Goal: Task Accomplishment & Management: Manage account settings

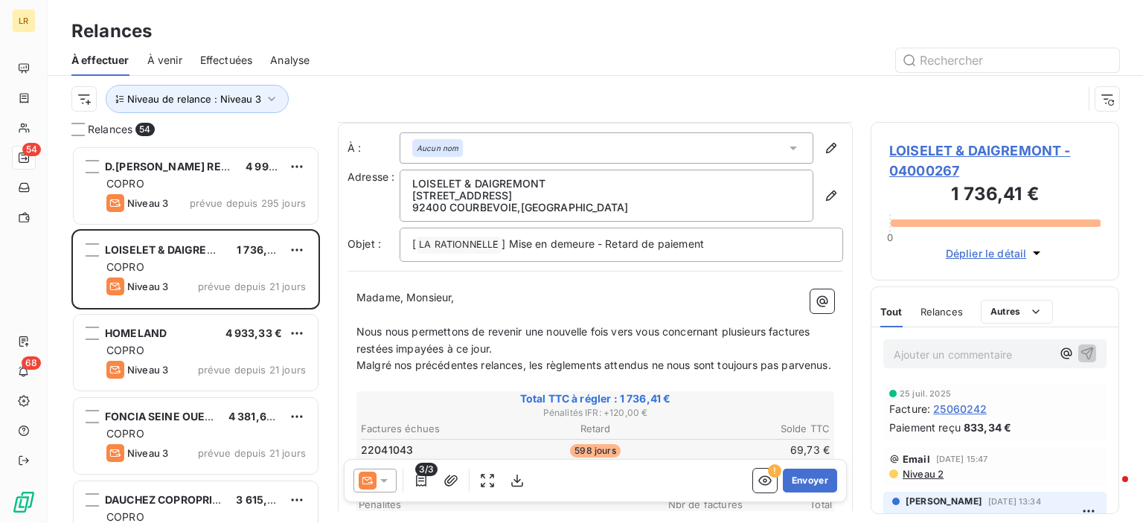
scroll to position [223, 0]
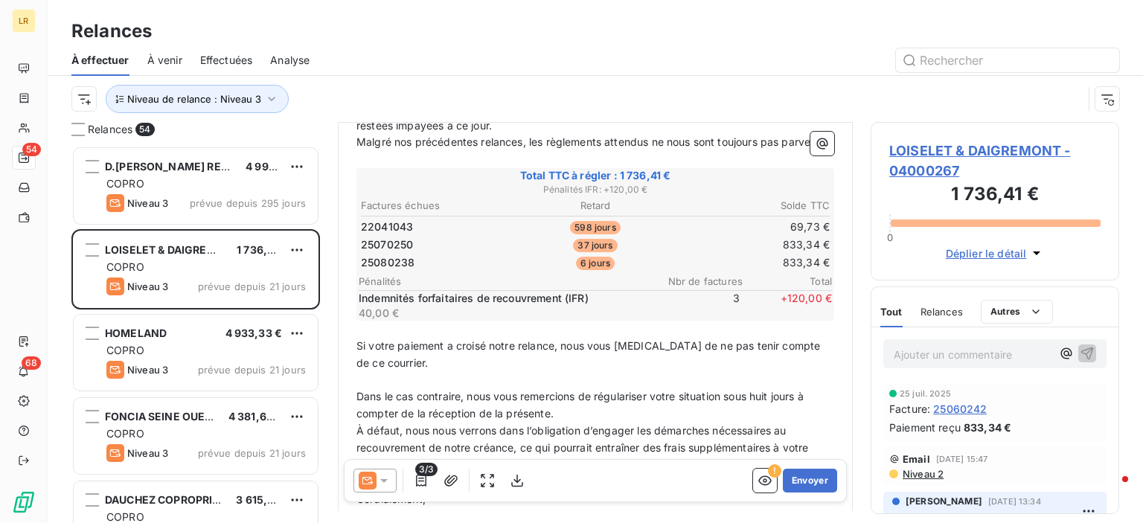
click at [1088, 22] on div "Relances" at bounding box center [595, 31] width 1095 height 27
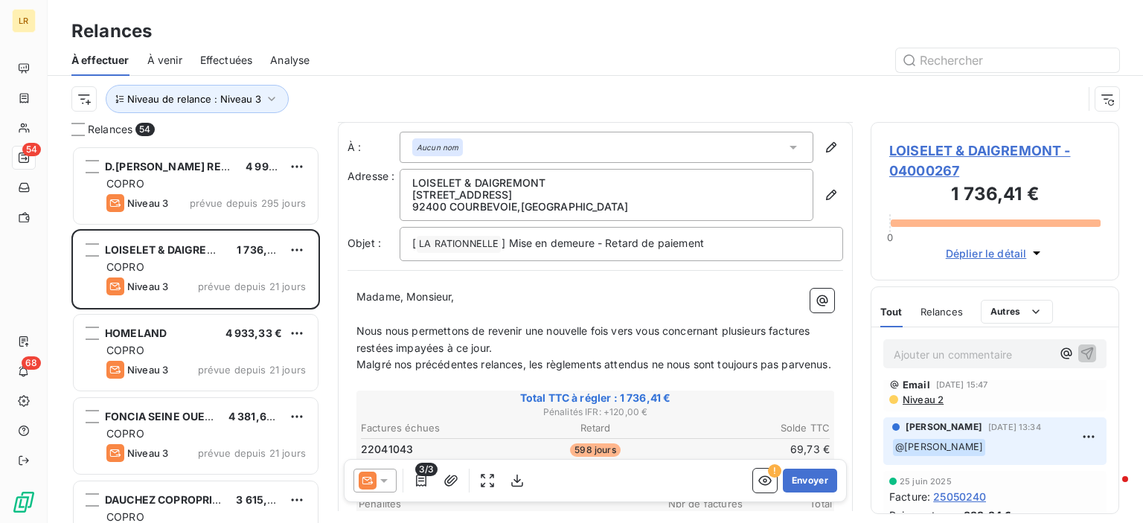
scroll to position [0, 0]
drag, startPoint x: 388, startPoint y: 481, endPoint x: 386, endPoint y: 466, distance: 15.0
click at [388, 481] on icon at bounding box center [383, 480] width 15 height 15
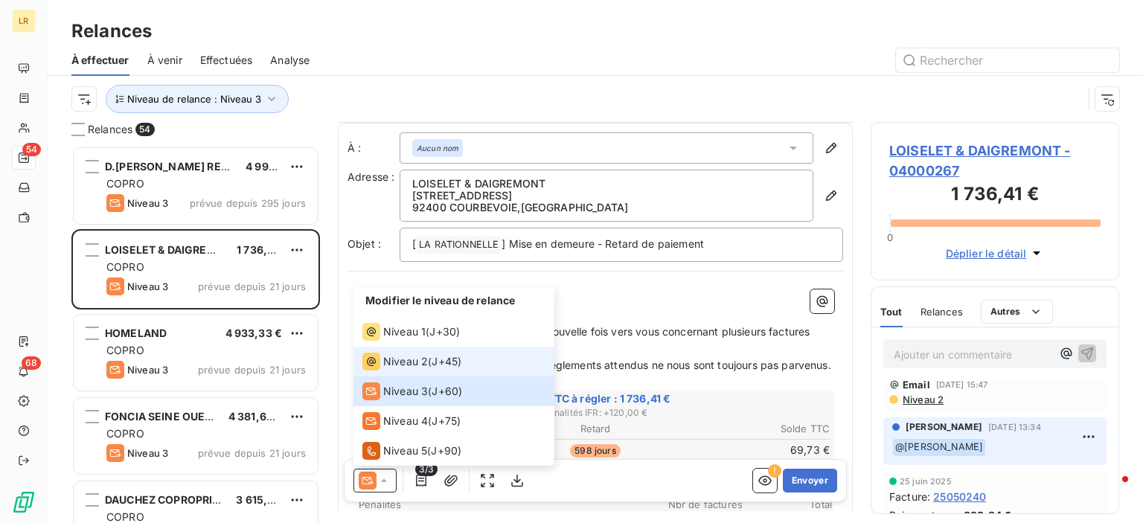
click at [390, 365] on span "Niveau 2" at bounding box center [405, 361] width 45 height 15
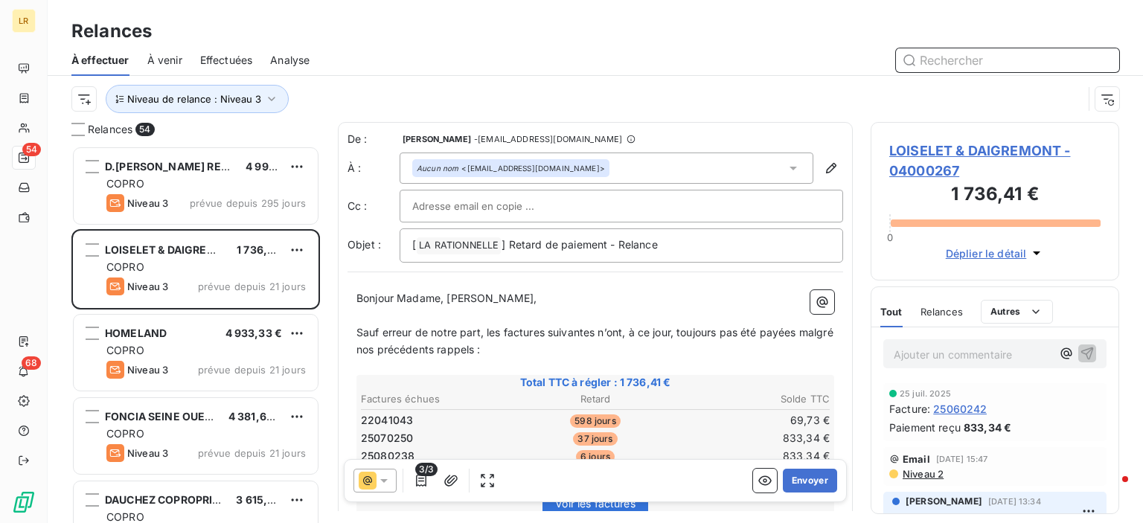
click at [932, 62] on input "text" at bounding box center [1007, 60] width 223 height 24
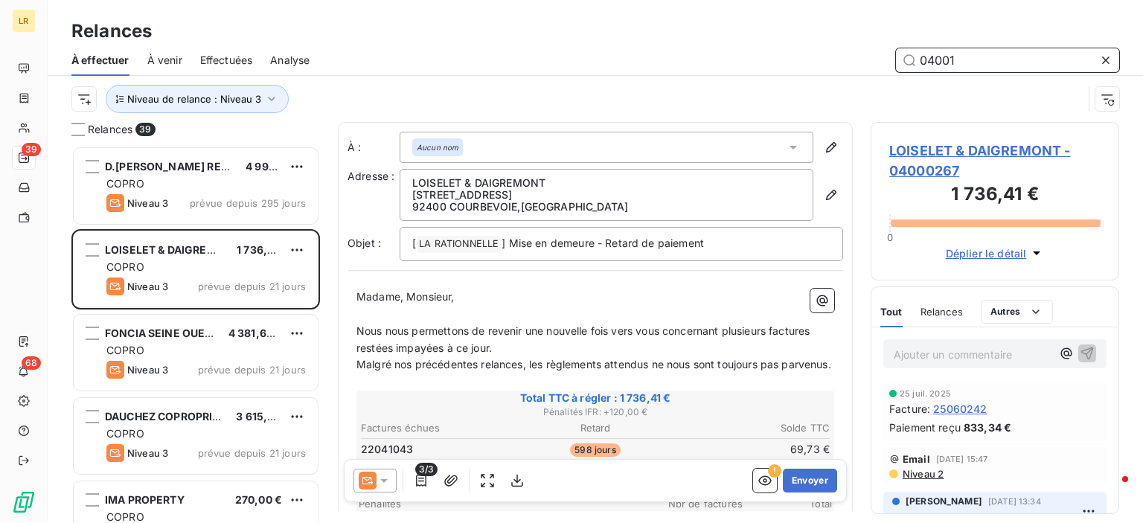
scroll to position [366, 237]
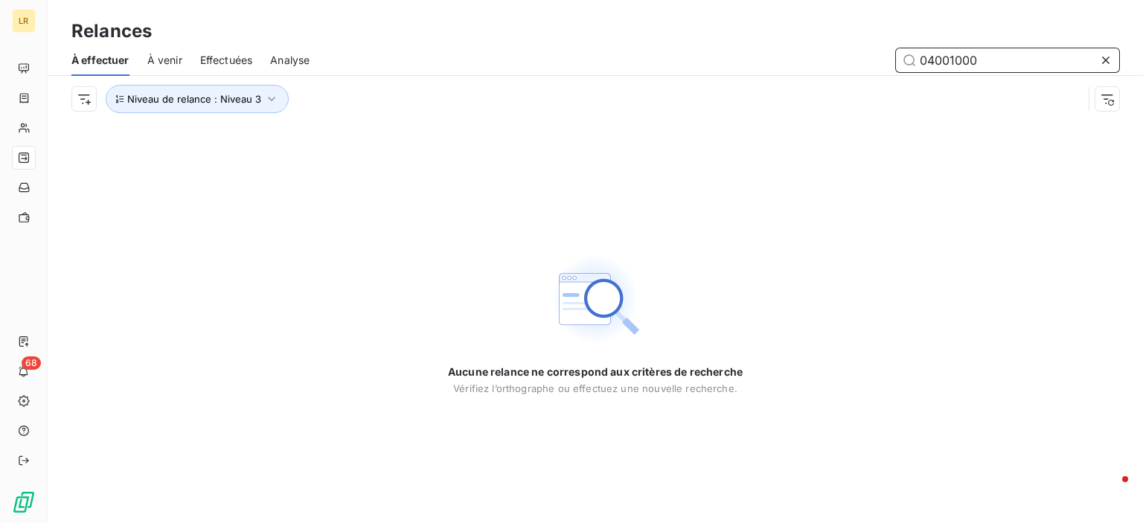
type input "04001000"
click at [220, 57] on span "Effectuées" at bounding box center [226, 60] width 53 height 15
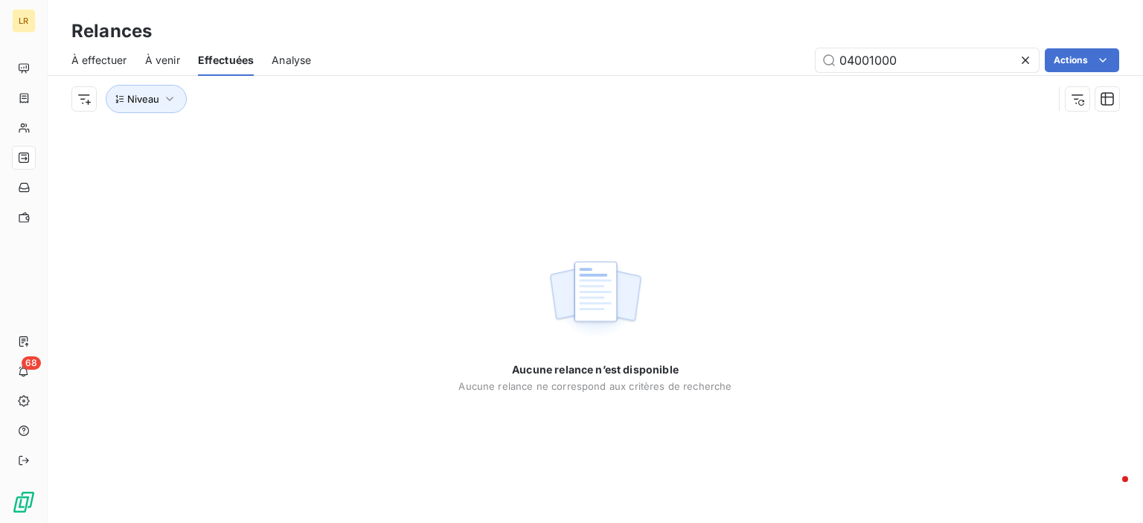
click at [234, 64] on span "Effectuées" at bounding box center [226, 60] width 57 height 15
type input "04001000"
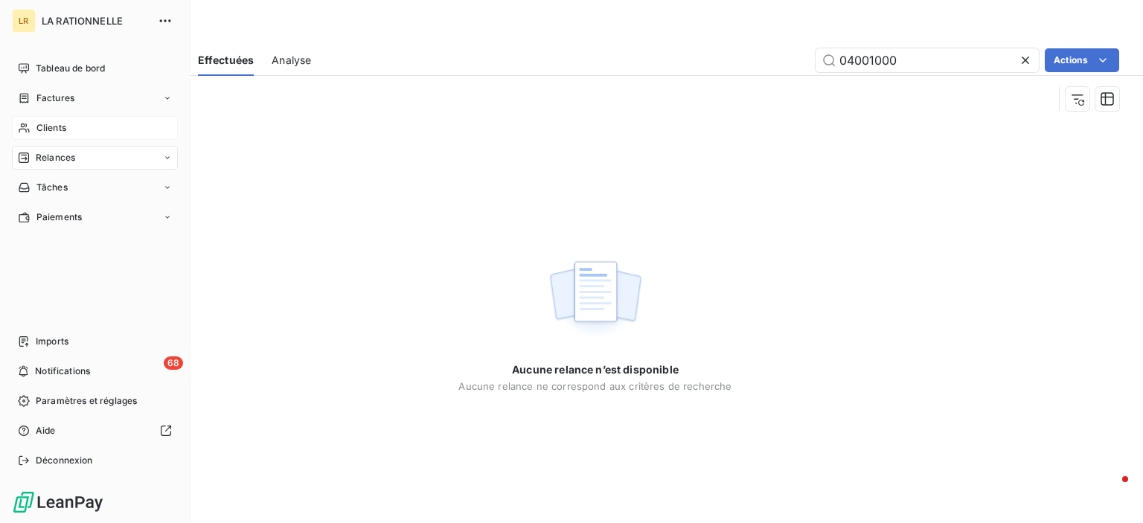
click at [60, 119] on div "Clients" at bounding box center [95, 128] width 166 height 24
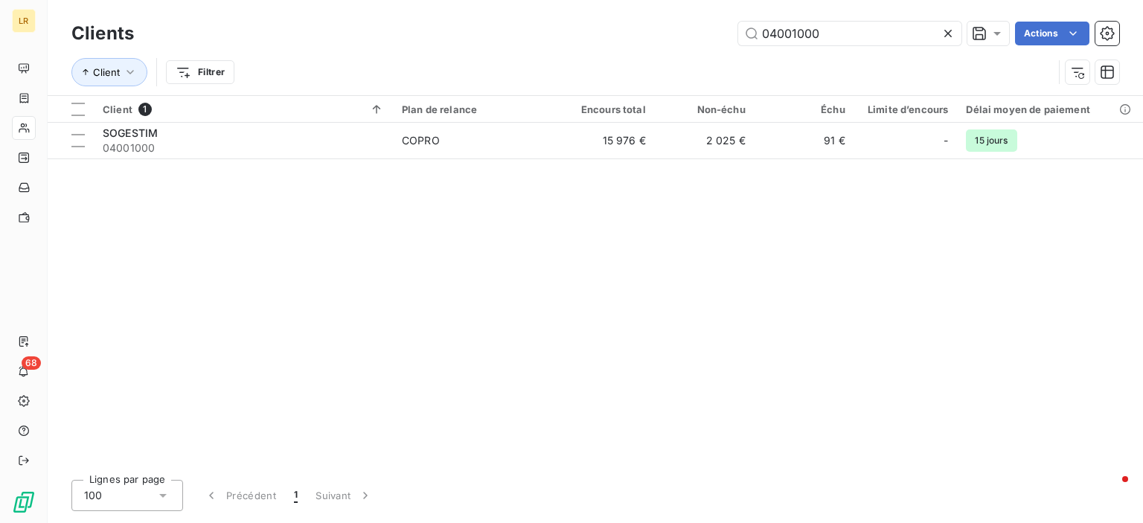
type input "04001000"
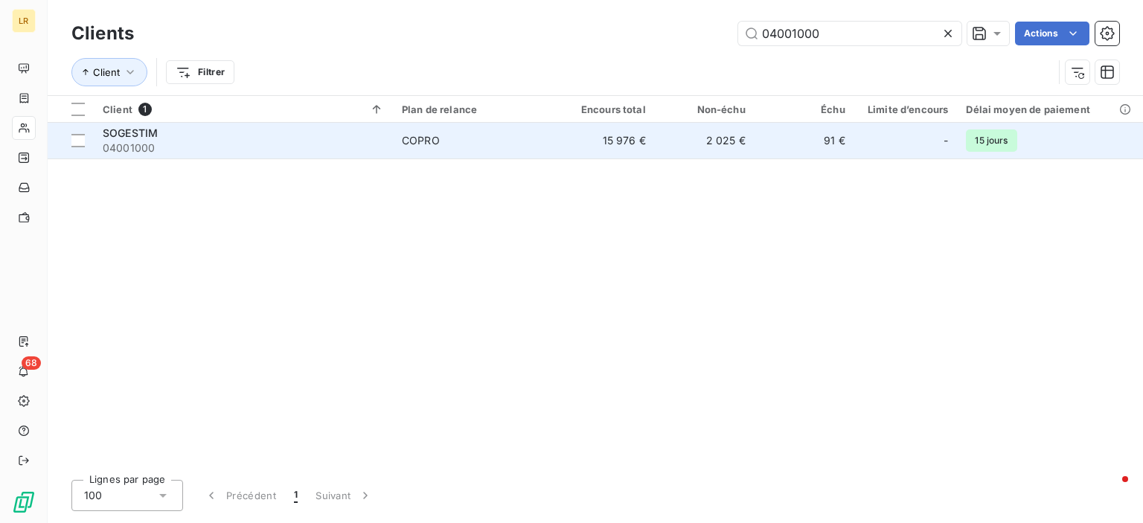
click at [121, 126] on td "SOGESTIM 04001000" at bounding box center [243, 141] width 299 height 36
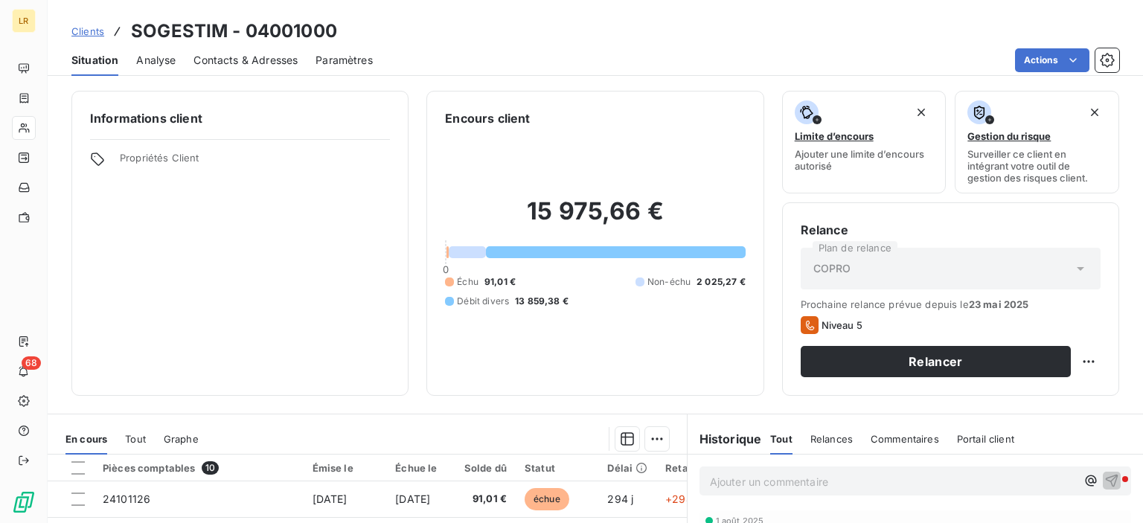
click at [245, 57] on span "Contacts & Adresses" at bounding box center [245, 60] width 104 height 15
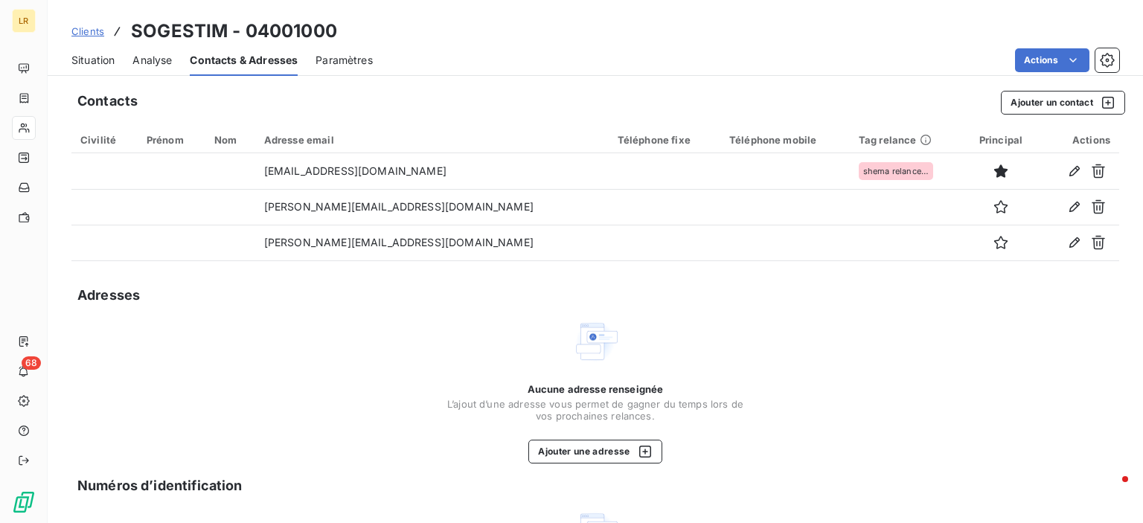
click at [443, 285] on div "Adresses" at bounding box center [595, 295] width 1048 height 21
click at [92, 57] on span "Situation" at bounding box center [92, 60] width 43 height 15
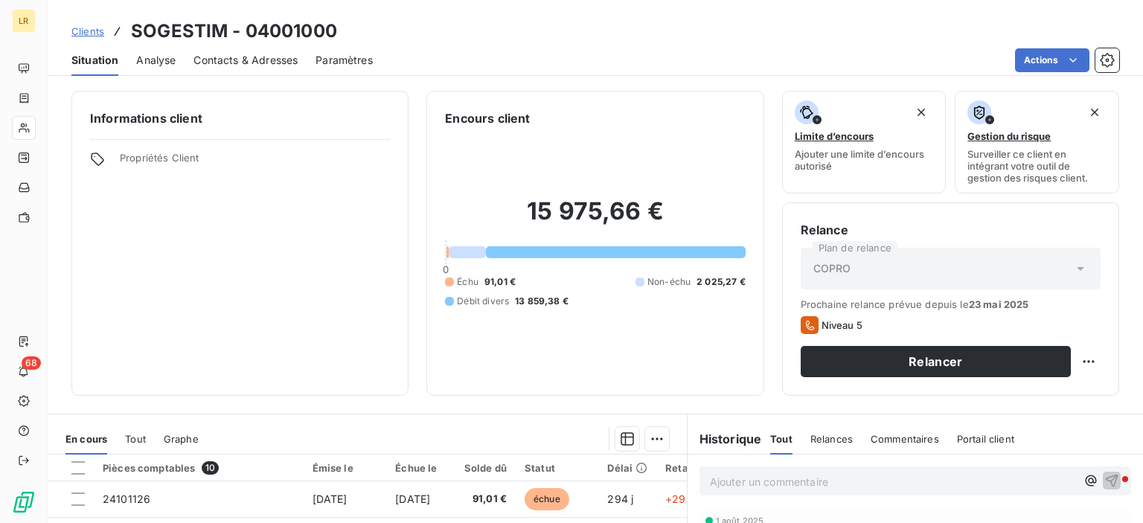
click at [348, 59] on span "Paramètres" at bounding box center [343, 60] width 57 height 15
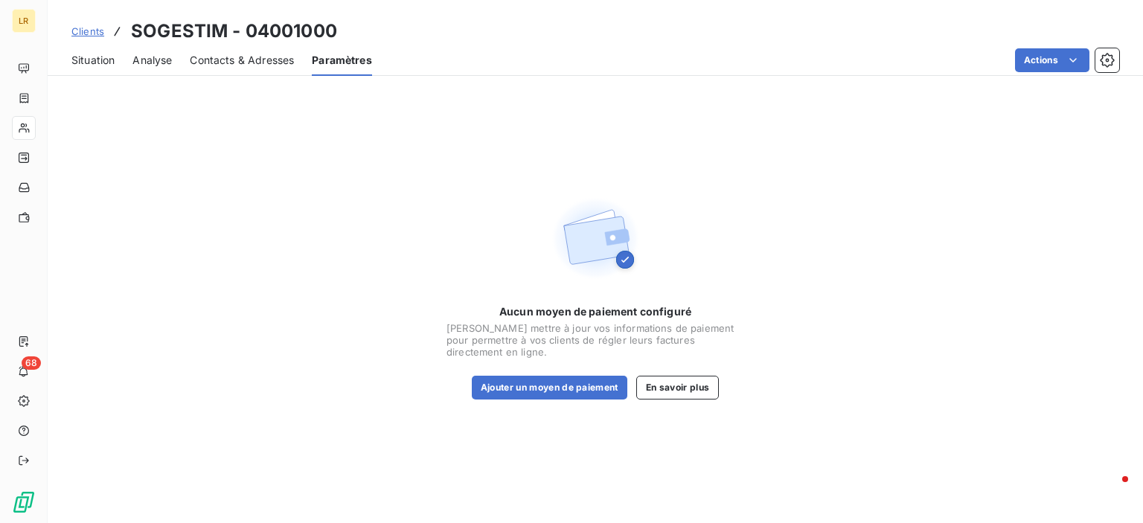
click at [150, 60] on span "Analyse" at bounding box center [151, 60] width 39 height 15
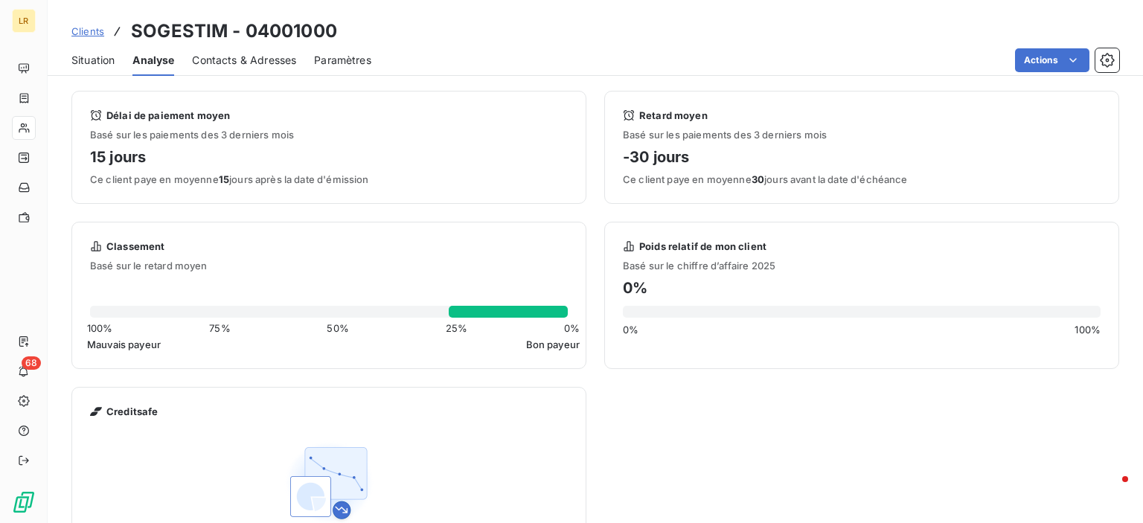
click at [92, 58] on span "Situation" at bounding box center [92, 60] width 43 height 15
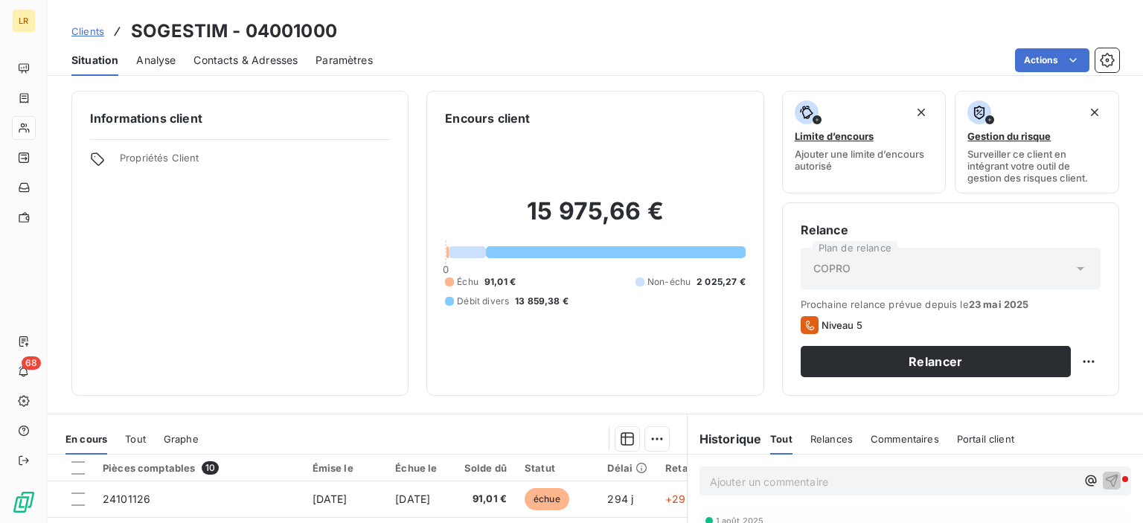
click at [250, 56] on span "Contacts & Adresses" at bounding box center [245, 60] width 104 height 15
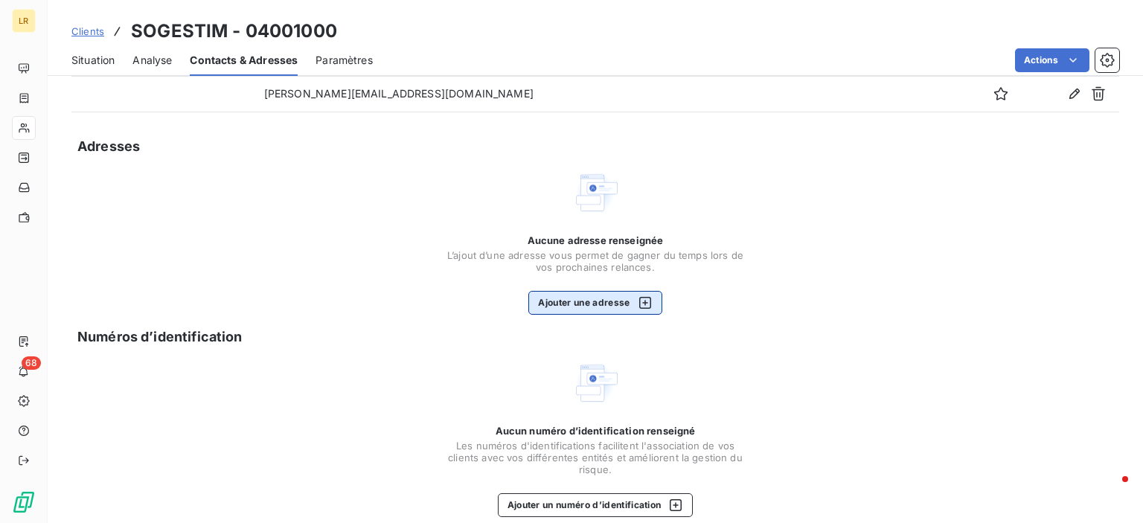
scroll to position [167, 0]
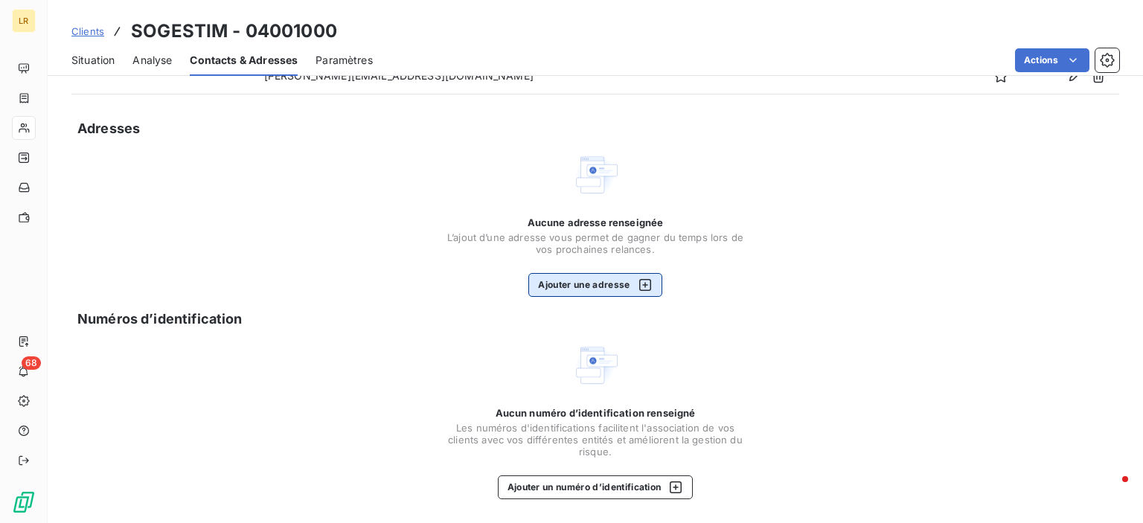
click at [580, 275] on button "Ajouter une adresse" at bounding box center [594, 285] width 133 height 24
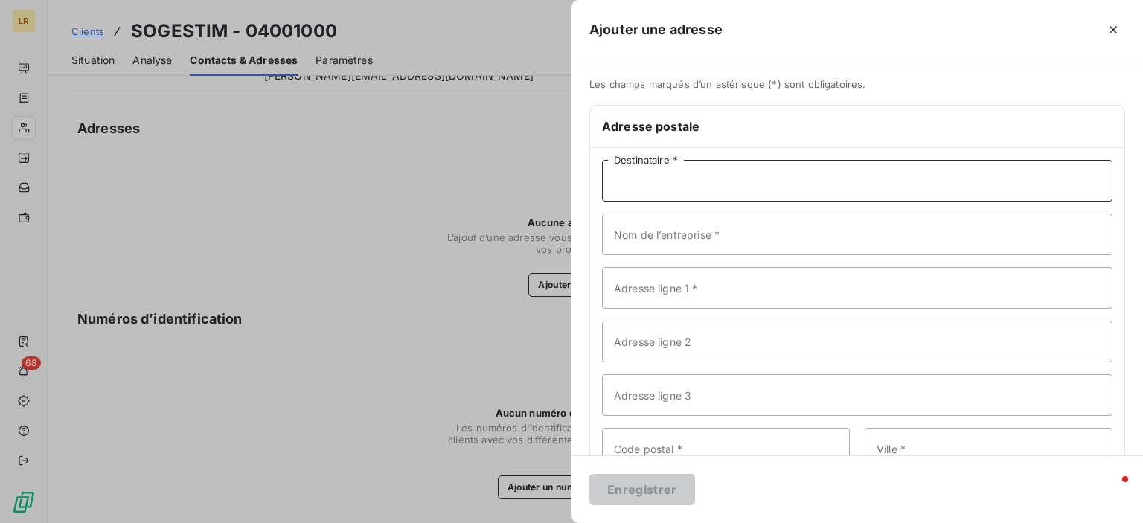
click at [649, 173] on input "Destinataire *" at bounding box center [857, 181] width 510 height 42
paste input "SDC [PERSON_NAME]/O SOGESTIM [STREET_ADDRESS]"
drag, startPoint x: 715, startPoint y: 182, endPoint x: 790, endPoint y: 181, distance: 75.1
click at [790, 181] on input "SDC [PERSON_NAME]/O SOGESTIM [STREET_ADDRESS]" at bounding box center [857, 181] width 510 height 42
type input "SDC [PERSON_NAME] [STREET_ADDRESS]"
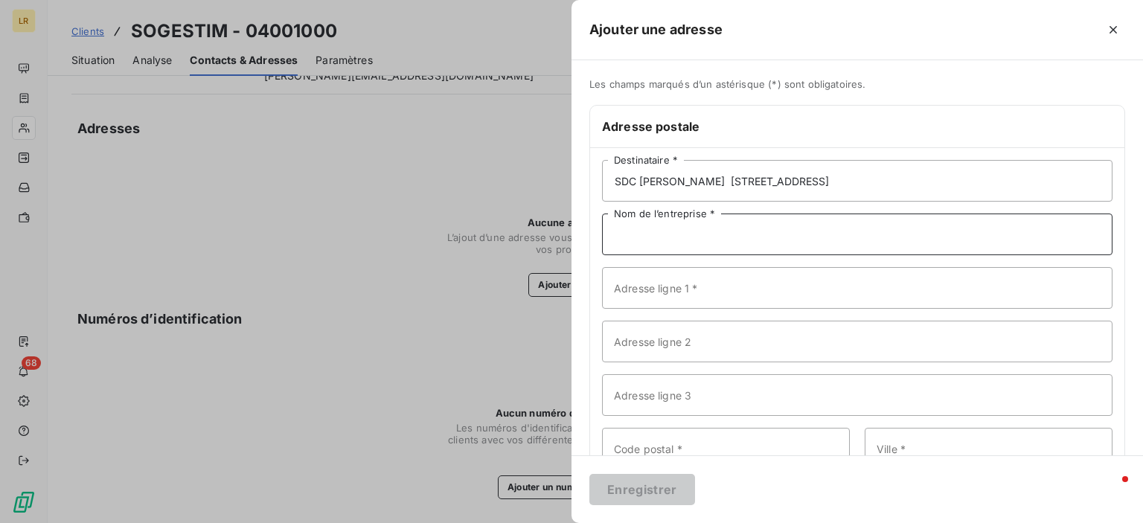
click at [630, 237] on input "Nom de l’entreprise *" at bounding box center [857, 235] width 510 height 42
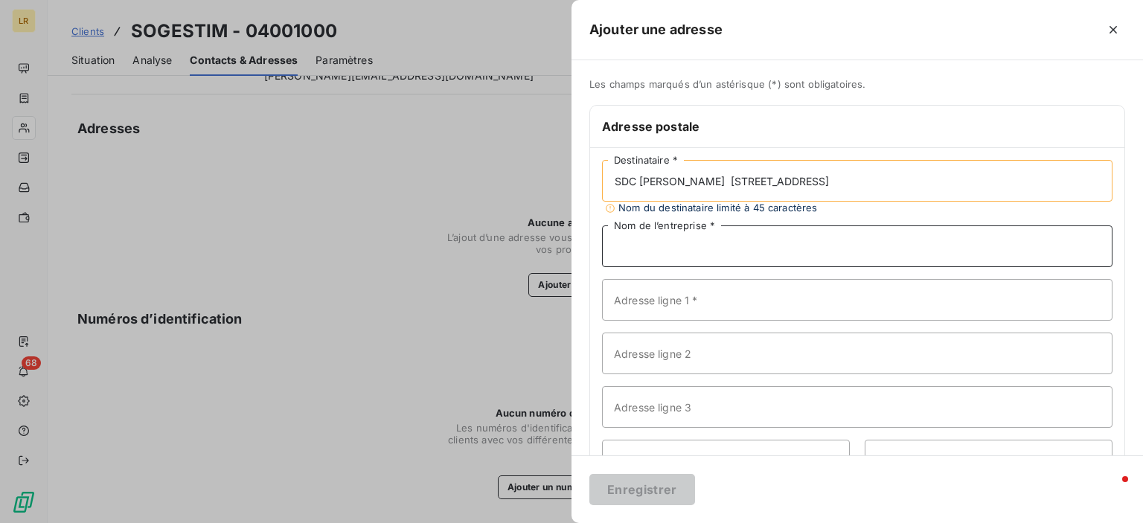
paste input "C/O SOGESTIM"
type input "C/O SOGESTIM"
drag, startPoint x: 719, startPoint y: 179, endPoint x: 773, endPoint y: 178, distance: 54.3
click at [787, 184] on input "SDC [PERSON_NAME] [STREET_ADDRESS]" at bounding box center [857, 181] width 510 height 42
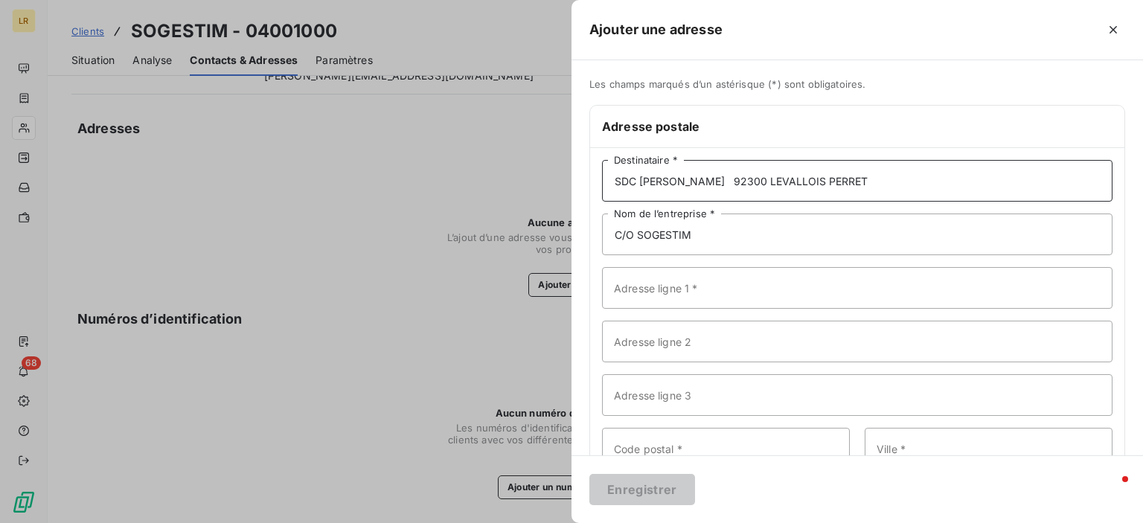
type input "SDC [PERSON_NAME] 92300 LEVALLOIS PERRET"
click at [664, 283] on input "Adresse ligne 1 *" at bounding box center [857, 288] width 510 height 42
paste input "[STREET_ADDRESS]"
type input "[STREET_ADDRESS]"
drag, startPoint x: 722, startPoint y: 179, endPoint x: 779, endPoint y: 176, distance: 57.3
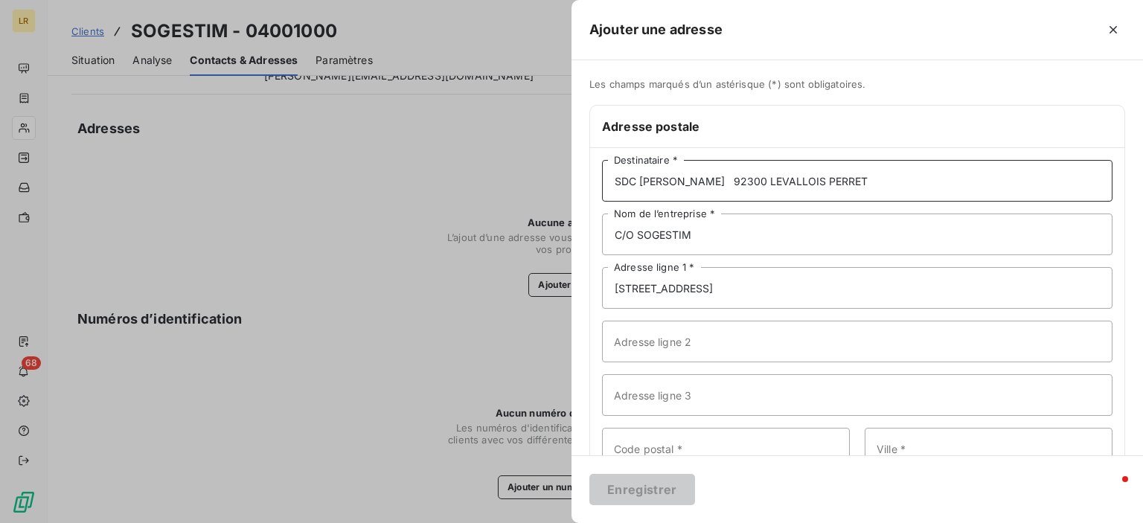
click at [908, 179] on input "SDC [PERSON_NAME] 92300 LEVALLOIS PERRET" at bounding box center [857, 181] width 510 height 42
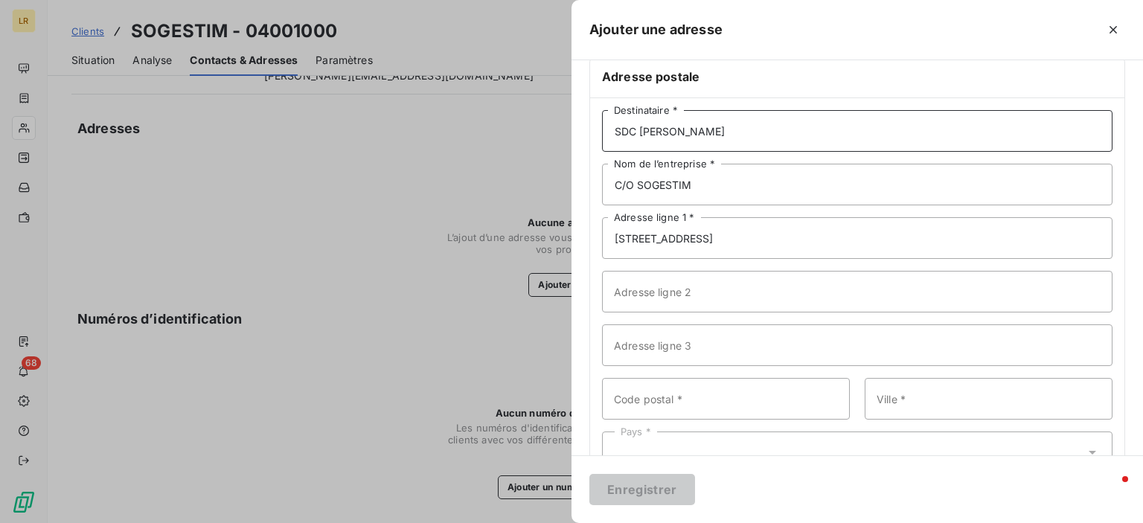
scroll to position [97, 0]
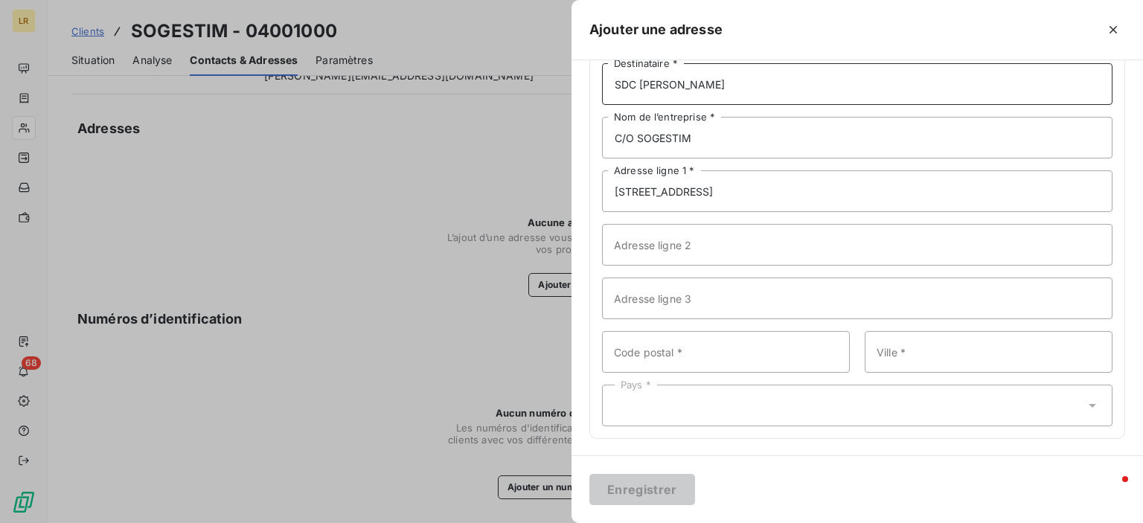
type input "SDC [PERSON_NAME]"
click at [706, 344] on input "Code postal *" at bounding box center [726, 352] width 248 height 42
click at [870, 353] on input "Ville *" at bounding box center [989, 352] width 248 height 42
paste input "92300 LEVALLOIS PERRET"
drag, startPoint x: 906, startPoint y: 349, endPoint x: 859, endPoint y: 350, distance: 46.9
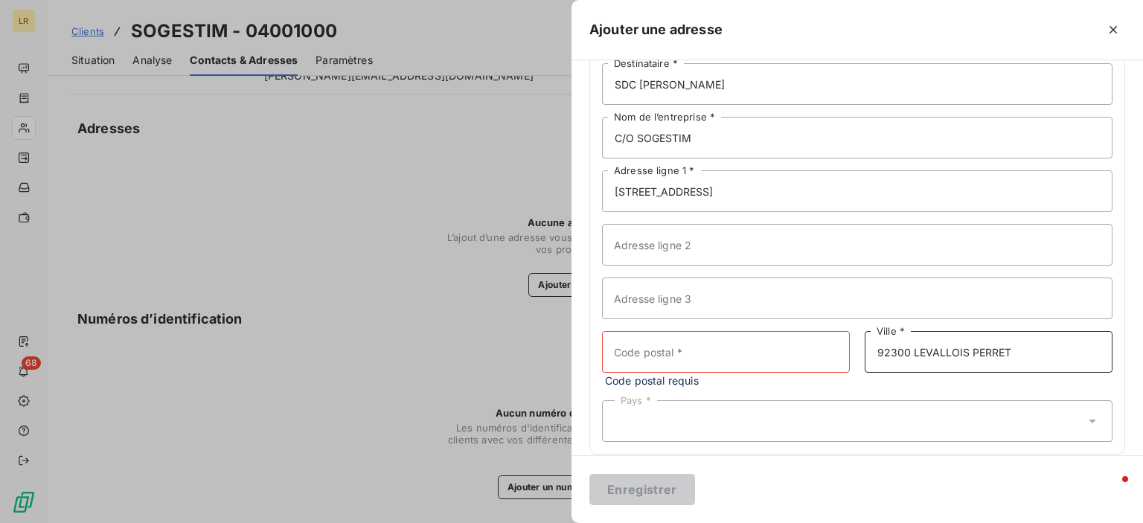
click at [865, 350] on input "92300 LEVALLOIS PERRET" at bounding box center [989, 352] width 248 height 42
type input "LEVALLOIS PERRET"
click at [658, 349] on input "Code postal *" at bounding box center [726, 352] width 248 height 42
type input "92300"
click at [645, 405] on div "Pays *" at bounding box center [857, 406] width 510 height 42
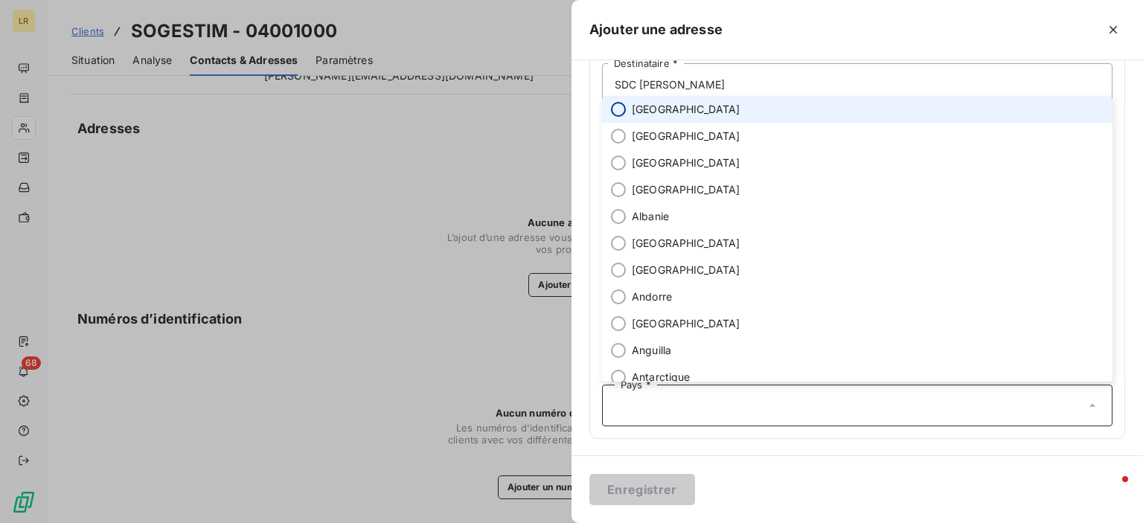
click at [618, 109] on input "radio" at bounding box center [618, 109] width 15 height 15
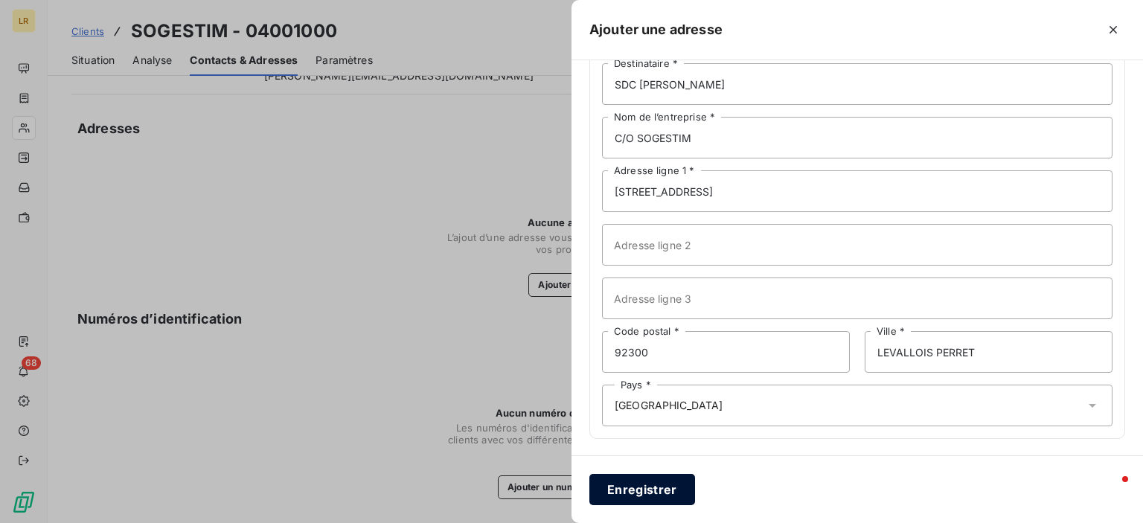
click at [639, 490] on button "Enregistrer" at bounding box center [642, 489] width 106 height 31
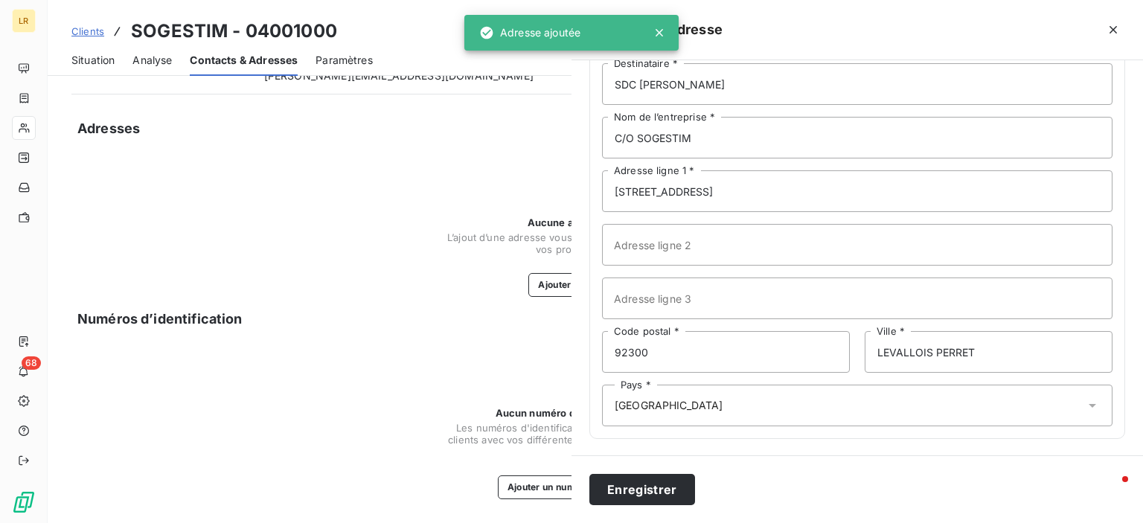
scroll to position [83, 0]
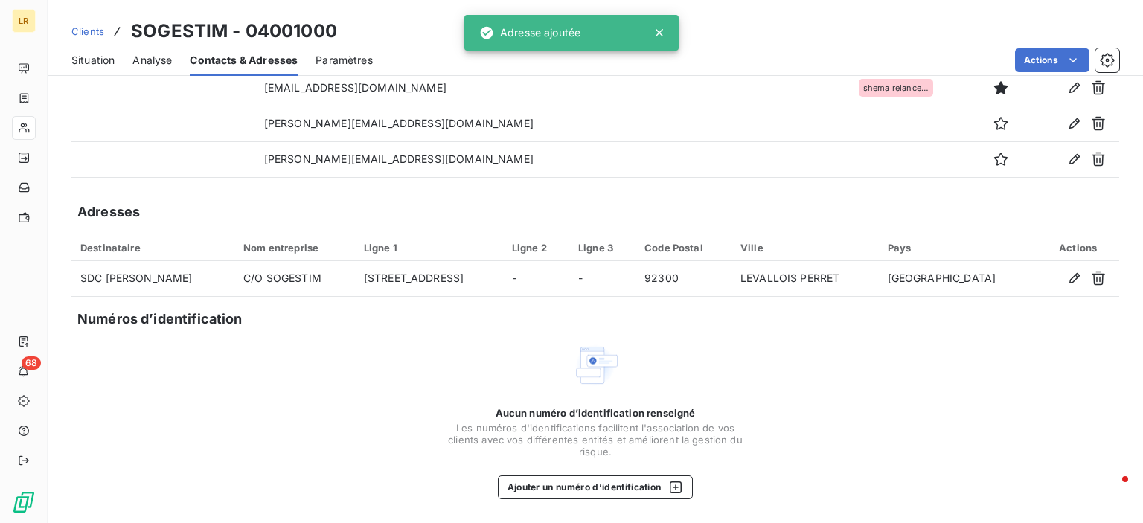
click at [336, 330] on div "Contacts Ajouter un contact Civilité Prénom Nom Adresse email Téléphone fixe Té…" at bounding box center [595, 261] width 1095 height 525
click at [90, 54] on span "Situation" at bounding box center [92, 60] width 43 height 15
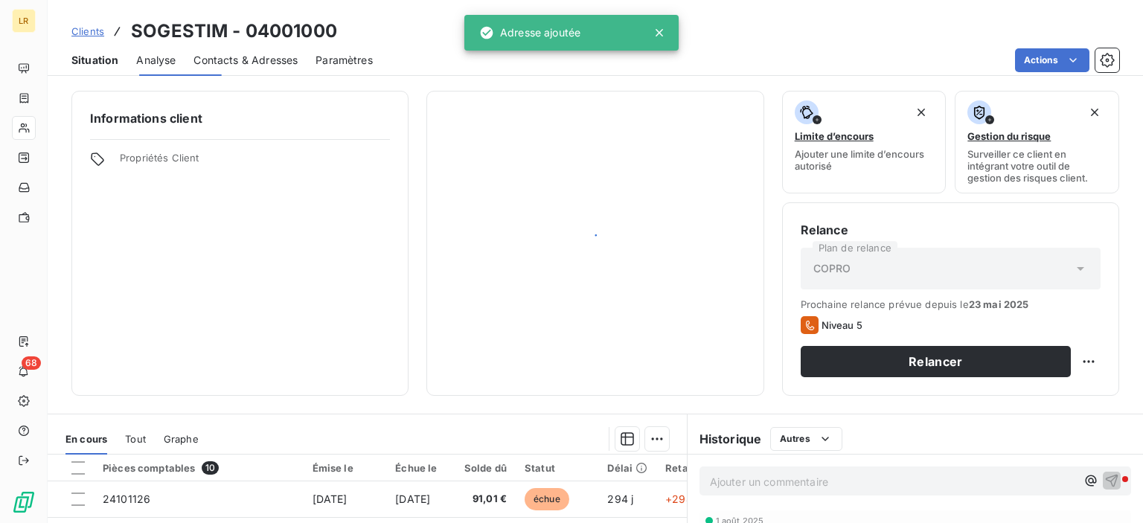
scroll to position [0, 0]
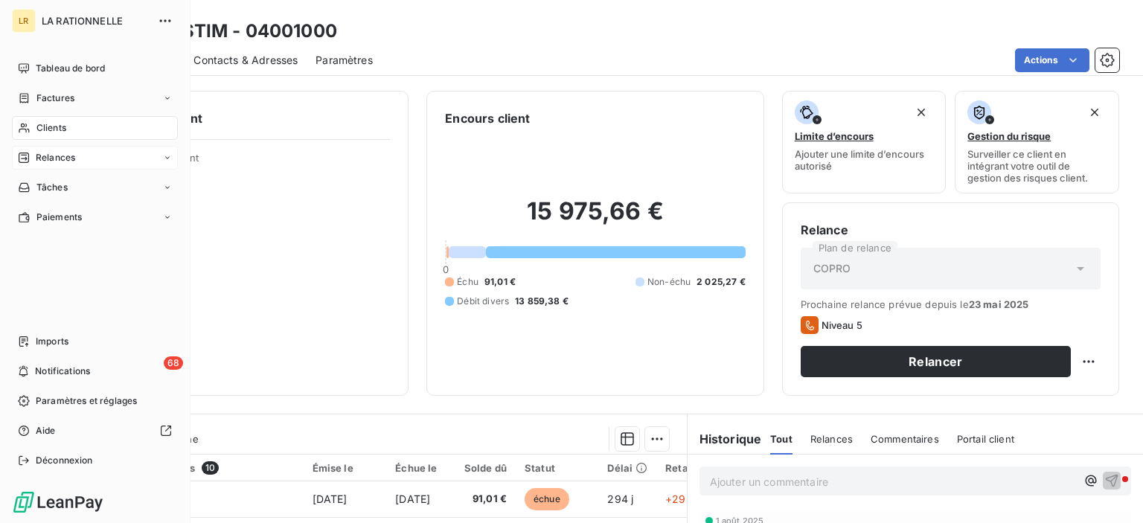
click at [52, 153] on span "Relances" at bounding box center [55, 157] width 39 height 13
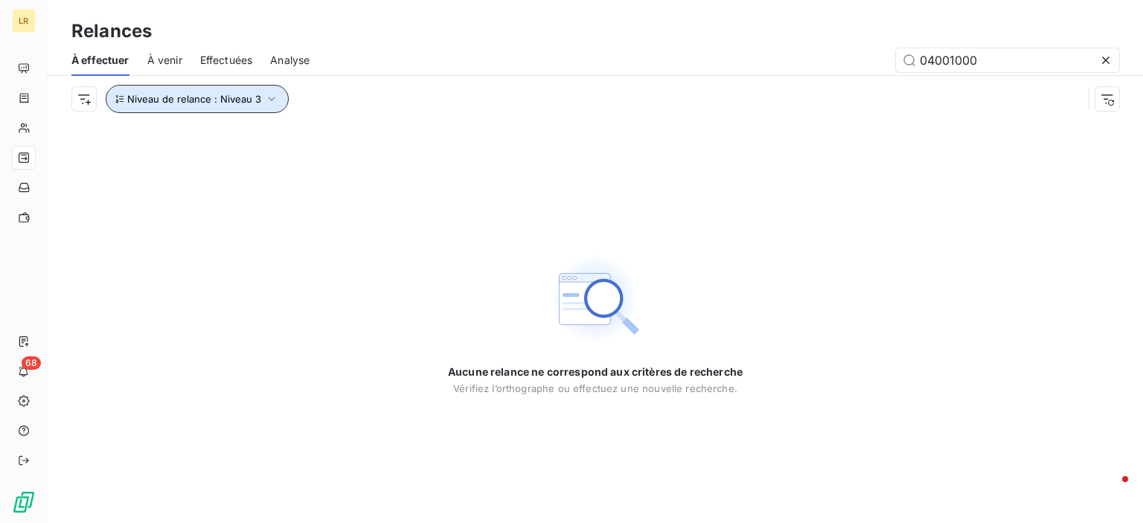
click at [260, 94] on button "Niveau de relance : Niveau 3" at bounding box center [197, 99] width 183 height 28
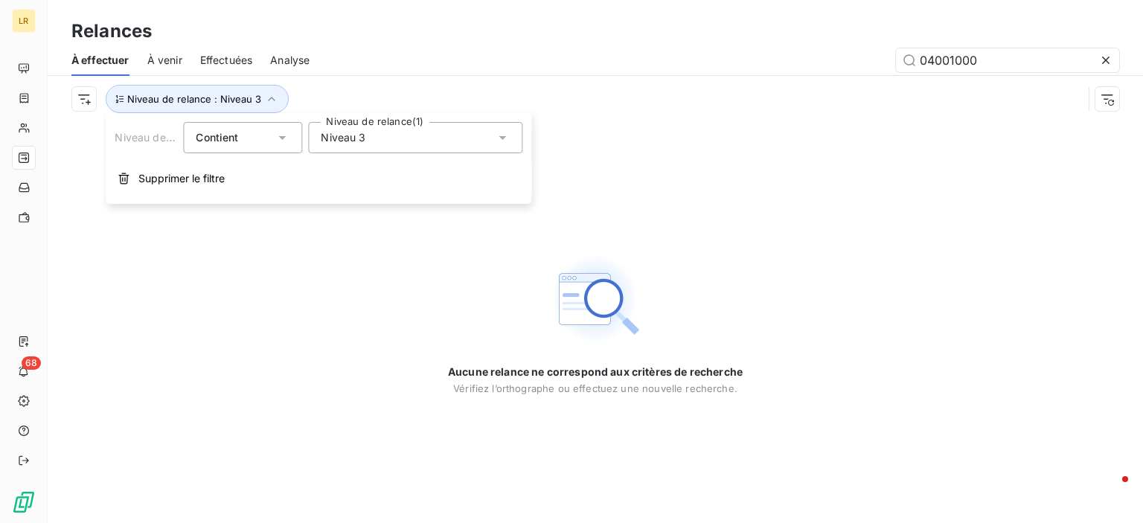
click at [504, 133] on icon at bounding box center [502, 137] width 15 height 15
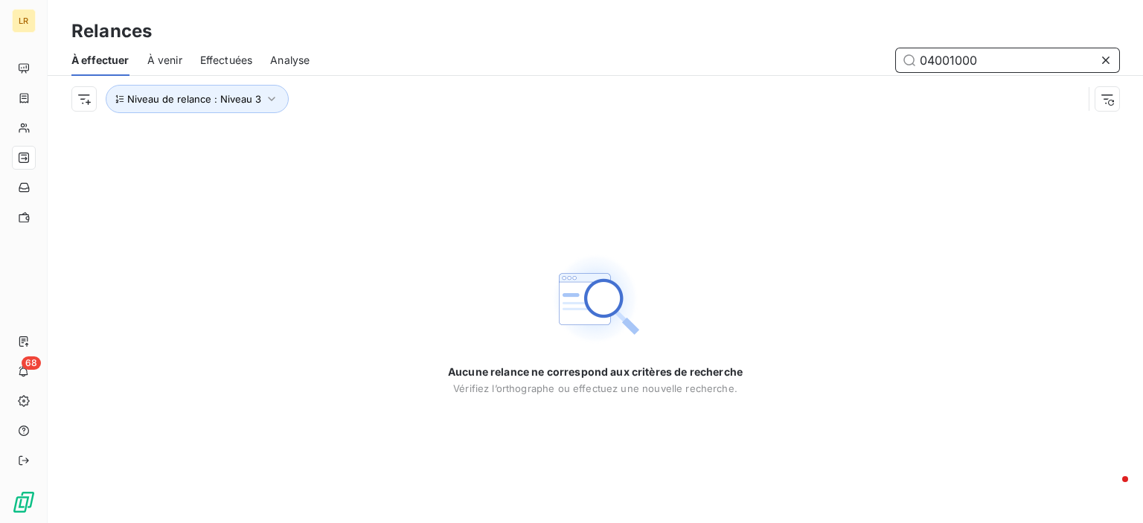
drag, startPoint x: 992, startPoint y: 59, endPoint x: 885, endPoint y: 58, distance: 107.1
click at [881, 58] on div "04001000" at bounding box center [723, 60] width 792 height 24
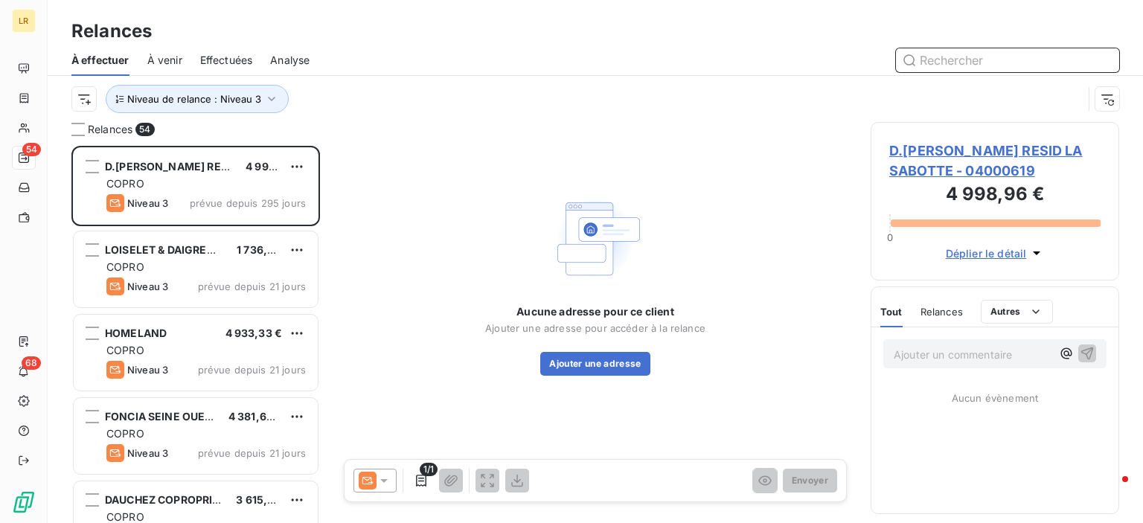
scroll to position [366, 237]
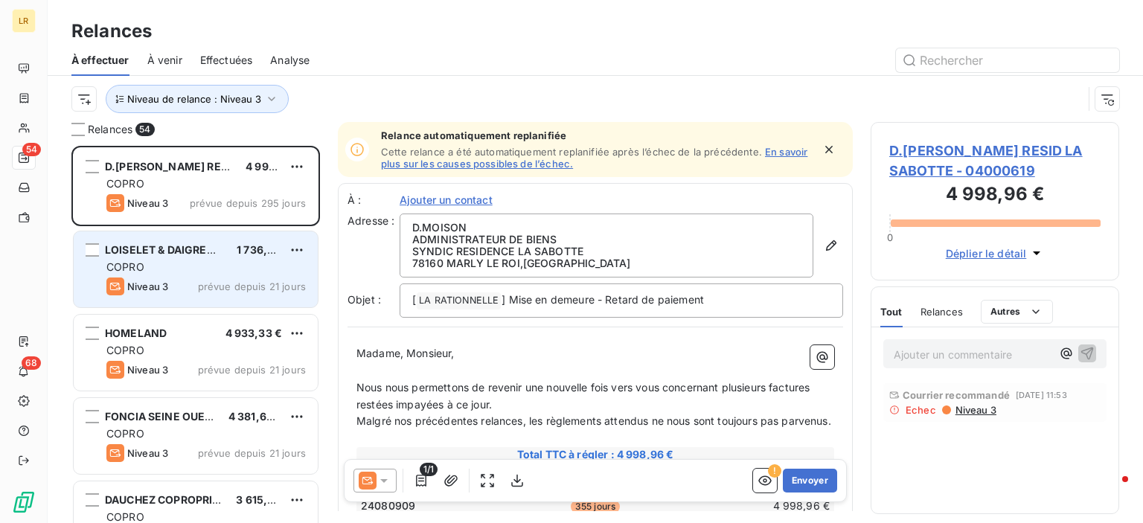
click at [171, 274] on div "COPRO" at bounding box center [205, 267] width 199 height 15
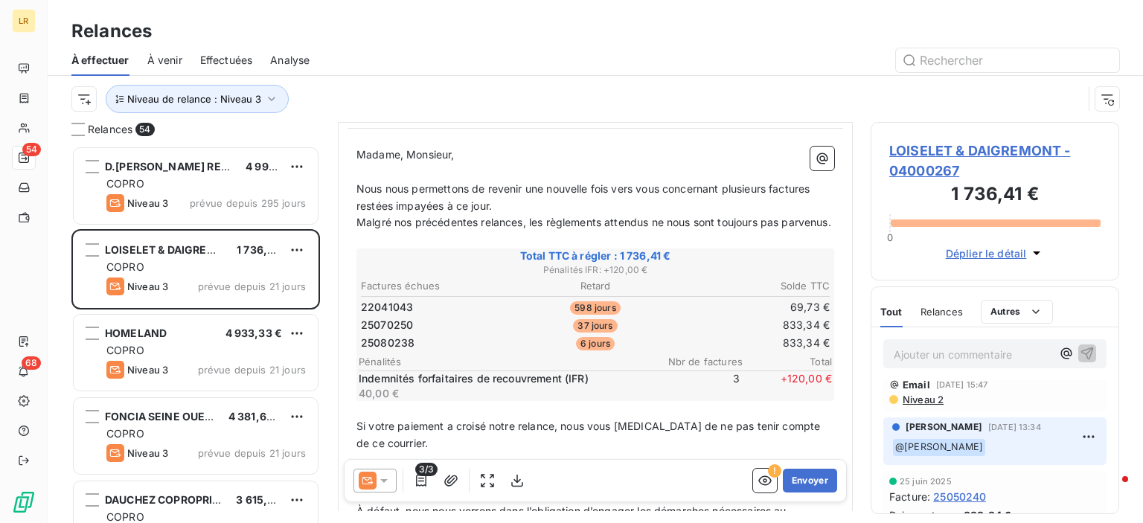
scroll to position [149, 0]
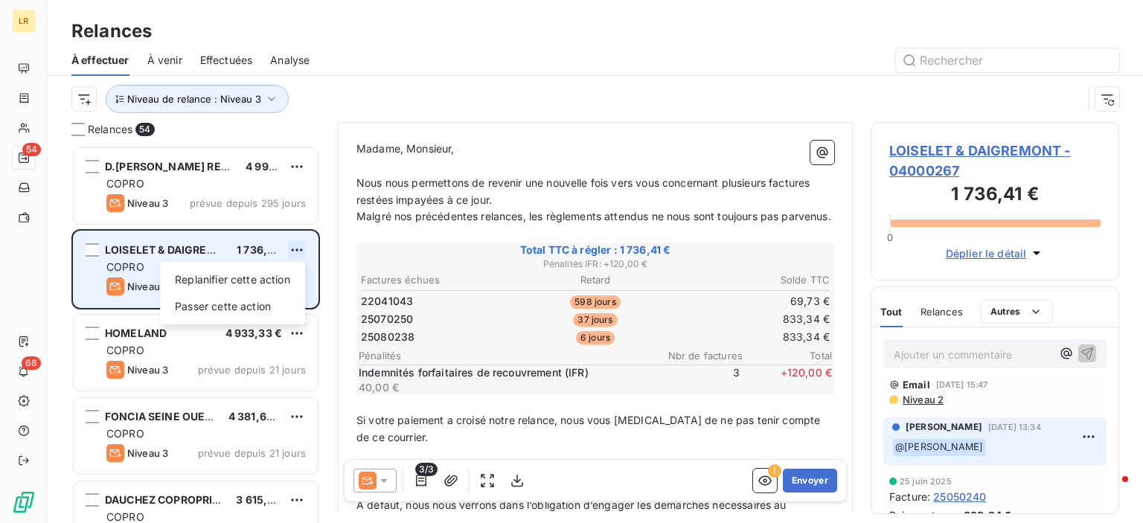
click at [295, 244] on html "LR 54 68 Relances À effectuer À venir Effectuées Analyse Niveau de relance : Ni…" at bounding box center [571, 261] width 1143 height 523
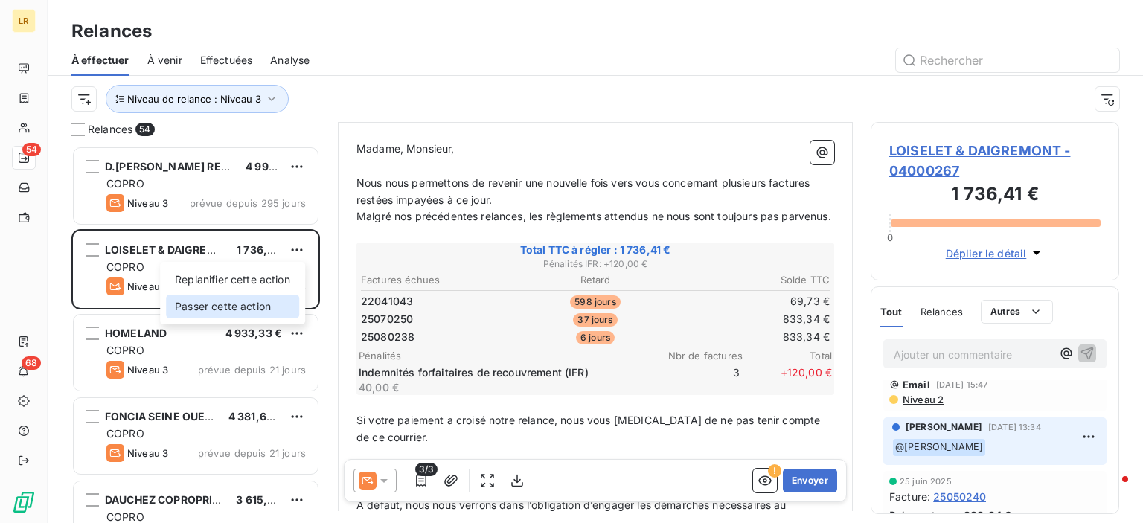
click at [275, 309] on div "Passer cette action" at bounding box center [232, 307] width 133 height 24
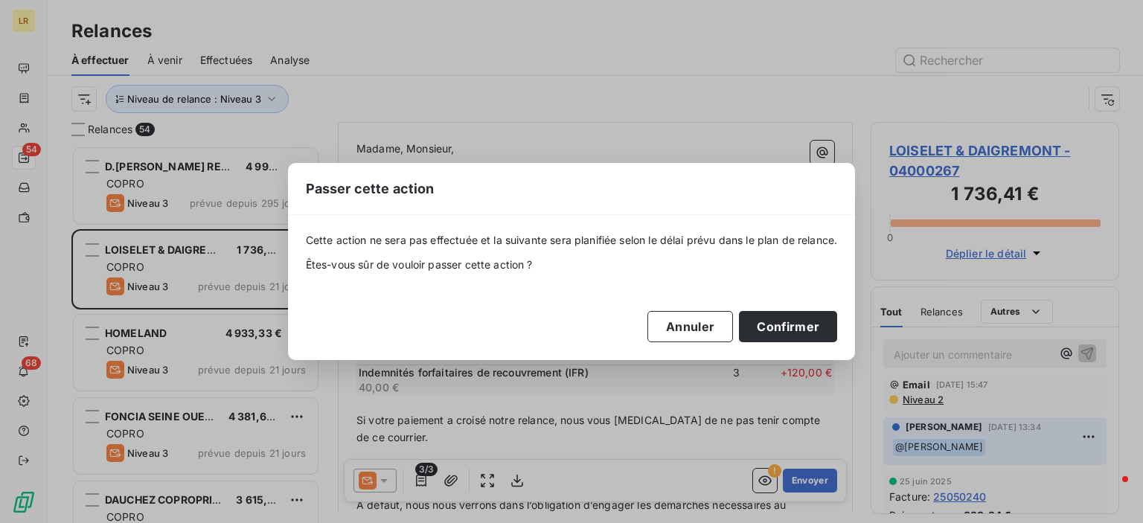
drag, startPoint x: 801, startPoint y: 327, endPoint x: 470, endPoint y: 307, distance: 331.0
click at [798, 327] on button "Confirmer" at bounding box center [788, 326] width 98 height 31
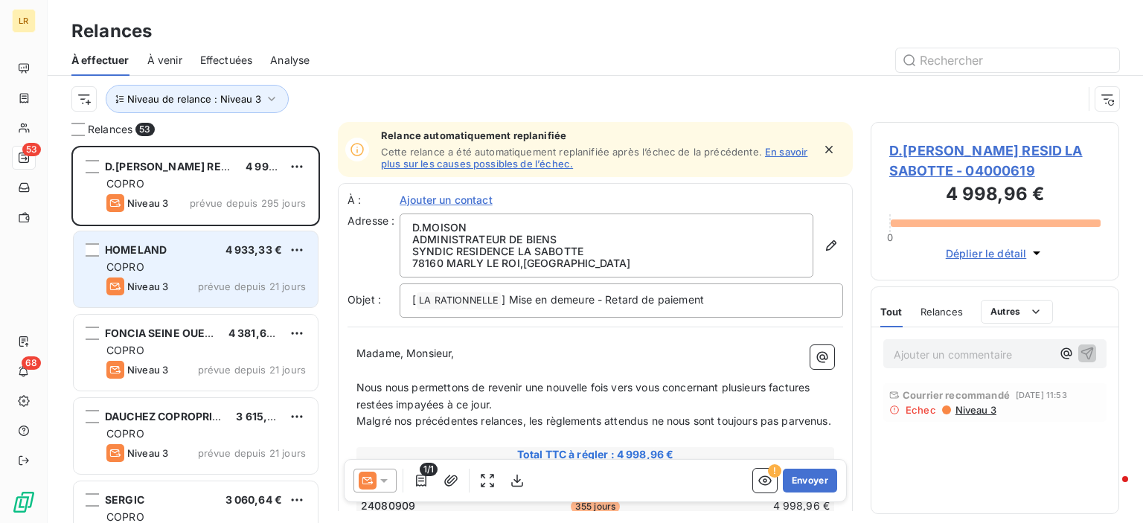
click at [246, 270] on div "COPRO" at bounding box center [205, 267] width 199 height 15
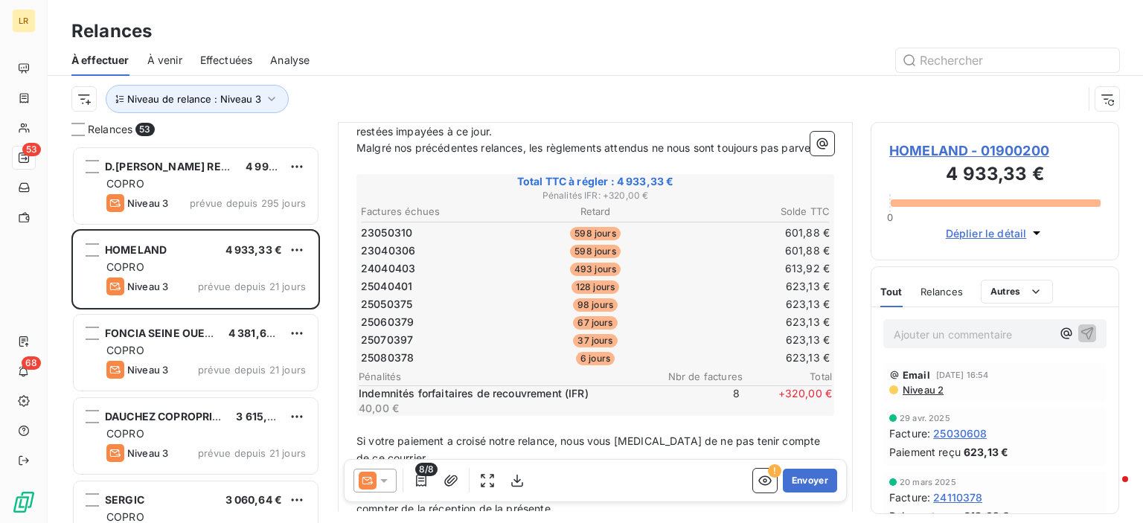
scroll to position [223, 0]
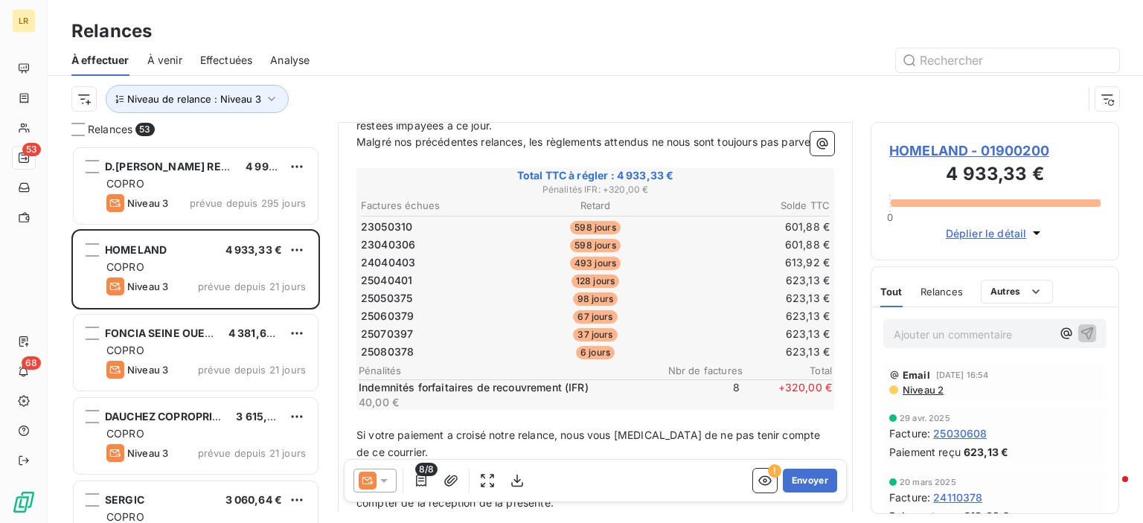
click at [1107, 239] on div "HOMELAND - 01900200 4 933,33 € 0 Déplier le détail" at bounding box center [994, 191] width 248 height 138
click at [386, 480] on icon at bounding box center [383, 481] width 7 height 4
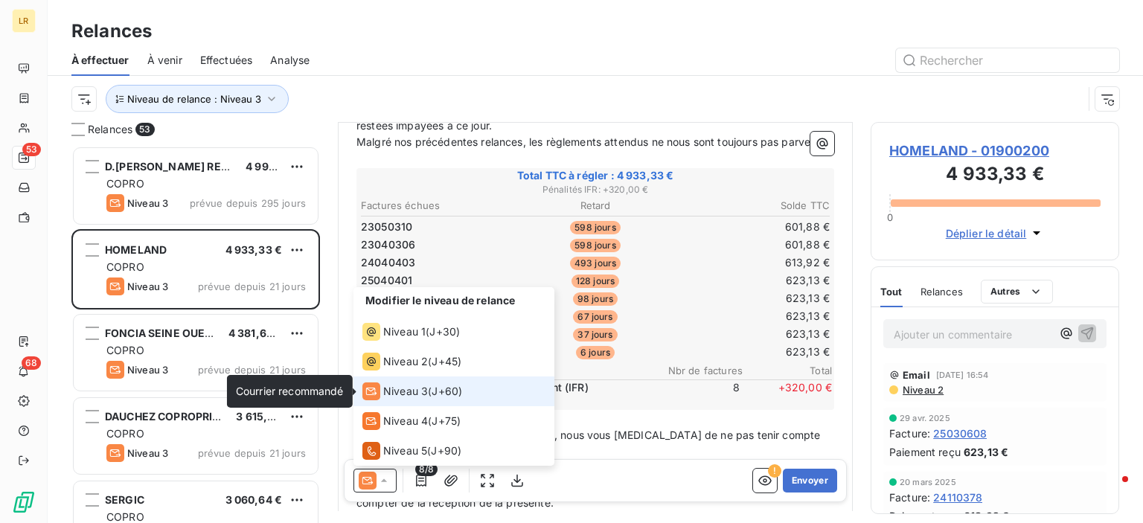
click at [367, 385] on icon at bounding box center [371, 391] width 18 height 18
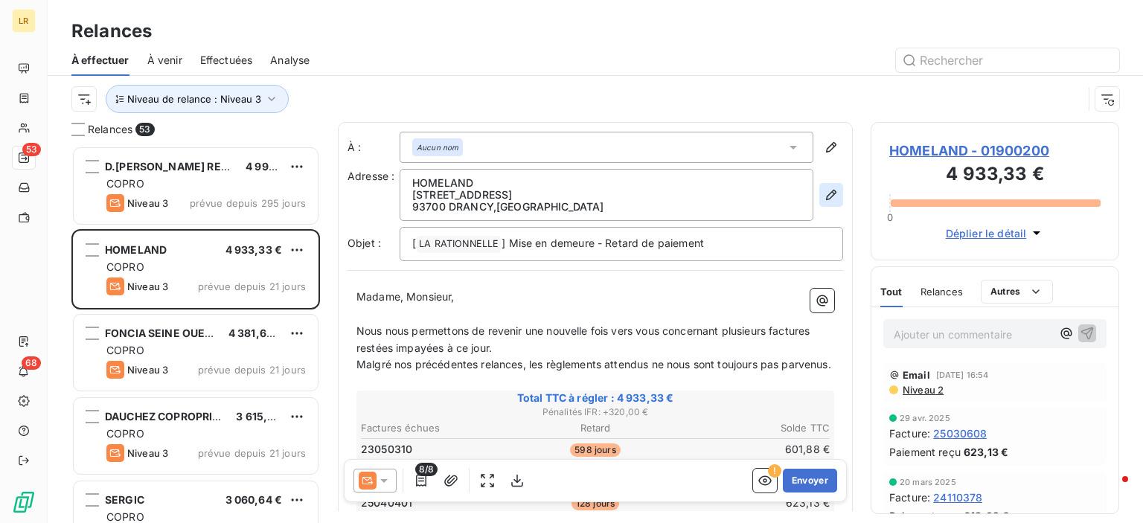
click at [826, 194] on icon "button" at bounding box center [831, 195] width 10 height 10
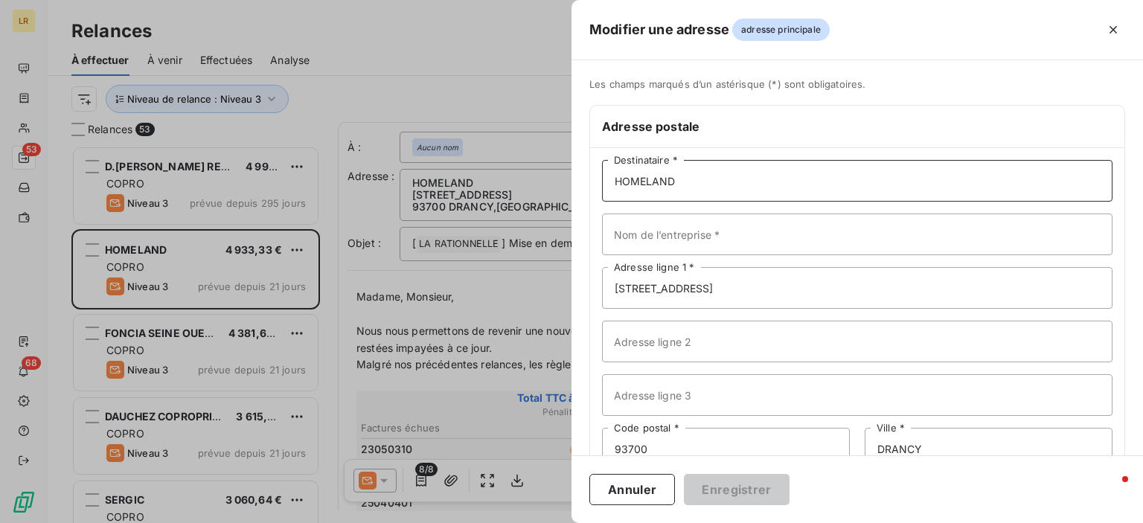
click at [699, 180] on input "HOMELAND" at bounding box center [857, 181] width 510 height 42
paste input "SDC 49 AV-MARCEAU - DRANCY C/O HOMELAND BP 165 93331 [GEOGRAPHIC_DATA]"
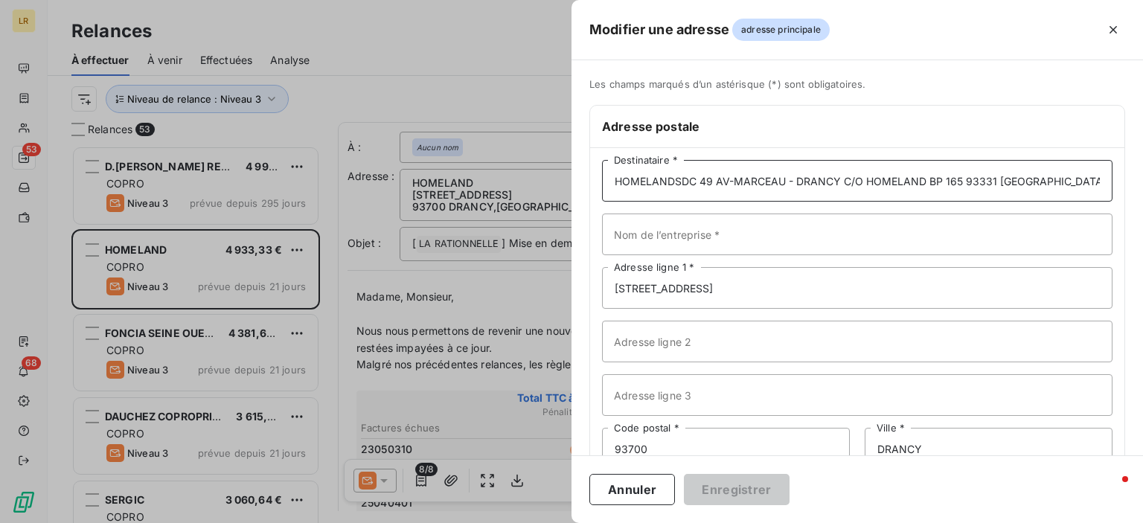
scroll to position [0, 7]
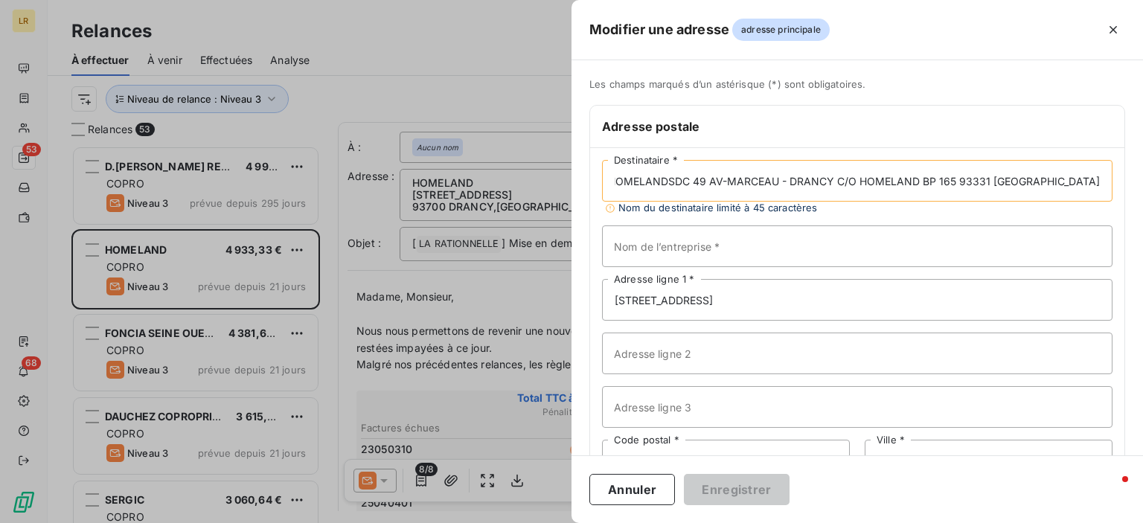
click at [665, 182] on input "HOMELANDSDC 49 AV-MARCEAU - DRANCY C/O HOMELAND BP 165 93331 [GEOGRAPHIC_DATA]" at bounding box center [857, 181] width 510 height 42
drag, startPoint x: 781, startPoint y: 175, endPoint x: 865, endPoint y: 183, distance: 83.7
click at [865, 183] on input "SDC 49 AV-MARCEAU - DRANCY C/O HOMELAND BP 165 93331 [GEOGRAPHIC_DATA]" at bounding box center [857, 181] width 510 height 42
type input "SDC 49 AV-MARCEAU - DRANCY BP 165 93331 [GEOGRAPHIC_DATA]"
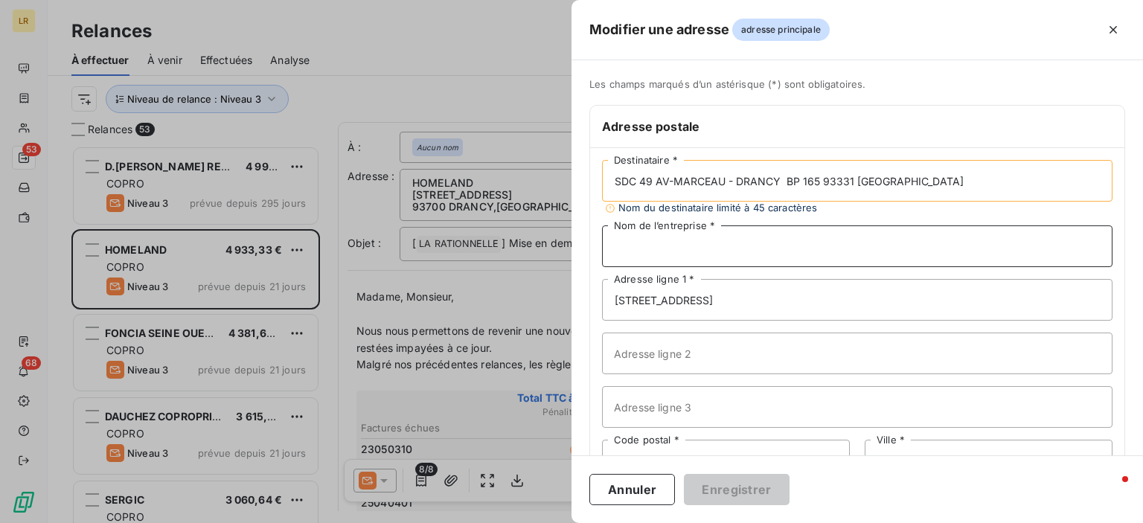
click at [625, 246] on input "Nom de l’entreprise *" at bounding box center [857, 246] width 510 height 42
paste input "C/O HOMELAND"
type input "C/O HOMELAND"
drag, startPoint x: 783, startPoint y: 173, endPoint x: 819, endPoint y: 182, distance: 37.4
click at [819, 182] on input "SDC 49 AV-MARCEAU - DRANCY BP 165 93331 [GEOGRAPHIC_DATA]" at bounding box center [857, 181] width 510 height 42
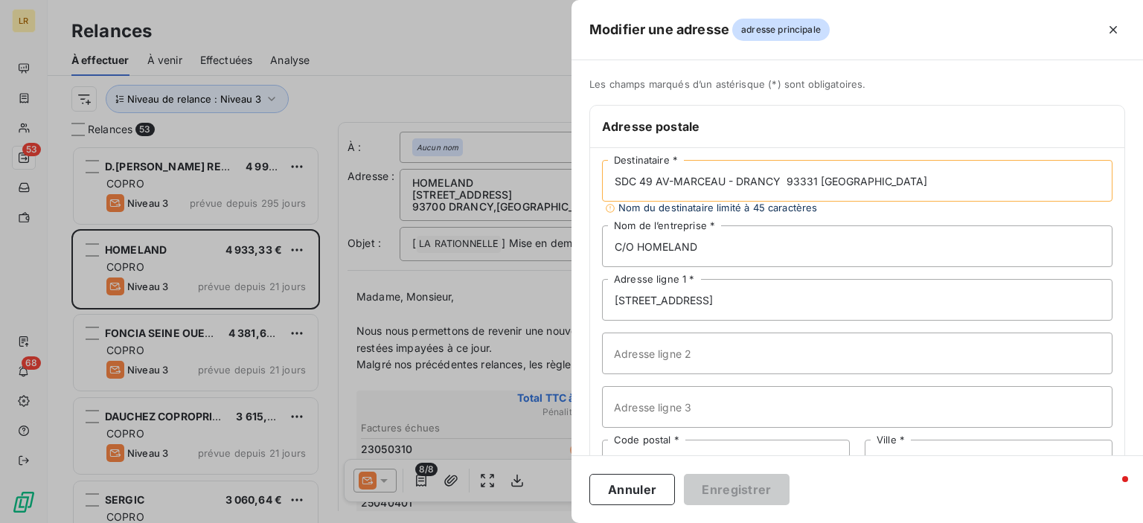
type input "SDC 49 AV-MARCEAU - DRANCY 93331 [GEOGRAPHIC_DATA]"
drag, startPoint x: 739, startPoint y: 303, endPoint x: 583, endPoint y: 298, distance: 156.3
click at [583, 298] on div "Les champs marqués d’un astérisque (*) sont obligatoires. Adresse postale SDC 4…" at bounding box center [856, 321] width 571 height 487
paste input "BP 165"
type input "BP 165"
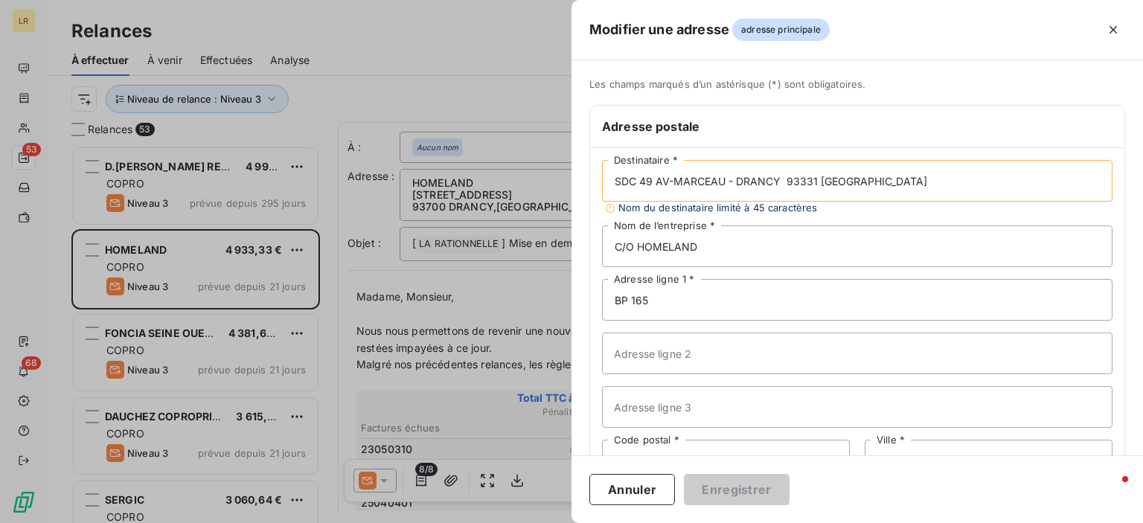
drag, startPoint x: 784, startPoint y: 180, endPoint x: 951, endPoint y: 185, distance: 166.7
click at [951, 185] on input "SDC 49 AV-MARCEAU - DRANCY 93331 [GEOGRAPHIC_DATA]" at bounding box center [857, 181] width 510 height 42
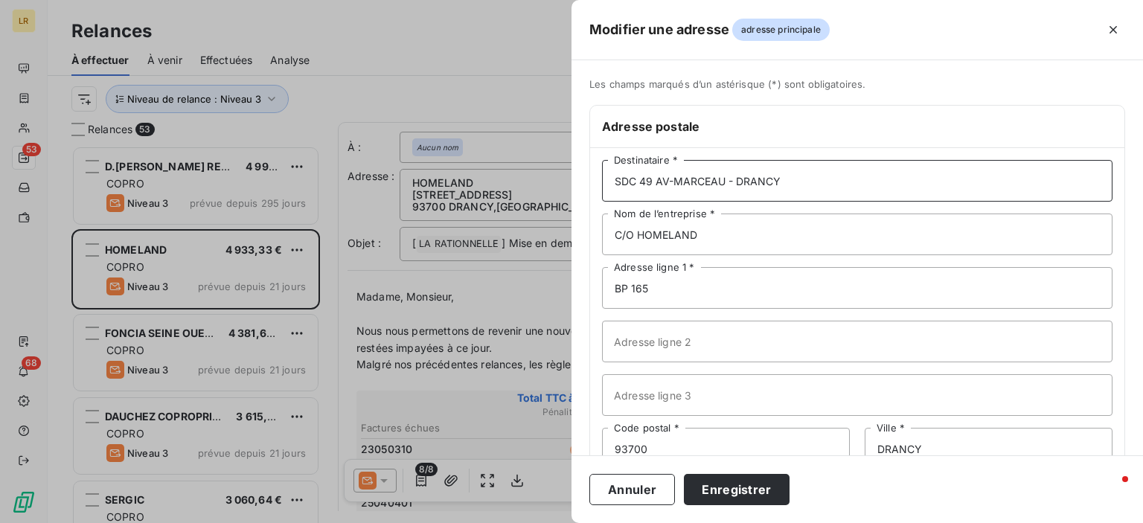
scroll to position [97, 0]
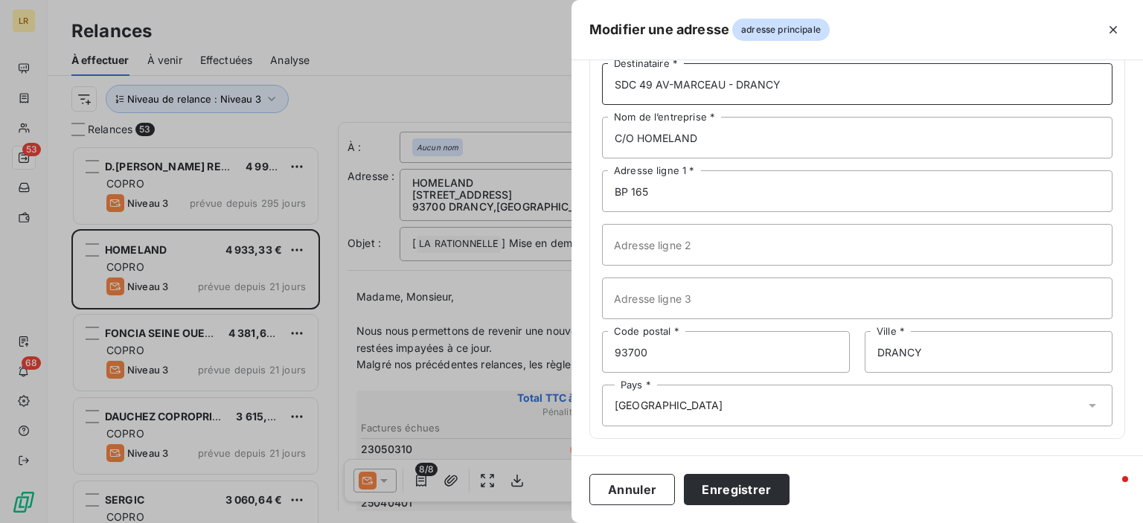
type input "SDC 49 AV-MARCEAU - DRANCY"
drag, startPoint x: 897, startPoint y: 350, endPoint x: 860, endPoint y: 350, distance: 37.2
click at [855, 351] on div "93700 Code postal * DRANCY Ville *" at bounding box center [857, 352] width 510 height 42
paste input "[GEOGRAPHIC_DATA]"
click at [905, 352] on input "[GEOGRAPHIC_DATA]" at bounding box center [989, 352] width 248 height 42
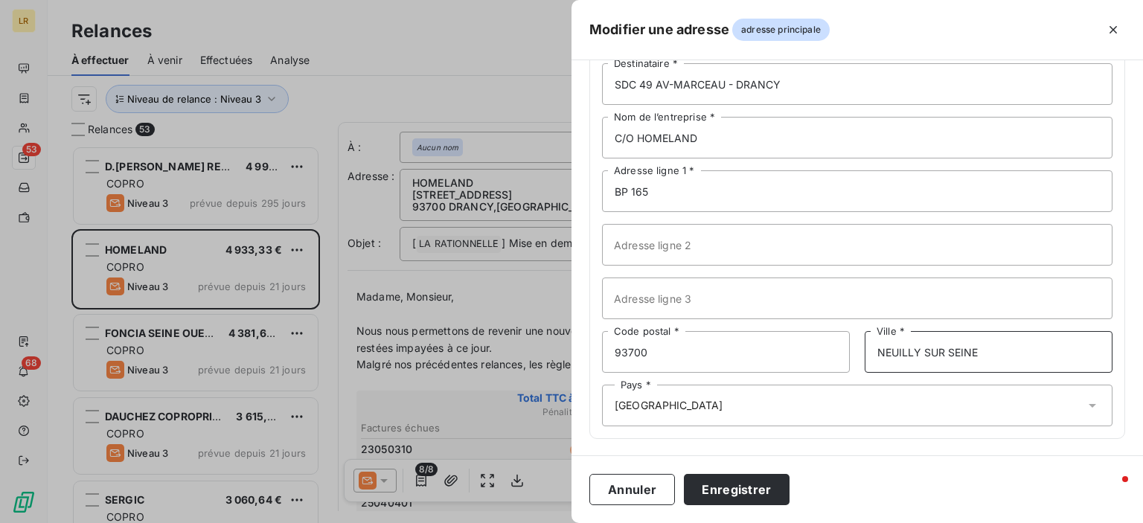
type input "NEUILLY SUR SEINE"
click at [670, 345] on input "93700" at bounding box center [726, 352] width 248 height 42
type input "93331"
click at [718, 490] on button "Enregistrer" at bounding box center [737, 489] width 106 height 31
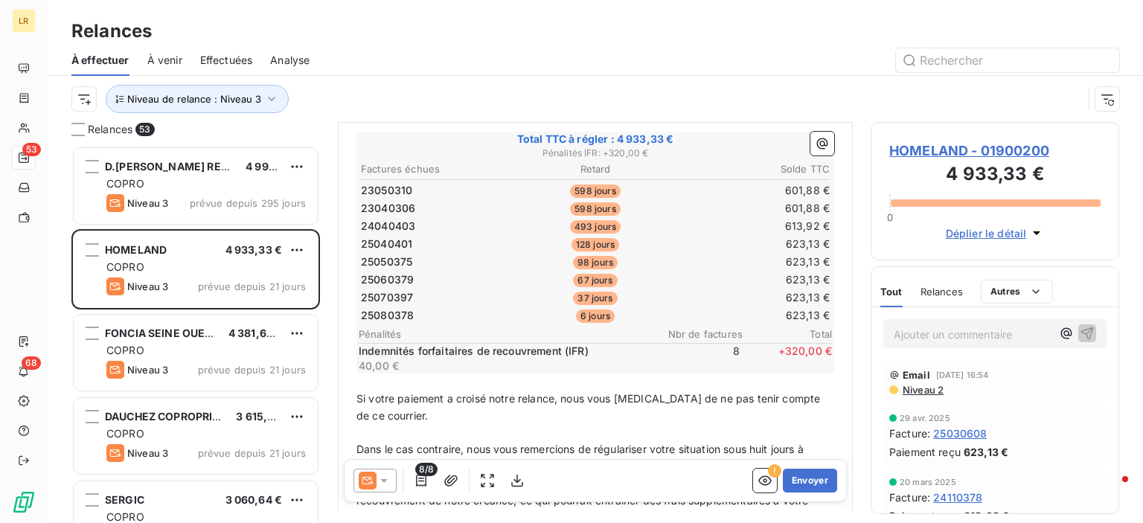
scroll to position [298, 0]
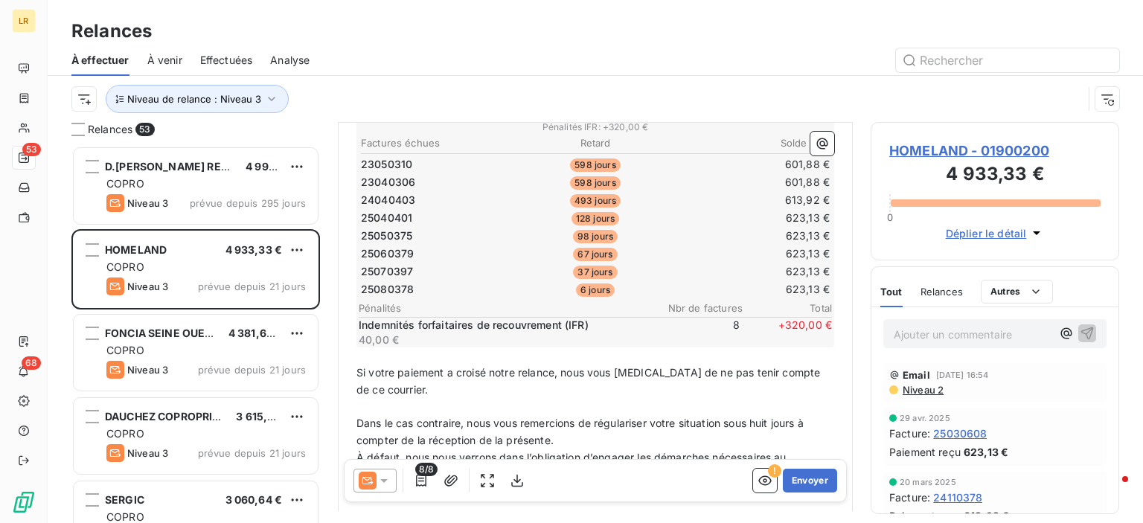
click at [917, 380] on div "Email [DATE] 16:54 Niveau 2" at bounding box center [994, 382] width 211 height 27
click at [922, 390] on span "Niveau 2" at bounding box center [922, 390] width 42 height 12
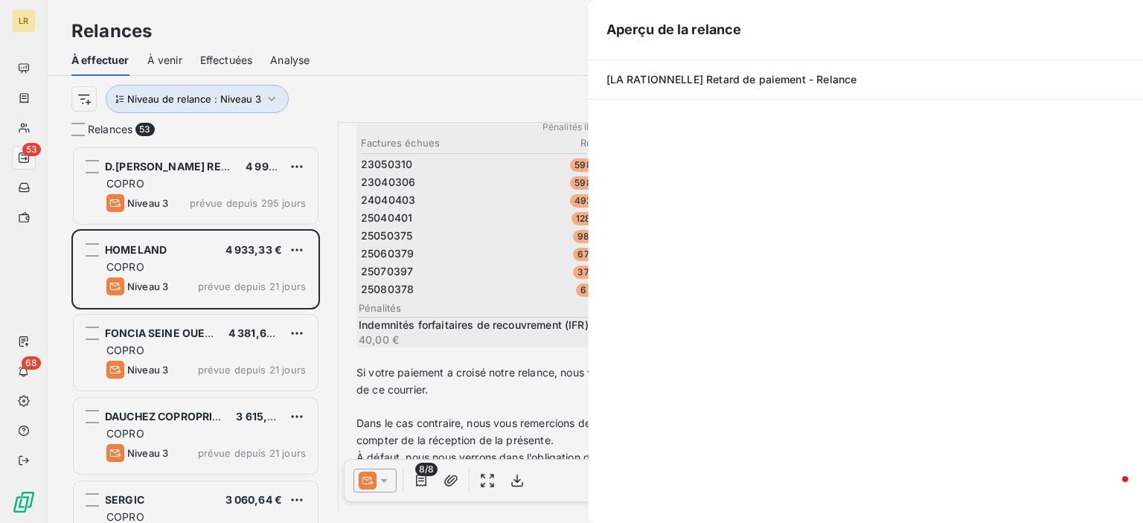
scroll to position [366, 237]
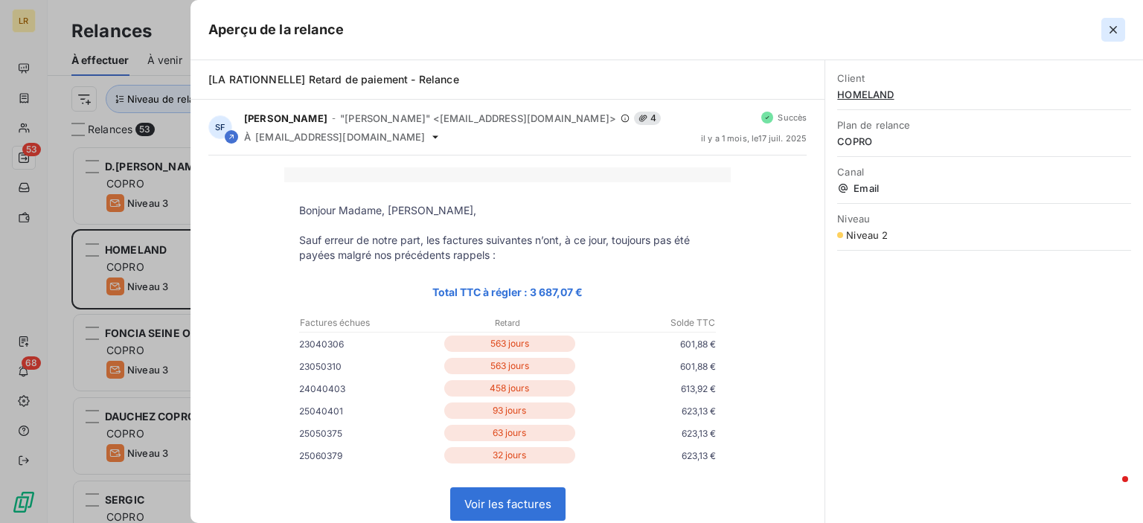
click at [1107, 31] on icon "button" at bounding box center [1113, 29] width 15 height 15
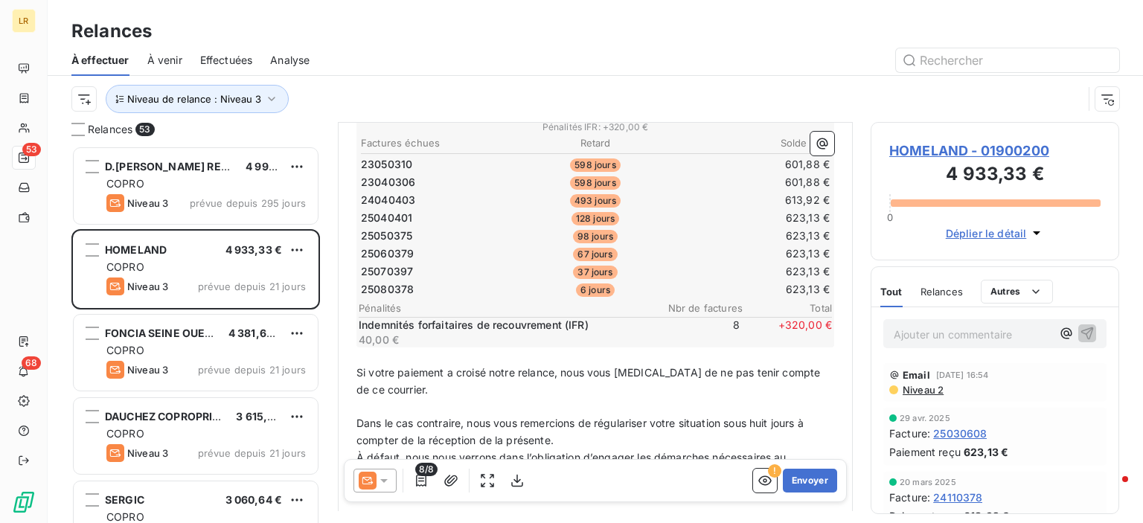
click at [380, 478] on icon at bounding box center [383, 480] width 15 height 15
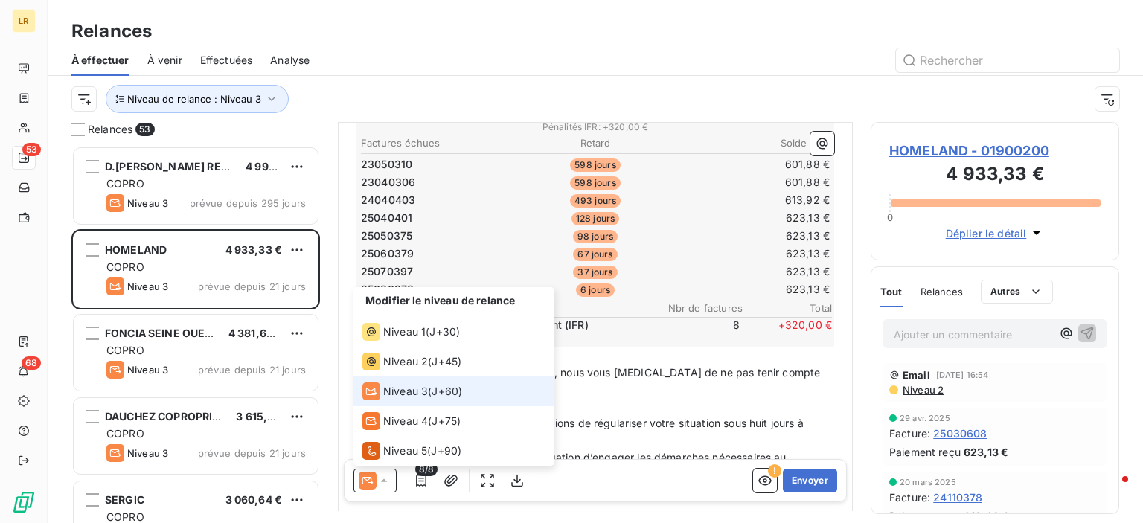
click at [406, 388] on span "Niveau 3" at bounding box center [405, 391] width 45 height 15
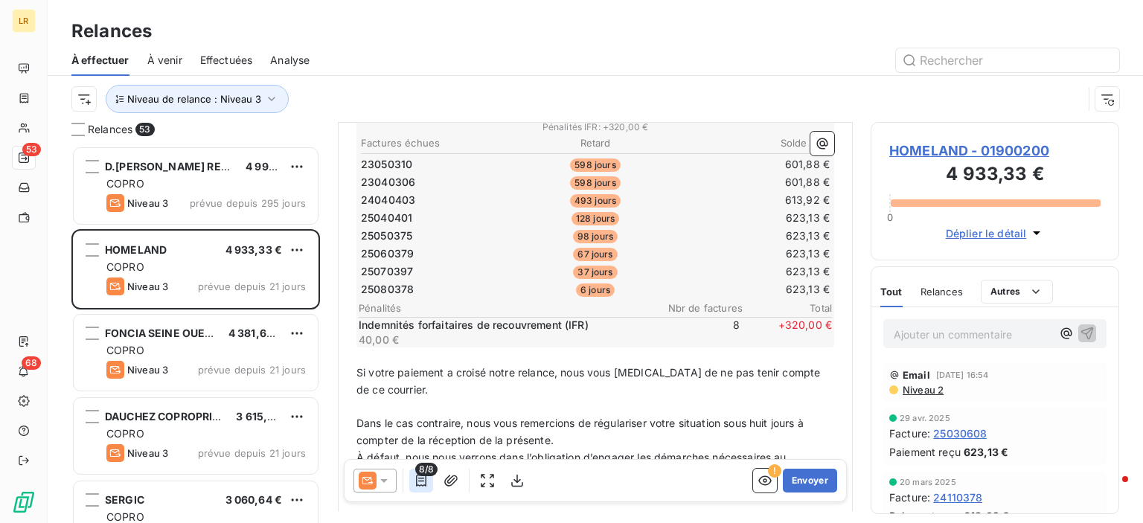
click at [417, 478] on icon "button" at bounding box center [421, 480] width 15 height 15
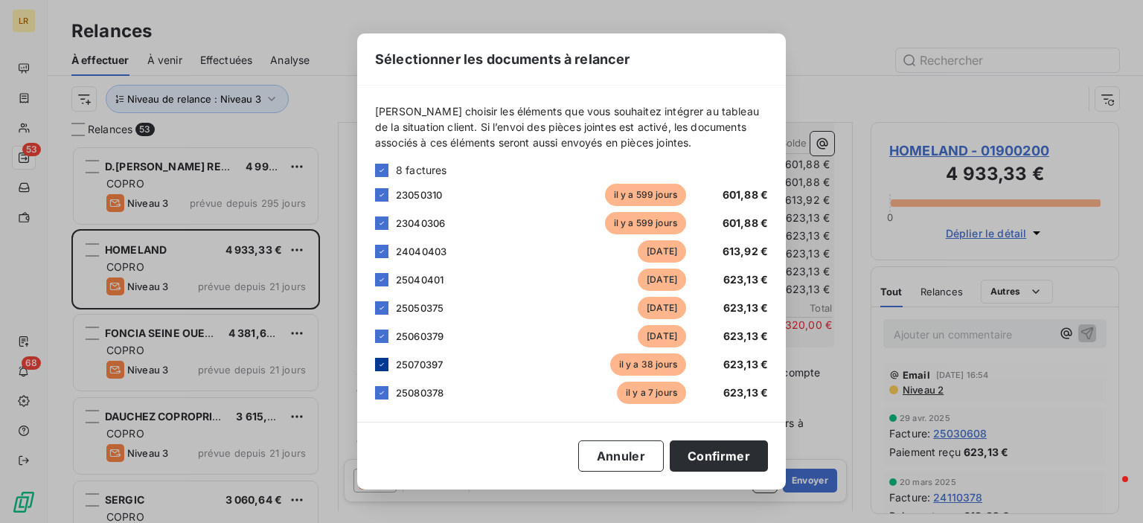
click at [382, 362] on icon at bounding box center [381, 364] width 9 height 9
click at [379, 391] on icon at bounding box center [381, 392] width 9 height 9
click at [719, 457] on button "Confirmer" at bounding box center [719, 455] width 98 height 31
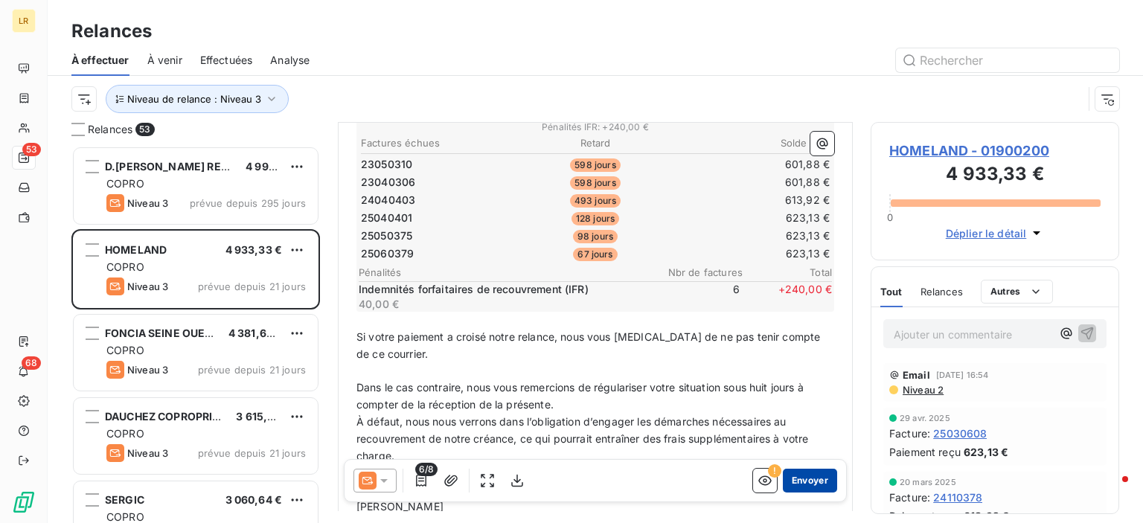
click at [795, 478] on button "Envoyer" at bounding box center [810, 481] width 54 height 24
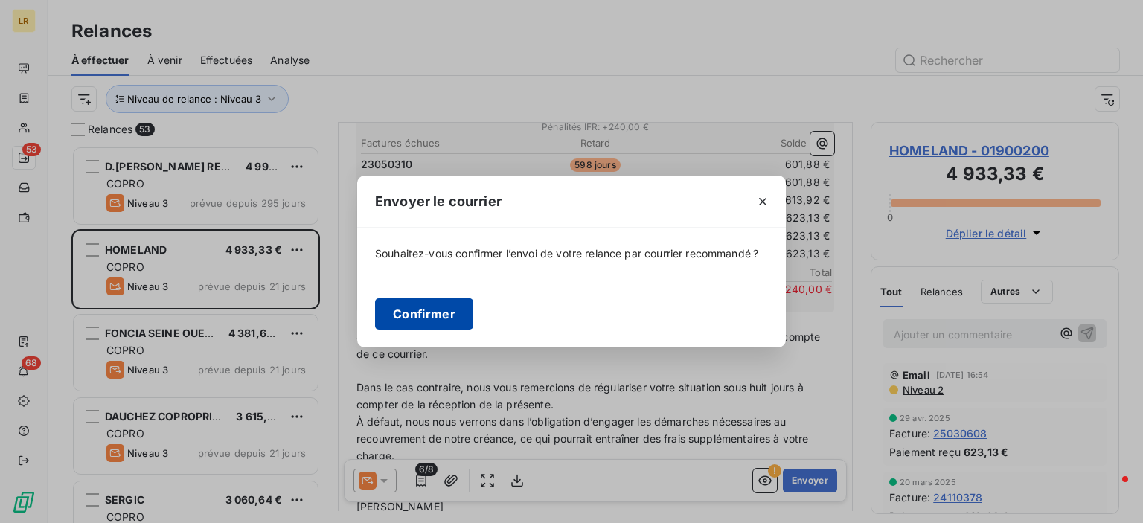
click at [428, 315] on button "Confirmer" at bounding box center [424, 313] width 98 height 31
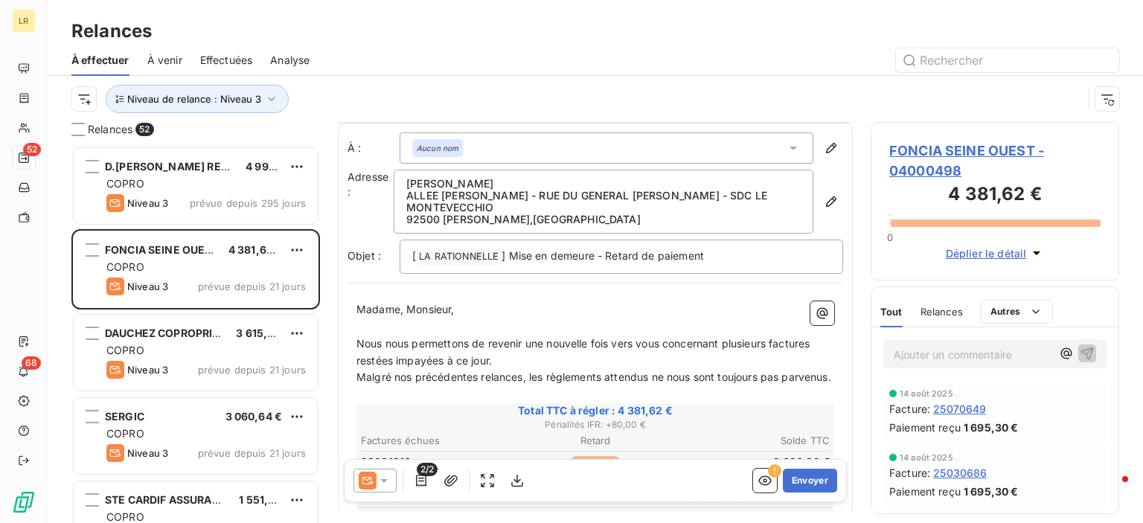
scroll to position [149, 0]
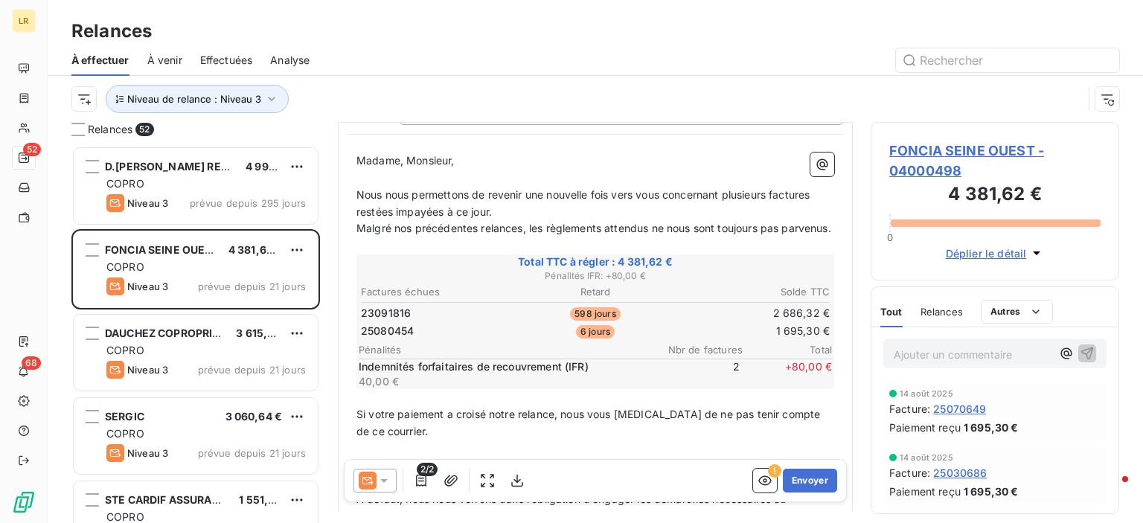
click at [1048, 254] on button "Déplier le détail" at bounding box center [995, 253] width 108 height 17
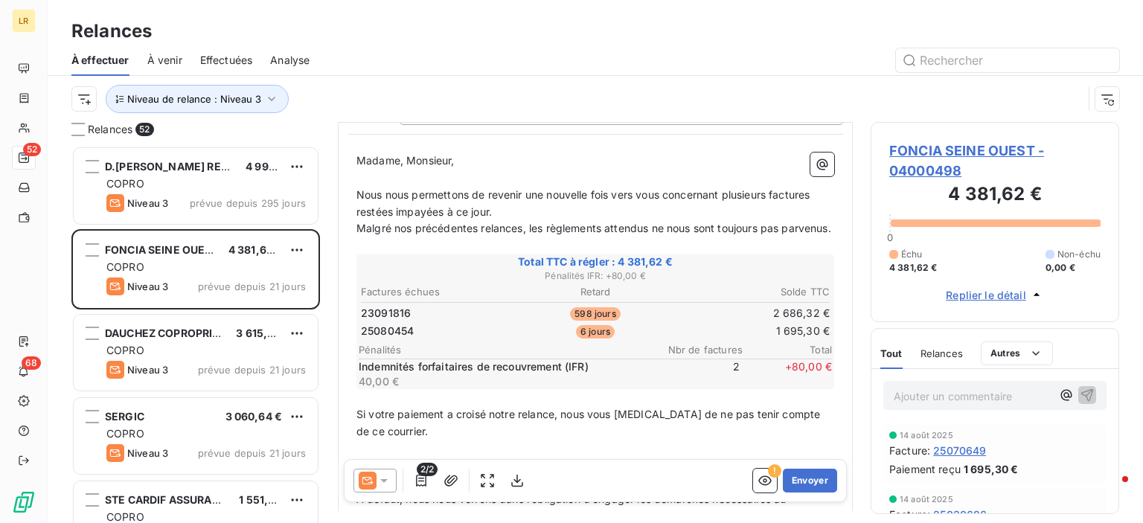
click at [1068, 22] on div "Relances" at bounding box center [595, 31] width 1095 height 27
click at [1042, 102] on div "Niveau de relance : Niveau 3" at bounding box center [576, 99] width 1011 height 28
click at [380, 480] on icon at bounding box center [383, 480] width 15 height 15
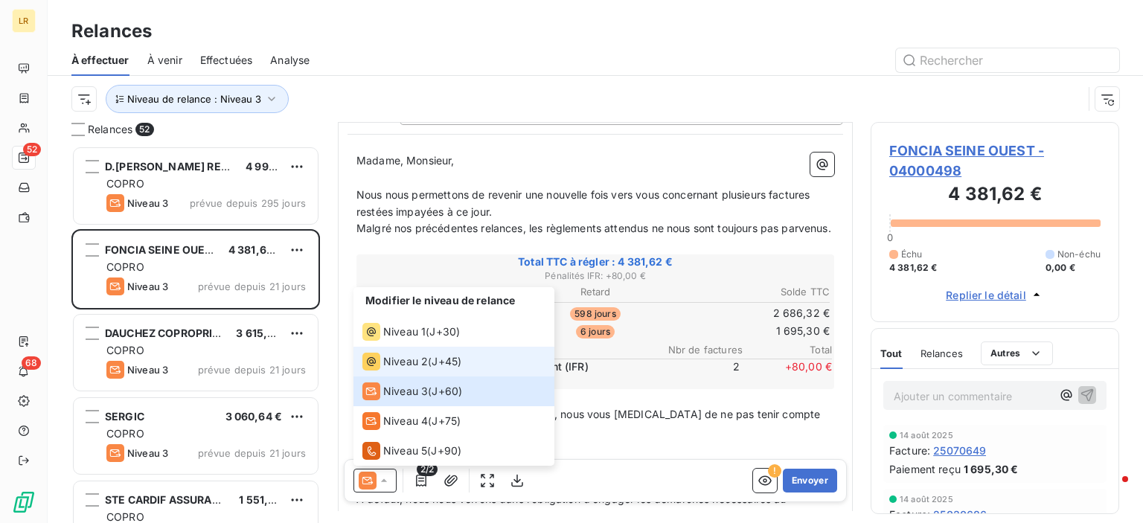
click at [387, 354] on span "Niveau 2" at bounding box center [405, 361] width 45 height 15
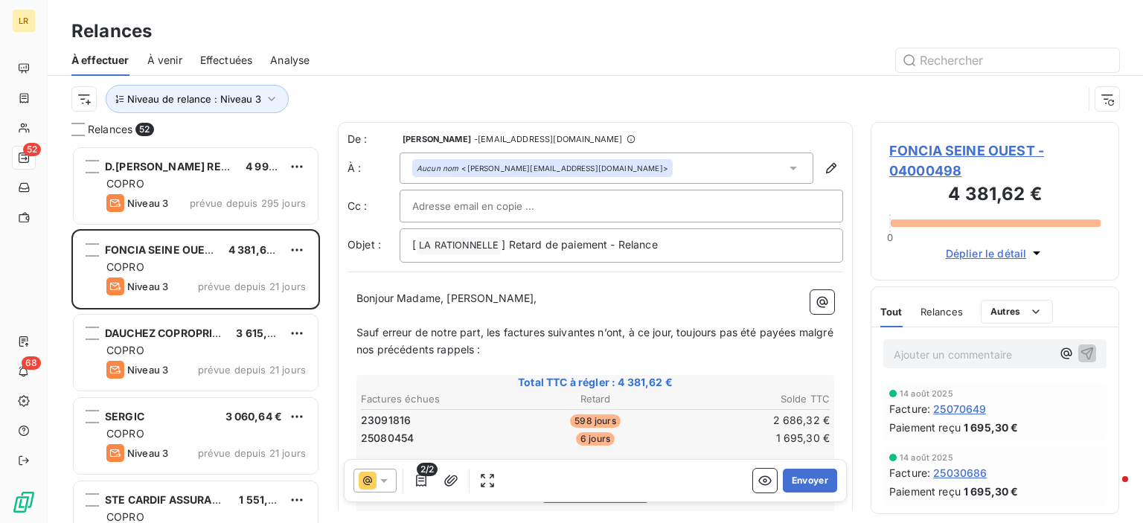
click at [955, 306] on span "Relances" at bounding box center [941, 312] width 42 height 12
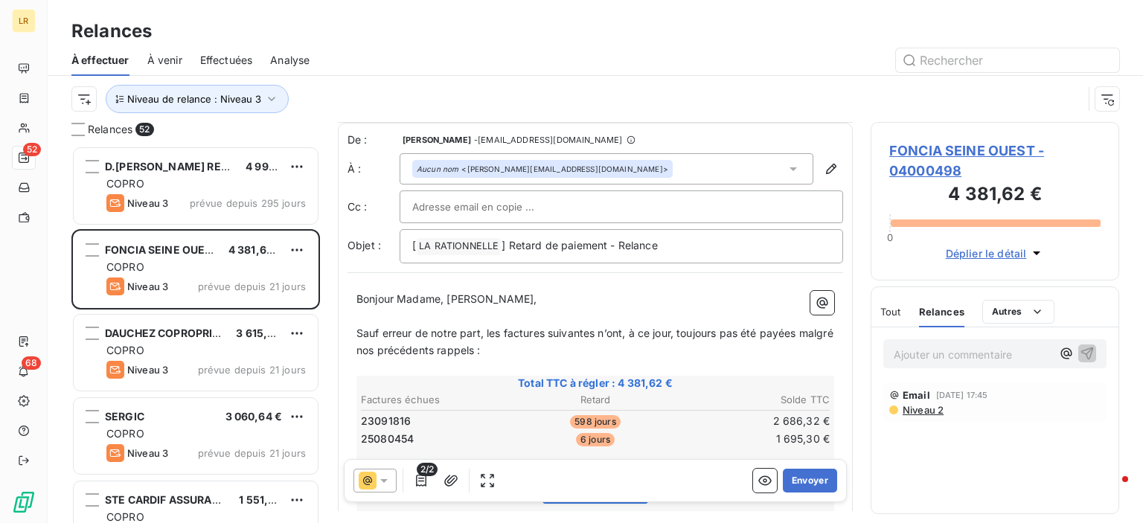
scroll to position [74, 0]
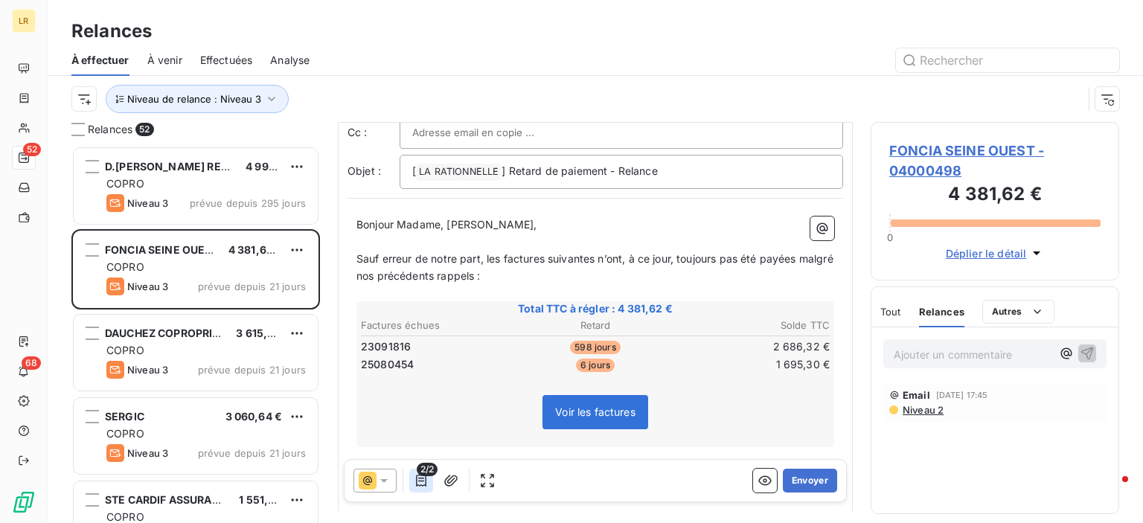
click at [420, 483] on icon "button" at bounding box center [421, 480] width 15 height 15
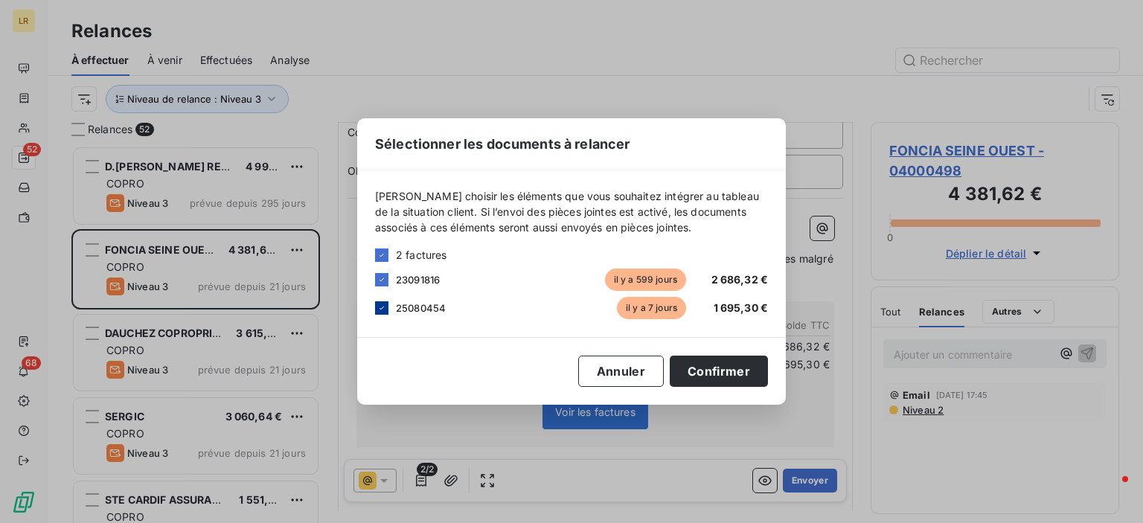
click at [381, 310] on icon at bounding box center [381, 308] width 9 height 9
click at [721, 371] on button "Confirmer" at bounding box center [719, 371] width 98 height 31
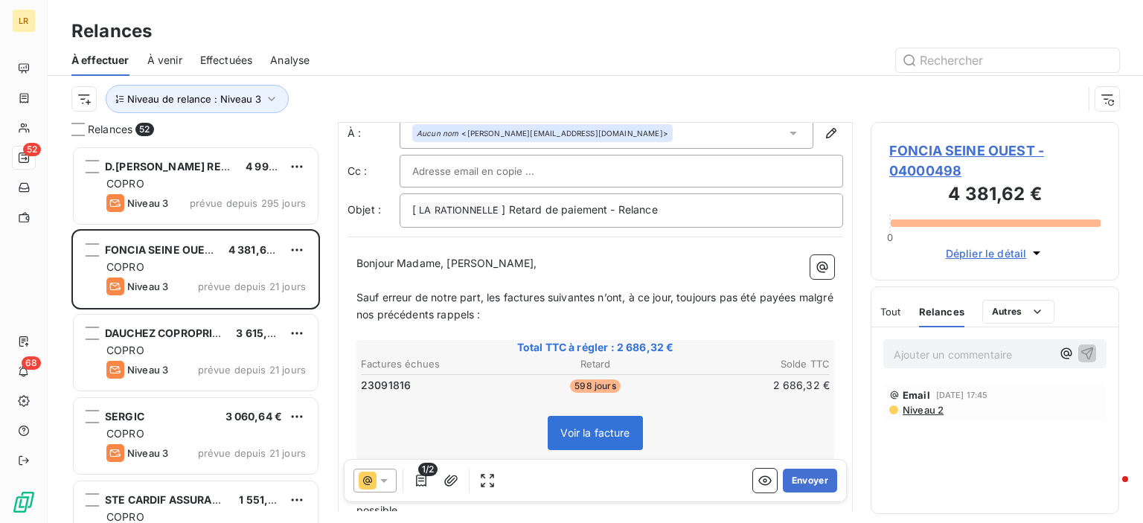
scroll to position [0, 0]
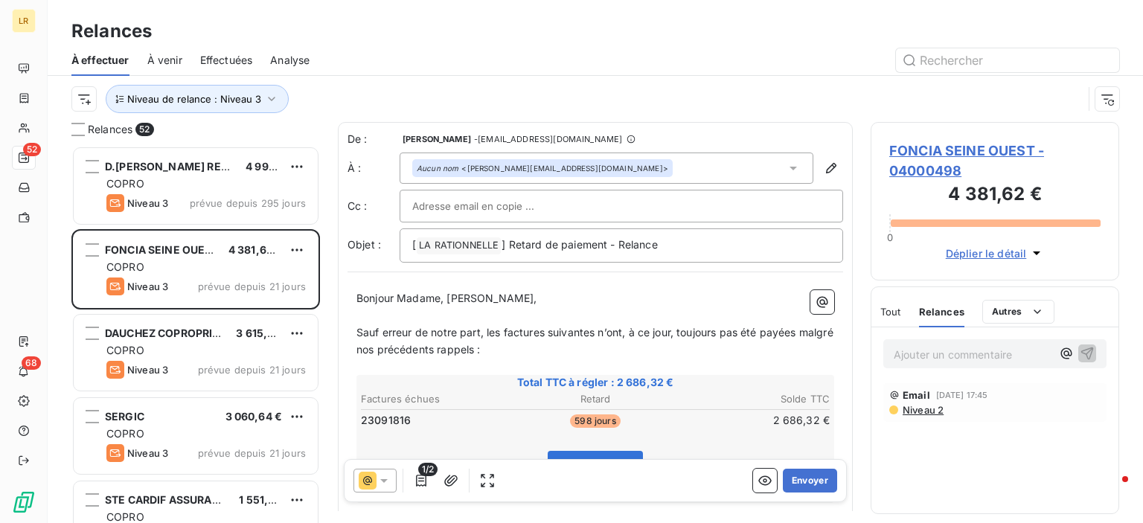
click at [518, 301] on p "Bonjour Madame, [PERSON_NAME]," at bounding box center [595, 298] width 478 height 17
click at [799, 481] on button "Envoyer" at bounding box center [810, 481] width 54 height 24
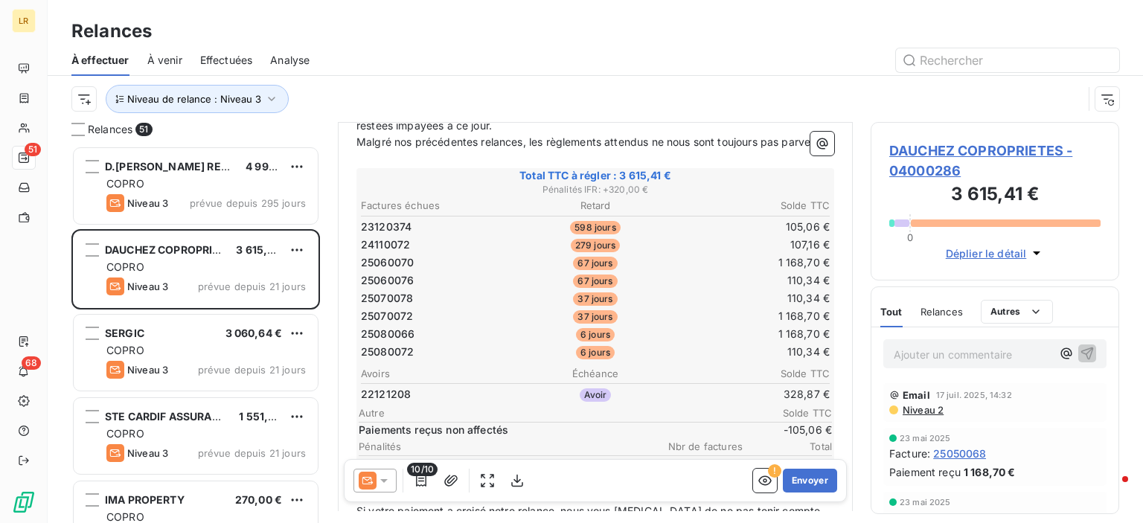
scroll to position [298, 0]
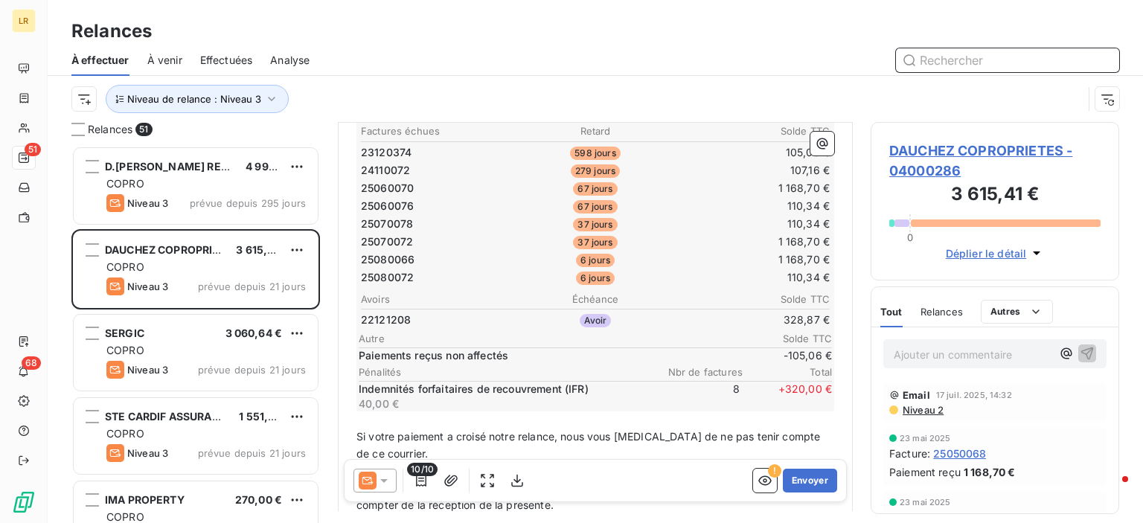
click at [1056, 53] on input "text" at bounding box center [1007, 60] width 223 height 24
click at [926, 411] on span "Niveau 2" at bounding box center [922, 410] width 42 height 12
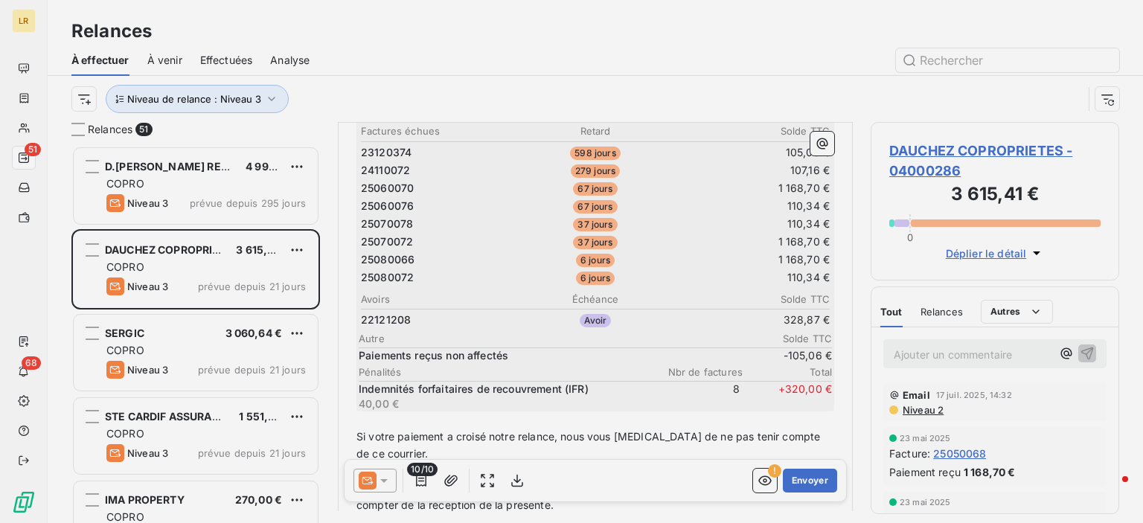
scroll to position [12, 12]
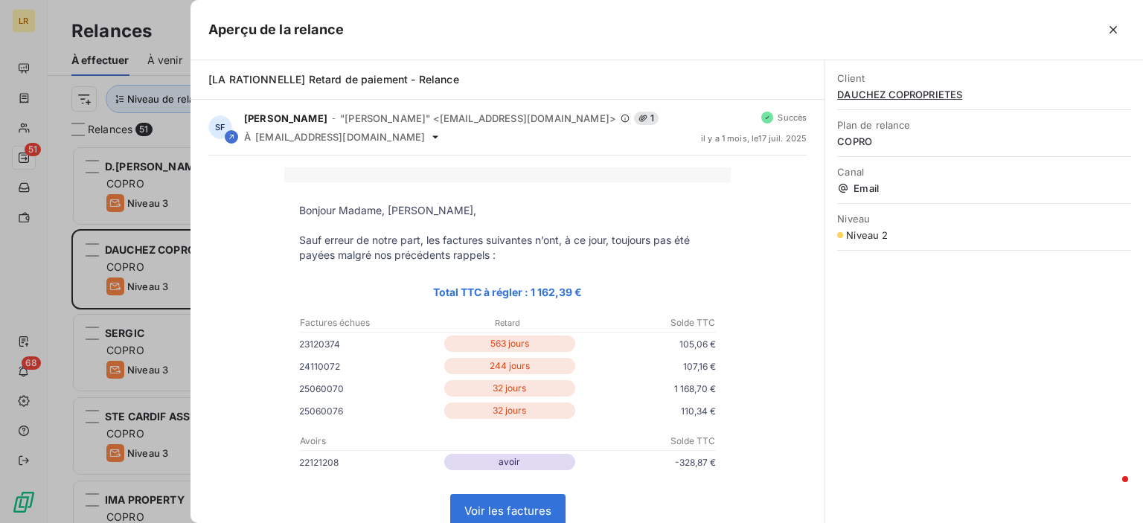
drag, startPoint x: 368, startPoint y: 36, endPoint x: 484, endPoint y: 31, distance: 116.2
click at [484, 31] on div at bounding box center [734, 30] width 781 height 24
click at [1115, 28] on icon "button" at bounding box center [1113, 29] width 15 height 15
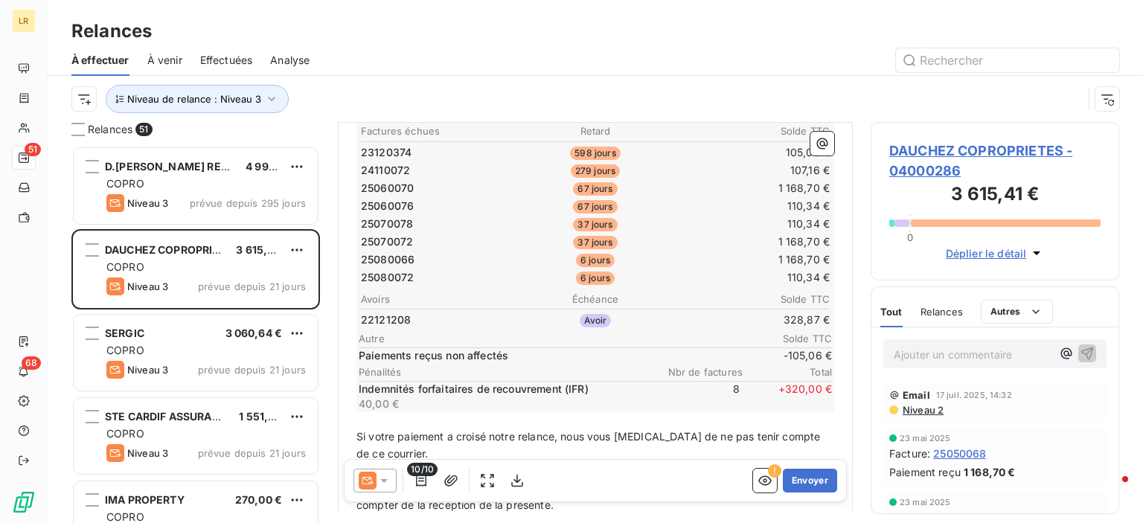
click at [911, 404] on span "Niveau 2" at bounding box center [922, 410] width 42 height 12
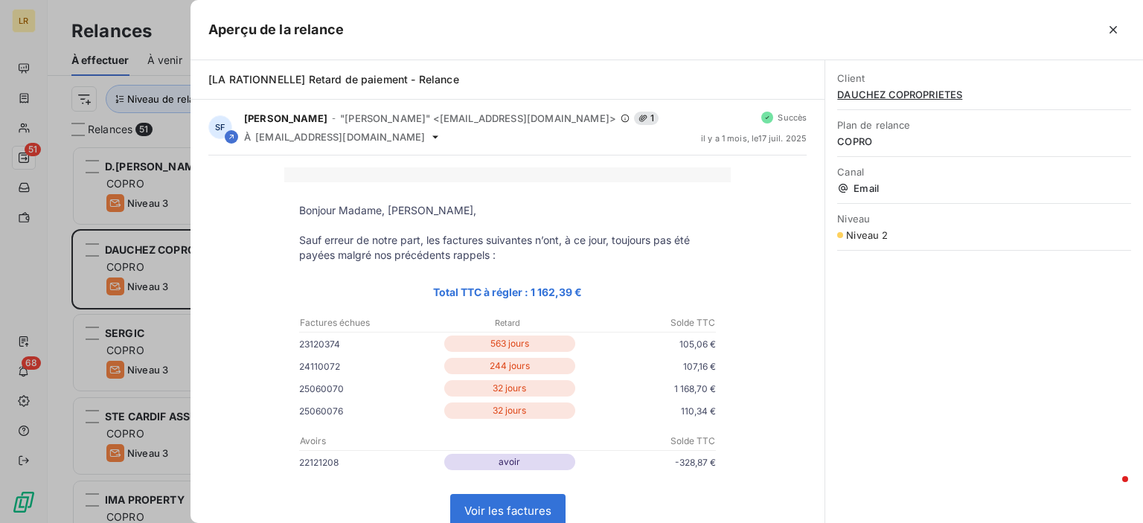
scroll to position [149, 0]
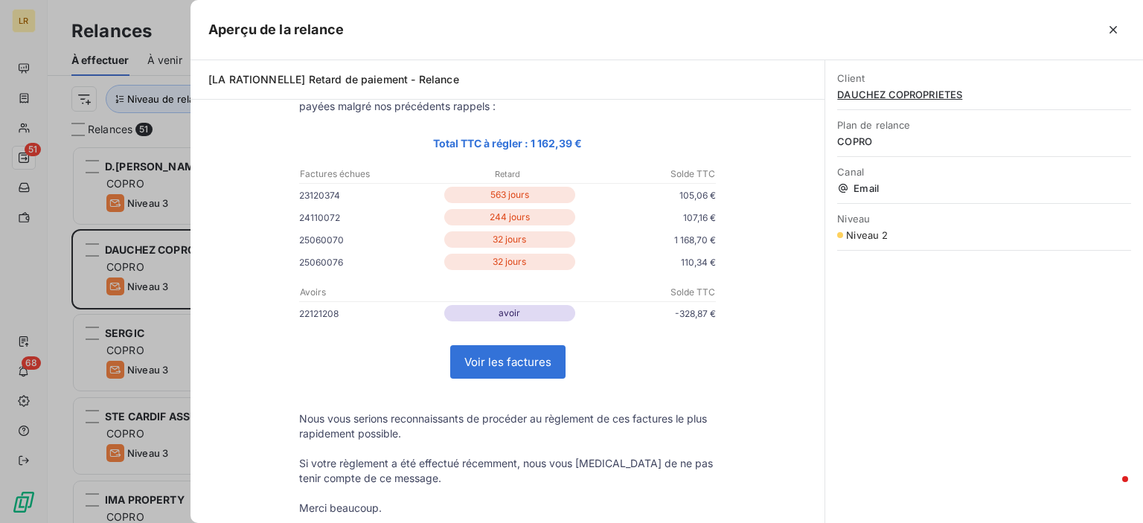
click at [960, 331] on div "Client DAUCHEZ COPROPRIETES Plan de relance COPRO Canal Email Niveau Niveau 2" at bounding box center [984, 291] width 318 height 463
click at [161, 268] on div at bounding box center [571, 261] width 1143 height 523
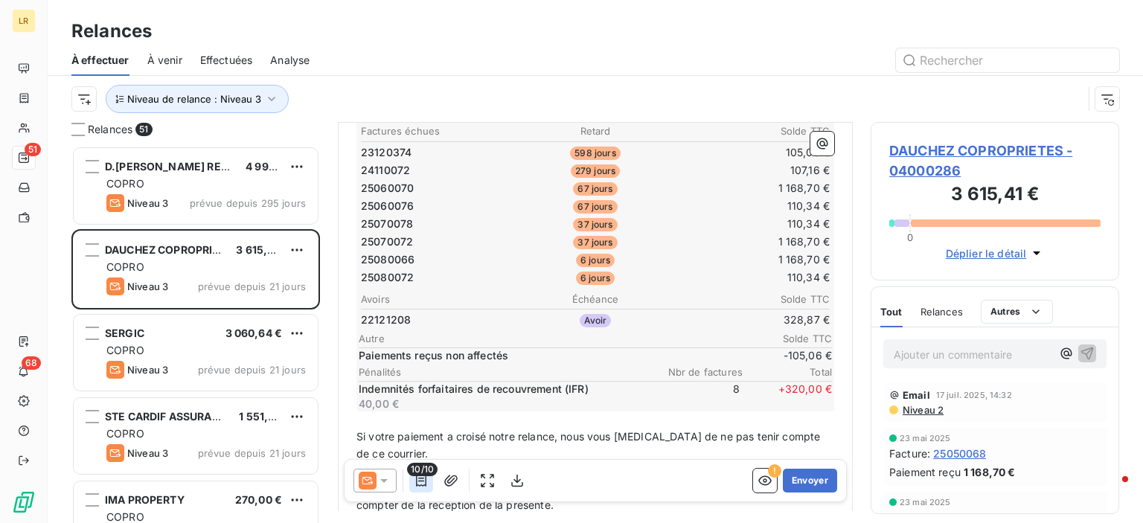
click at [417, 478] on icon "button" at bounding box center [421, 481] width 10 height 12
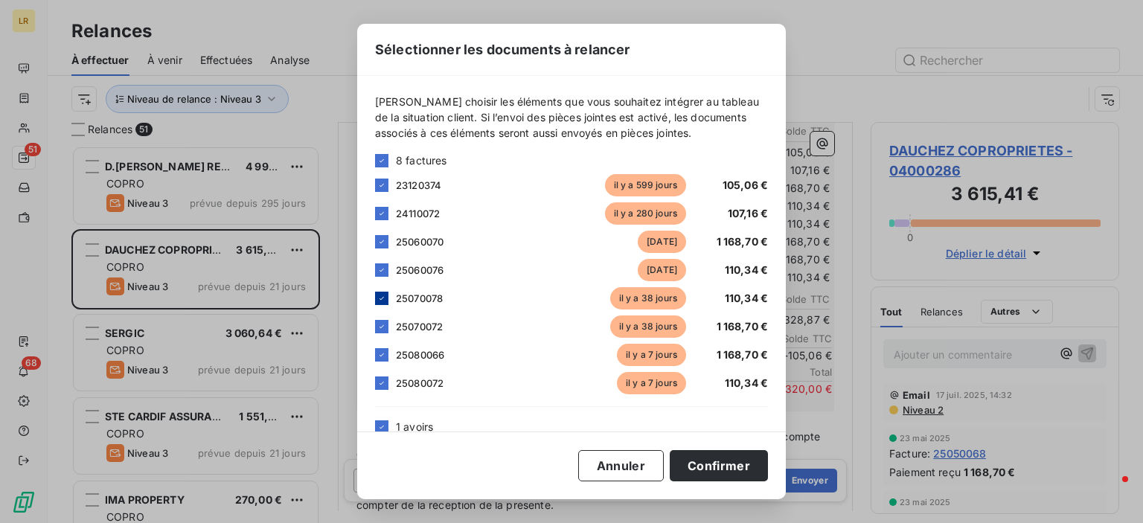
click at [383, 294] on div at bounding box center [381, 298] width 13 height 13
click at [382, 322] on icon at bounding box center [381, 326] width 9 height 9
click at [384, 353] on icon at bounding box center [381, 354] width 9 height 9
click at [383, 380] on icon at bounding box center [381, 383] width 9 height 9
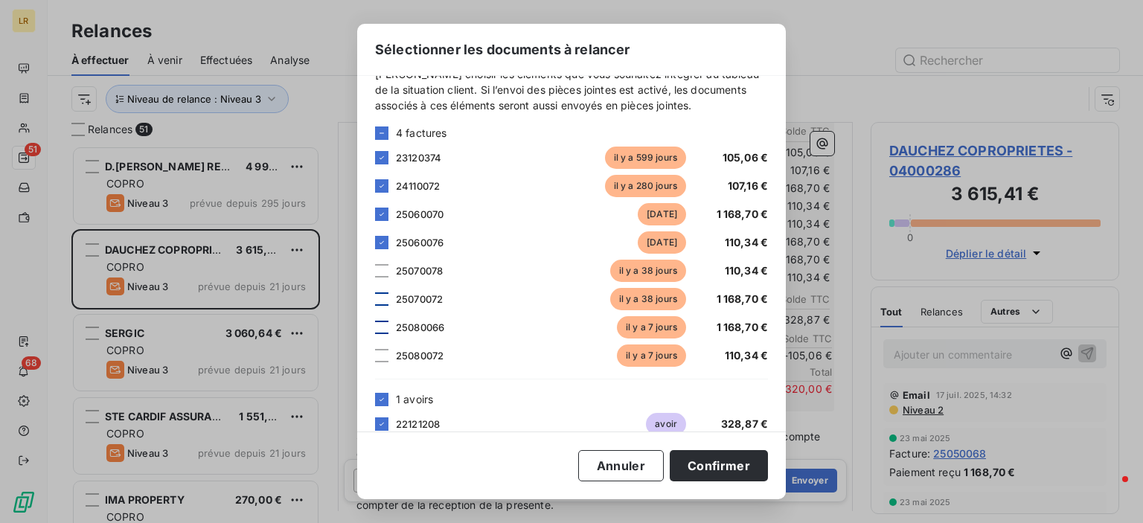
scroll to position [74, 0]
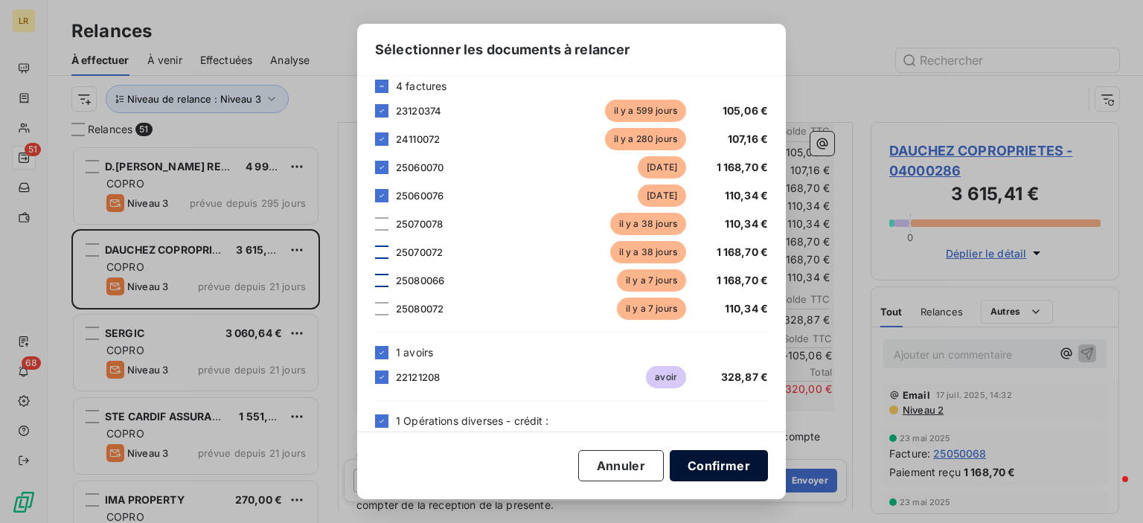
click at [720, 465] on button "Confirmer" at bounding box center [719, 465] width 98 height 31
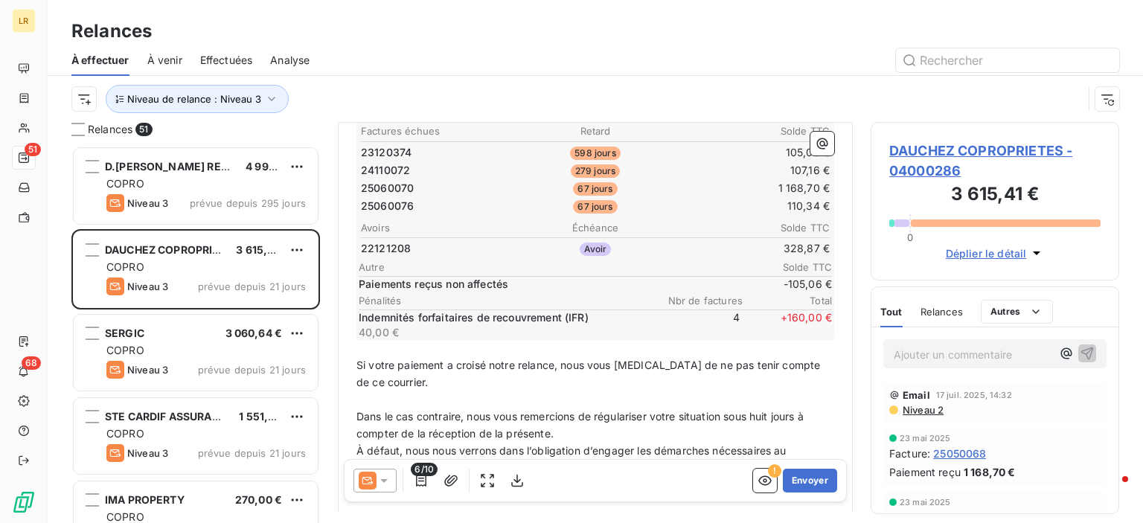
drag, startPoint x: 388, startPoint y: 481, endPoint x: 388, endPoint y: 470, distance: 10.4
click at [388, 480] on icon at bounding box center [383, 480] width 15 height 15
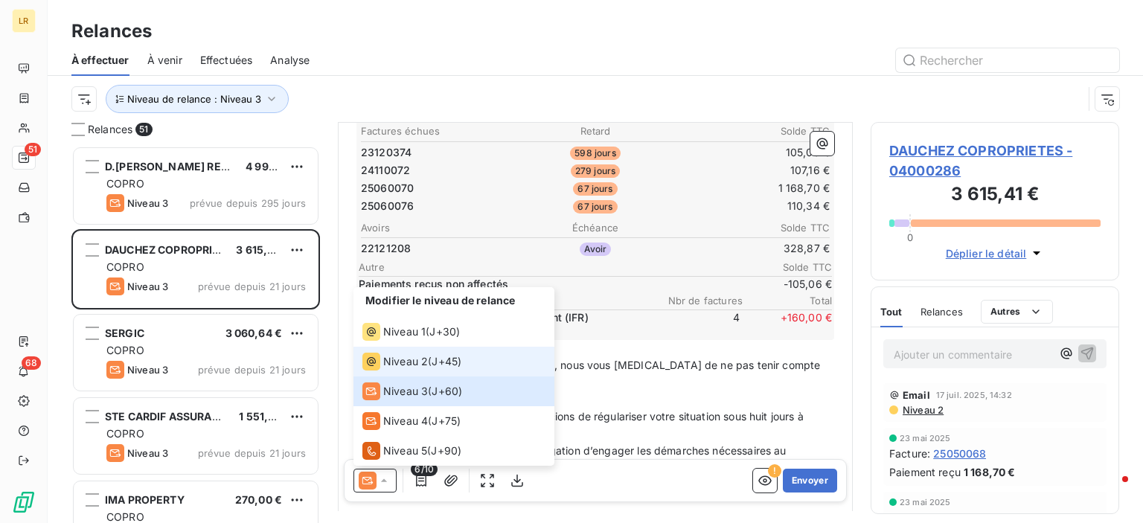
click at [400, 362] on span "Niveau 2" at bounding box center [405, 361] width 45 height 15
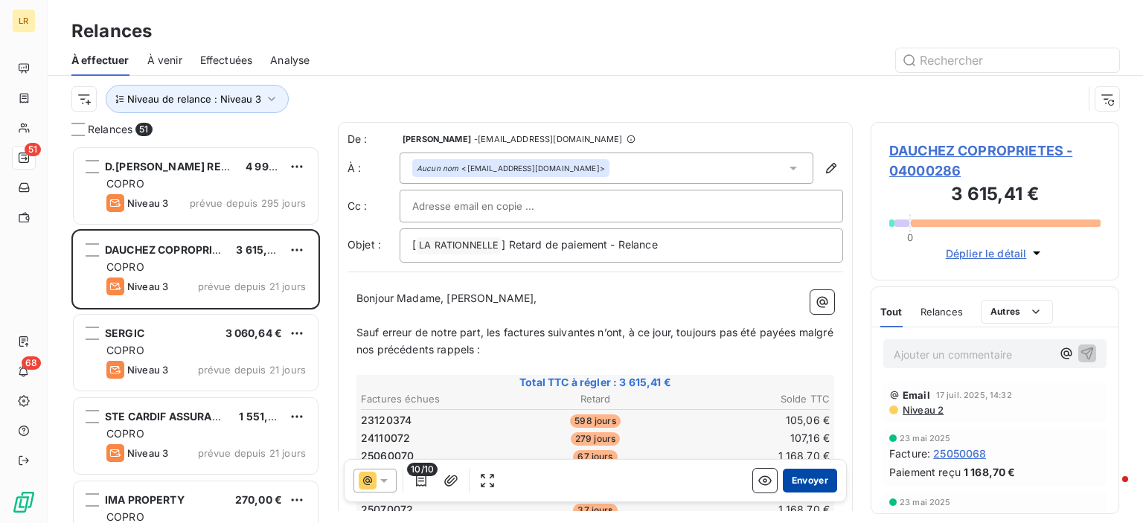
click at [803, 478] on button "Envoyer" at bounding box center [810, 481] width 54 height 24
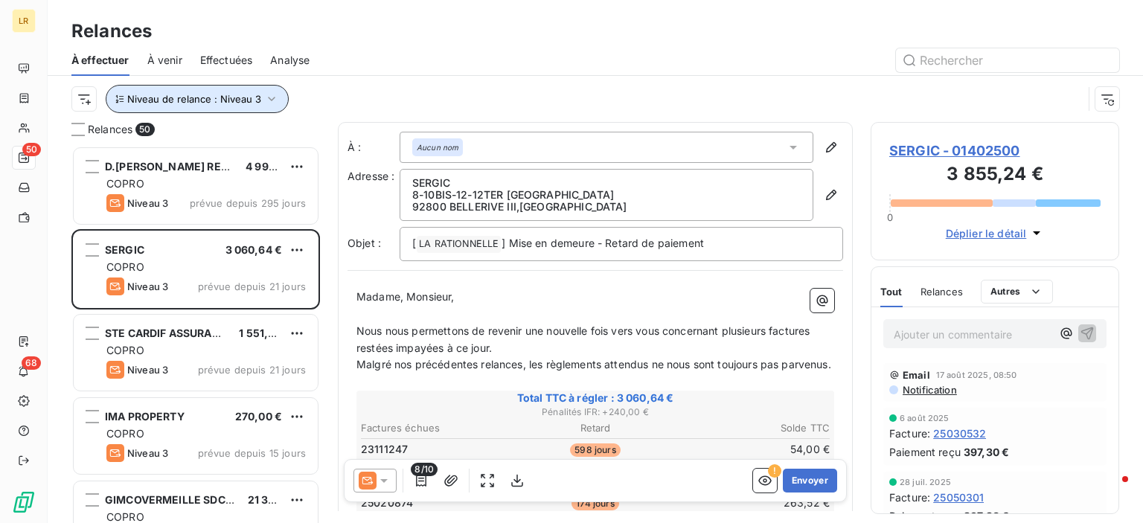
click at [272, 95] on icon "button" at bounding box center [271, 99] width 15 height 15
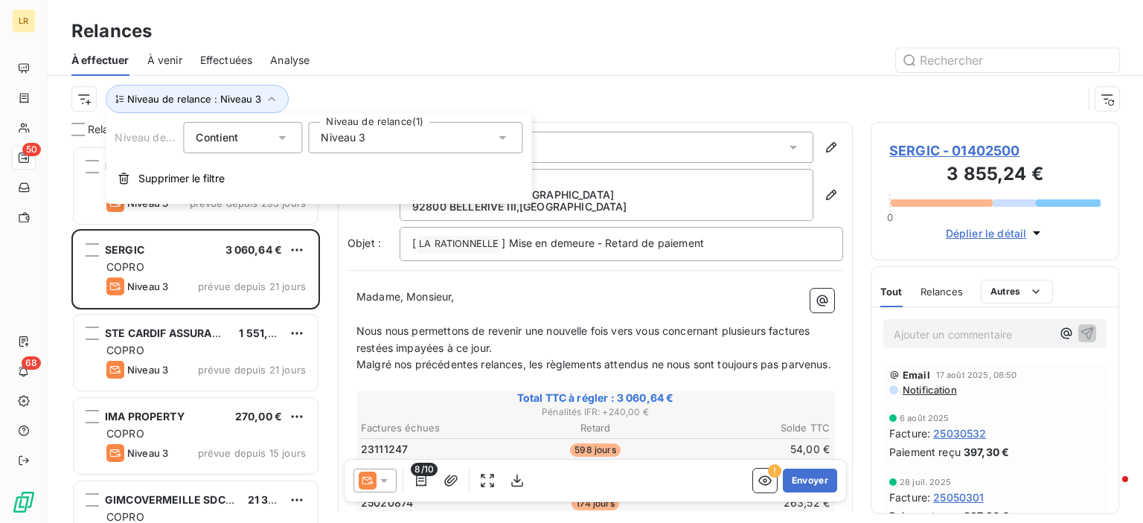
click at [502, 140] on icon at bounding box center [502, 137] width 15 height 15
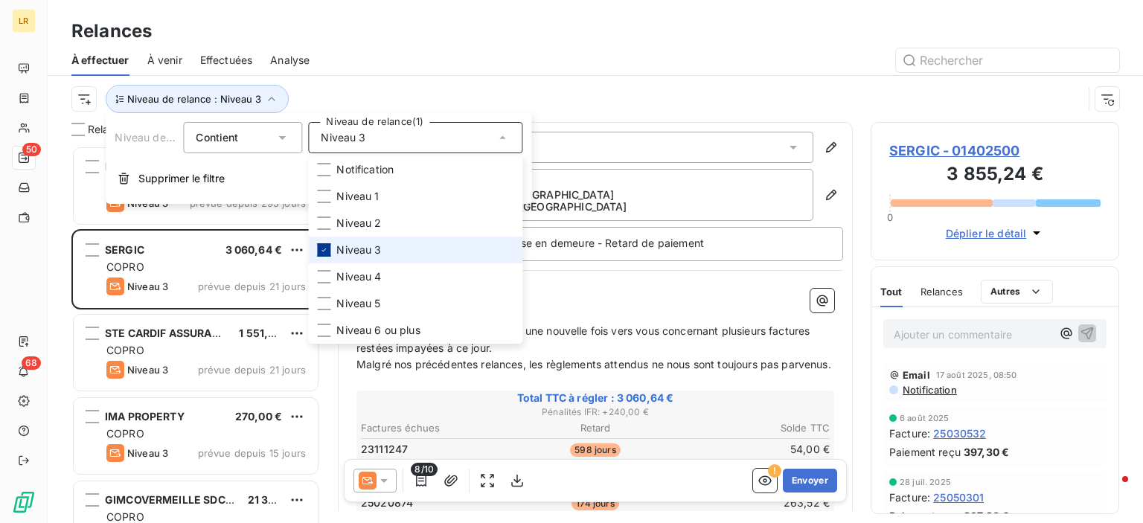
click at [327, 248] on icon at bounding box center [323, 250] width 9 height 9
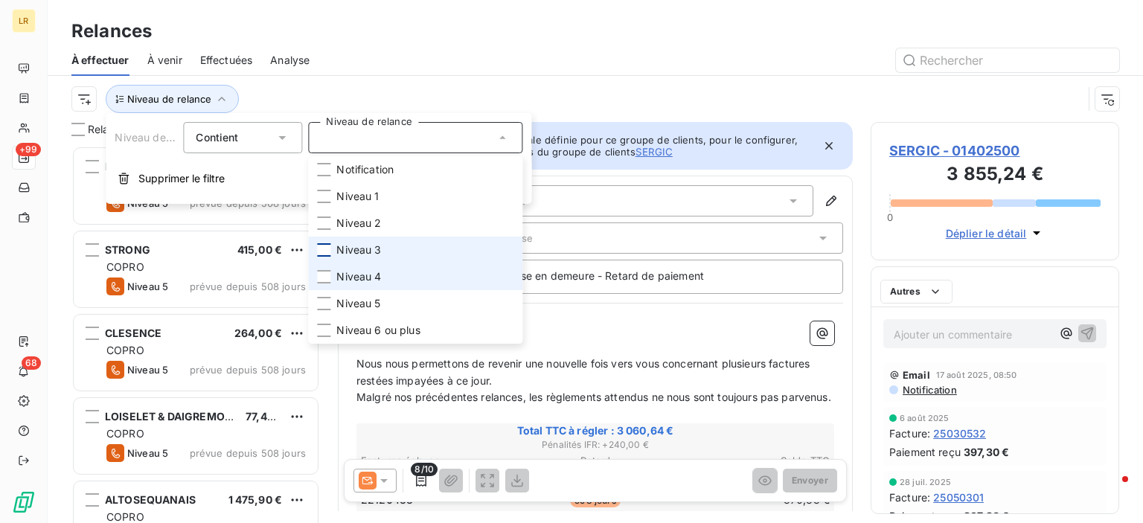
scroll to position [366, 237]
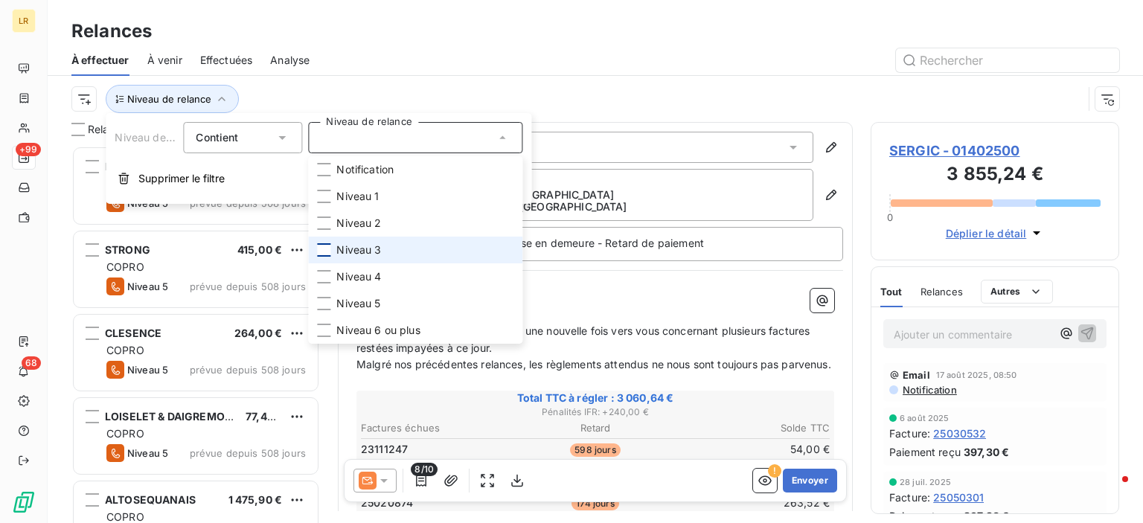
click at [223, 58] on span "Effectuées" at bounding box center [226, 60] width 53 height 15
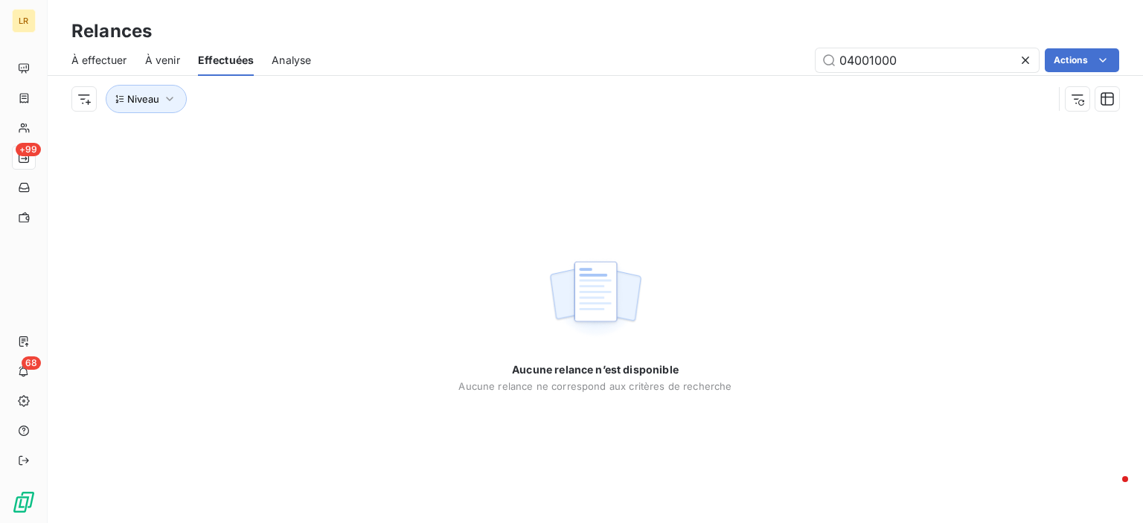
drag, startPoint x: 915, startPoint y: 58, endPoint x: 632, endPoint y: 92, distance: 284.8
click at [635, 92] on div "À effectuer À venir Effectuées Analyse 04001000 Actions Niveau" at bounding box center [595, 83] width 1095 height 77
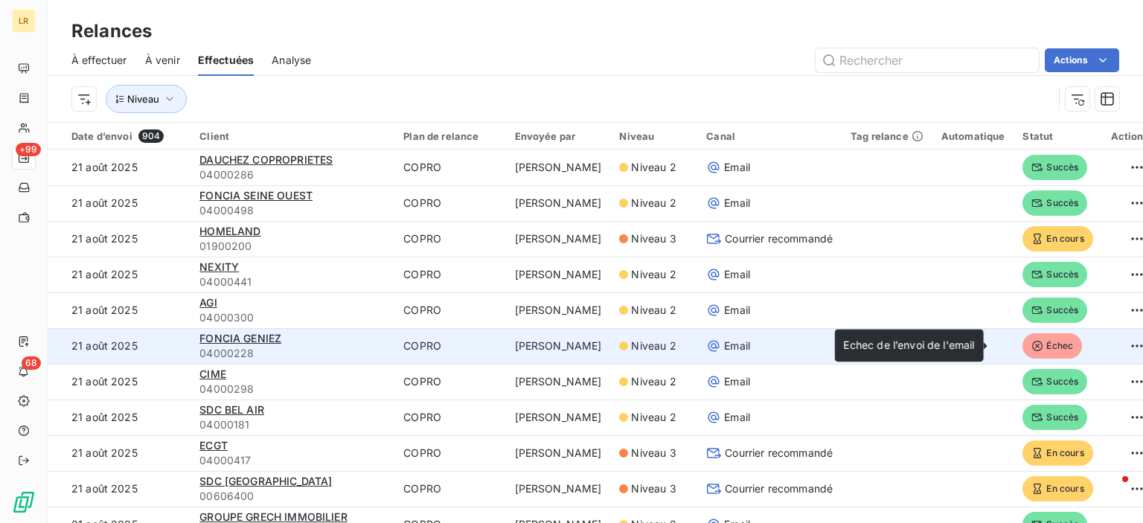
click at [1022, 341] on span "Échec" at bounding box center [1052, 345] width 60 height 25
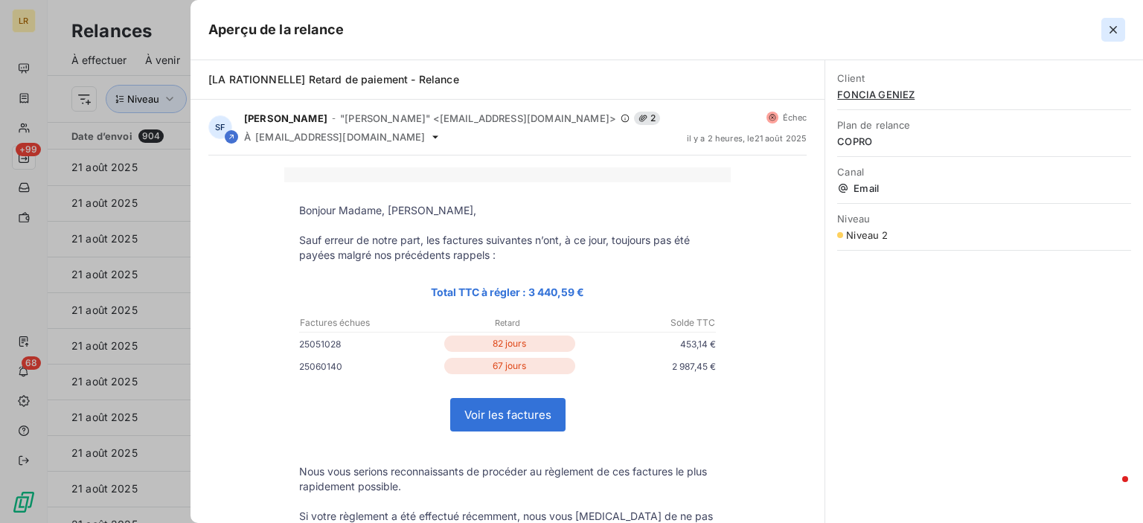
click at [1110, 26] on icon "button" at bounding box center [1112, 29] width 7 height 7
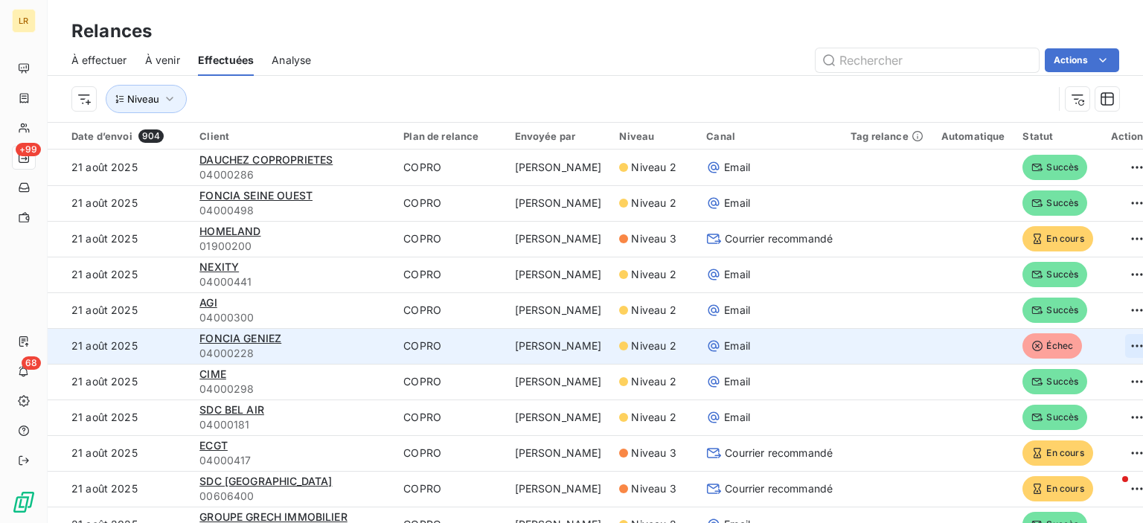
click at [1096, 342] on html "LR +99 68 Relances À effectuer À venir Effectuées Analyse Actions Niveau Date d…" at bounding box center [571, 261] width 1143 height 523
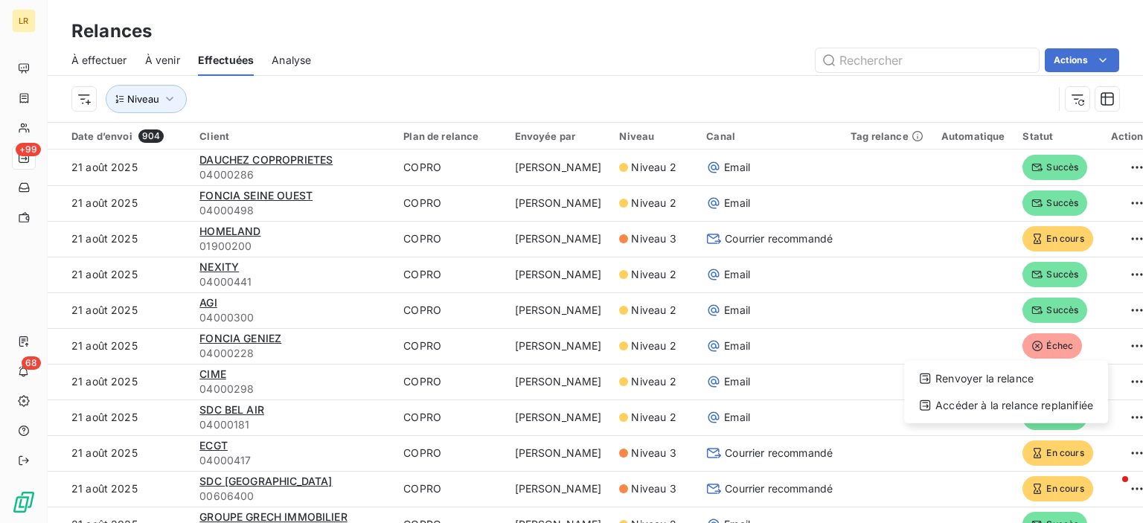
click at [236, 339] on html "LR +99 68 Relances À effectuer À venir Effectuées Analyse Actions Niveau Date d…" at bounding box center [571, 261] width 1143 height 523
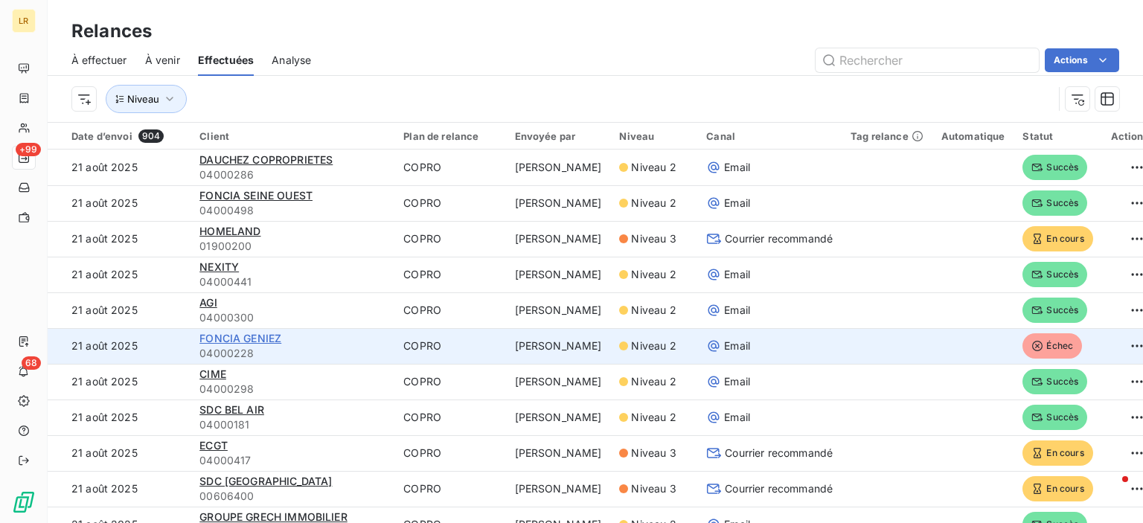
click at [265, 336] on span "FONCIA GENIEZ" at bounding box center [240, 338] width 82 height 13
click at [1034, 343] on span "Échec" at bounding box center [1052, 345] width 60 height 25
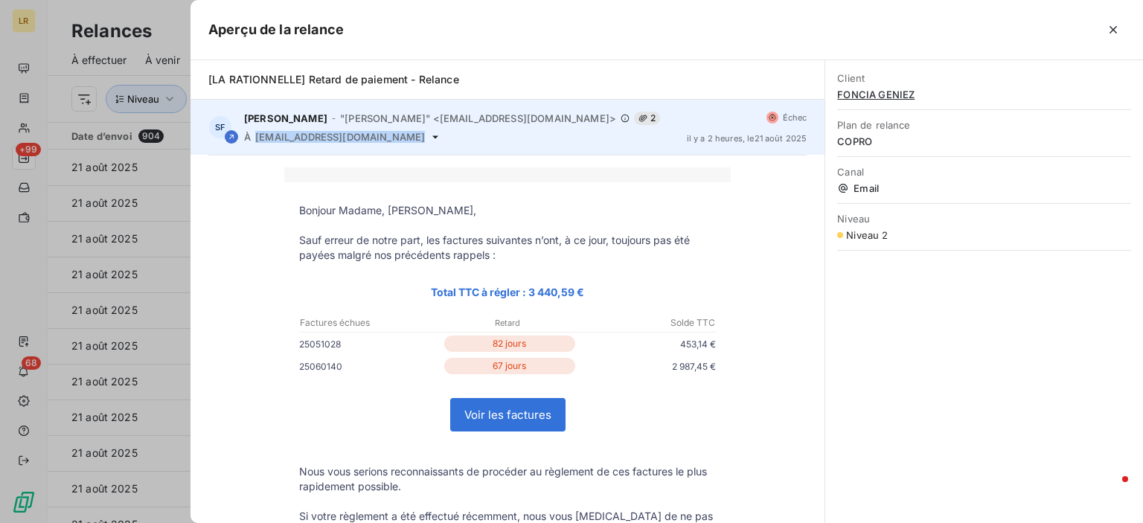
drag, startPoint x: 376, startPoint y: 136, endPoint x: 250, endPoint y: 139, distance: 125.8
click at [250, 139] on div "À [EMAIL_ADDRESS][DOMAIN_NAME]" at bounding box center [459, 137] width 431 height 12
copy div "À [EMAIL_ADDRESS][DOMAIN_NAME]"
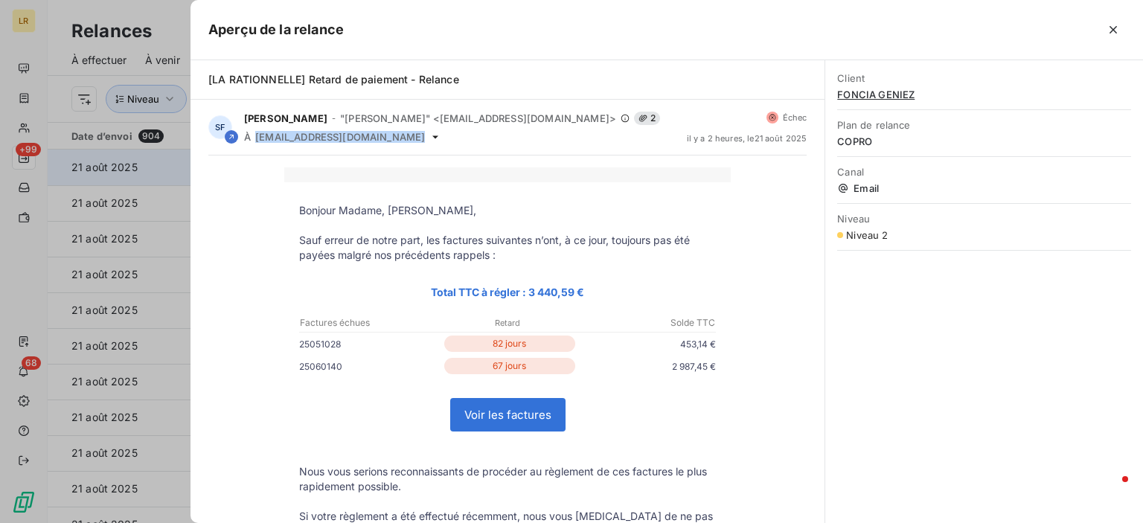
drag, startPoint x: 1113, startPoint y: 29, endPoint x: 914, endPoint y: 166, distance: 241.2
click at [1113, 29] on icon "button" at bounding box center [1112, 29] width 7 height 7
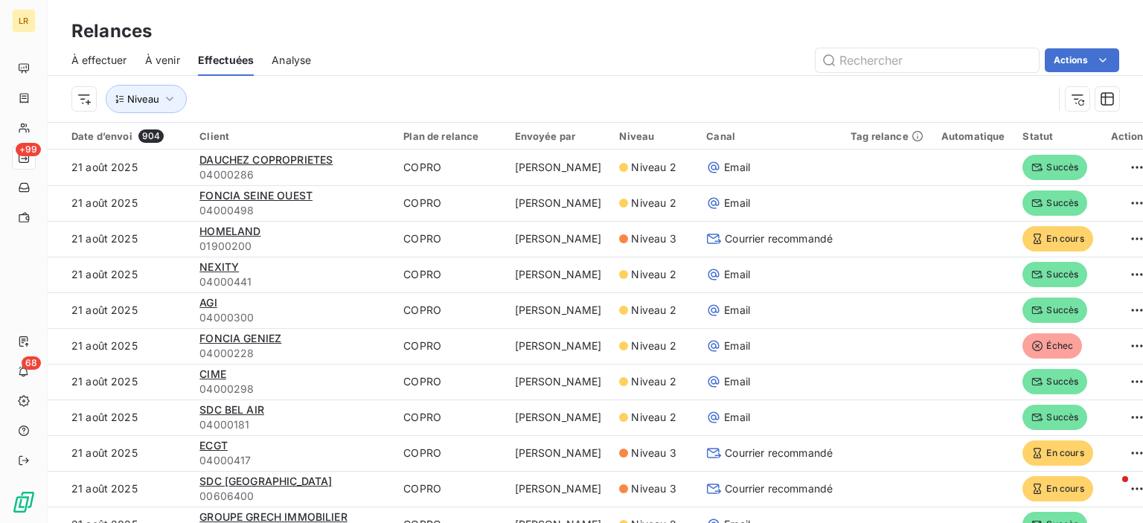
click at [760, 8] on div "Relances À effectuer À venir Effectuées Analyse Actions Niveau" at bounding box center [595, 61] width 1095 height 122
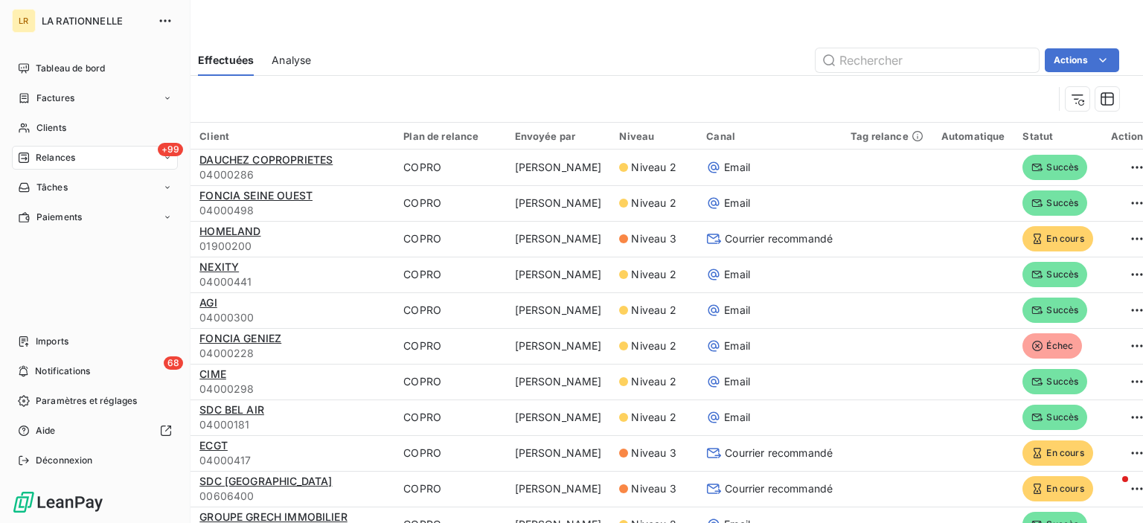
click at [65, 157] on span "Relances" at bounding box center [55, 157] width 39 height 13
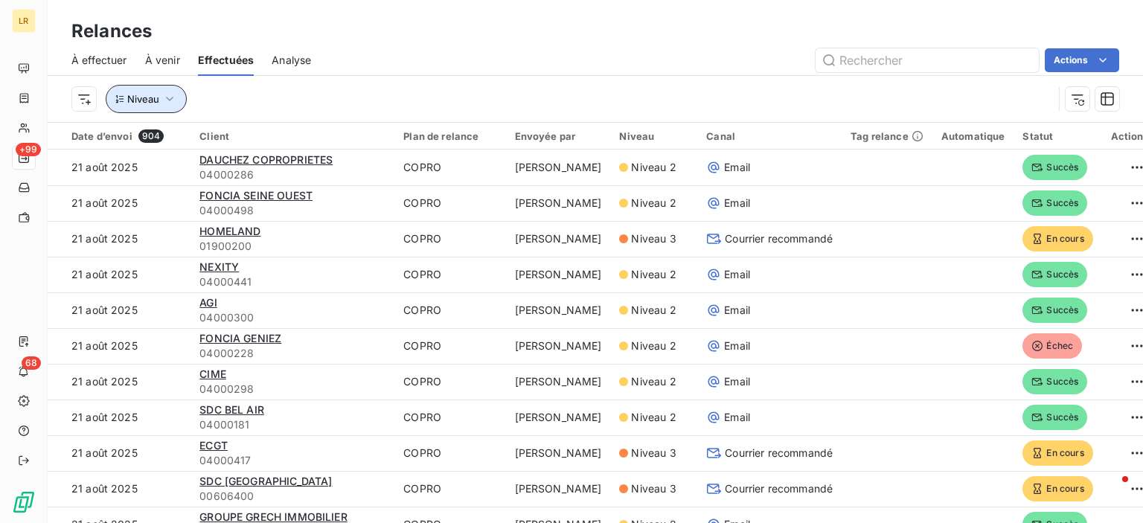
click at [165, 96] on icon "button" at bounding box center [169, 99] width 15 height 15
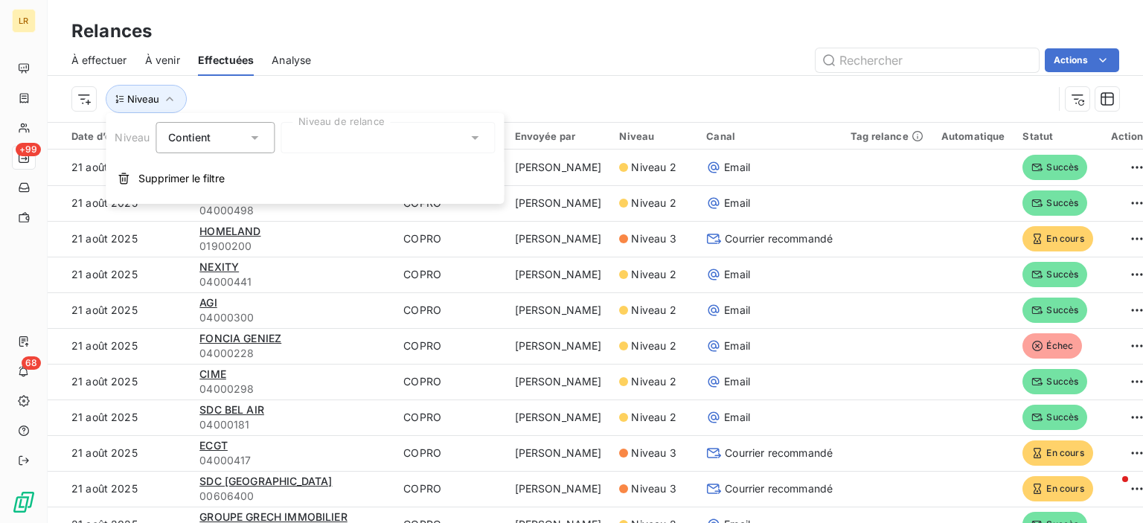
click at [359, 135] on div at bounding box center [387, 137] width 214 height 31
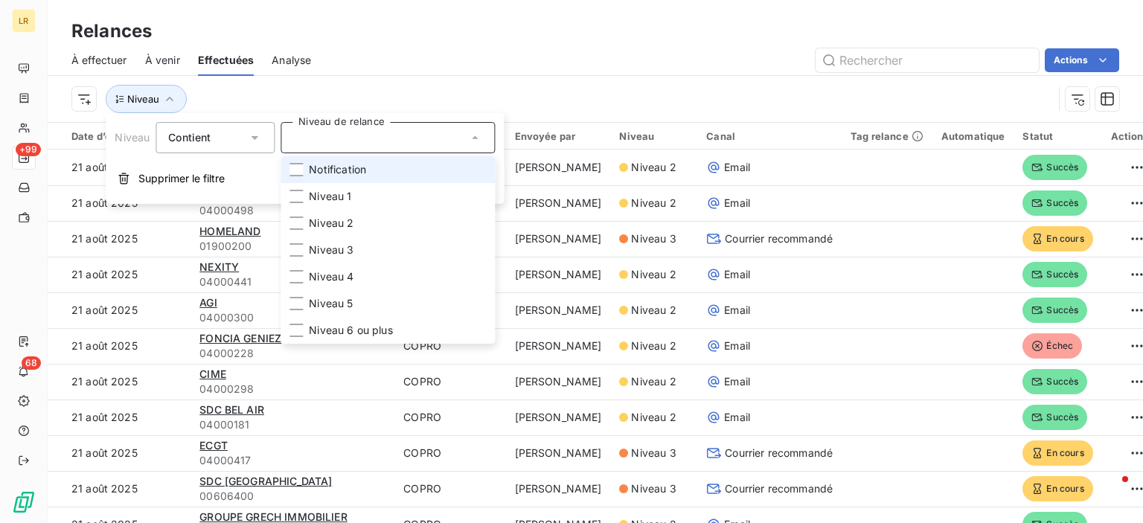
click at [473, 133] on icon at bounding box center [474, 137] width 15 height 15
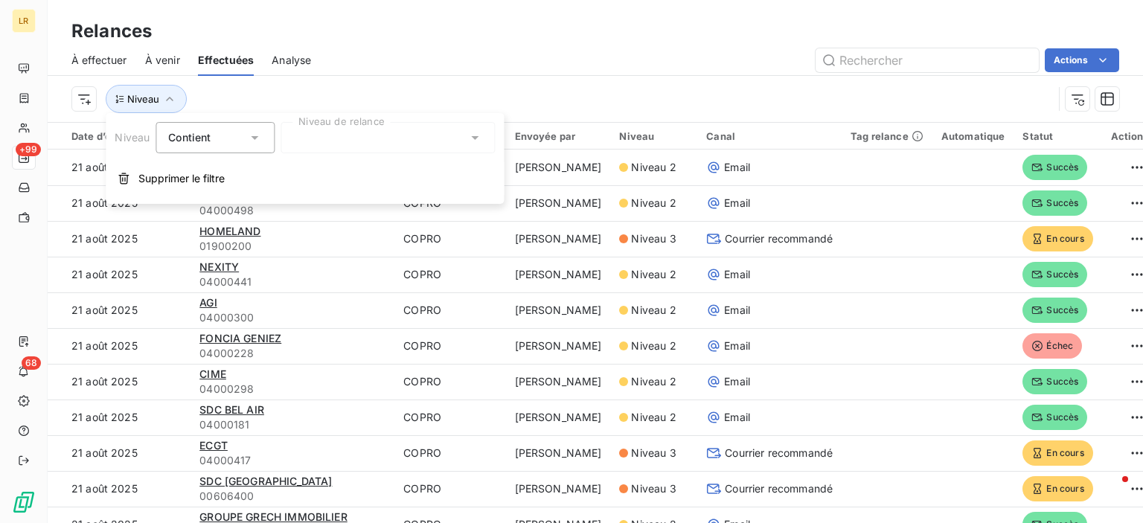
click at [475, 133] on icon at bounding box center [474, 137] width 15 height 15
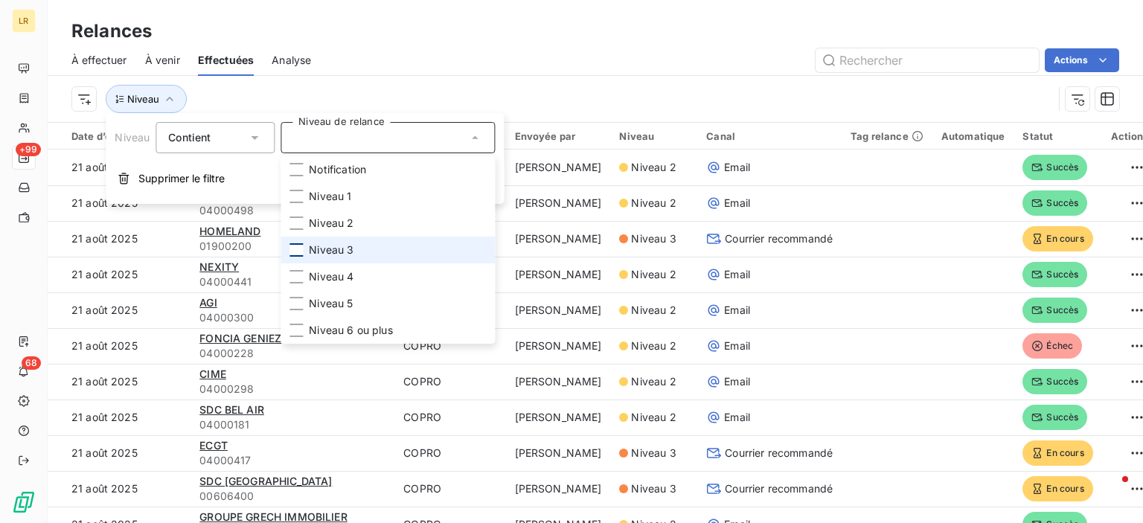
click at [295, 252] on div at bounding box center [295, 249] width 13 height 13
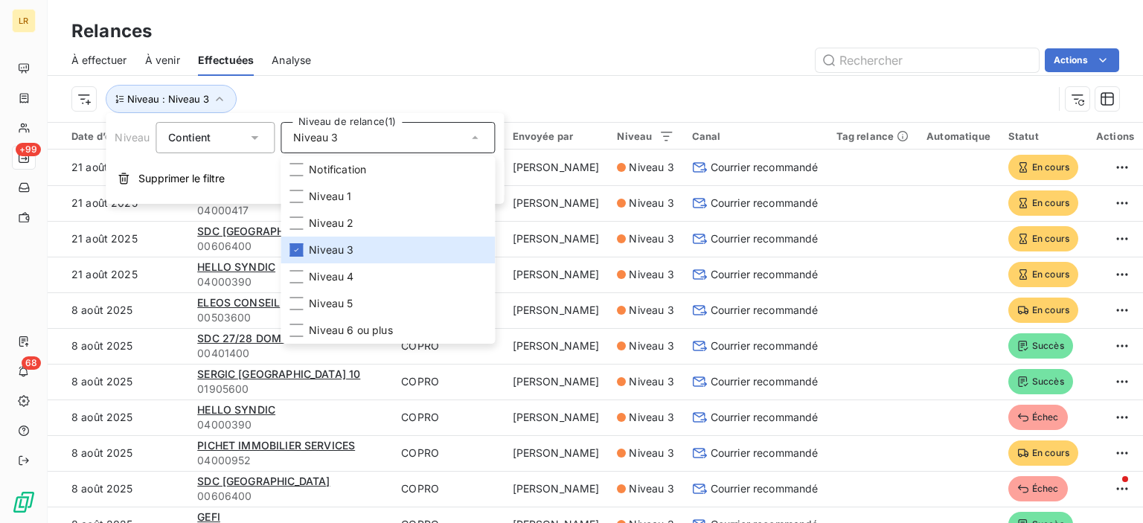
click at [607, 53] on div "Actions" at bounding box center [724, 60] width 790 height 24
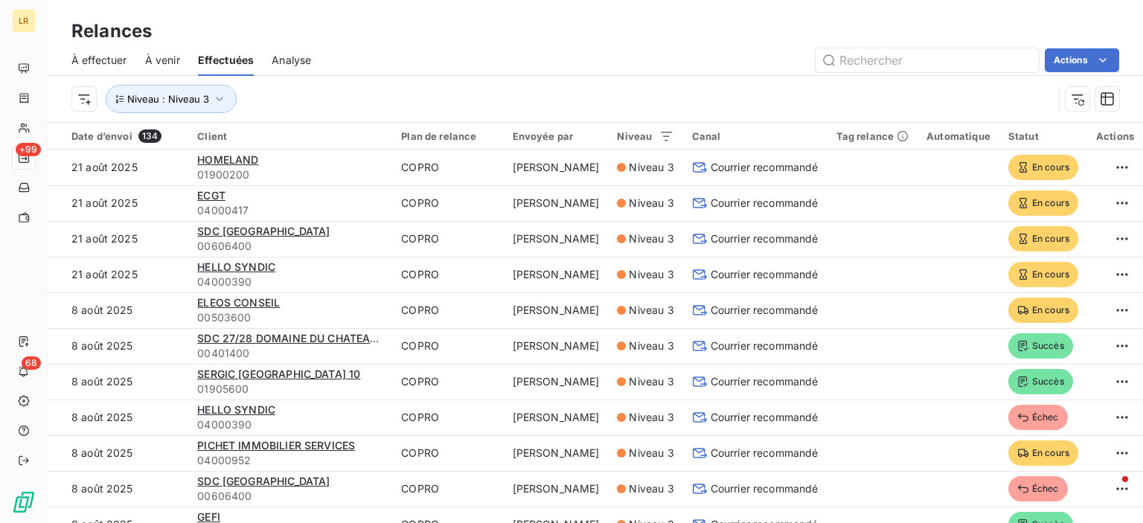
click at [110, 56] on span "À effectuer" at bounding box center [99, 60] width 56 height 15
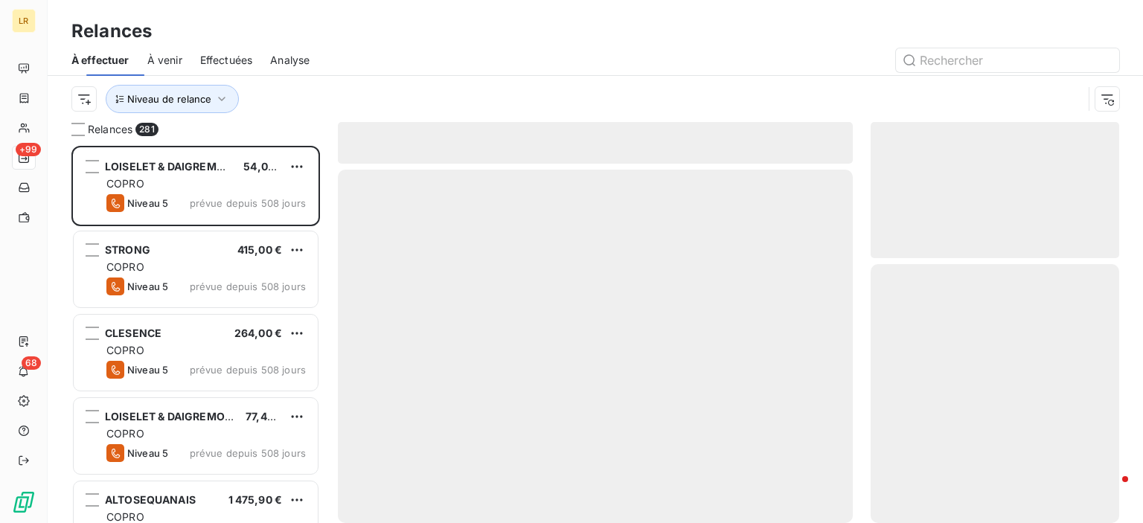
scroll to position [366, 237]
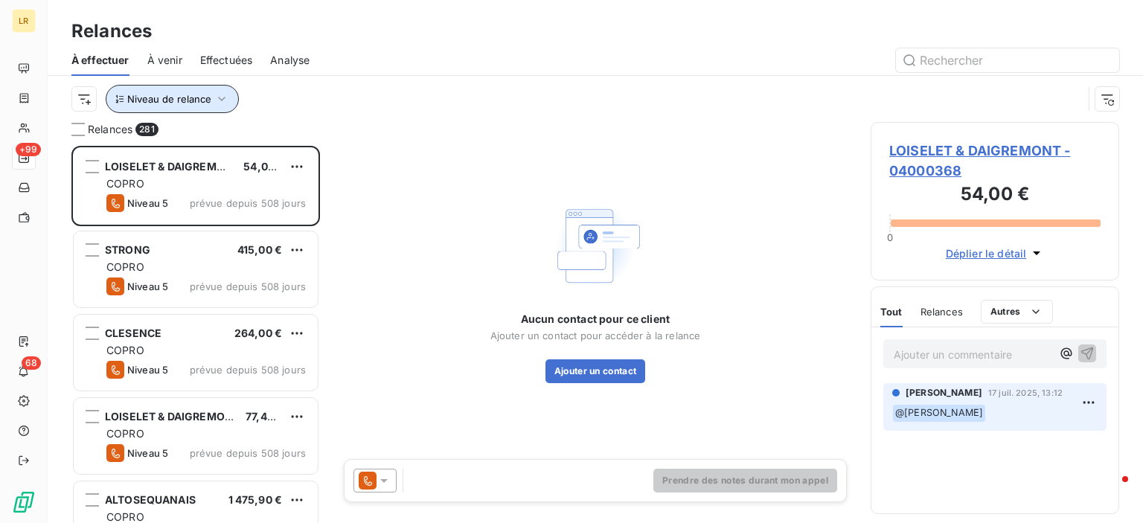
click at [220, 96] on icon "button" at bounding box center [221, 99] width 15 height 15
drag, startPoint x: 434, startPoint y: 48, endPoint x: 396, endPoint y: 58, distance: 40.1
click at [434, 48] on div at bounding box center [723, 60] width 792 height 24
click at [223, 94] on icon "button" at bounding box center [221, 99] width 15 height 15
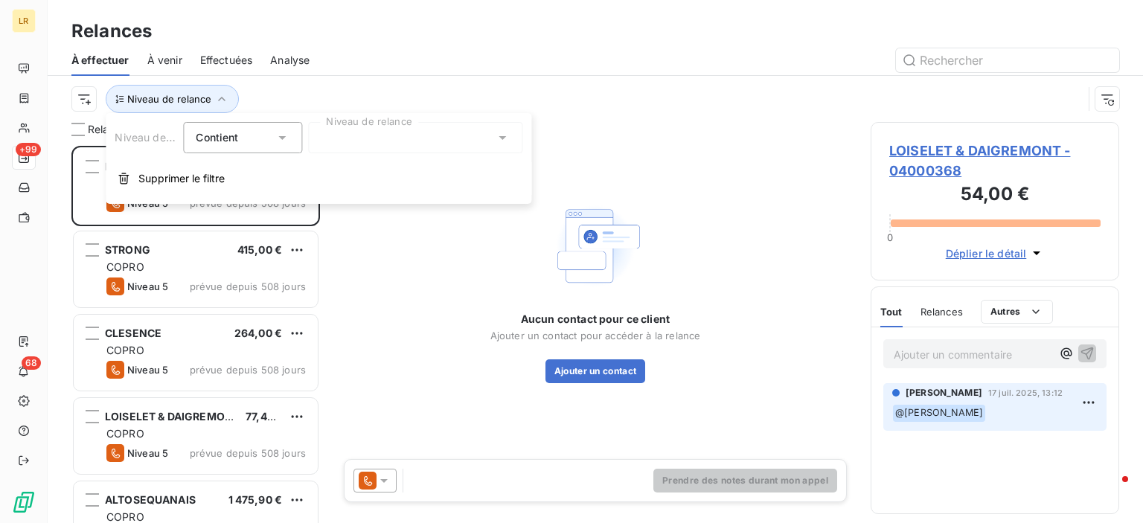
click at [312, 138] on div at bounding box center [415, 137] width 214 height 31
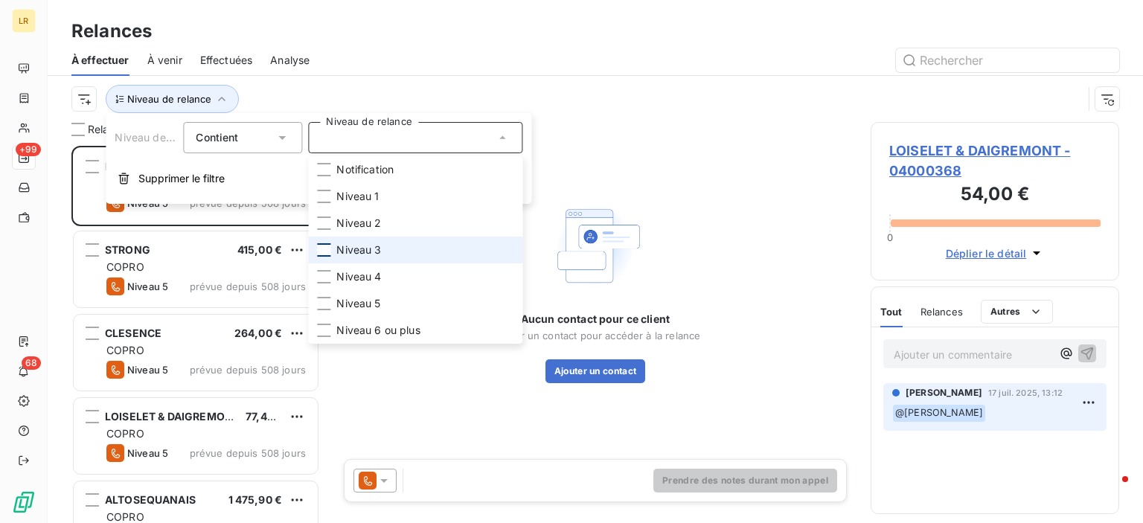
click at [327, 249] on div at bounding box center [323, 249] width 13 height 13
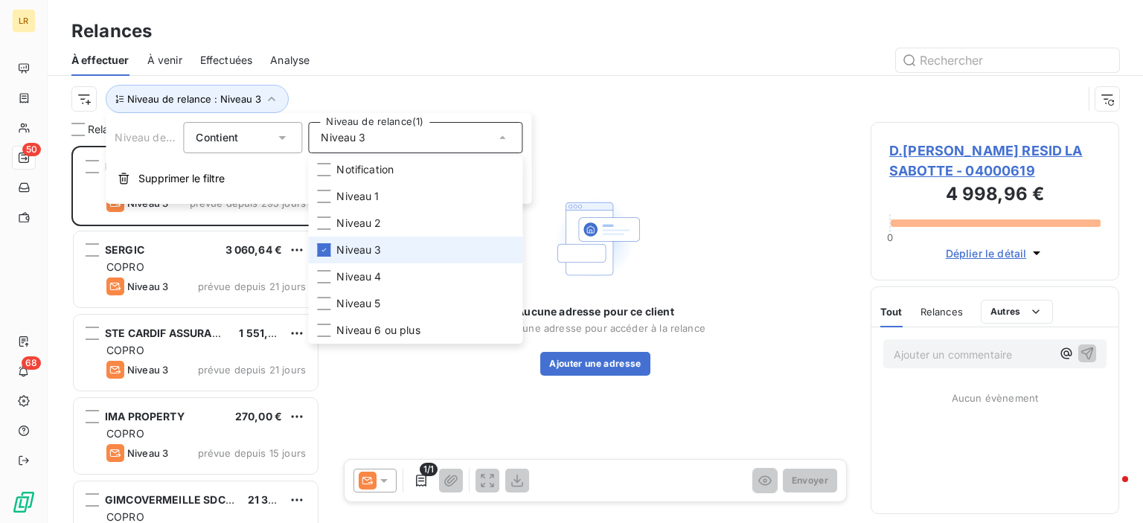
scroll to position [366, 237]
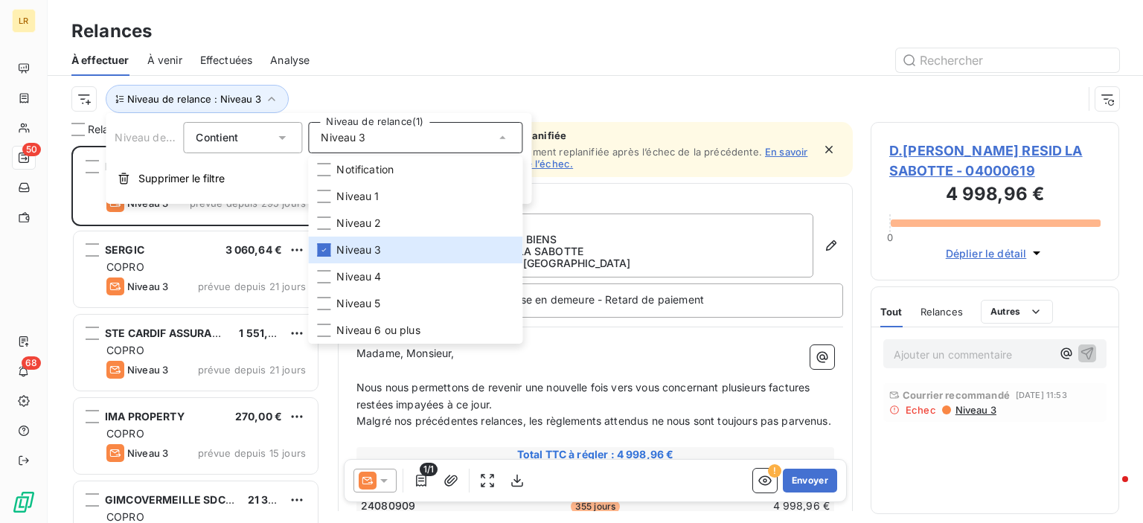
click at [357, 51] on div at bounding box center [723, 60] width 792 height 24
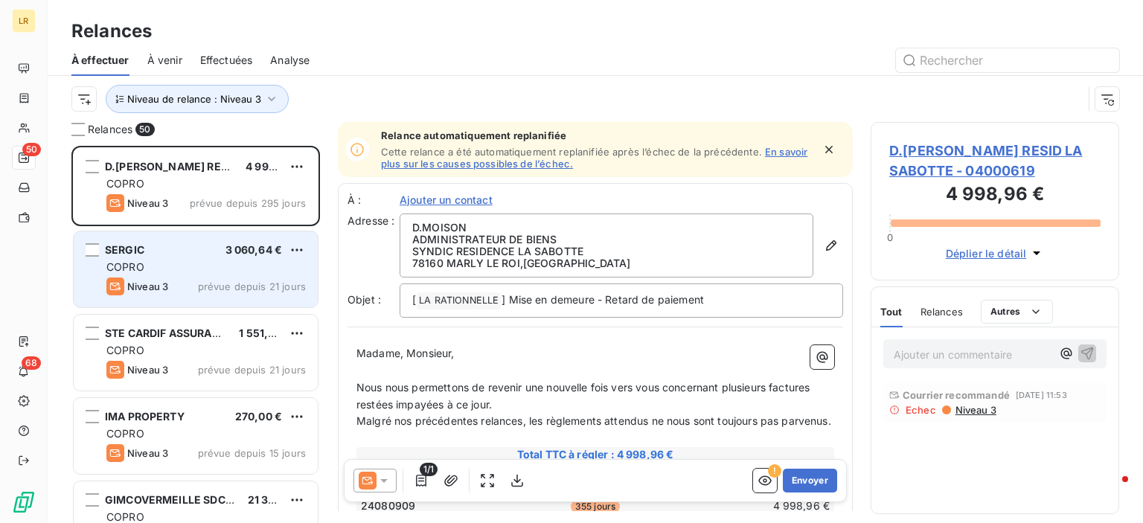
click at [124, 272] on span "COPRO" at bounding box center [125, 266] width 38 height 13
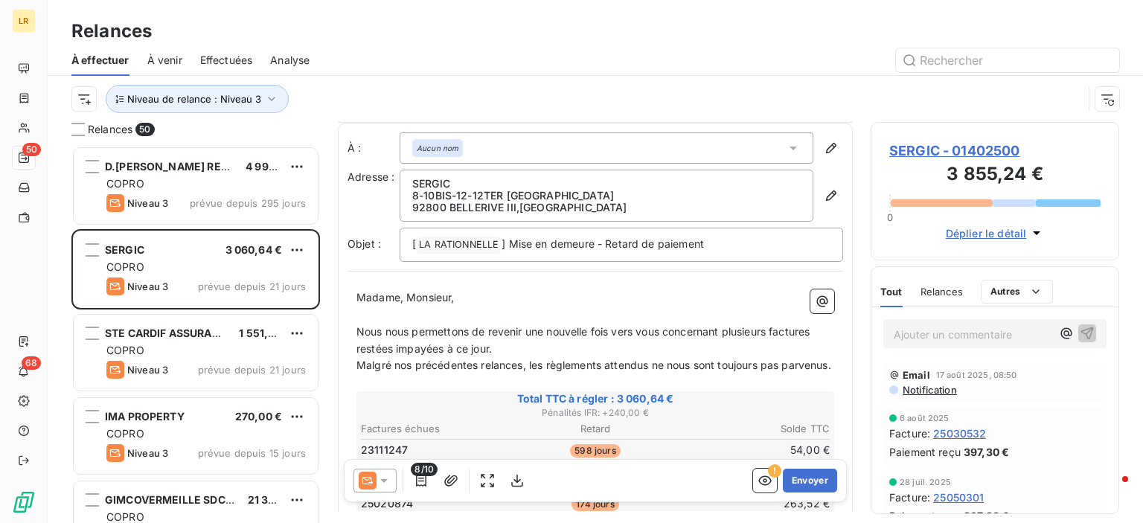
scroll to position [223, 0]
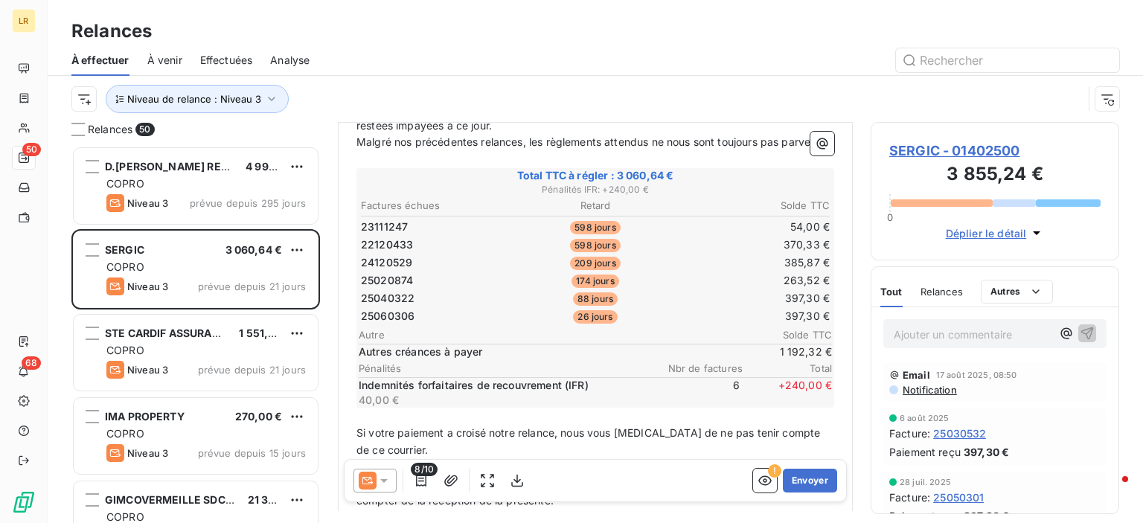
click at [1052, 107] on div "Niveau de relance : Niveau 3" at bounding box center [576, 99] width 1011 height 28
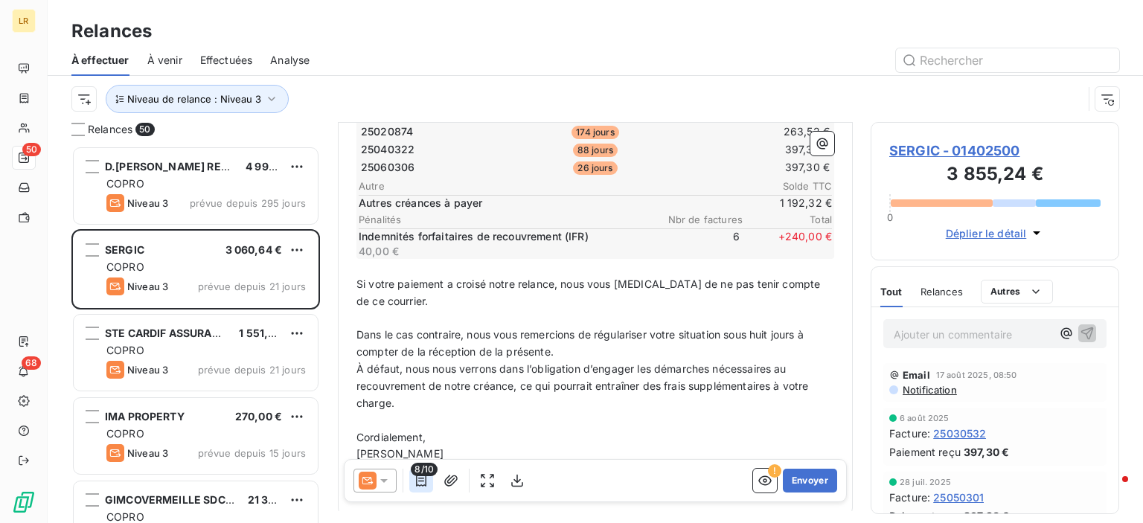
click at [417, 478] on icon "button" at bounding box center [421, 480] width 15 height 15
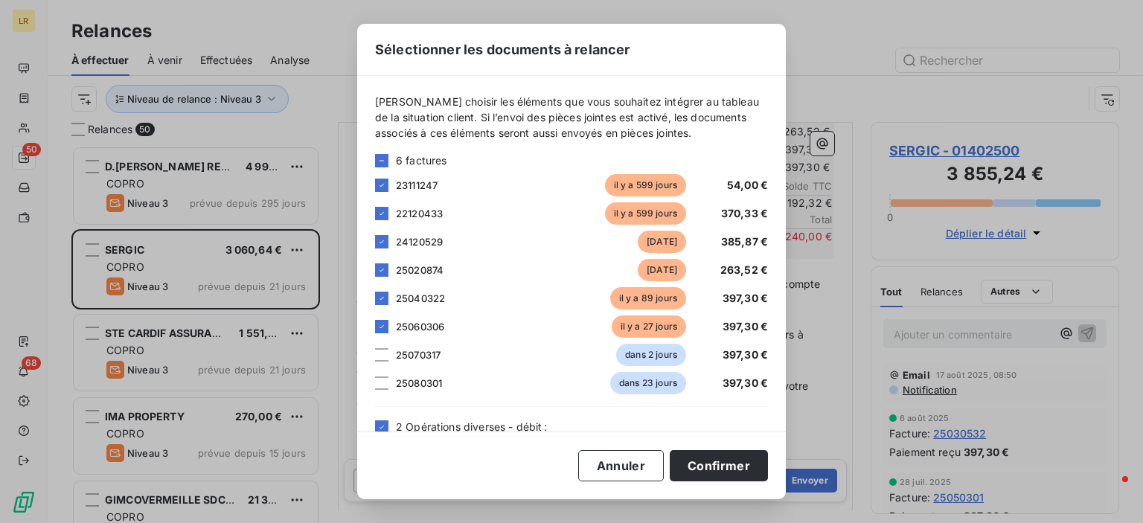
click at [632, 184] on span "il y a 599 jours" at bounding box center [645, 185] width 81 height 22
click at [411, 184] on span "23111247" at bounding box center [417, 185] width 42 height 12
click at [711, 466] on button "Confirmer" at bounding box center [719, 465] width 98 height 31
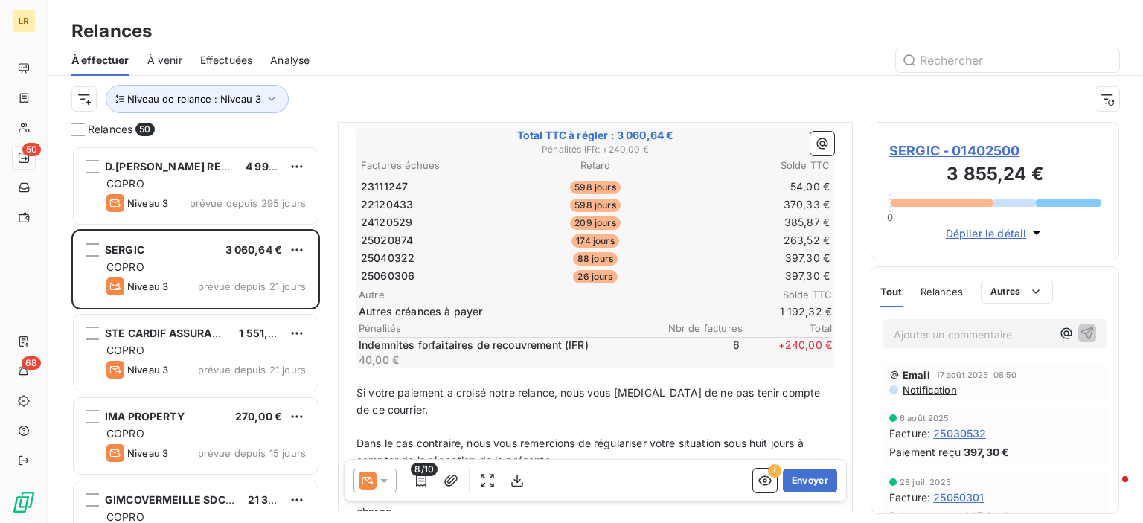
scroll to position [223, 0]
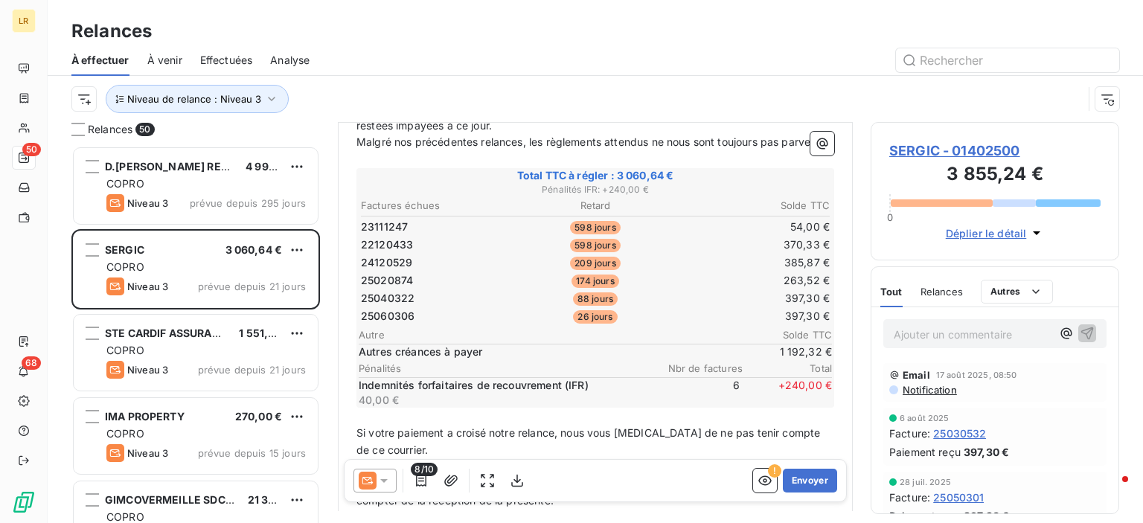
click at [946, 290] on span "Relances" at bounding box center [941, 292] width 42 height 12
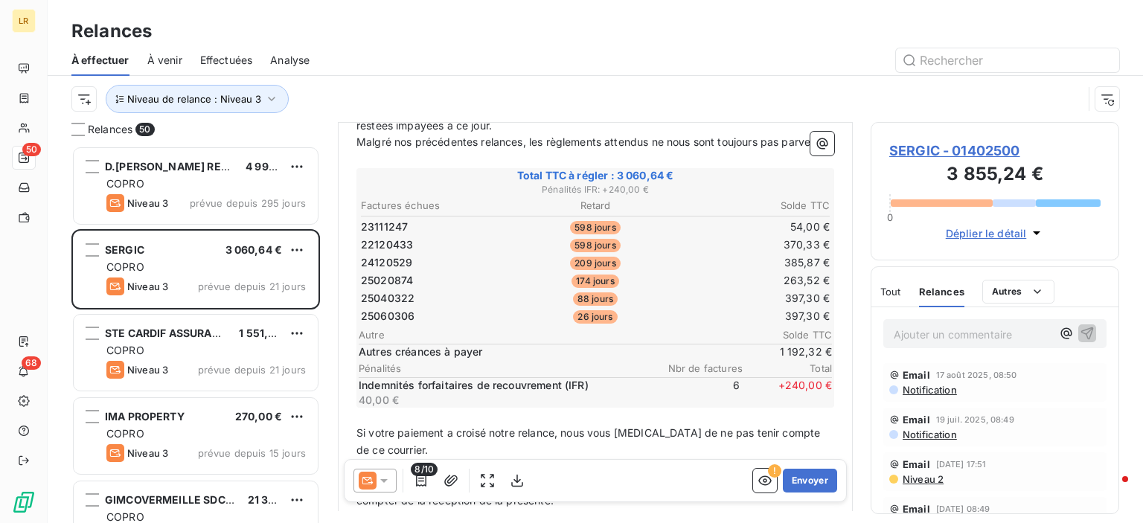
scroll to position [24, 0]
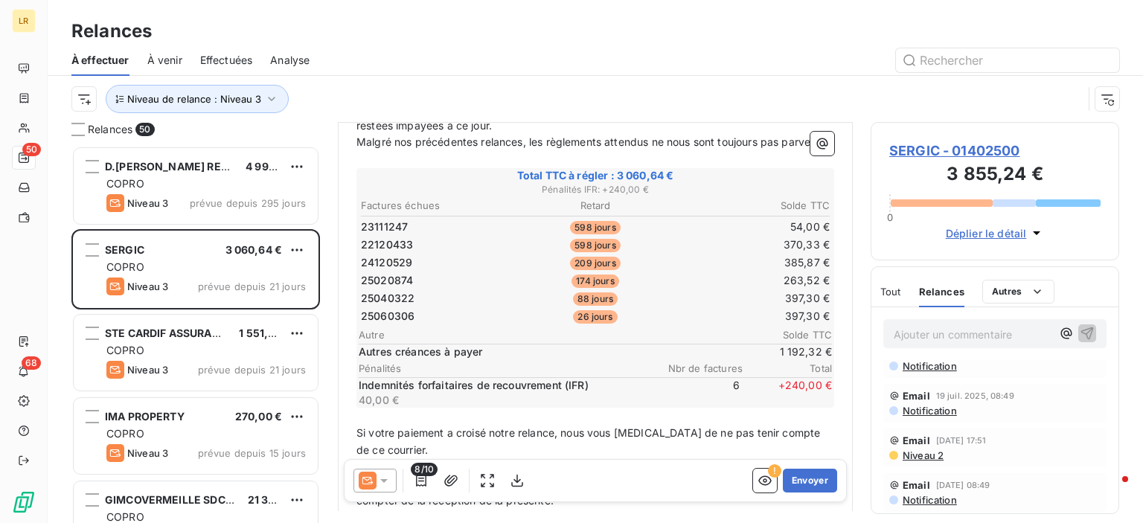
click at [930, 449] on span "Niveau 2" at bounding box center [922, 455] width 42 height 12
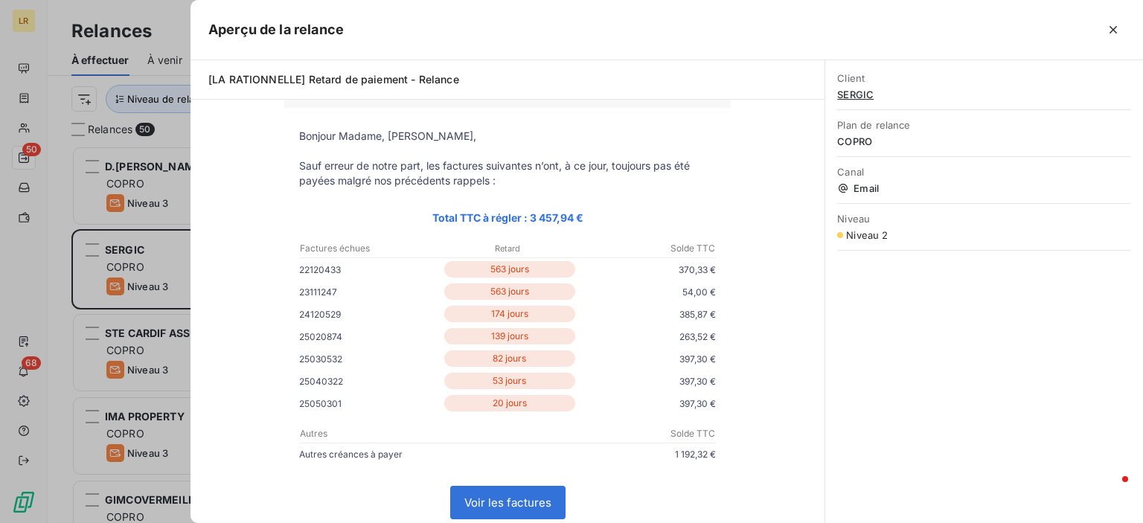
scroll to position [0, 0]
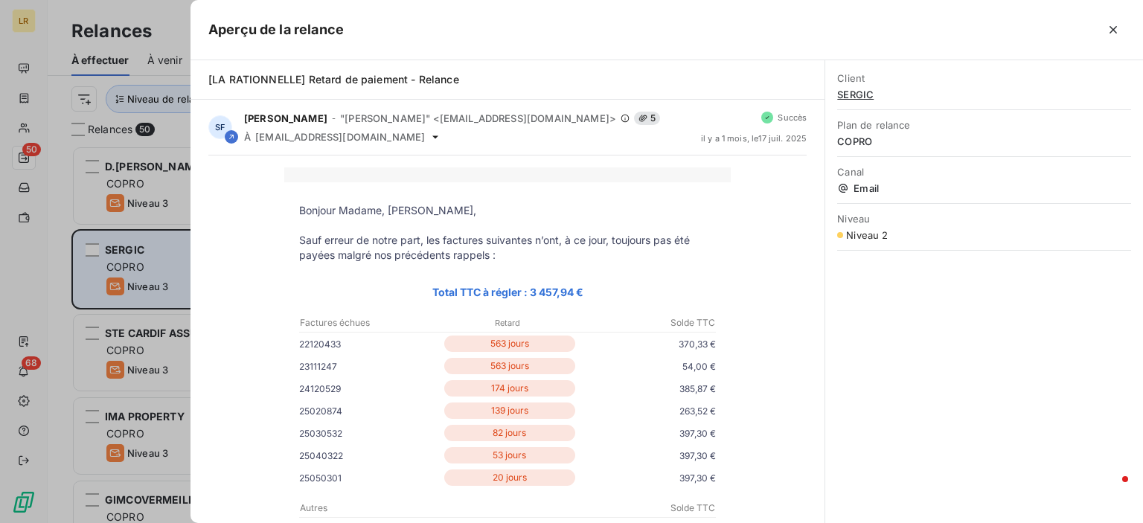
click at [134, 248] on div at bounding box center [571, 261] width 1143 height 523
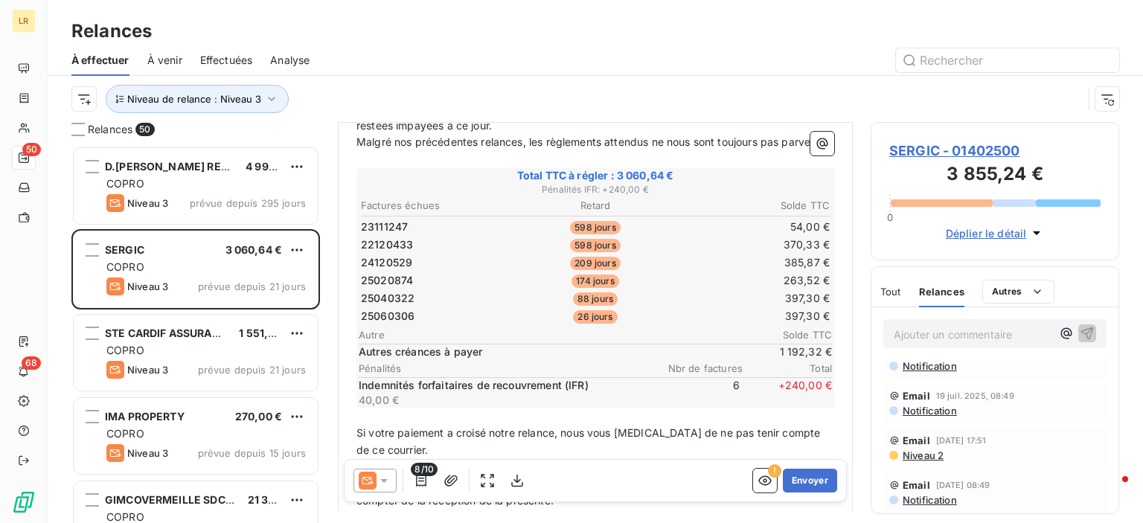
click at [908, 453] on span "Niveau 2" at bounding box center [922, 455] width 42 height 12
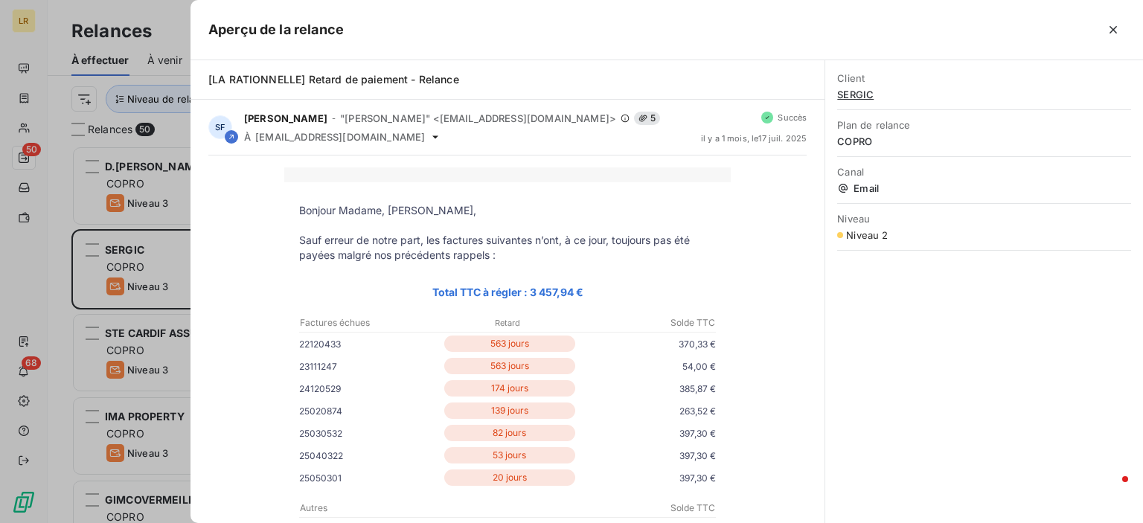
click at [174, 285] on div at bounding box center [571, 261] width 1143 height 523
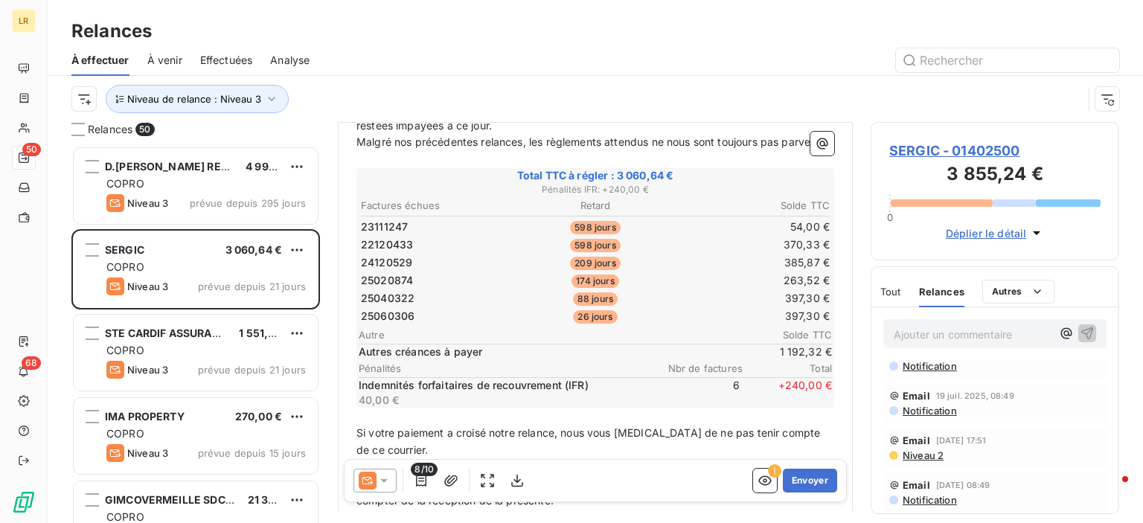
click at [910, 454] on span "Niveau 2" at bounding box center [922, 455] width 42 height 12
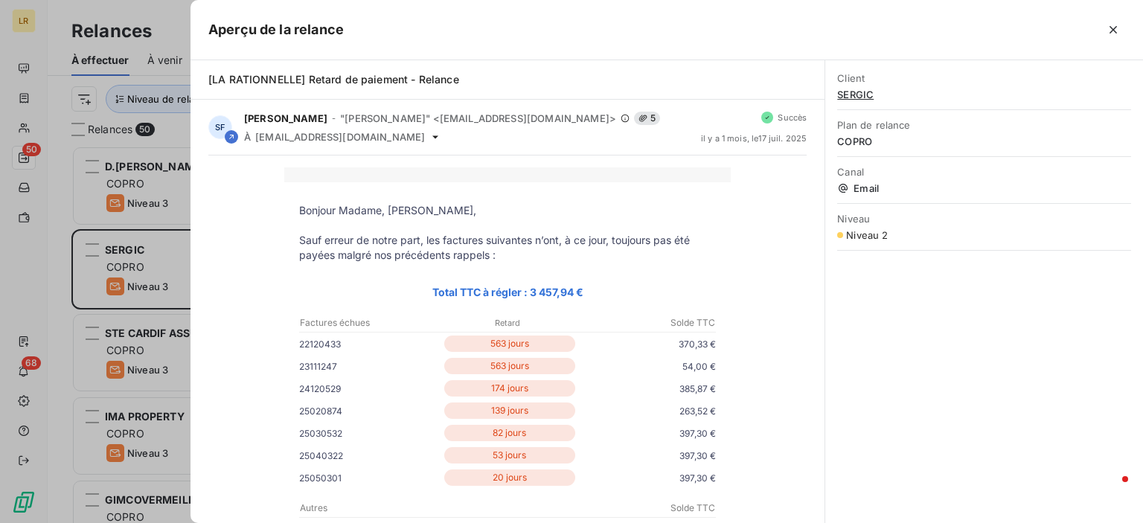
click at [130, 252] on div at bounding box center [571, 261] width 1143 height 523
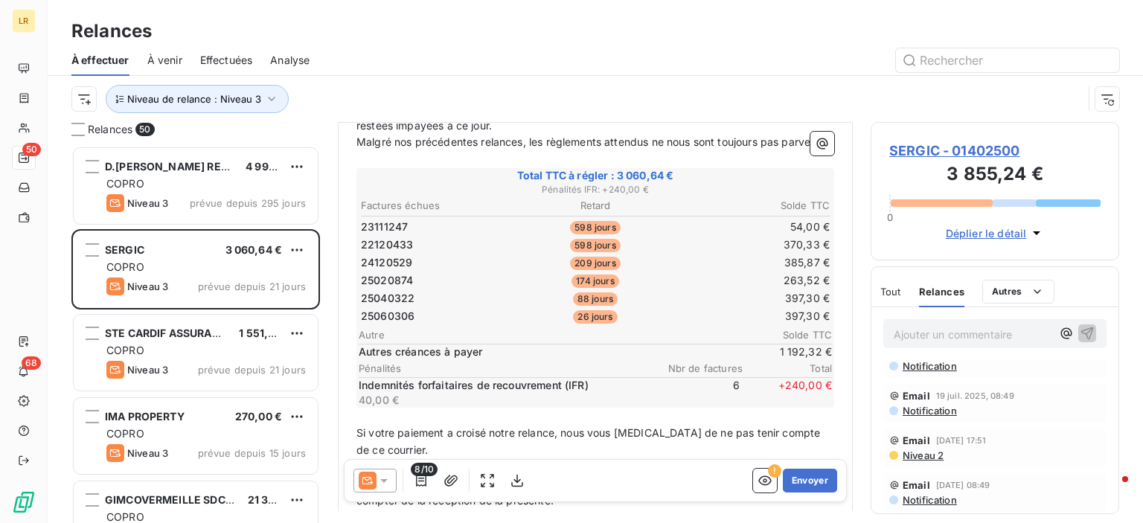
click at [381, 475] on icon at bounding box center [383, 480] width 15 height 15
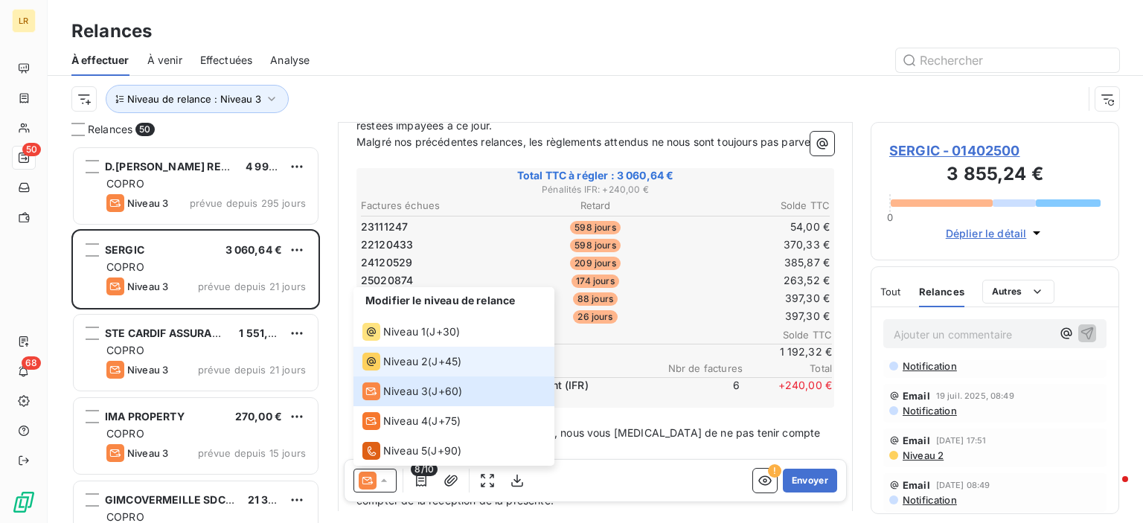
click at [408, 368] on span "Niveau 2" at bounding box center [405, 361] width 45 height 15
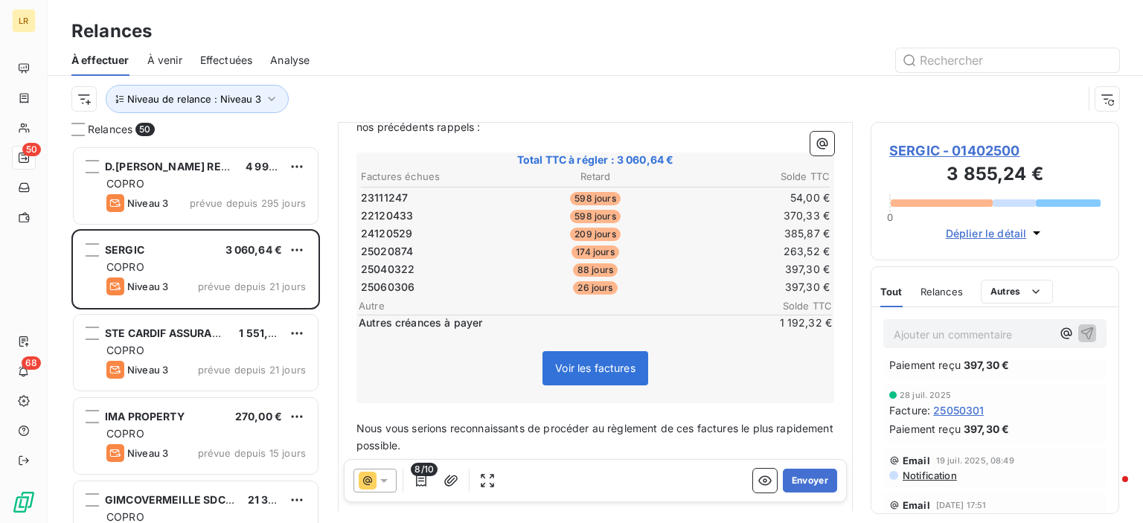
scroll to position [149, 0]
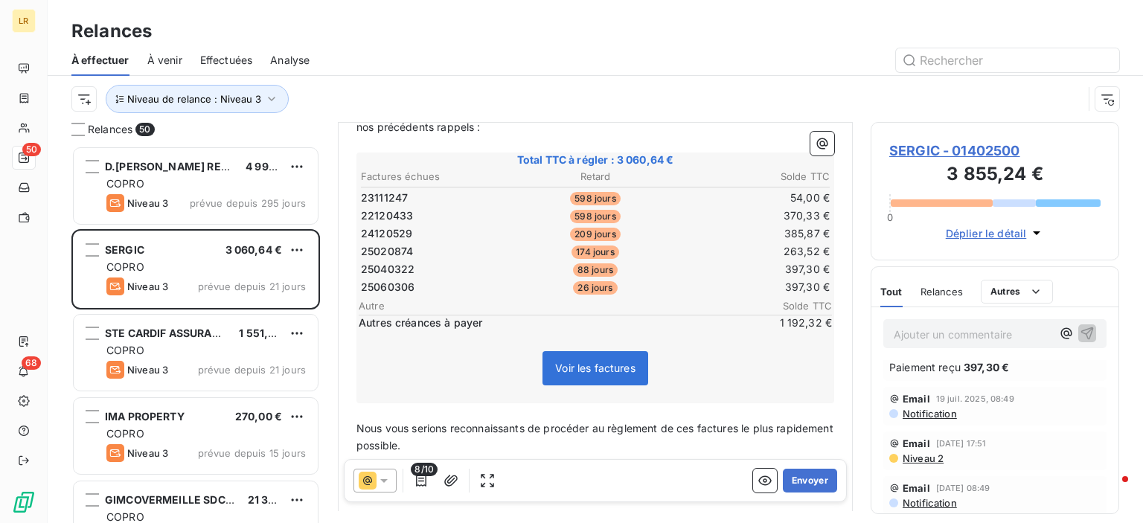
click at [387, 483] on icon at bounding box center [383, 480] width 15 height 15
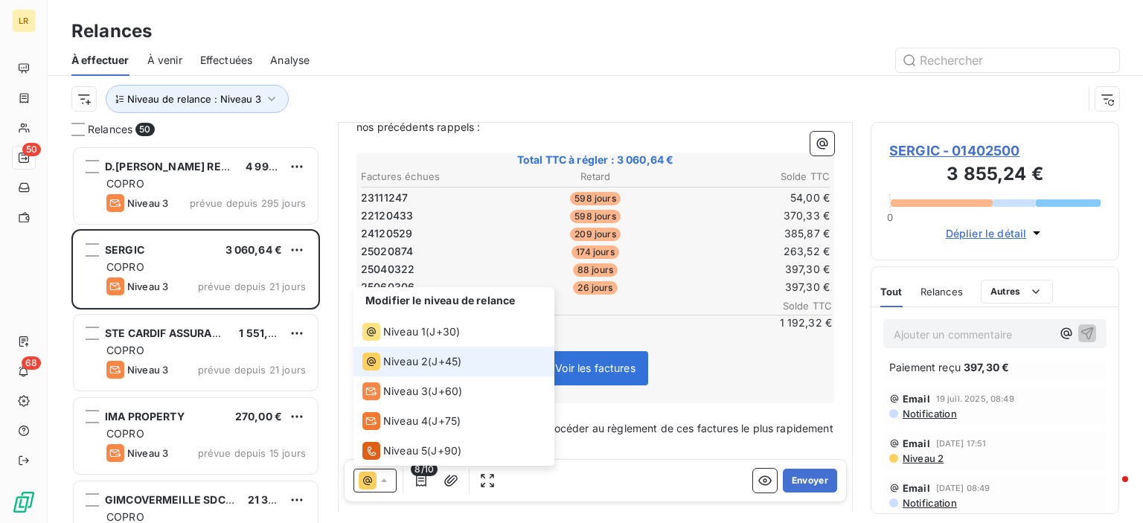
click at [395, 362] on span "Niveau 2" at bounding box center [405, 361] width 45 height 15
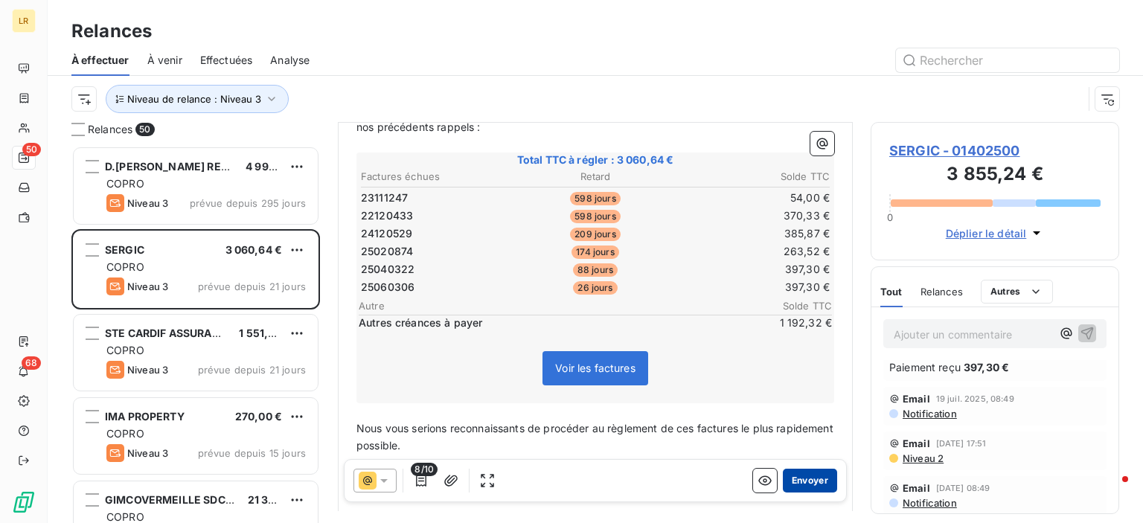
click at [803, 480] on button "Envoyer" at bounding box center [810, 481] width 54 height 24
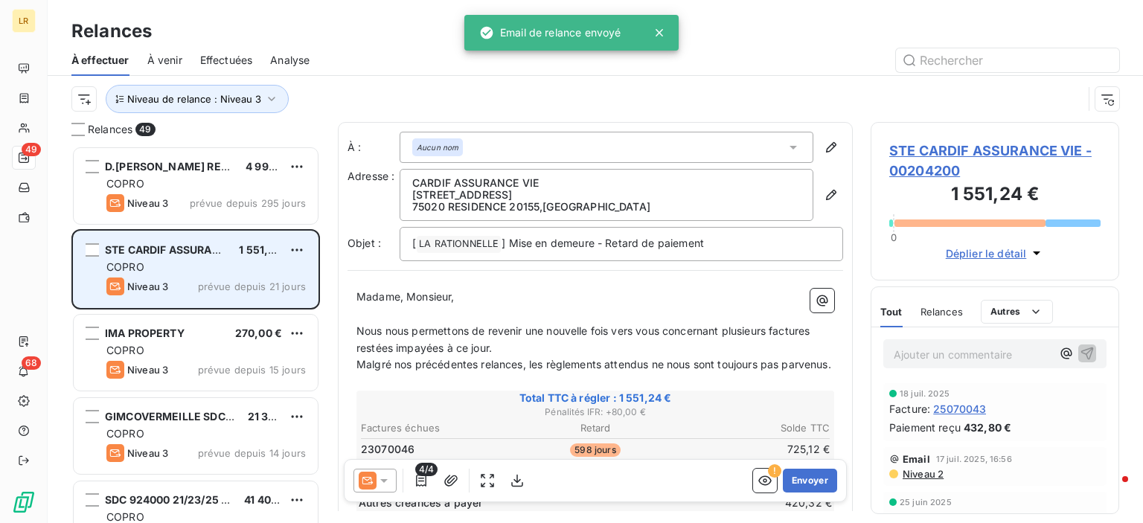
click at [205, 273] on div "COPRO" at bounding box center [205, 267] width 199 height 15
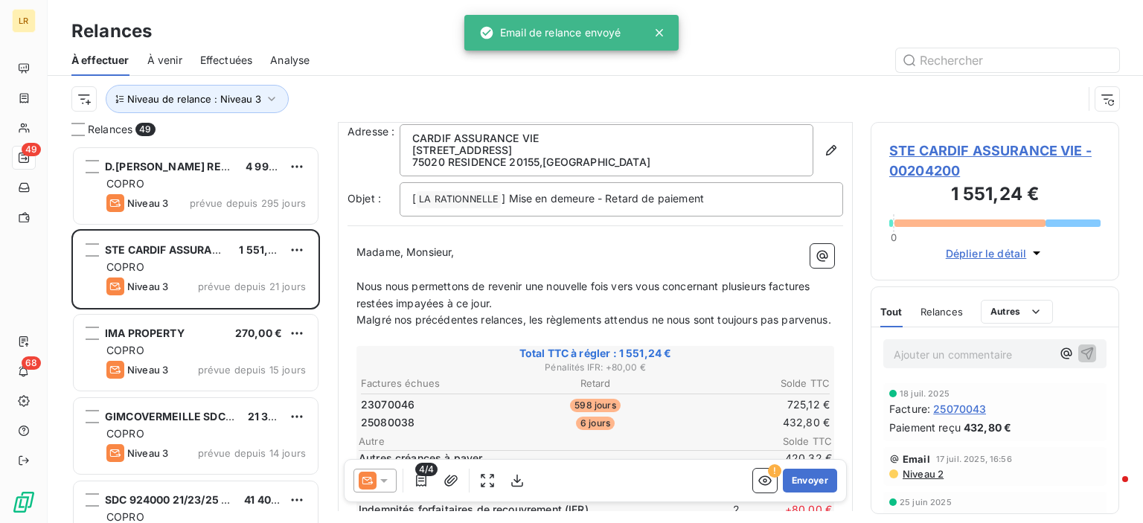
scroll to position [149, 0]
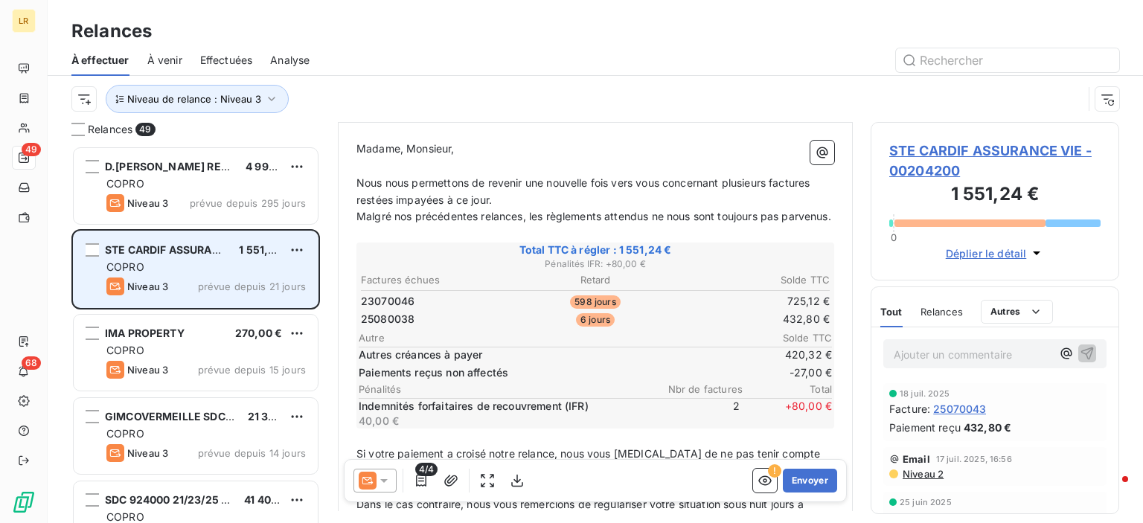
click at [299, 239] on div "STE CARDIF ASSURANCE VIE 1 551,24 € COPRO Niveau 3 prévue depuis 21 jours" at bounding box center [196, 269] width 244 height 76
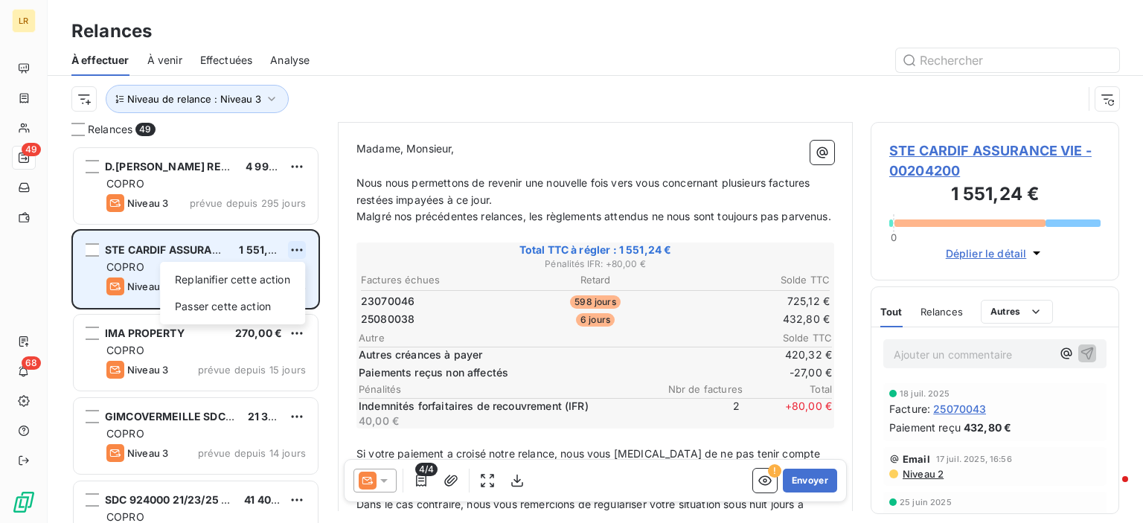
click at [299, 243] on html "LR 49 68 Relances À effectuer À venir Effectuées Analyse Niveau de relance : Ni…" at bounding box center [571, 261] width 1143 height 523
click at [250, 284] on div "Replanifier cette action" at bounding box center [232, 280] width 133 height 24
select select "7"
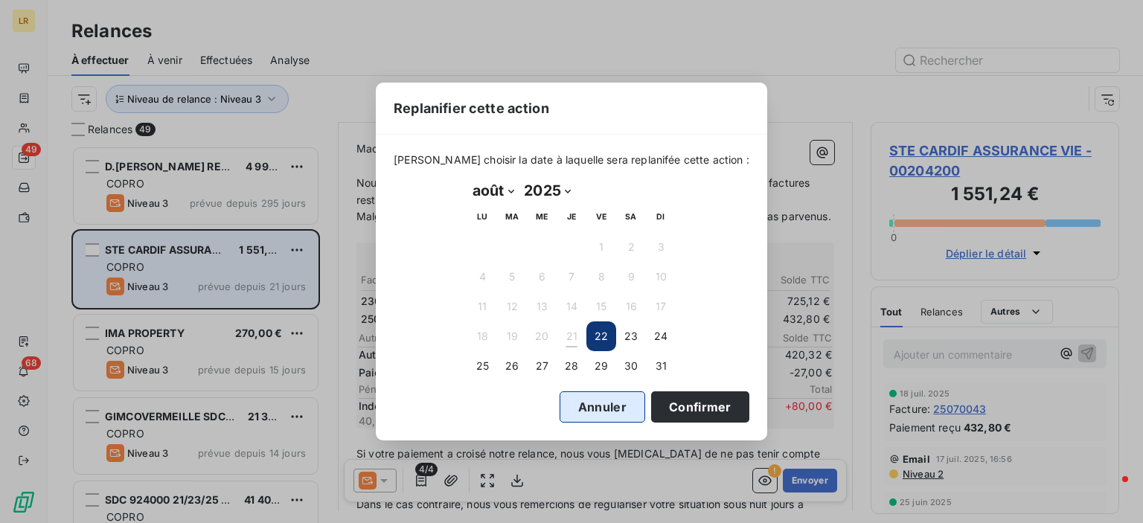
click at [568, 408] on button "Annuler" at bounding box center [602, 406] width 86 height 31
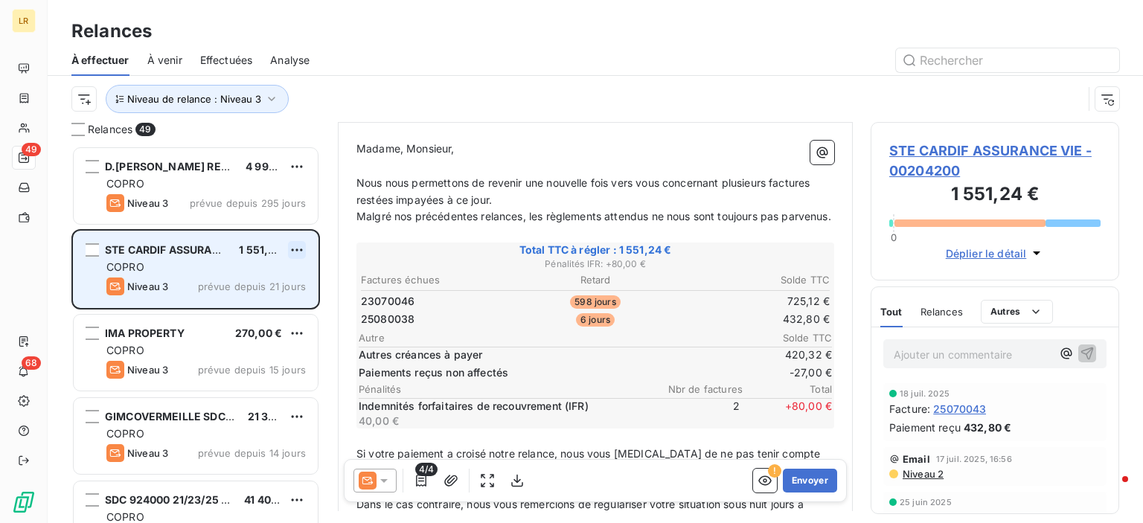
click at [293, 248] on html "LR 49 68 Relances À effectuer À venir Effectuées Analyse Niveau de relance : Ni…" at bounding box center [571, 261] width 1143 height 523
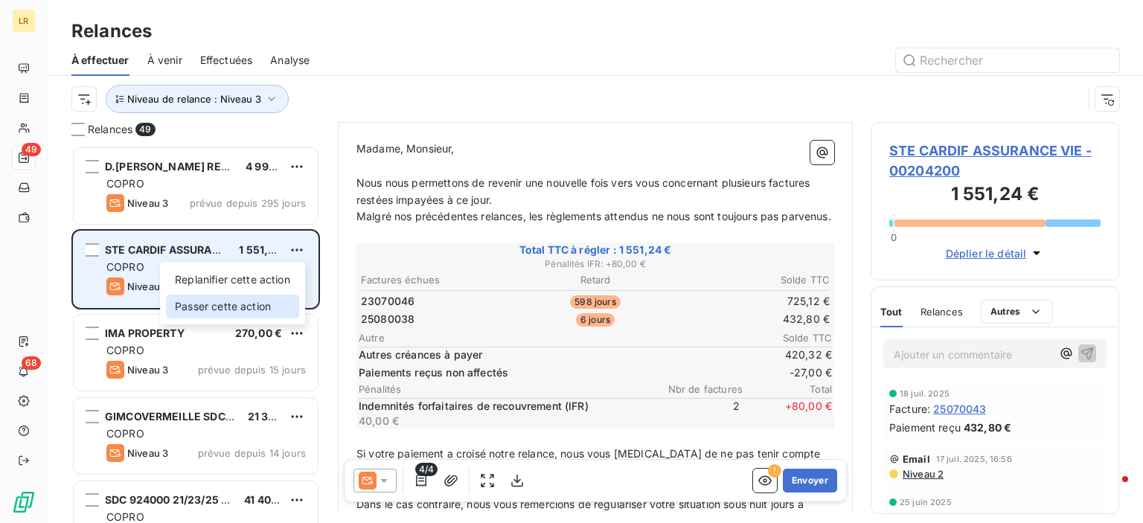
click at [265, 307] on div "Passer cette action" at bounding box center [232, 307] width 133 height 24
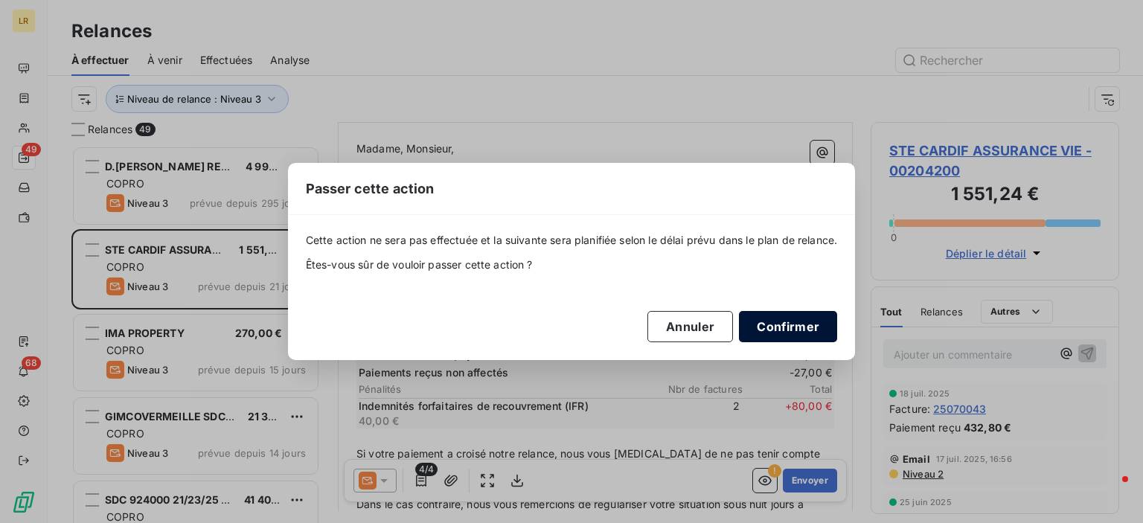
click at [777, 327] on button "Confirmer" at bounding box center [788, 326] width 98 height 31
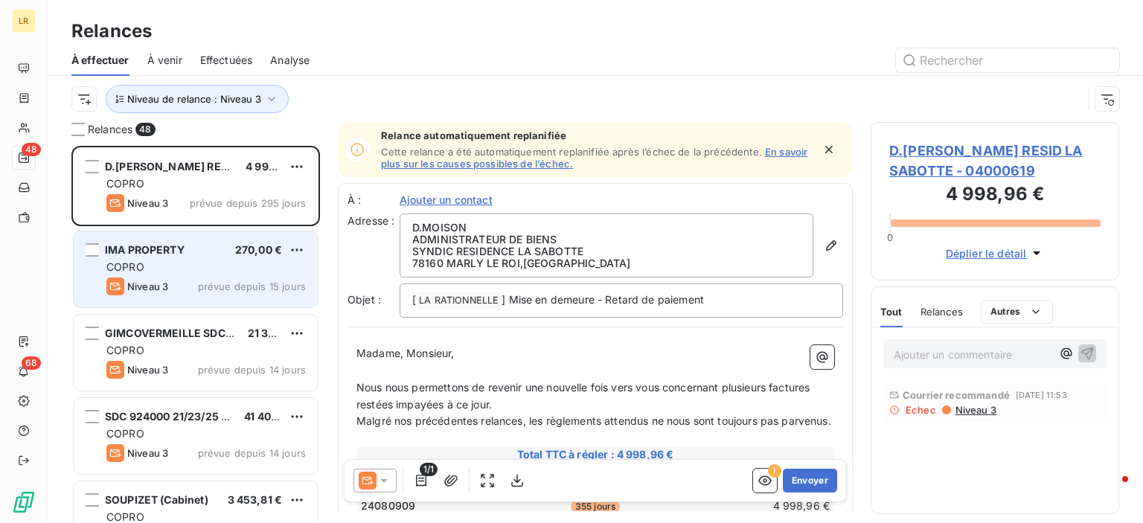
click at [189, 264] on div "COPRO" at bounding box center [205, 267] width 199 height 15
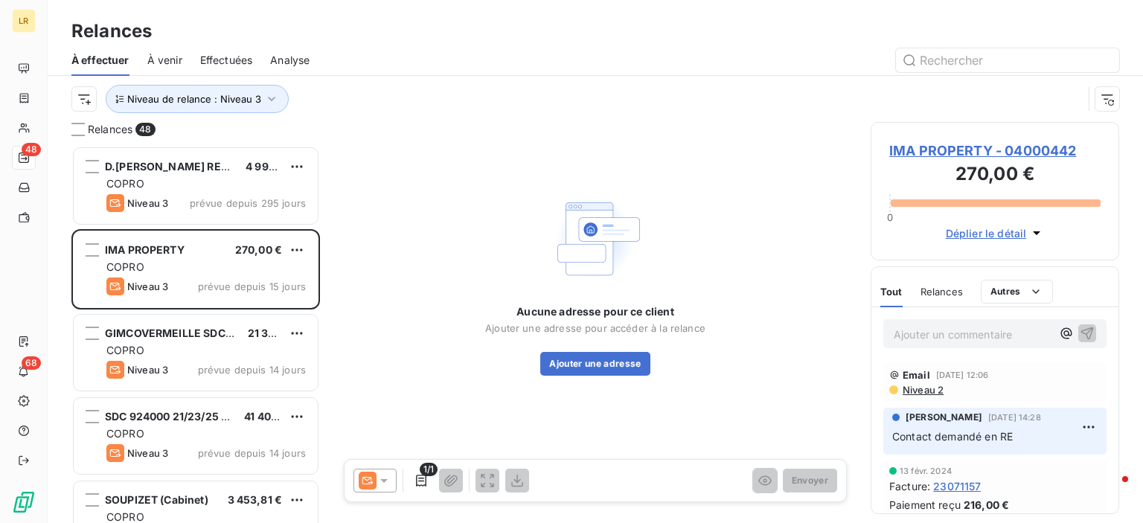
click at [382, 476] on icon at bounding box center [383, 480] width 15 height 15
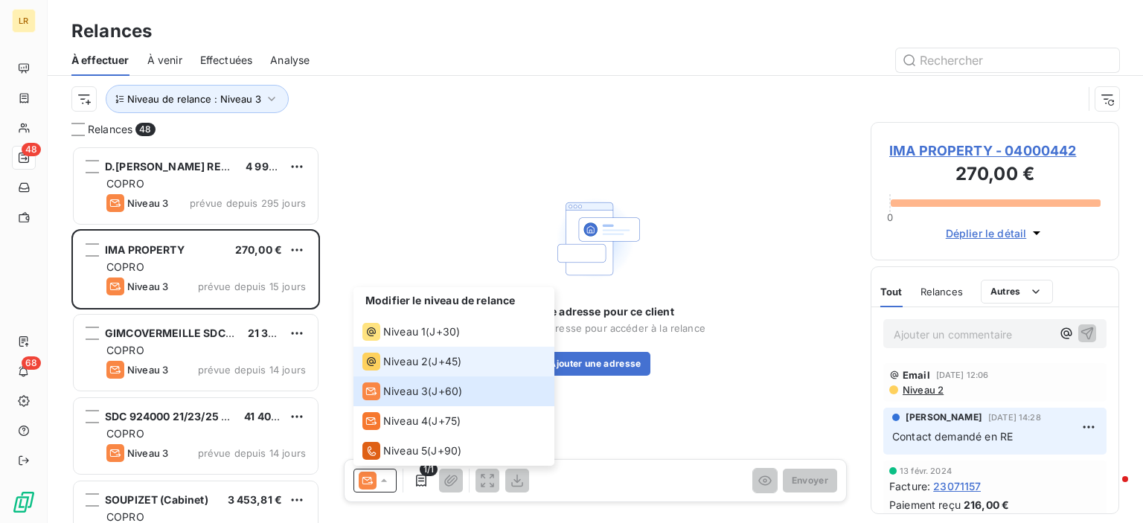
click at [393, 361] on span "Niveau 2" at bounding box center [405, 361] width 45 height 15
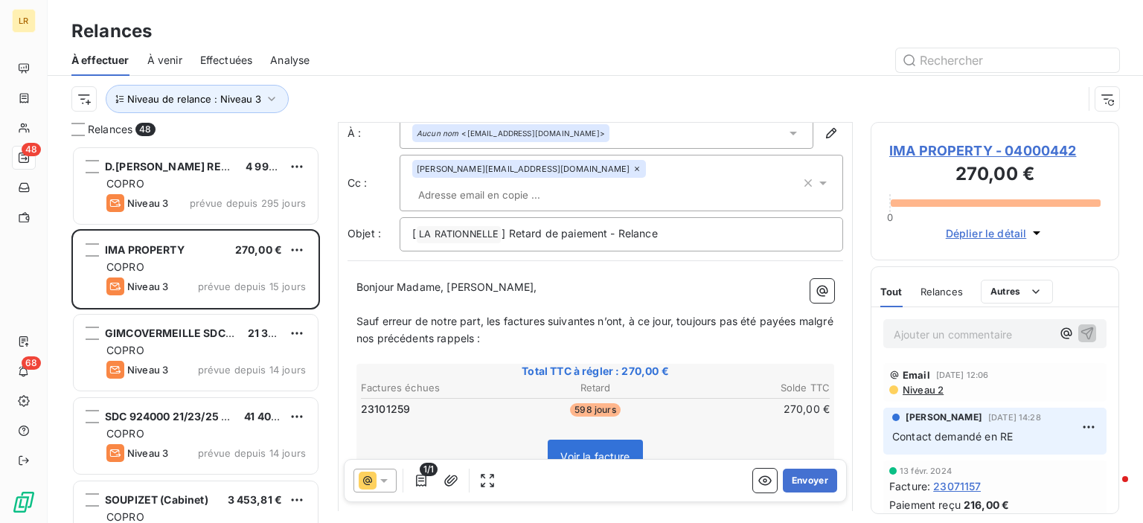
scroll to position [149, 0]
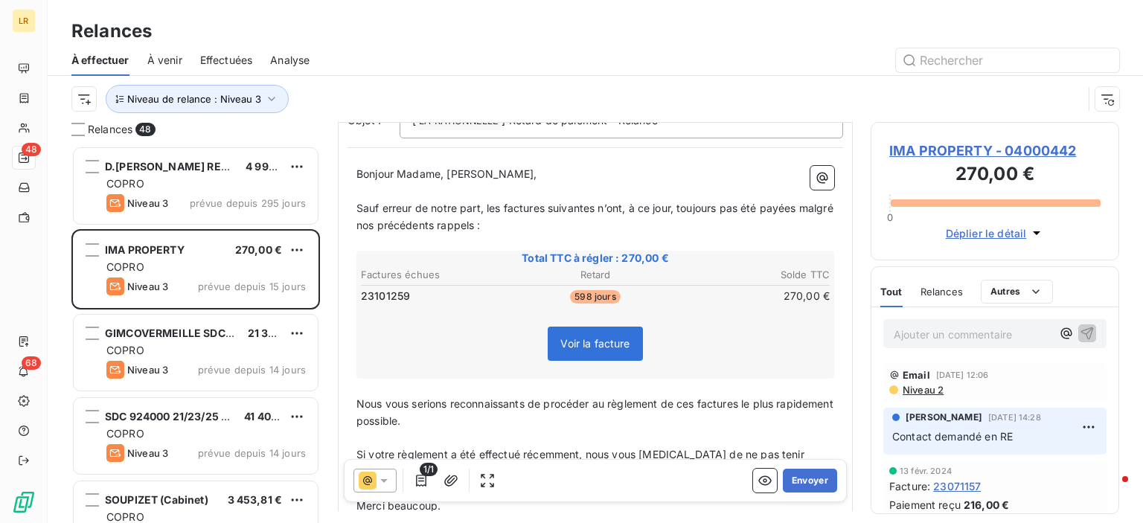
click at [385, 481] on icon at bounding box center [383, 480] width 15 height 15
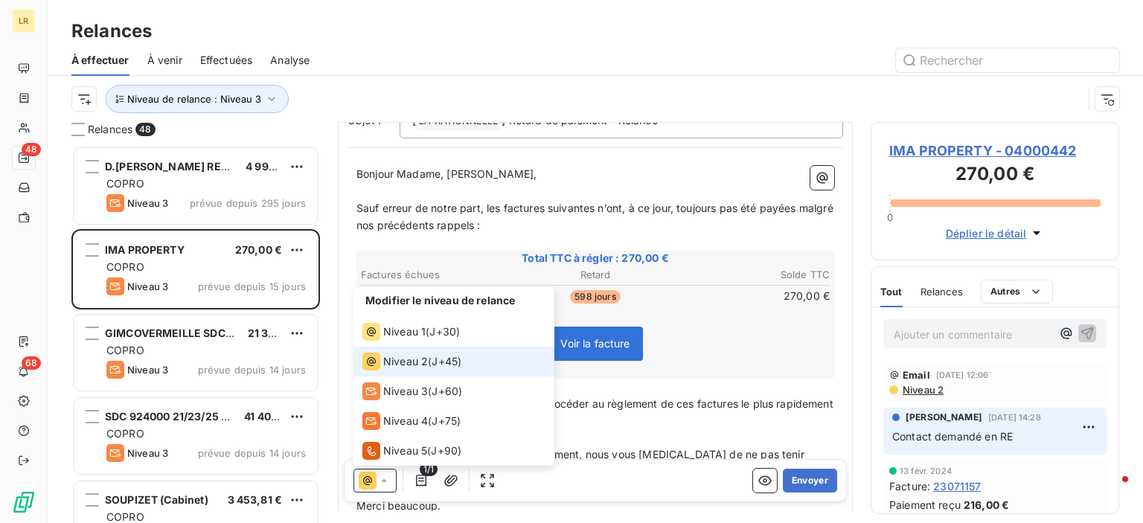
click at [403, 362] on span "Niveau 2" at bounding box center [405, 361] width 45 height 15
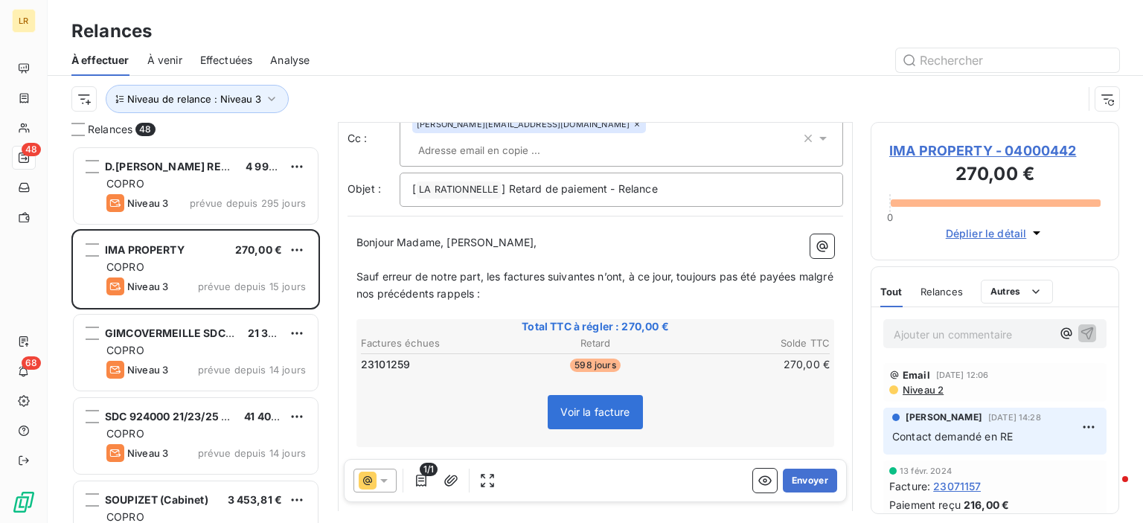
scroll to position [0, 0]
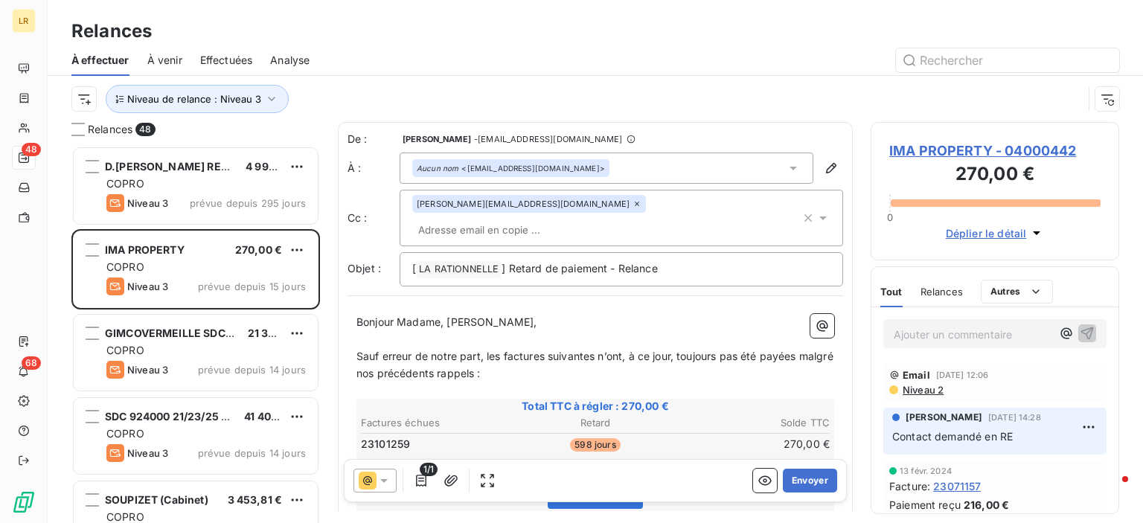
click at [1053, 133] on div "IMA PROPERTY - 04000442 270,00 € 0 Déplier le détail" at bounding box center [994, 191] width 248 height 138
click at [382, 481] on icon at bounding box center [383, 480] width 15 height 15
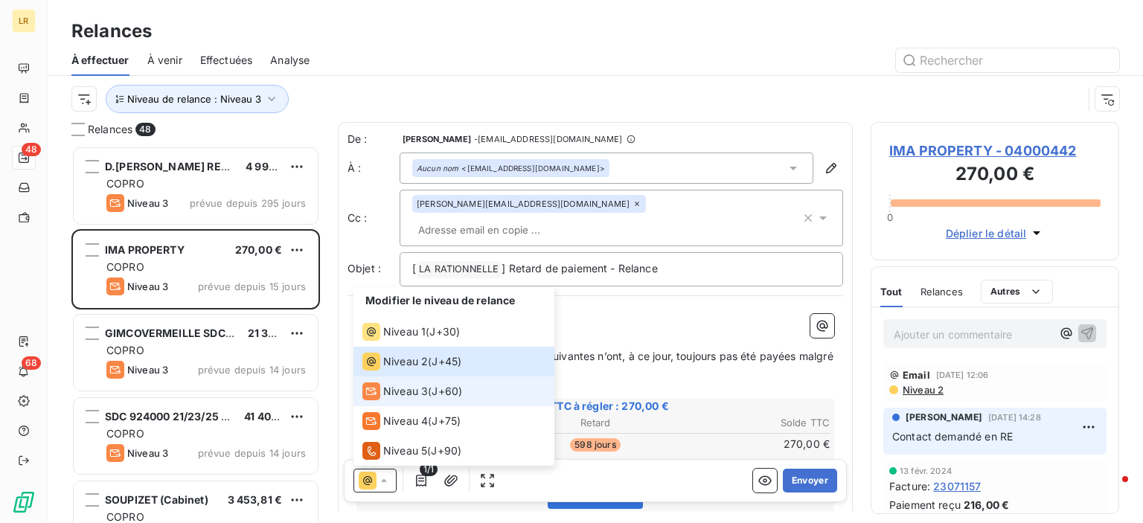
click at [399, 391] on span "Niveau 3" at bounding box center [405, 391] width 45 height 15
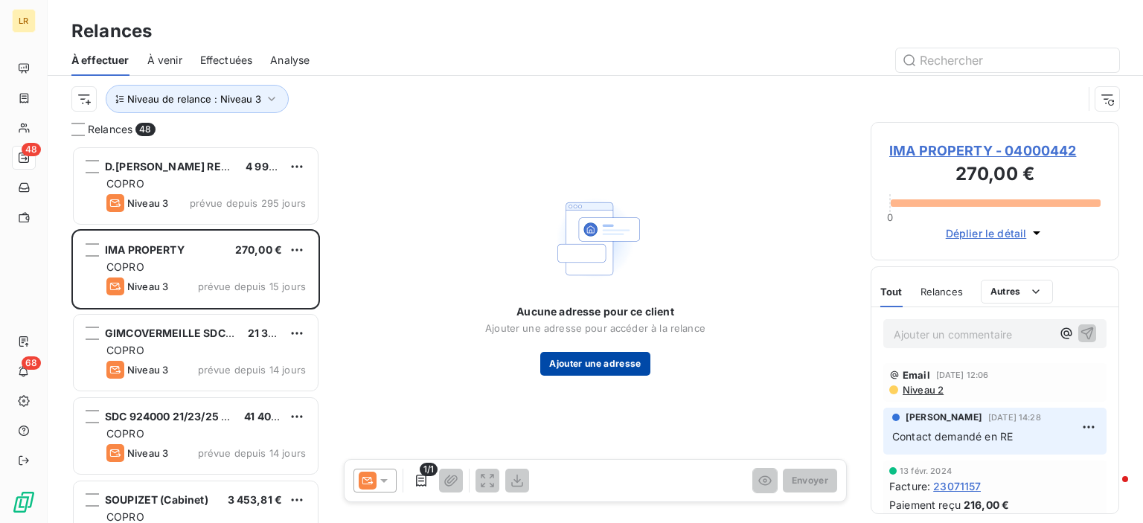
click at [596, 362] on button "Ajouter une adresse" at bounding box center [594, 364] width 109 height 24
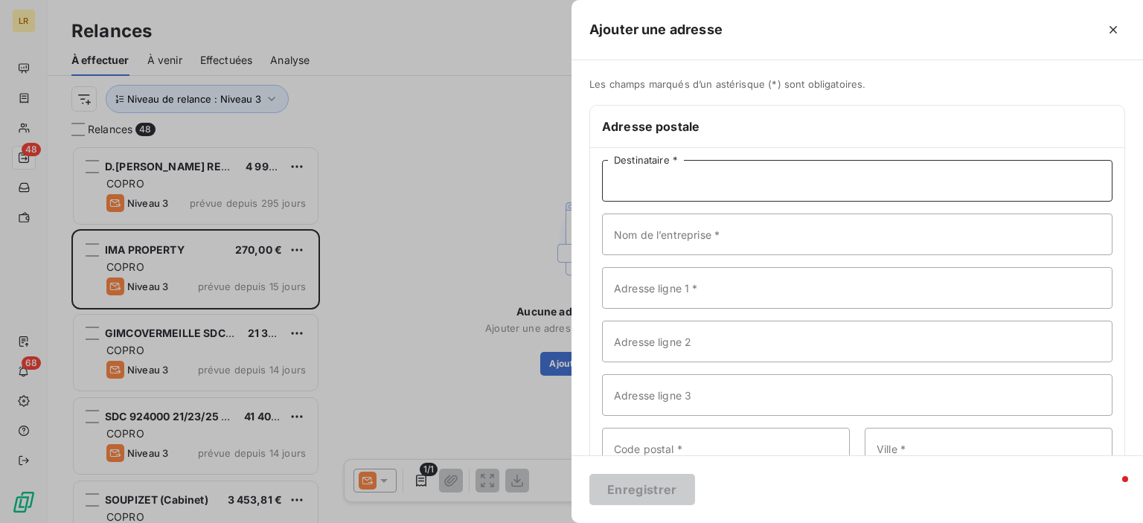
click at [657, 176] on input "Destinataire *" at bounding box center [857, 181] width 510 height 42
paste input "SNC HIPTOWN [STREET_ADDRESS]"
drag, startPoint x: 687, startPoint y: 179, endPoint x: 780, endPoint y: 182, distance: 92.3
click at [780, 182] on input "SNC HIPTOWN [STREET_ADDRESS]" at bounding box center [857, 181] width 510 height 42
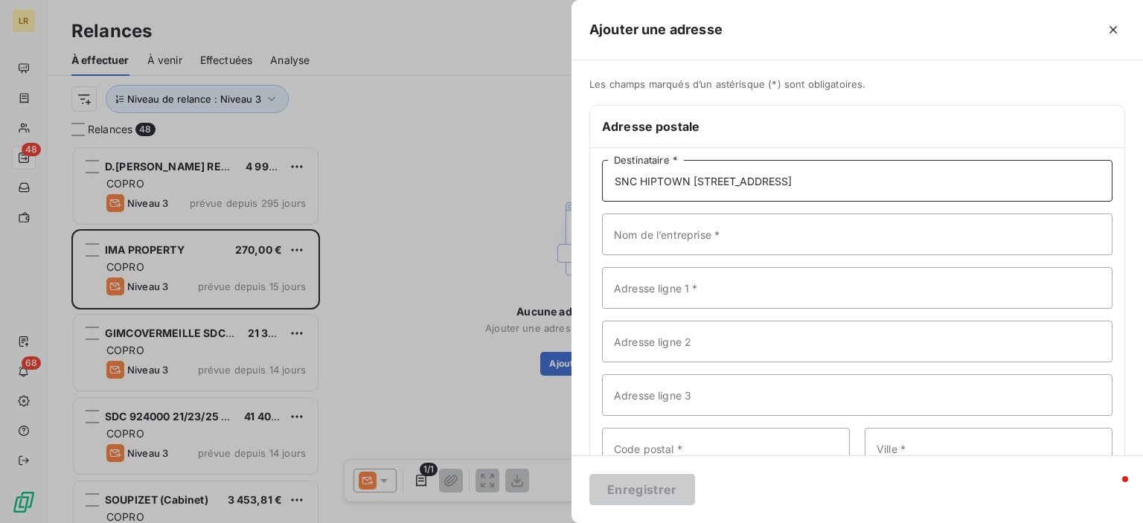
scroll to position [0, 0]
type input "SNC HIPTOWN [STREET_ADDRESS]"
click at [647, 237] on input "Nom de l’entreprise *" at bounding box center [857, 235] width 510 height 42
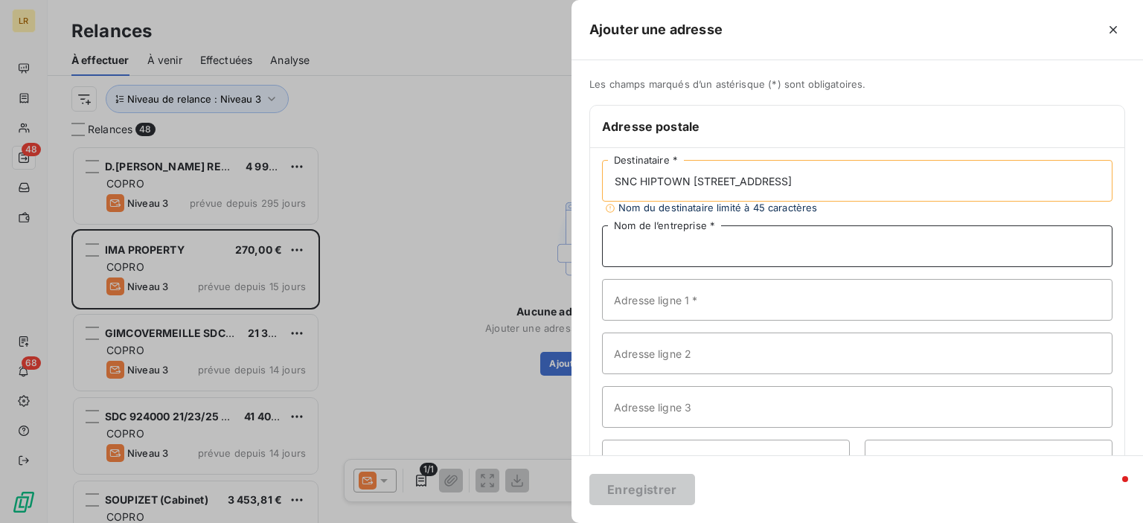
paste input "C/O IMA PROPERTY"
type input "C/O IMA PROPERTY"
drag, startPoint x: 711, startPoint y: 179, endPoint x: 881, endPoint y: 181, distance: 170.4
click at [884, 181] on input "SNC HIPTOWN [STREET_ADDRESS]" at bounding box center [857, 181] width 510 height 42
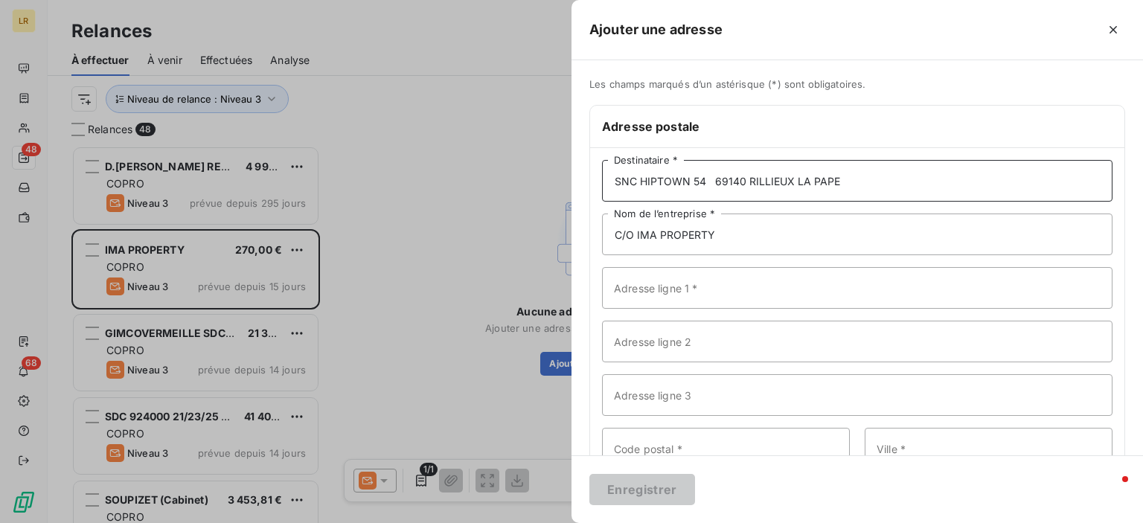
type input "SNC HIPTOWN 54 69140 RILLIEUX LA PAPE"
click at [655, 283] on input "Adresse ligne 1 *" at bounding box center [857, 288] width 510 height 42
paste input "1306 CHEMIN DU CHAMP DE [GEOGRAPHIC_DATA]"
type input "1306 CHEMIN DU CHAMP DE [GEOGRAPHIC_DATA]"
drag, startPoint x: 713, startPoint y: 182, endPoint x: 792, endPoint y: 176, distance: 79.1
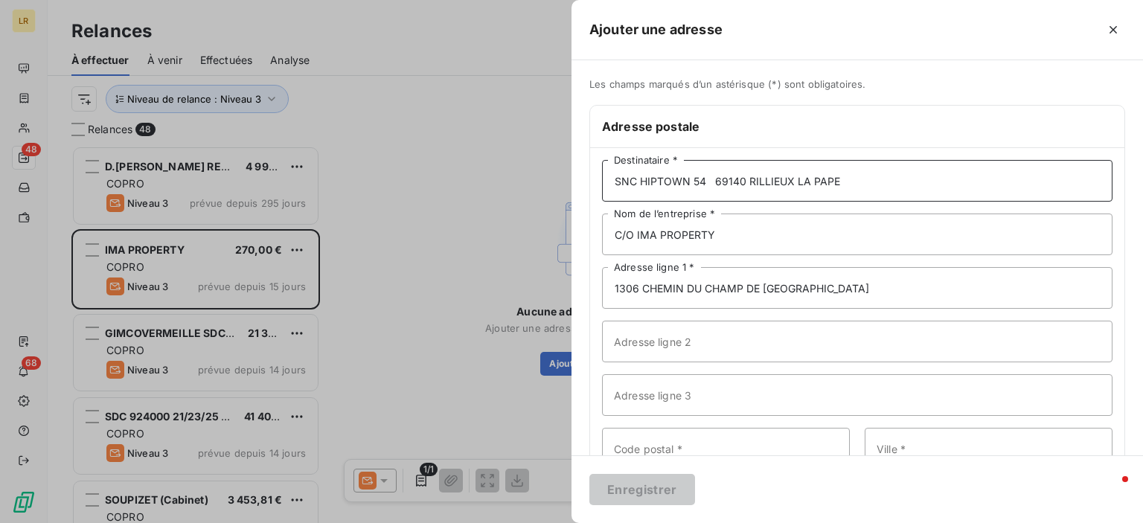
click at [852, 177] on input "SNC HIPTOWN 54 69140 RILLIEUX LA PAPE" at bounding box center [857, 181] width 510 height 42
type input "SNC HIPTOWN 54"
click at [869, 441] on input "Ville *" at bounding box center [989, 449] width 248 height 42
paste input "69140 RILLIEUX LA PAPE"
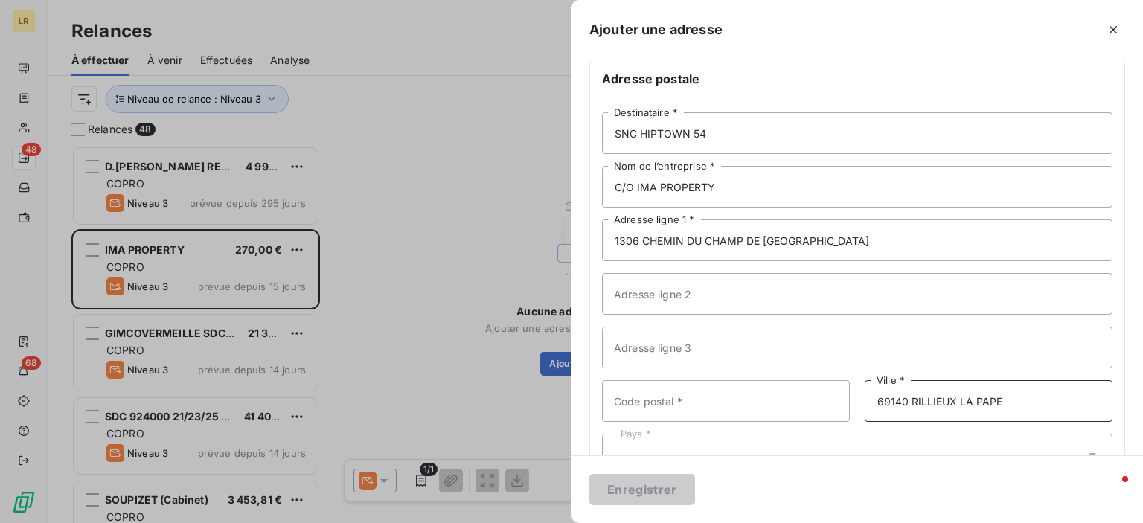
scroll to position [97, 0]
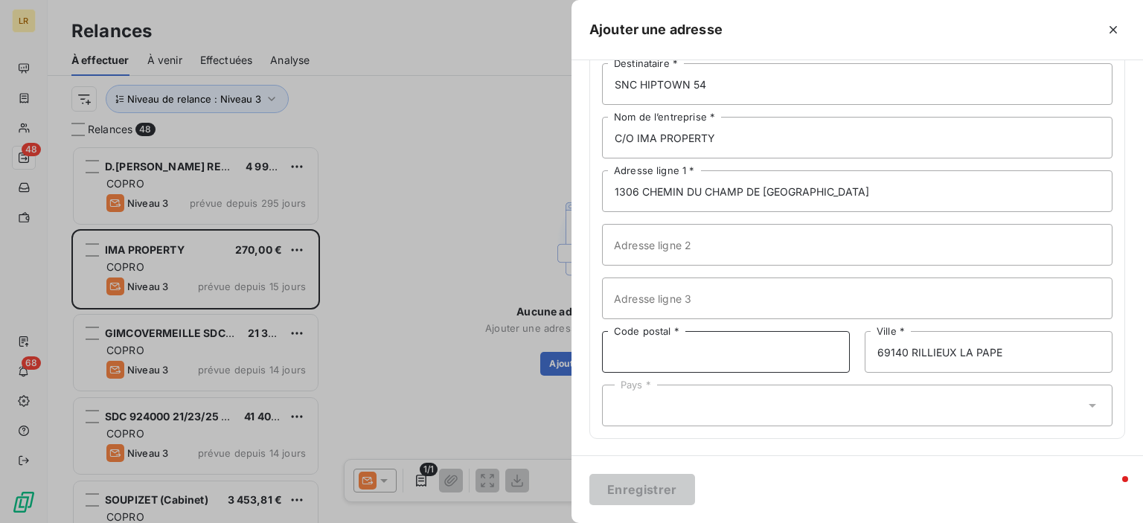
click at [622, 352] on input "Code postal *" at bounding box center [726, 352] width 248 height 42
click at [1044, 344] on input "69140 RILLIEUX LA PAPE" at bounding box center [989, 352] width 248 height 42
click at [908, 349] on input "69140 RILLIEUX LA PAPE" at bounding box center [989, 352] width 248 height 42
type input "RILLIEUX LA PAPE"
click at [616, 354] on input "Code postal *" at bounding box center [726, 352] width 248 height 42
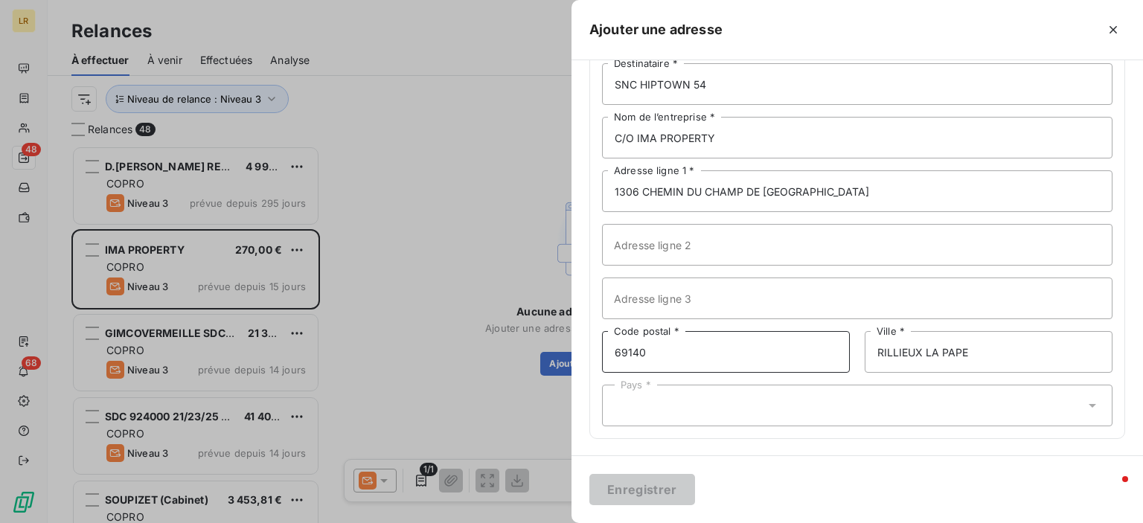
type input "69140"
click at [724, 406] on div "Pays *" at bounding box center [857, 406] width 510 height 42
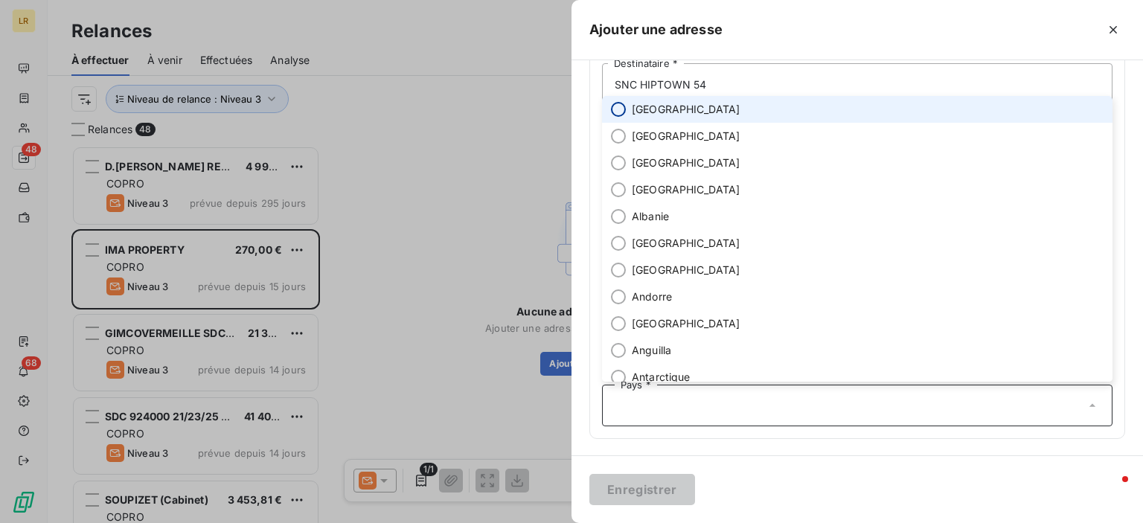
click at [618, 112] on input "radio" at bounding box center [618, 109] width 15 height 15
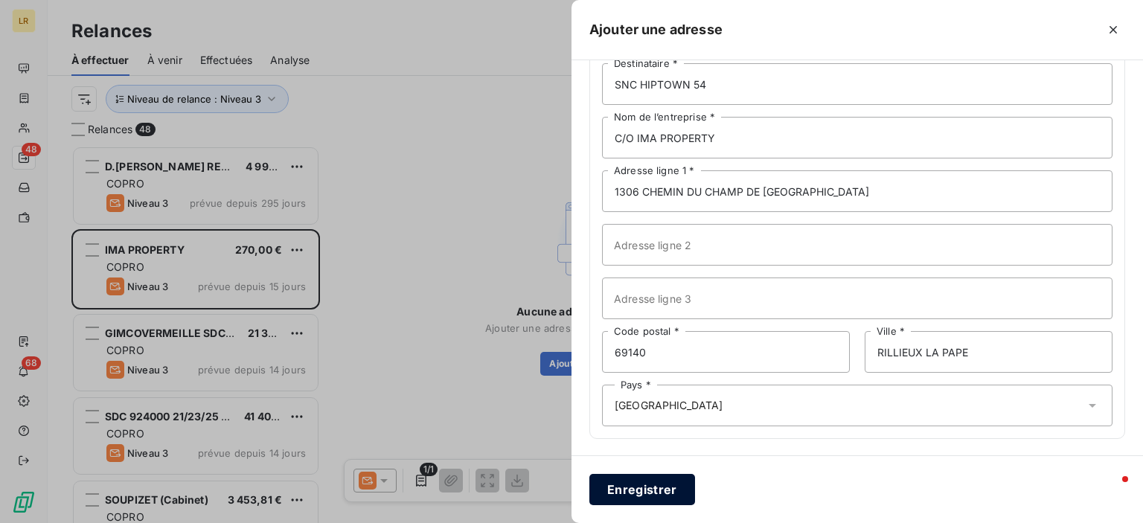
click at [629, 483] on button "Enregistrer" at bounding box center [642, 489] width 106 height 31
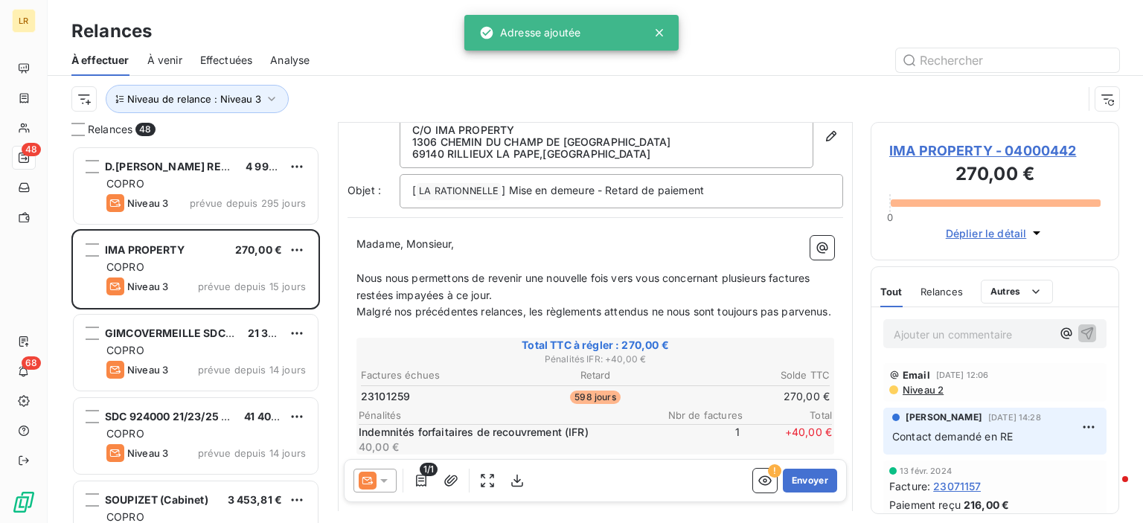
scroll to position [149, 0]
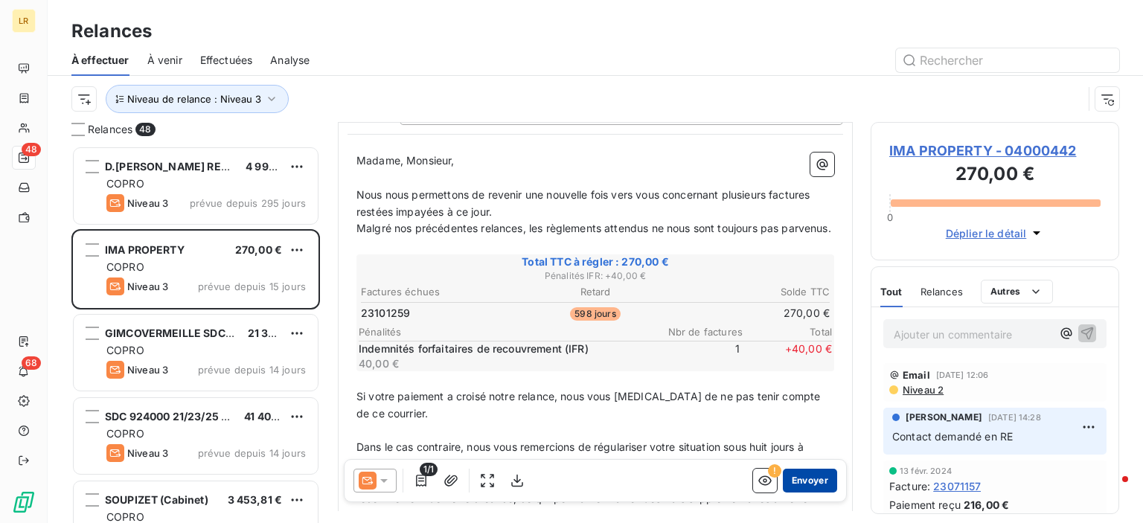
click at [798, 480] on button "Envoyer" at bounding box center [810, 481] width 54 height 24
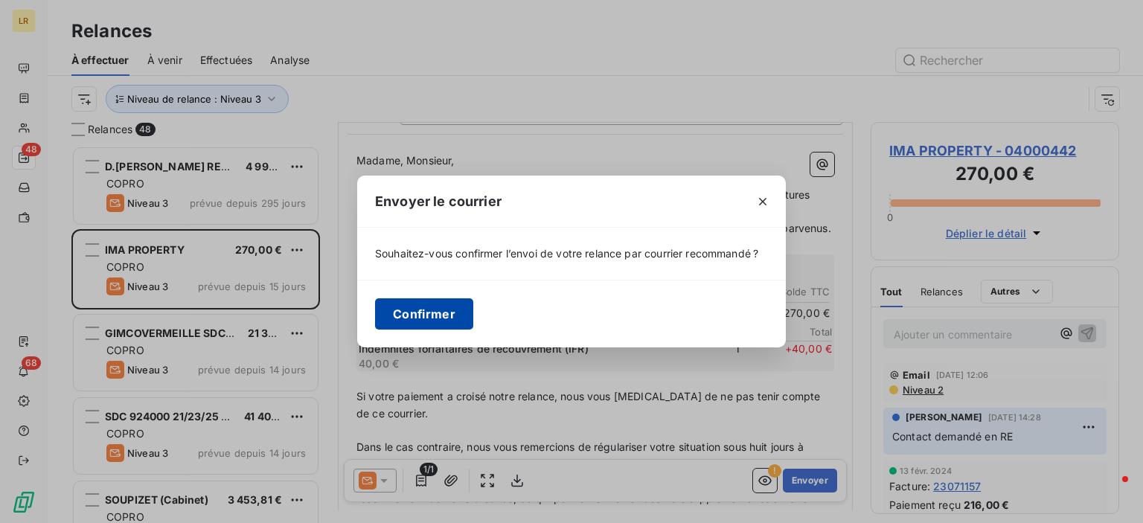
click at [432, 318] on button "Confirmer" at bounding box center [424, 313] width 98 height 31
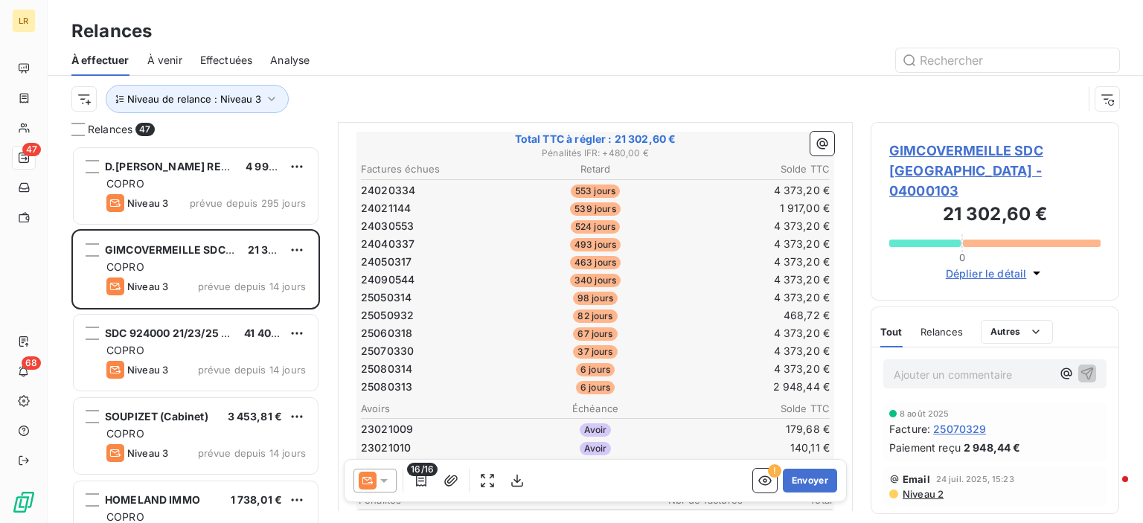
scroll to position [298, 0]
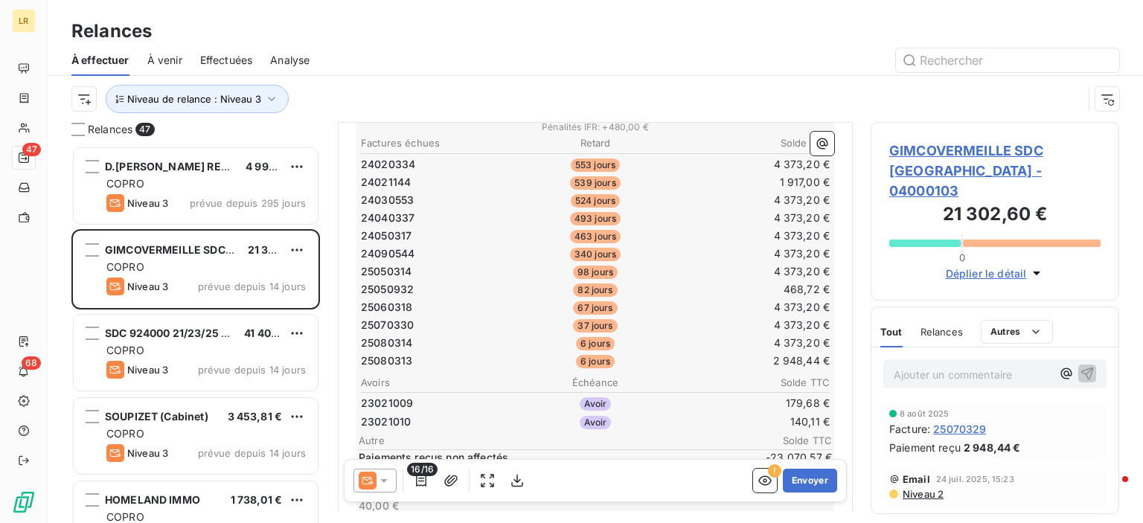
click at [1056, 440] on div "Paiement reçu 2 948,44 €" at bounding box center [994, 448] width 211 height 16
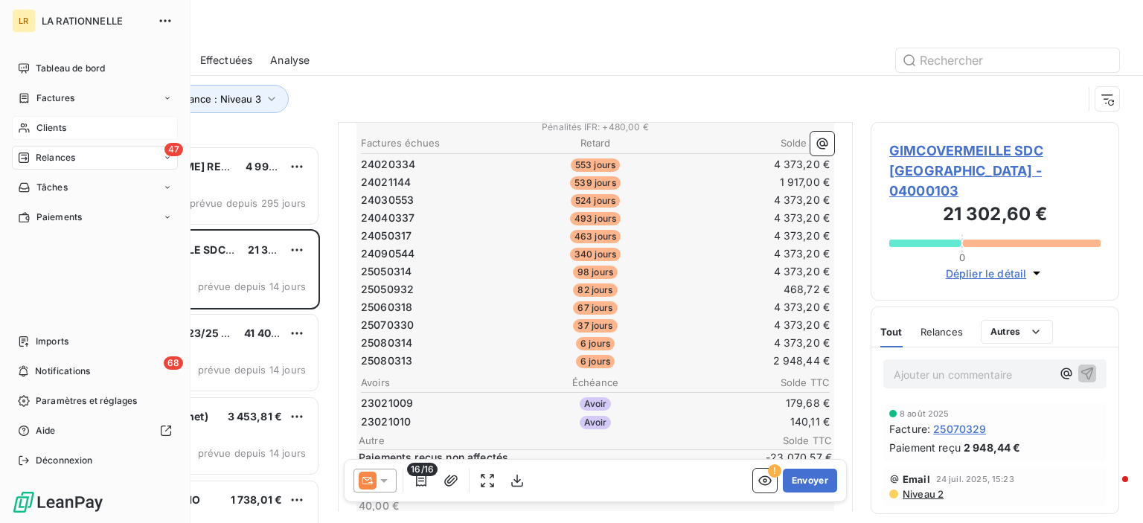
click at [41, 118] on div "Clients" at bounding box center [95, 128] width 166 height 24
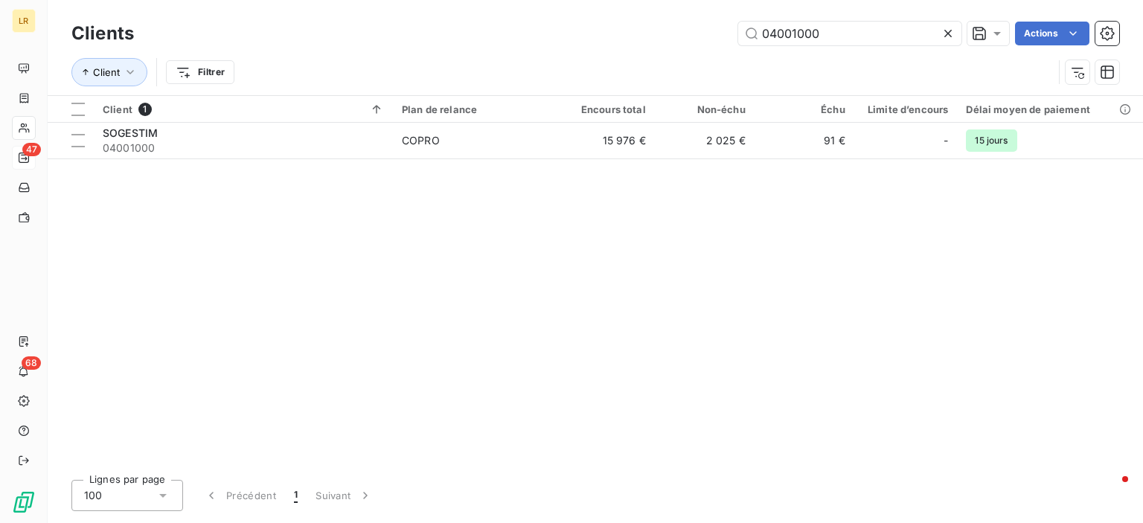
drag, startPoint x: 839, startPoint y: 32, endPoint x: 733, endPoint y: 18, distance: 107.3
click at [731, 19] on div "Clients 04001000 Actions" at bounding box center [595, 33] width 1048 height 31
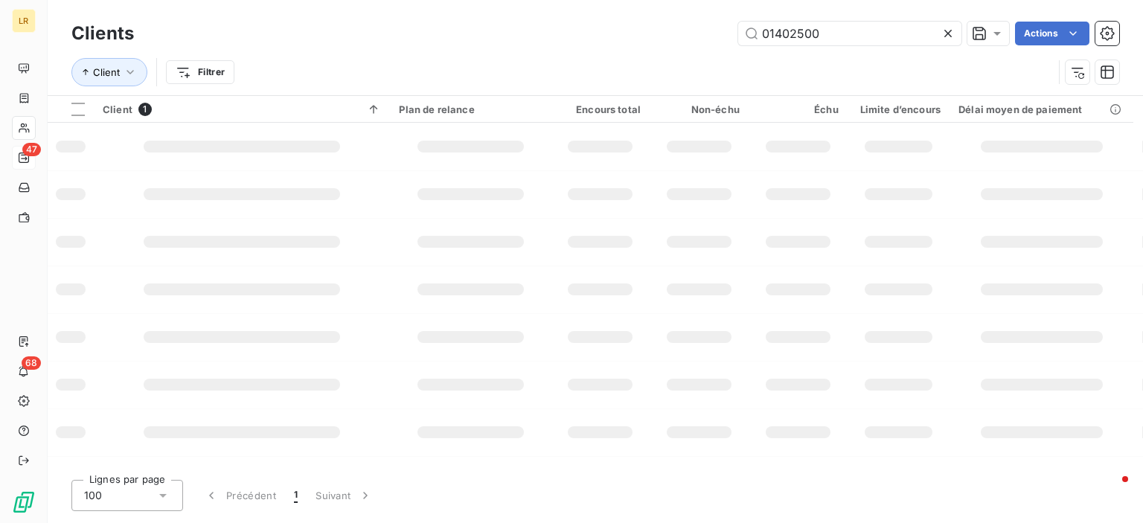
type input "01402500"
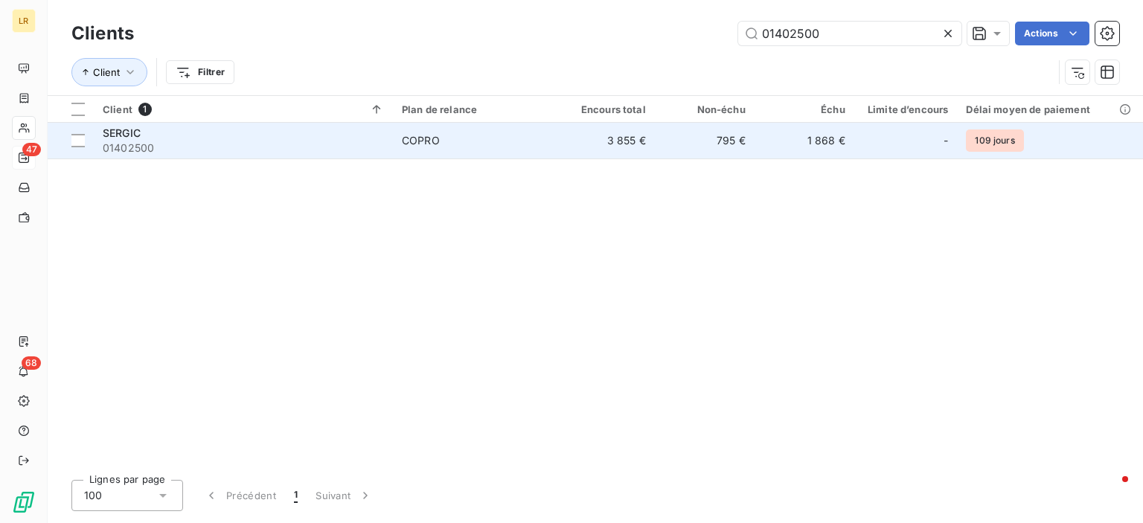
click at [125, 126] on span "SERGIC" at bounding box center [122, 132] width 38 height 13
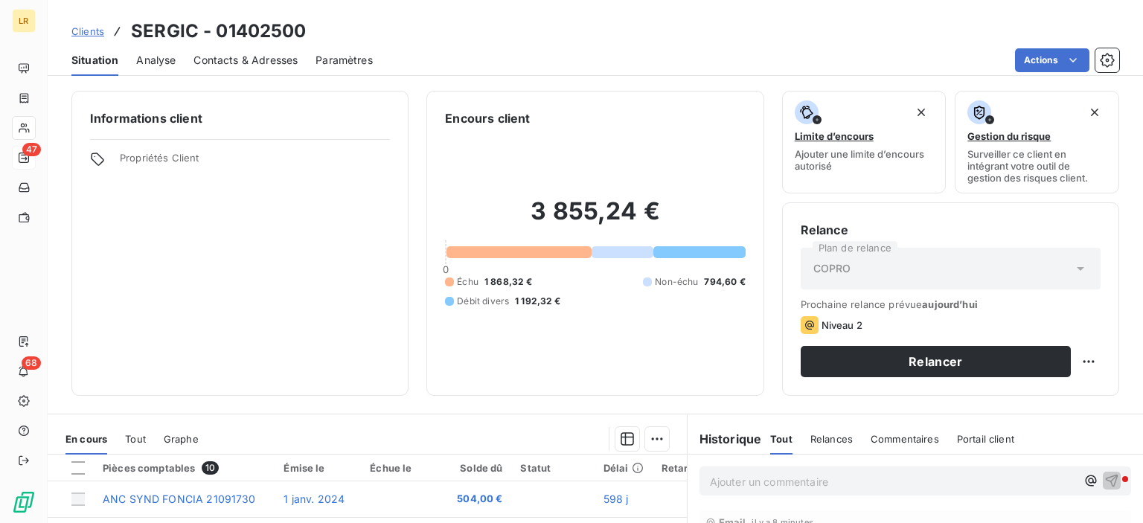
click at [240, 55] on span "Contacts & Adresses" at bounding box center [245, 60] width 104 height 15
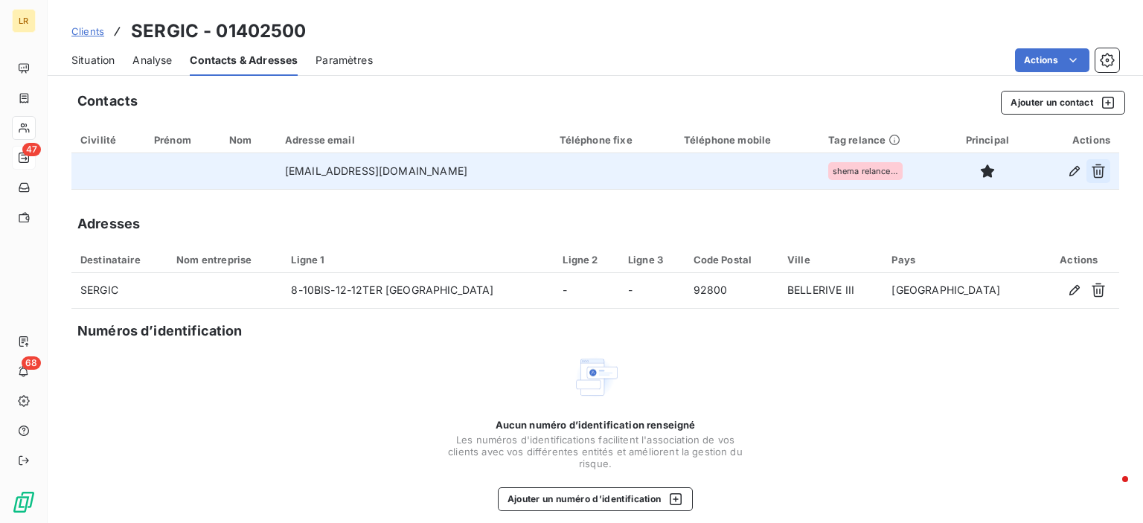
click at [1091, 165] on icon "button" at bounding box center [1098, 171] width 15 height 15
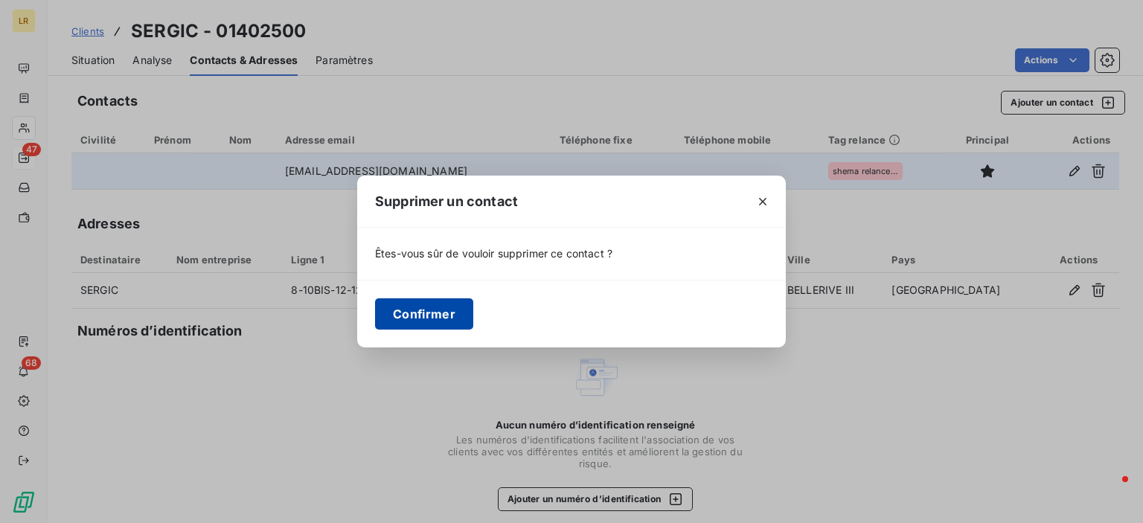
click at [426, 306] on button "Confirmer" at bounding box center [424, 313] width 98 height 31
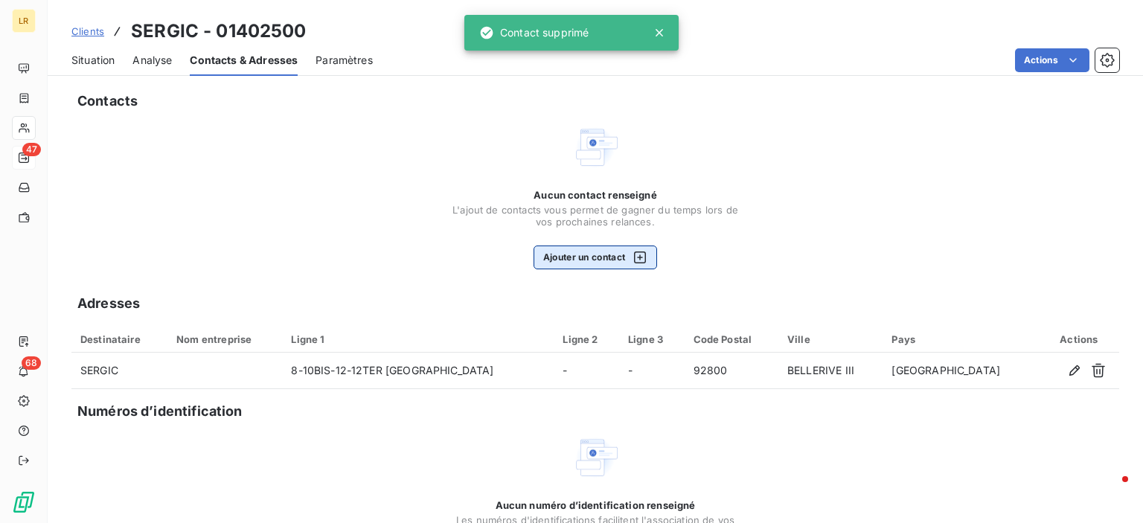
click at [580, 249] on button "Ajouter un contact" at bounding box center [595, 258] width 124 height 24
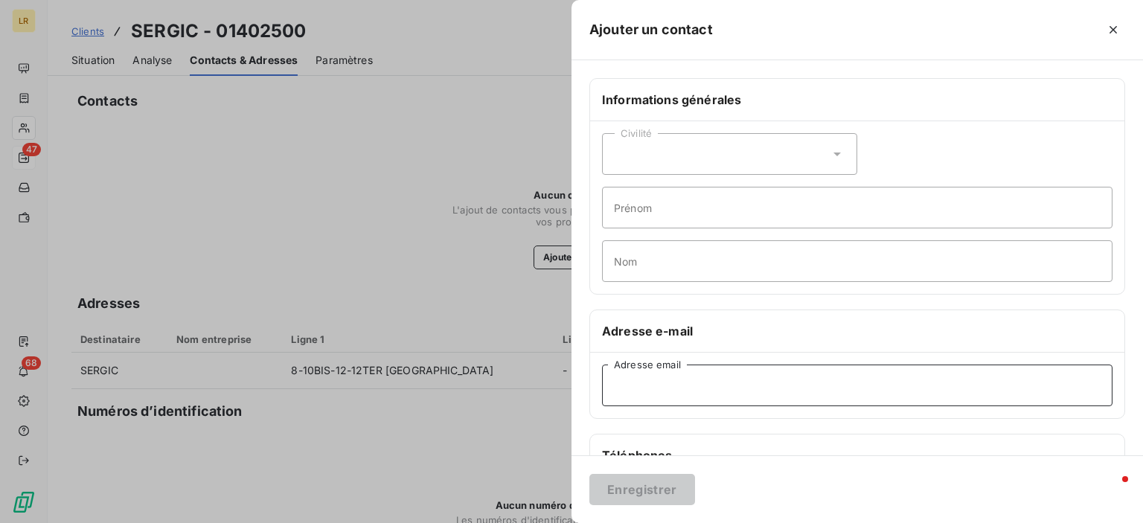
click at [616, 377] on input "Adresse email" at bounding box center [857, 386] width 510 height 42
paste input "[EMAIL_ADDRESS][DOMAIN_NAME]"
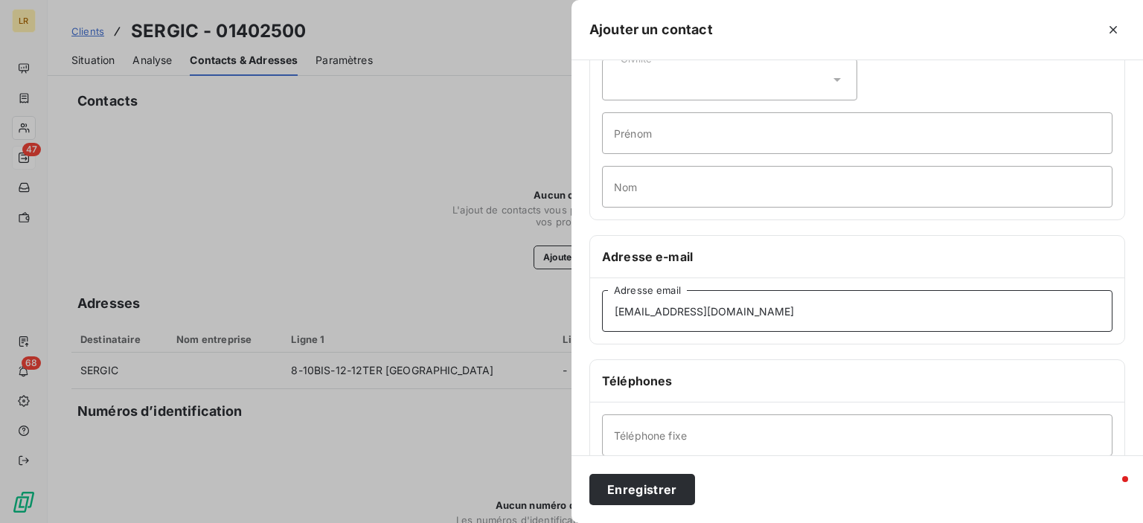
scroll to position [280, 0]
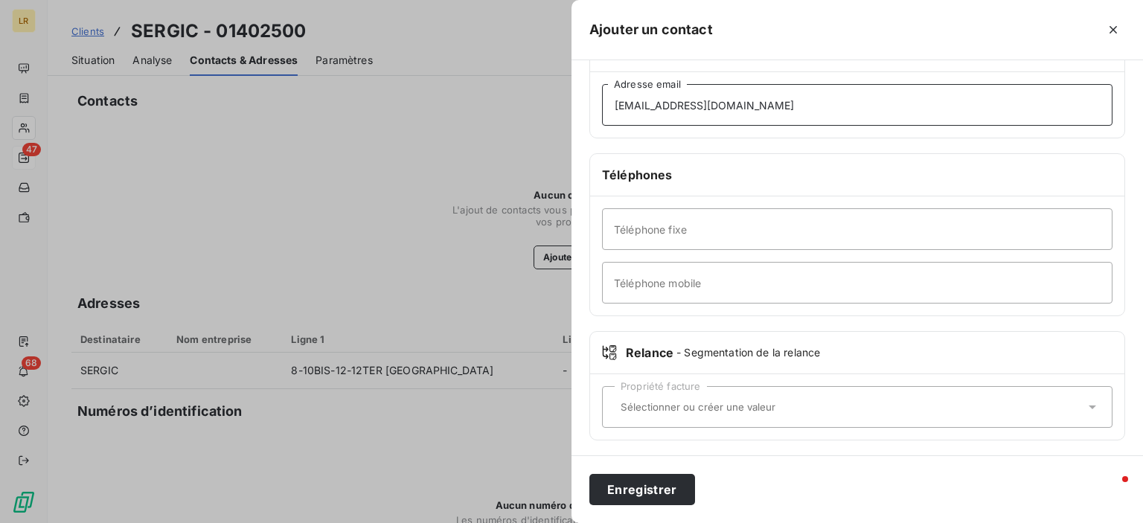
type input "[EMAIL_ADDRESS][DOMAIN_NAME]"
click at [621, 393] on div "Propriété facture" at bounding box center [857, 407] width 510 height 42
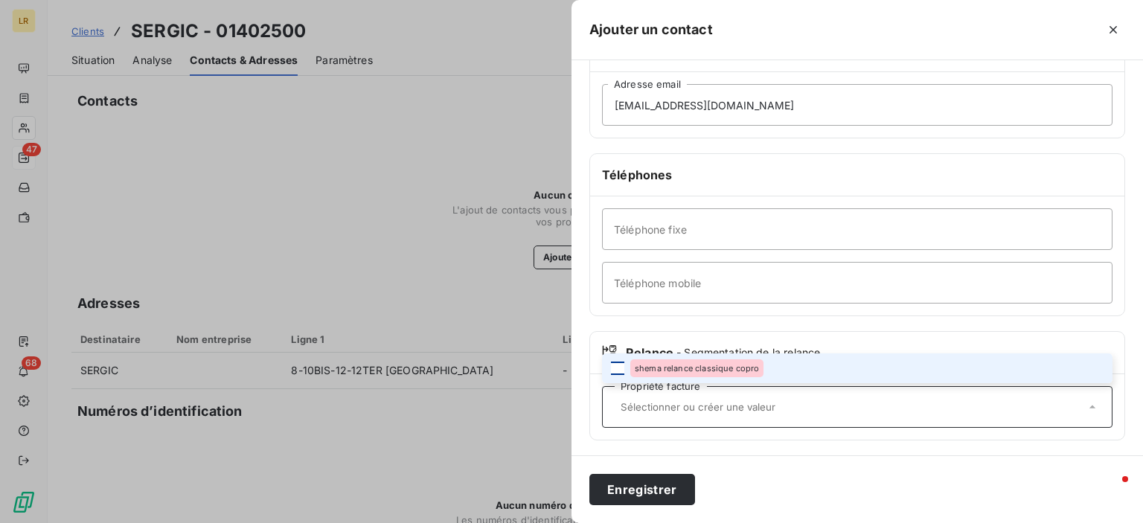
click at [618, 365] on div at bounding box center [617, 368] width 13 height 13
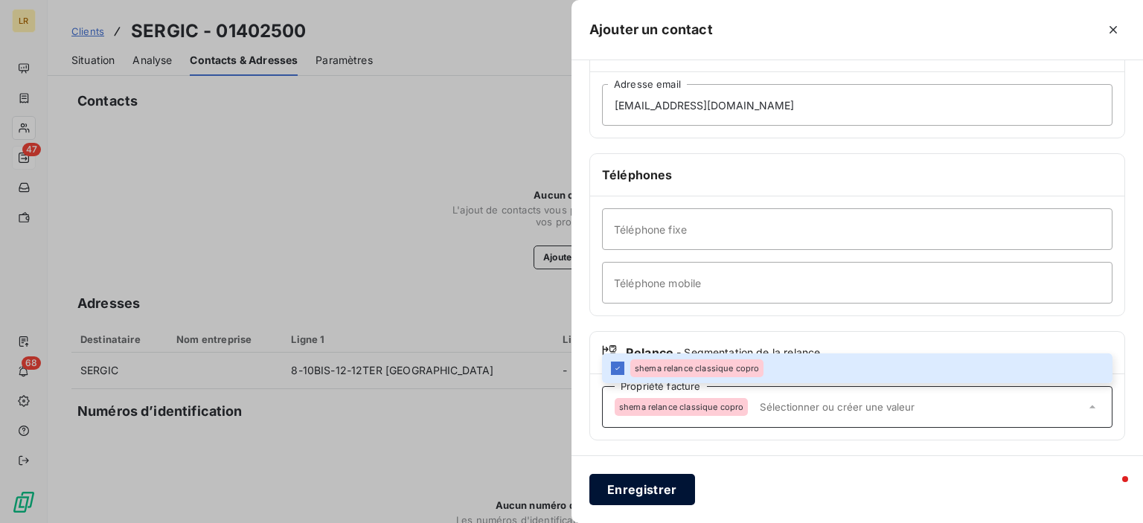
click at [635, 490] on button "Enregistrer" at bounding box center [642, 489] width 106 height 31
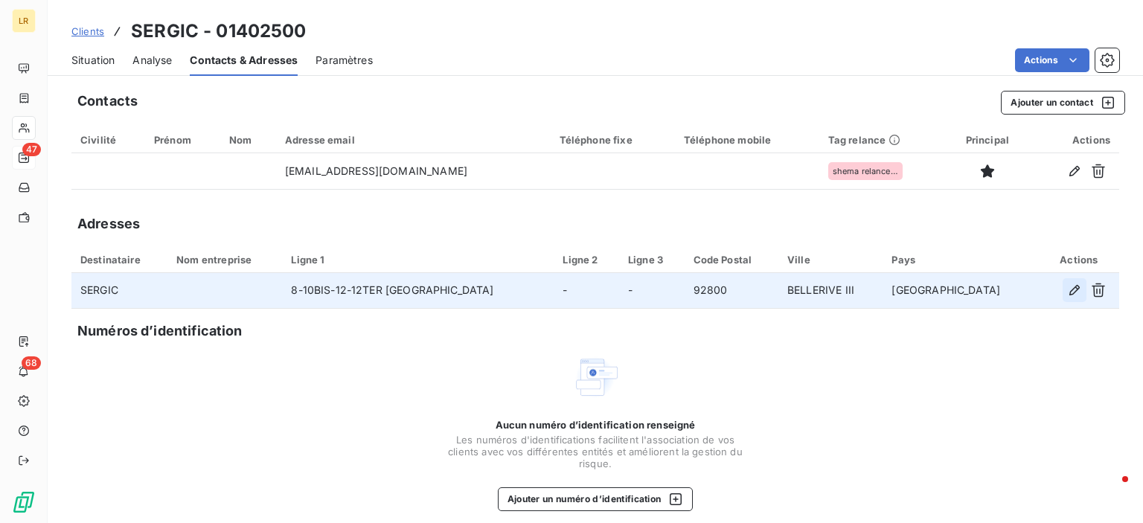
click at [1069, 287] on icon "button" at bounding box center [1074, 290] width 10 height 10
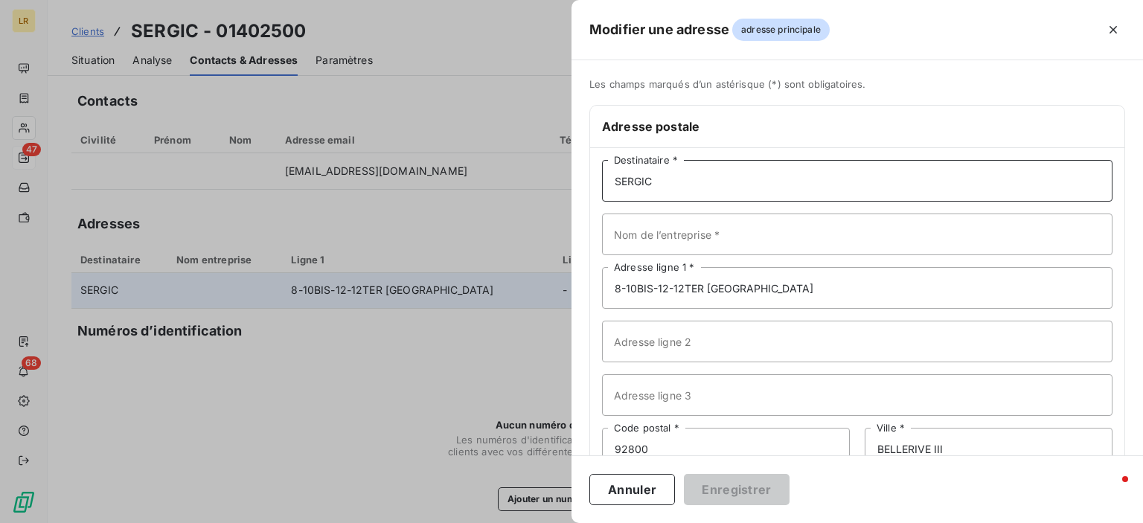
click at [681, 178] on input "SERGIC" at bounding box center [857, 181] width 510 height 42
paste input "SERGIC LOURMEL SERVICE COMPTABILITE [STREET_ADDRESS]"
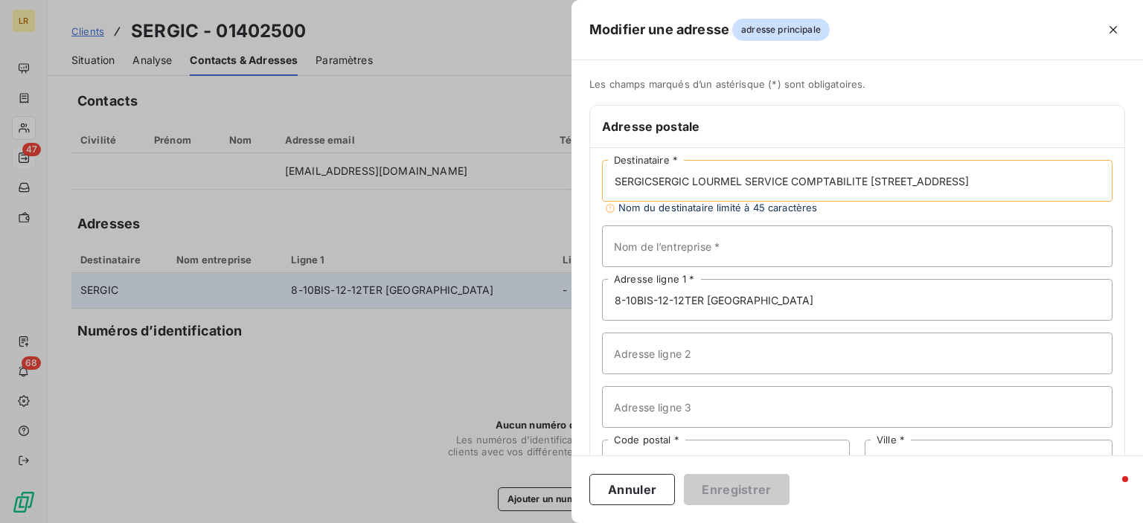
click at [693, 179] on input "SERGICSERGIC LOURMEL SERVICE COMPTABILITE [STREET_ADDRESS]" at bounding box center [857, 181] width 510 height 42
drag, startPoint x: 705, startPoint y: 181, endPoint x: 830, endPoint y: 179, distance: 125.0
click at [830, 179] on input "SERGIC LOURMEL SERVICE COMPTABILITE [STREET_ADDRESS]" at bounding box center [857, 181] width 510 height 42
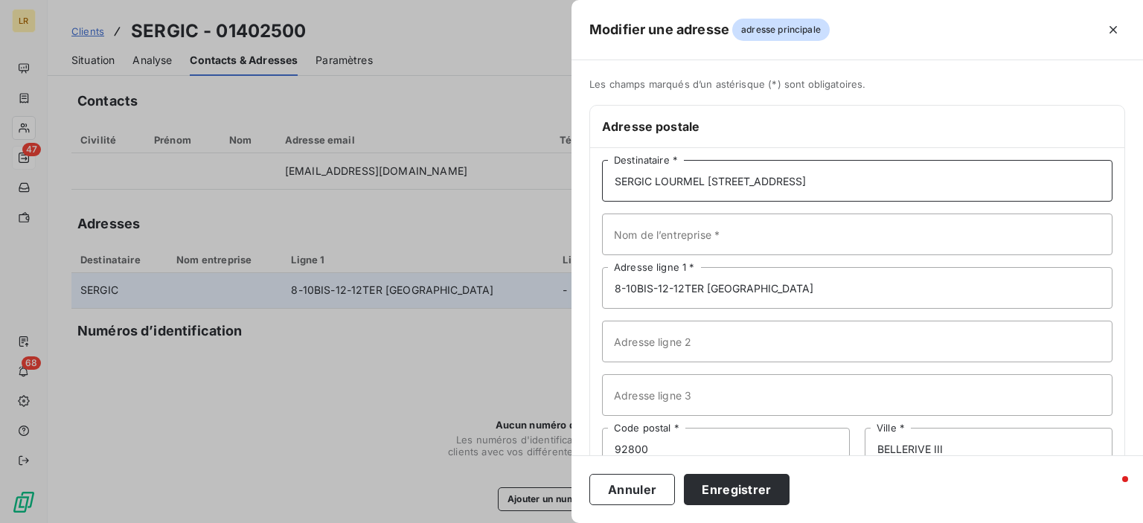
type input "SERGIC LOURMEL [STREET_ADDRESS]"
click at [621, 234] on input "Nom de l’entreprise *" at bounding box center [857, 235] width 510 height 42
paste input "SERVICE COMPTABILITE"
type input "SERVICE COMPTABILITE"
drag, startPoint x: 709, startPoint y: 179, endPoint x: 814, endPoint y: 186, distance: 105.2
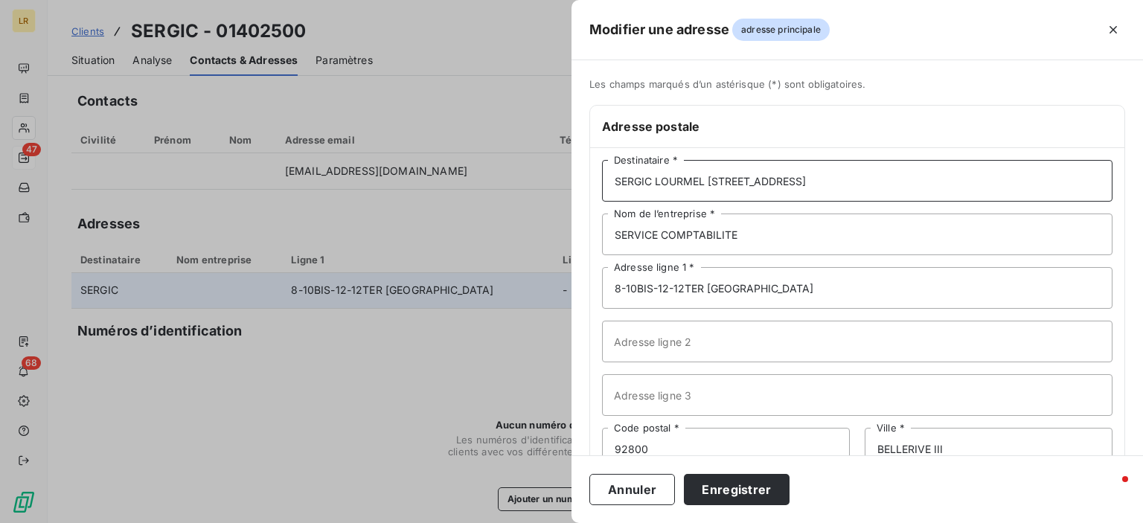
click at [814, 186] on input "SERGIC LOURMEL [STREET_ADDRESS]" at bounding box center [857, 181] width 510 height 42
type input "SERGIC LOURMEL 75015 [GEOGRAPHIC_DATA]"
drag, startPoint x: 893, startPoint y: 287, endPoint x: 586, endPoint y: 280, distance: 306.6
click at [586, 280] on div "Les champs marqués d’un astérisque (*) sont obligatoires. Adresse postale SERGI…" at bounding box center [856, 315] width 571 height 475
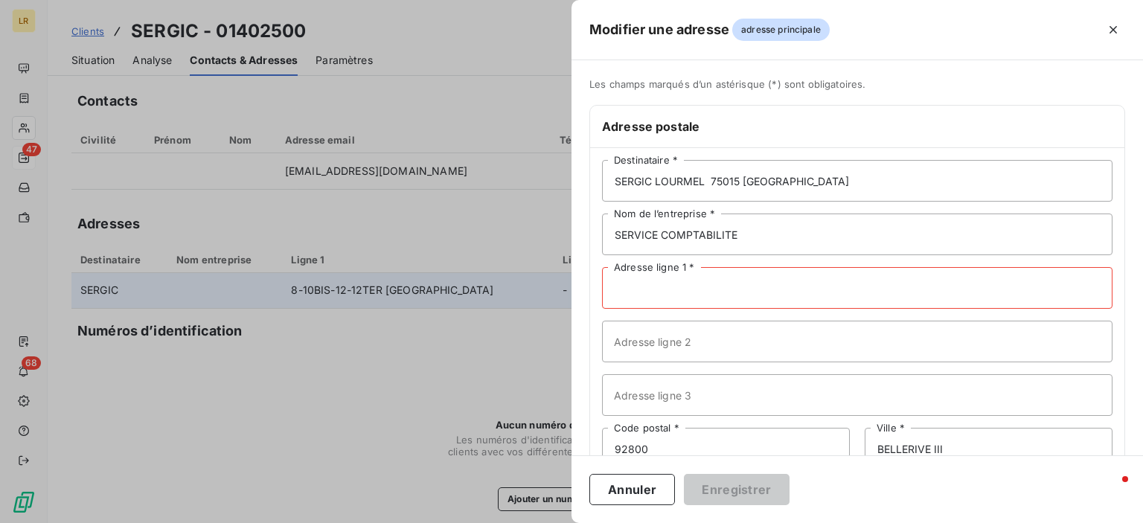
paste input "[STREET_ADDRESS]"
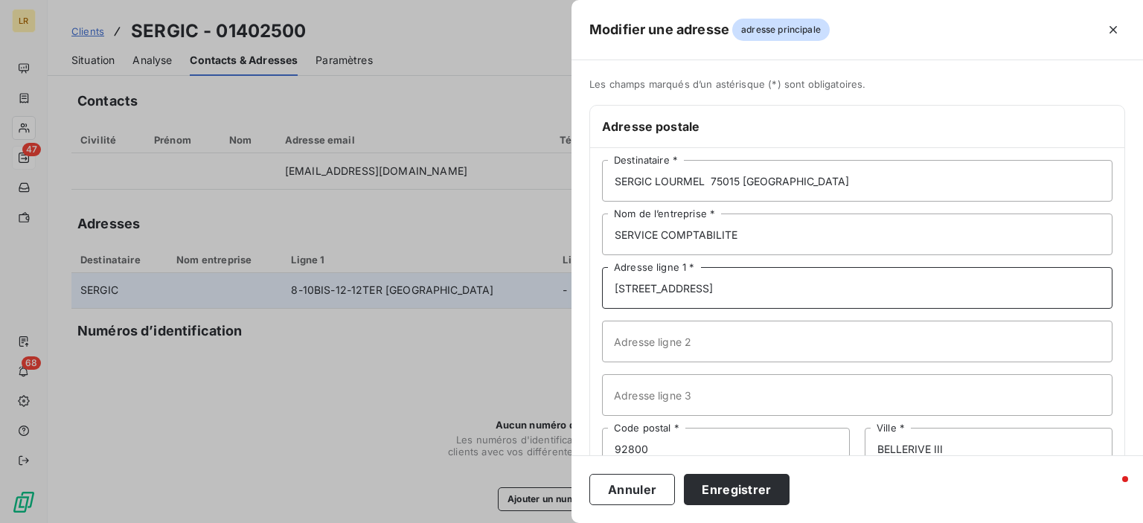
type input "[STREET_ADDRESS]"
drag, startPoint x: 711, startPoint y: 182, endPoint x: 783, endPoint y: 182, distance: 72.9
click at [783, 182] on input "SERGIC LOURMEL 75015 [GEOGRAPHIC_DATA]" at bounding box center [857, 181] width 510 height 42
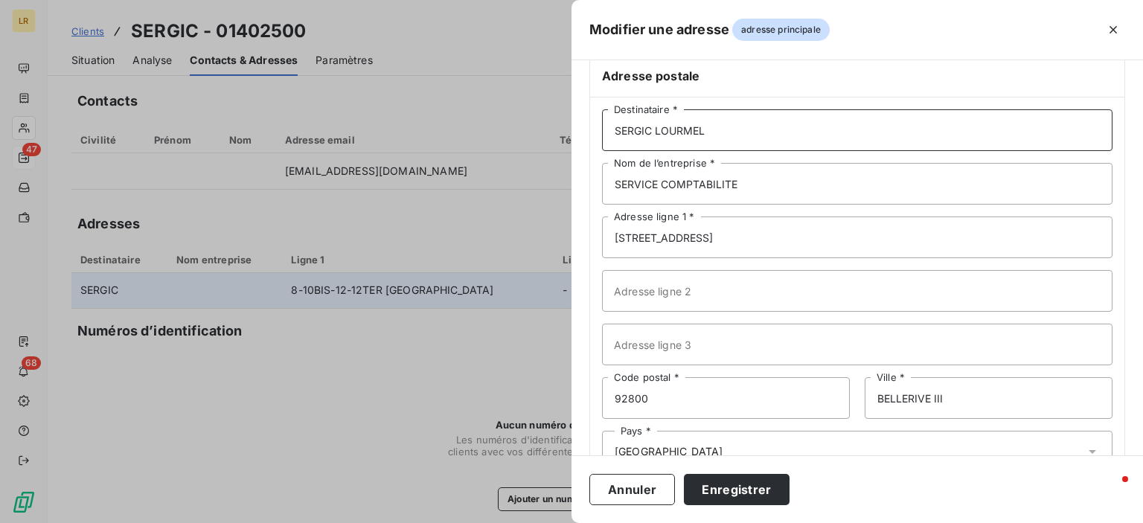
scroll to position [97, 0]
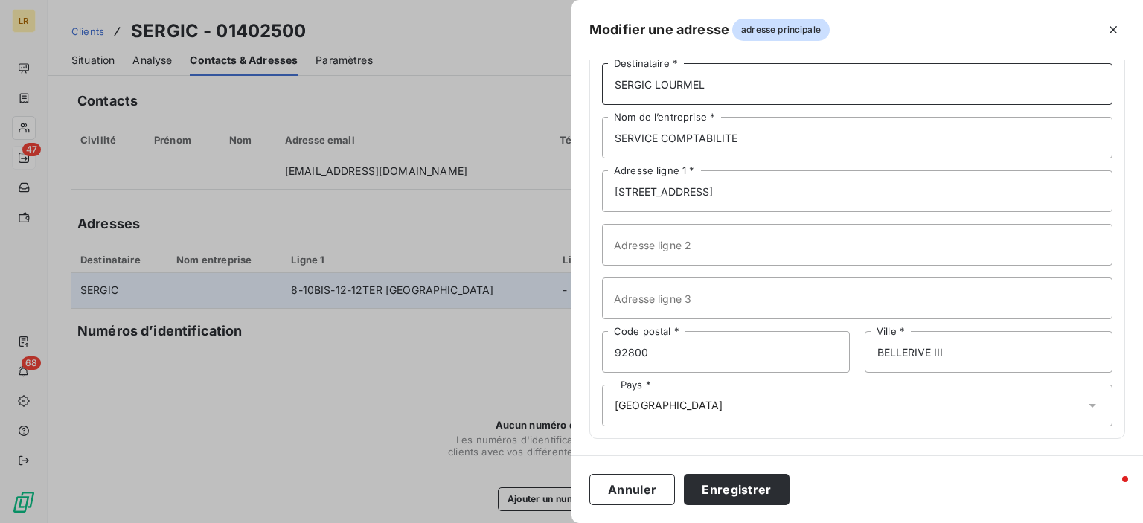
type input "SERGIC LOURMEL"
drag, startPoint x: 679, startPoint y: 349, endPoint x: 559, endPoint y: 335, distance: 119.9
click at [559, 522] on div "Modifier une adresse adresse principale Les champs marqués d’un [DEMOGRAPHIC_DA…" at bounding box center [571, 523] width 1143 height 0
type input "75015"
drag, startPoint x: 934, startPoint y: 366, endPoint x: 940, endPoint y: 356, distance: 11.4
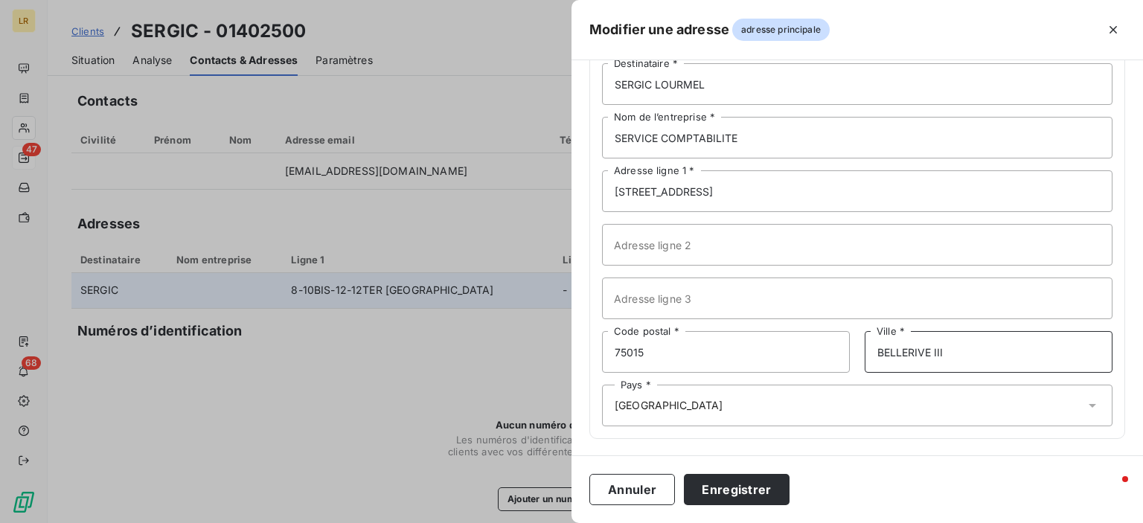
click at [935, 362] on input "BELLERIVE III" at bounding box center [989, 352] width 248 height 42
type input "B"
type input "[GEOGRAPHIC_DATA]"
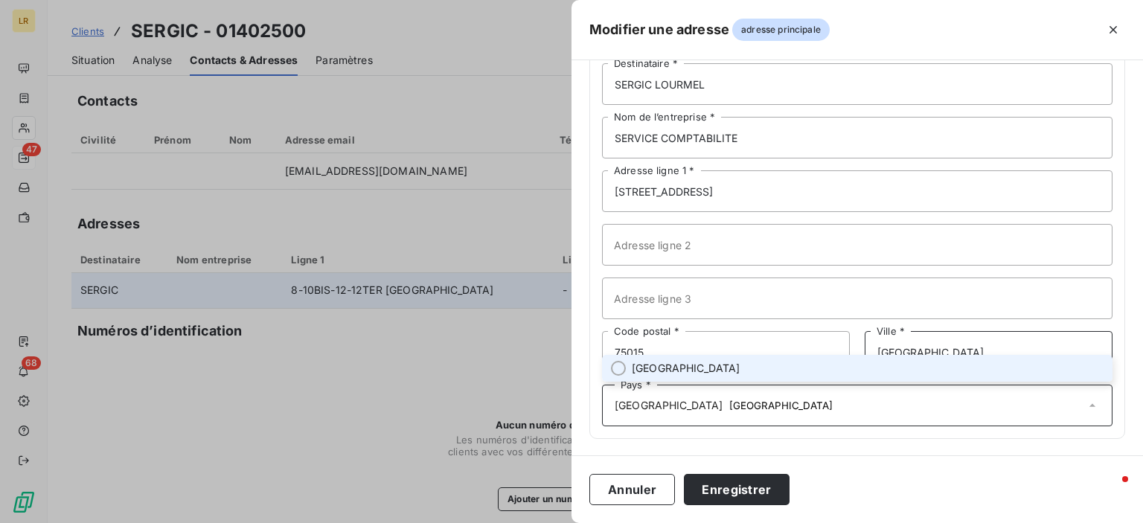
type input "[GEOGRAPHIC_DATA]"
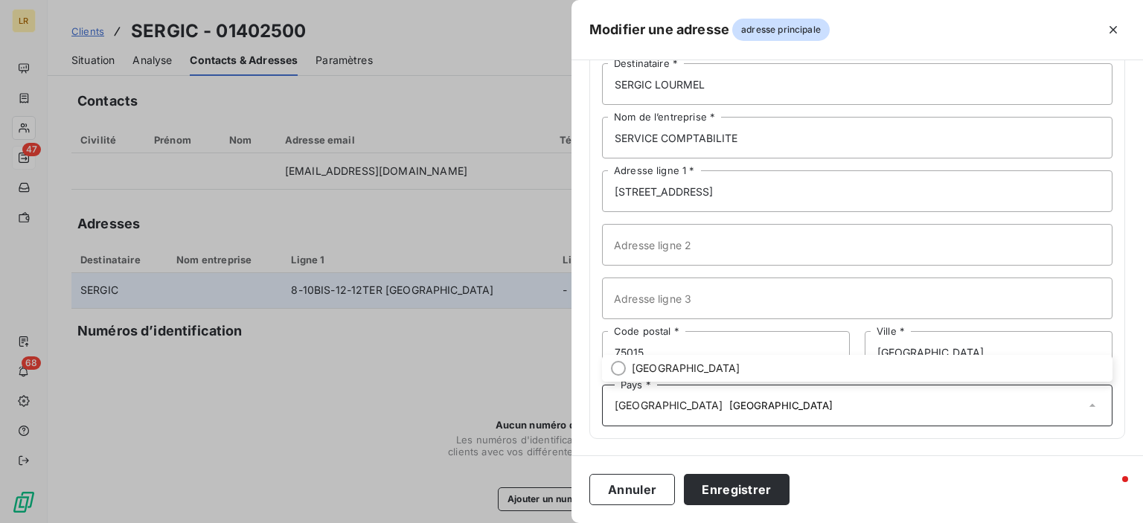
click at [730, 402] on input "[GEOGRAPHIC_DATA]" at bounding box center [904, 405] width 362 height 13
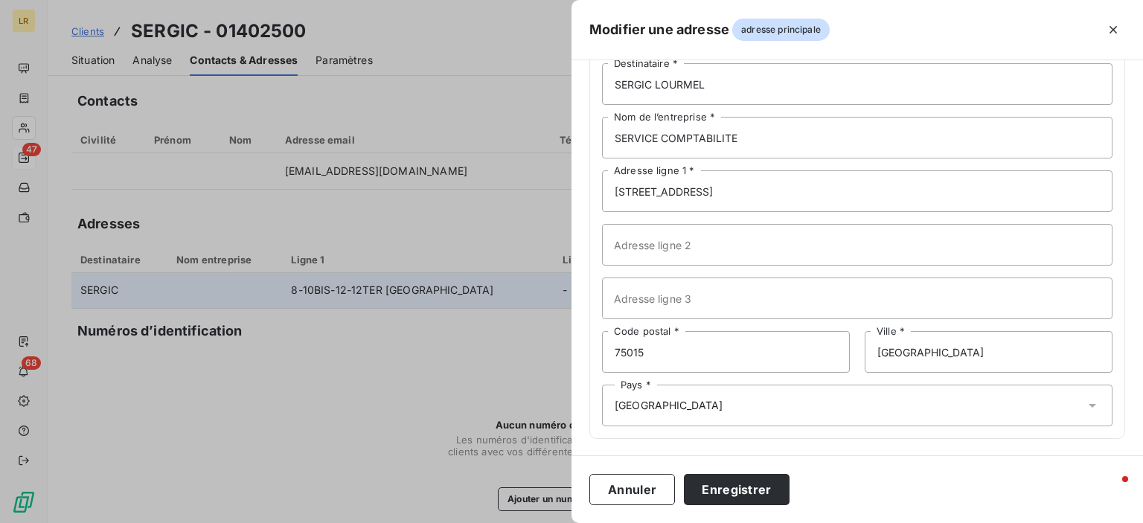
click at [857, 478] on div "Annuler Enregistrer" at bounding box center [856, 489] width 571 height 68
click at [741, 491] on button "Enregistrer" at bounding box center [737, 489] width 106 height 31
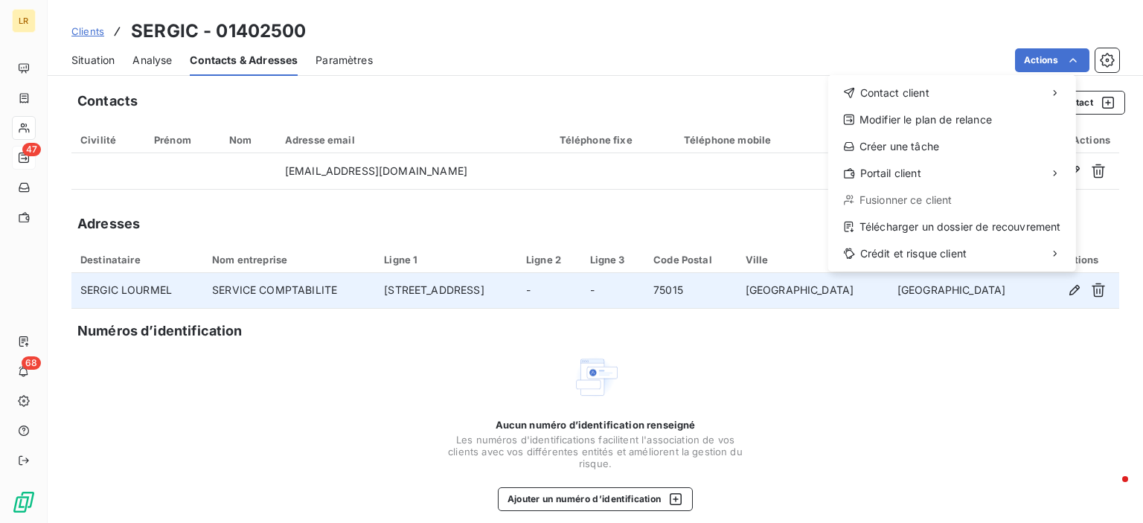
click at [850, 391] on html "LR 47 68 Clients SERGIC - 01402500 Situation Analyse Contacts & Adresses Paramè…" at bounding box center [571, 261] width 1143 height 523
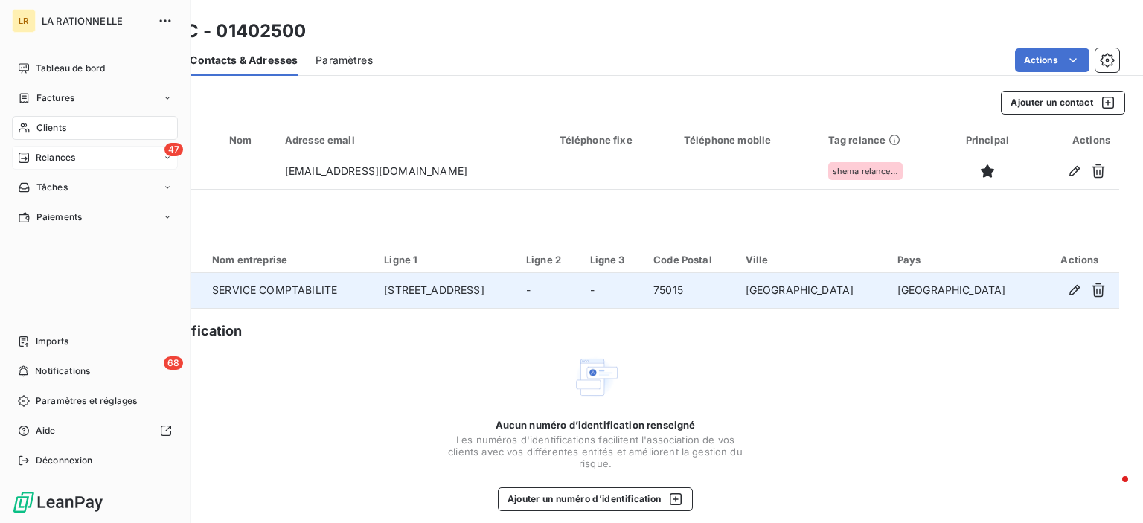
click at [68, 157] on span "Relances" at bounding box center [55, 157] width 39 height 13
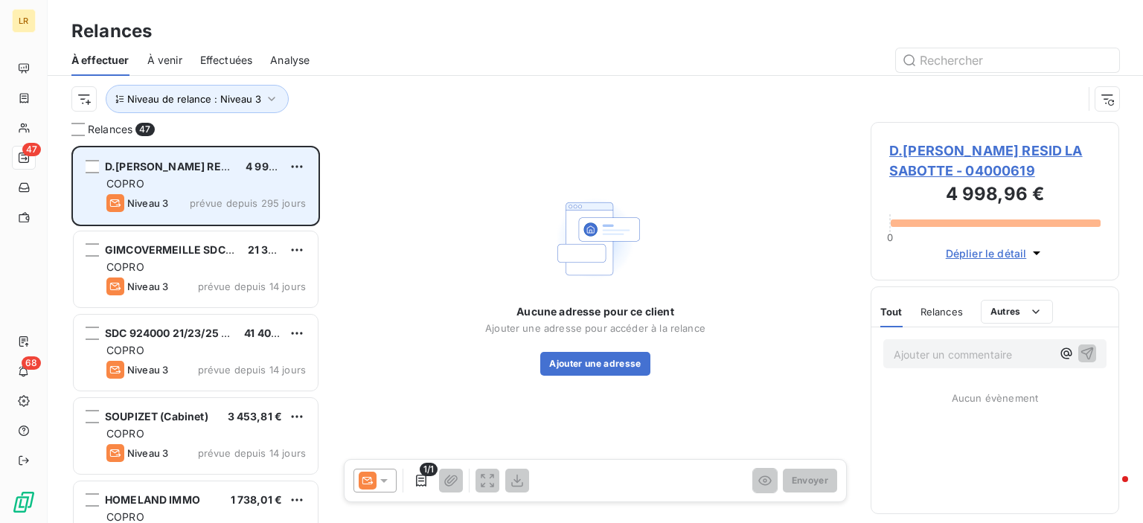
scroll to position [366, 237]
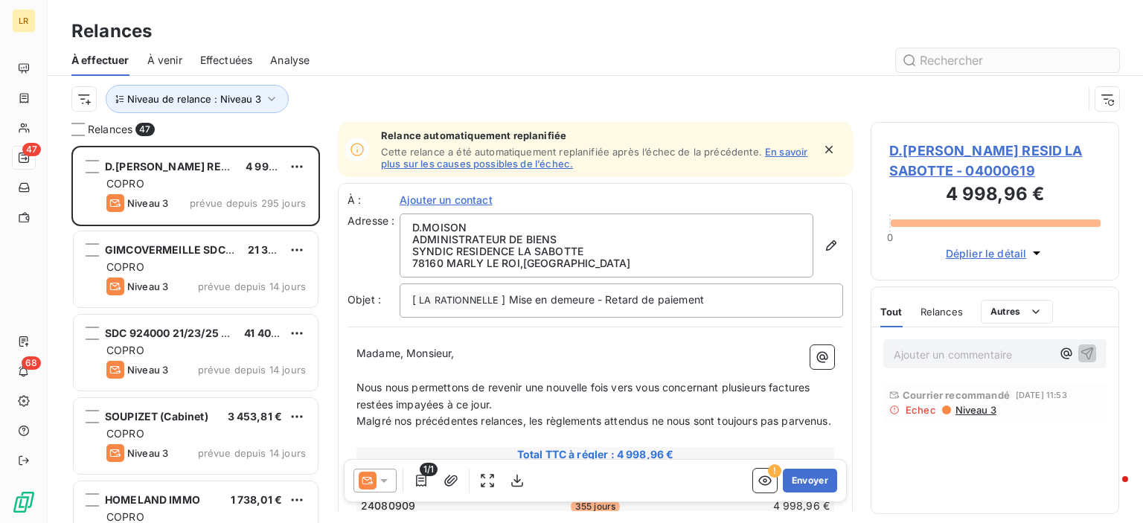
click at [970, 57] on input "text" at bounding box center [1007, 60] width 223 height 24
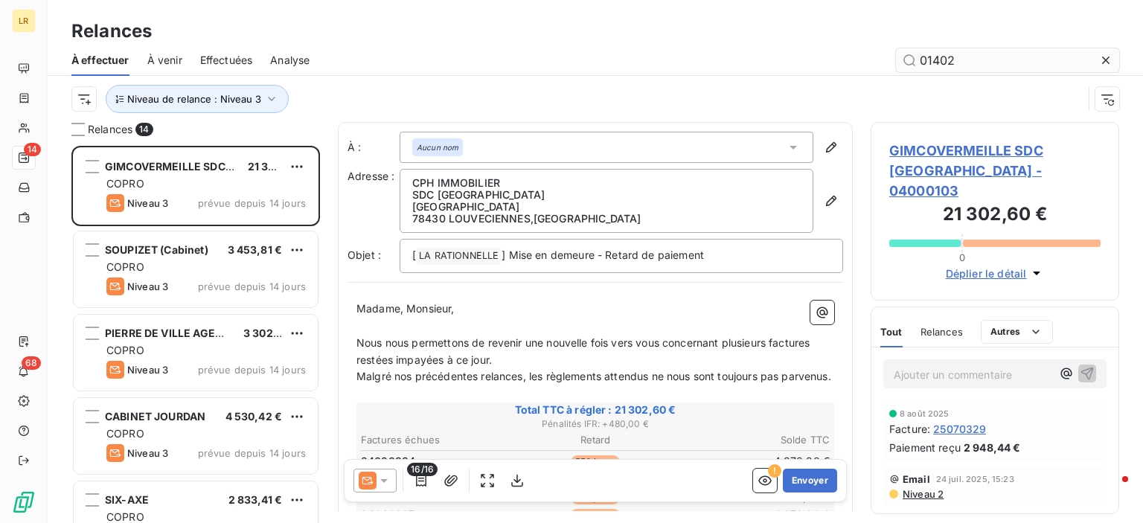
scroll to position [366, 237]
type input "01402500"
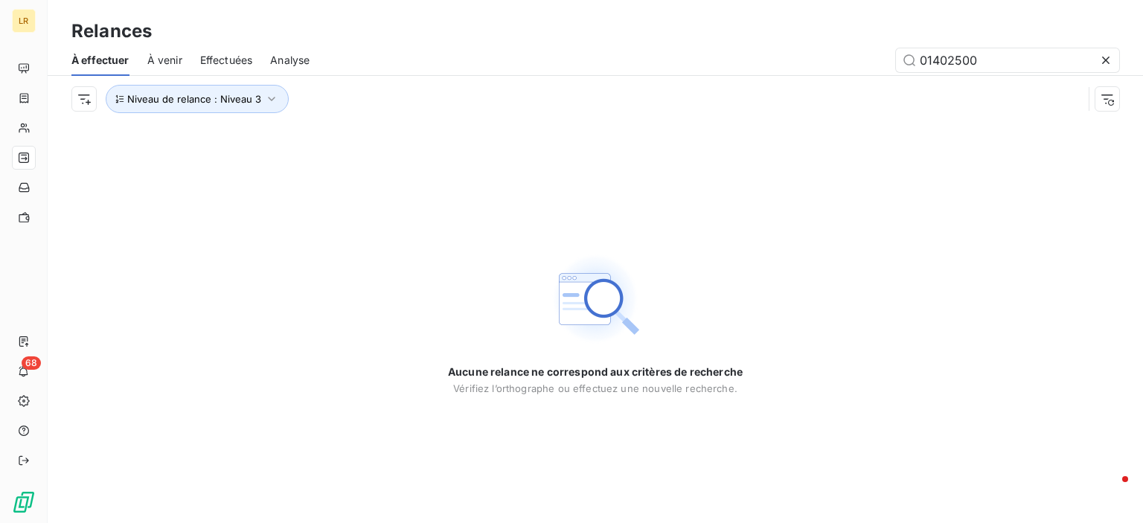
click at [209, 54] on span "Effectuées" at bounding box center [226, 60] width 53 height 15
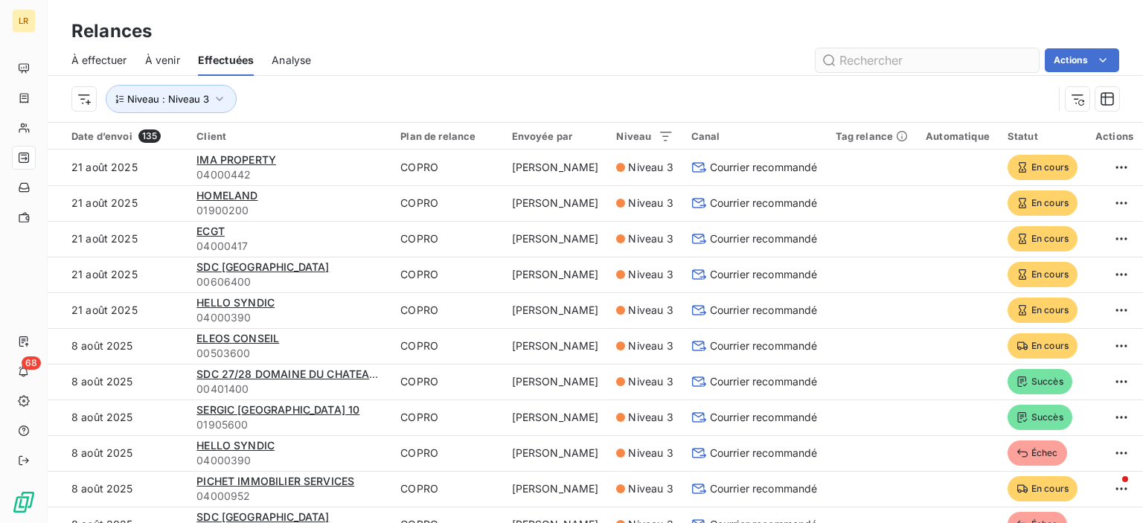
click at [855, 62] on input "text" at bounding box center [926, 60] width 223 height 24
click at [217, 97] on icon "button" at bounding box center [219, 99] width 15 height 15
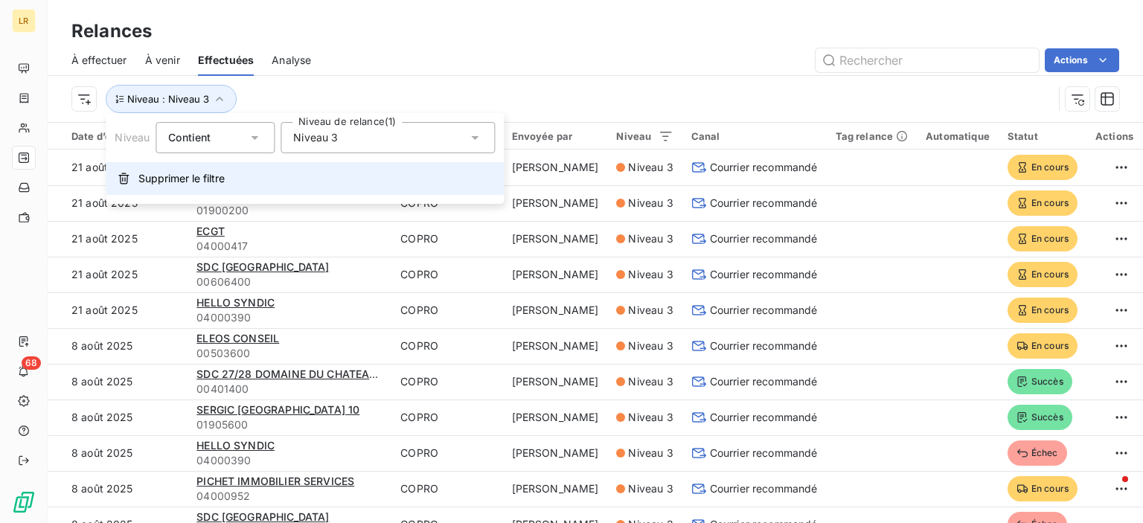
click at [212, 180] on span "Supprimer le filtre" at bounding box center [181, 178] width 86 height 15
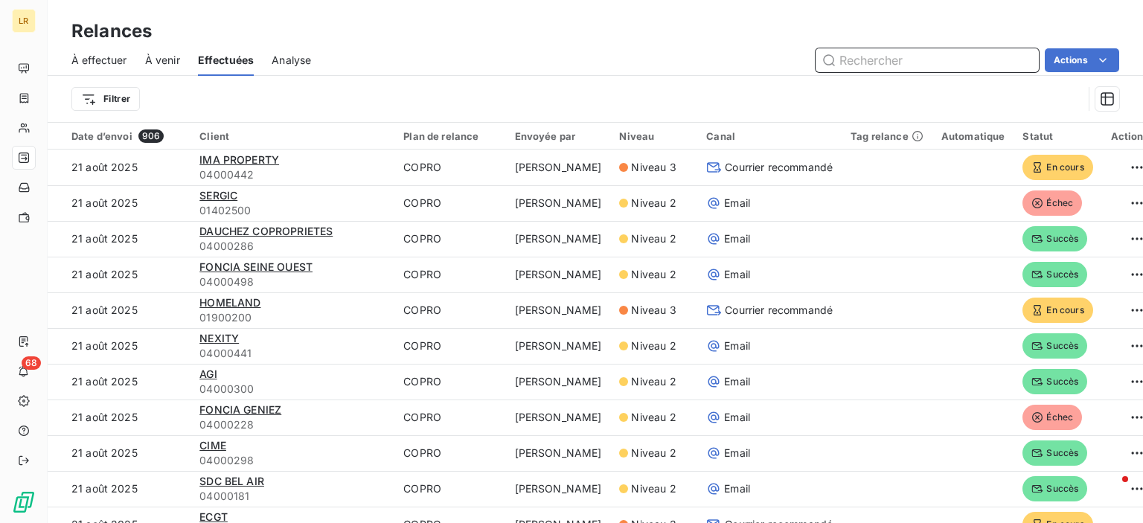
drag, startPoint x: 851, startPoint y: 59, endPoint x: 867, endPoint y: 62, distance: 16.1
click at [852, 59] on input "text" at bounding box center [926, 60] width 223 height 24
type input "01402500"
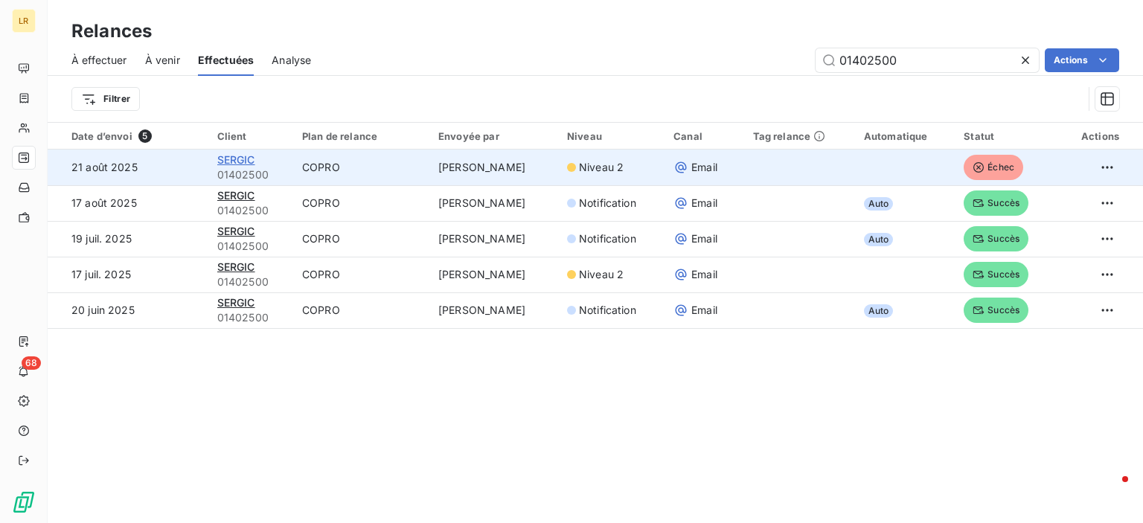
click at [234, 157] on span "SERGIC" at bounding box center [236, 159] width 38 height 13
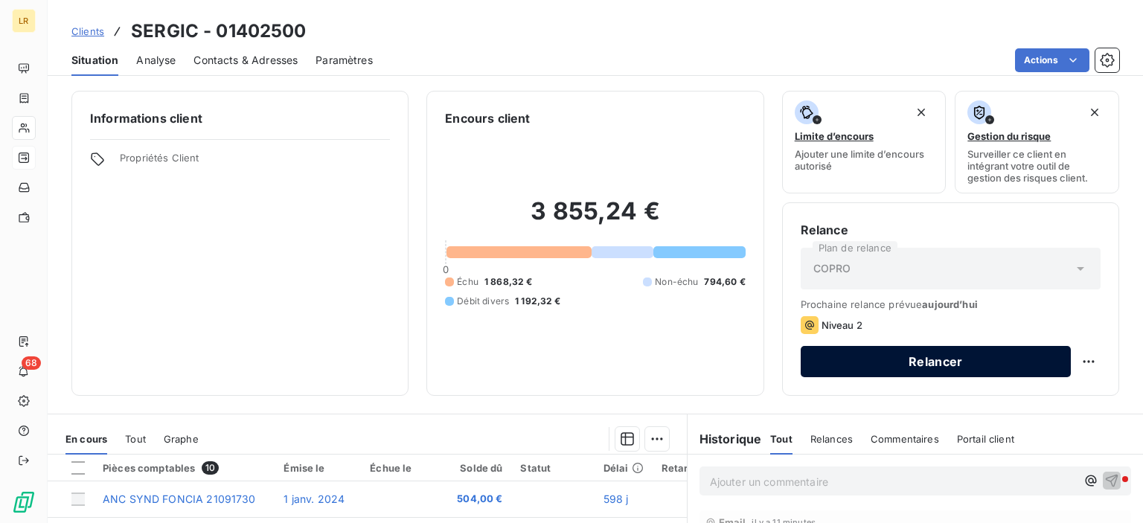
click at [912, 362] on button "Relancer" at bounding box center [936, 361] width 270 height 31
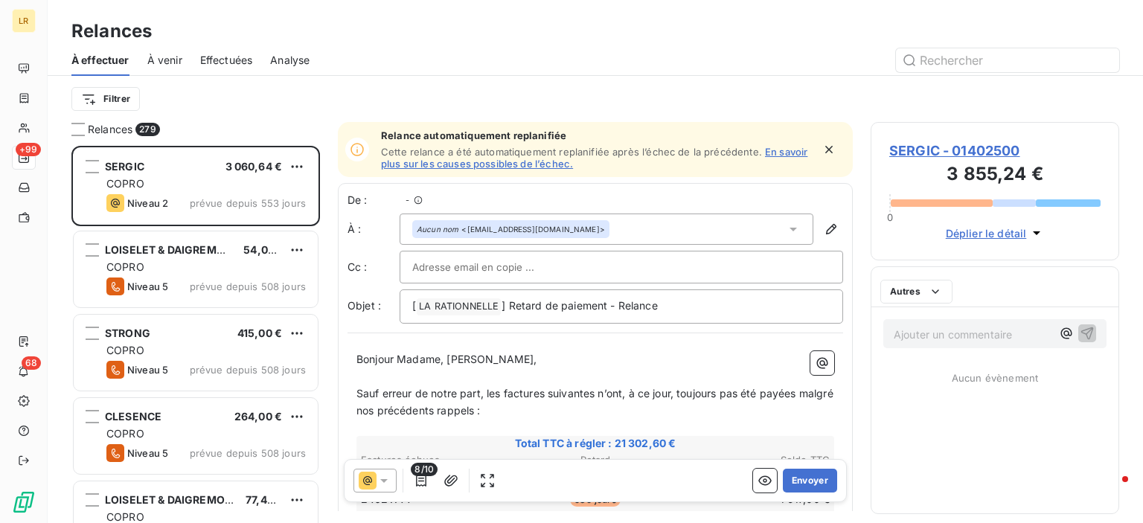
scroll to position [366, 237]
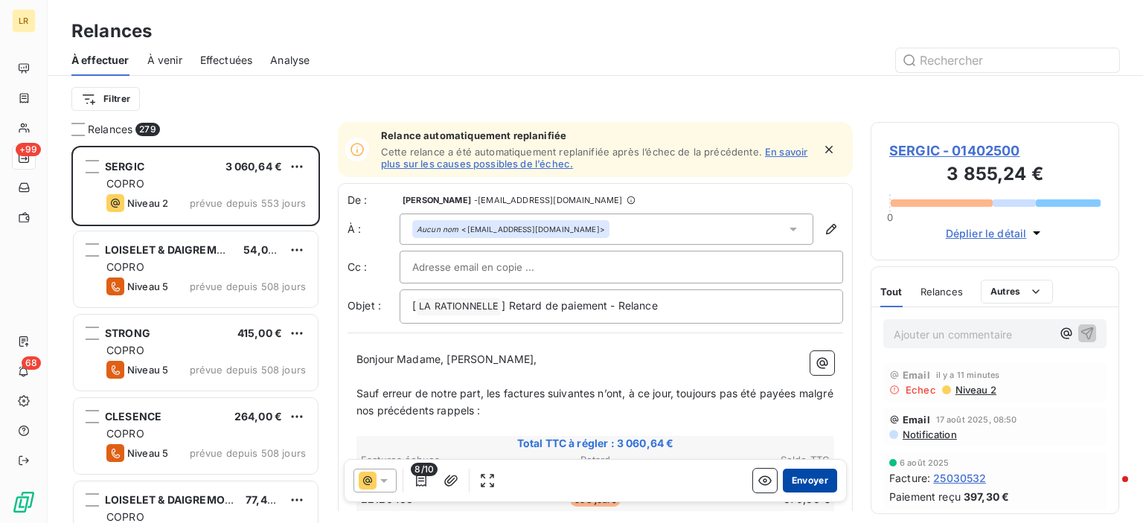
click at [809, 479] on button "Envoyer" at bounding box center [810, 481] width 54 height 24
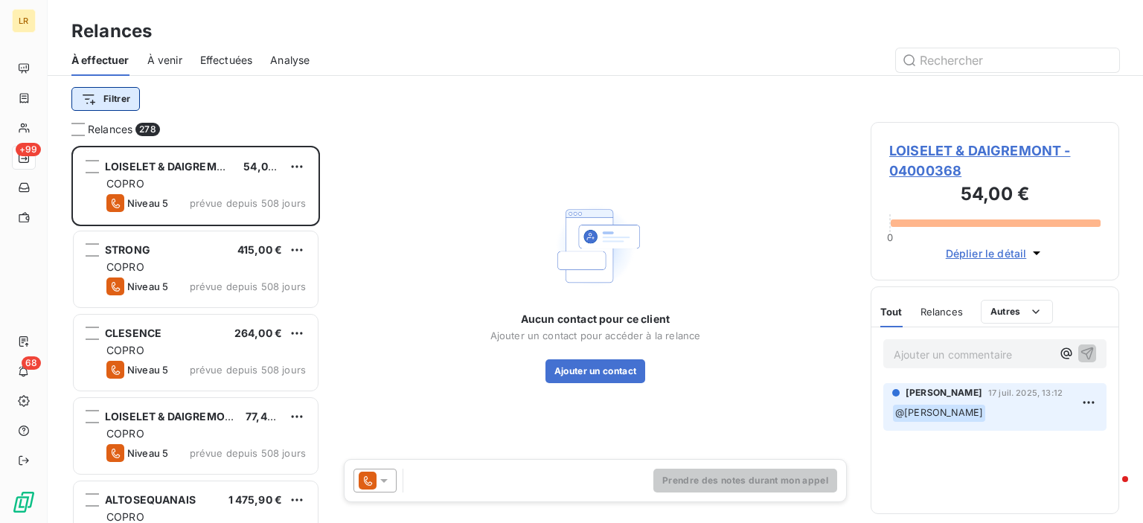
click at [119, 94] on html "LR +99 68 Relances À effectuer À venir Effectuées Analyse Filtrer Relances 278 …" at bounding box center [571, 261] width 1143 height 523
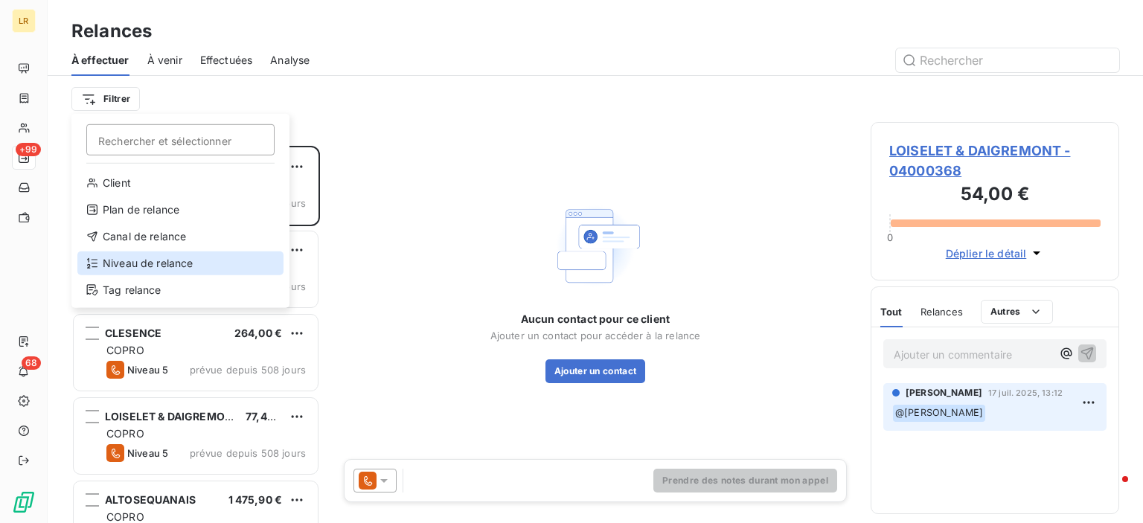
click at [122, 258] on div "Niveau de relance" at bounding box center [180, 263] width 206 height 24
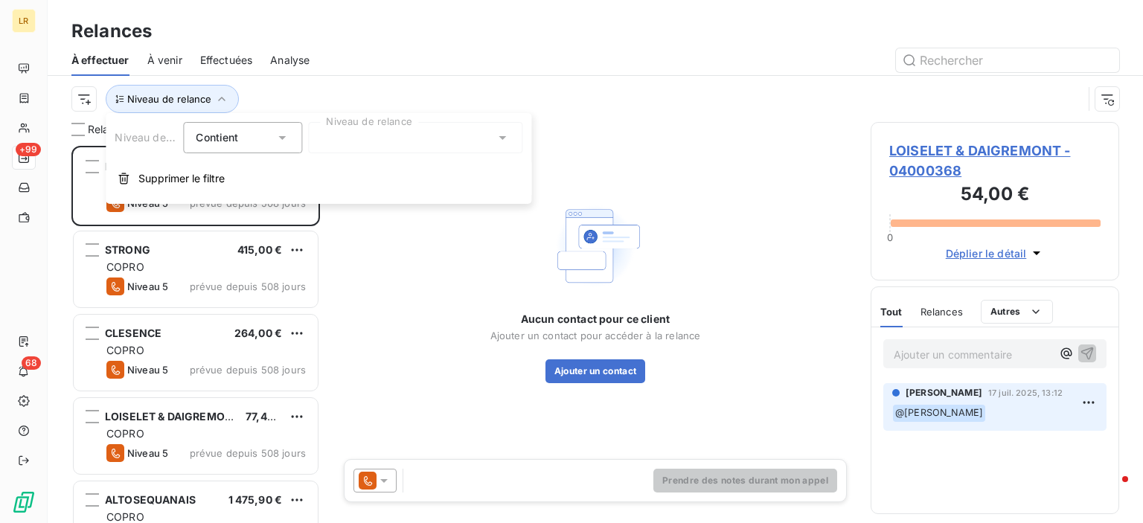
click at [342, 143] on div at bounding box center [415, 137] width 214 height 31
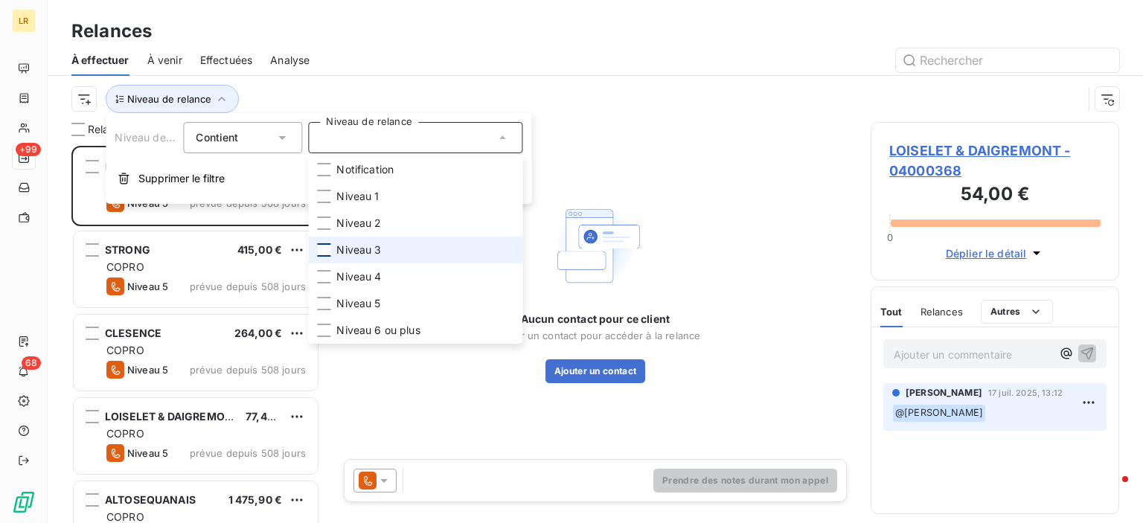
click at [321, 251] on div at bounding box center [323, 249] width 13 height 13
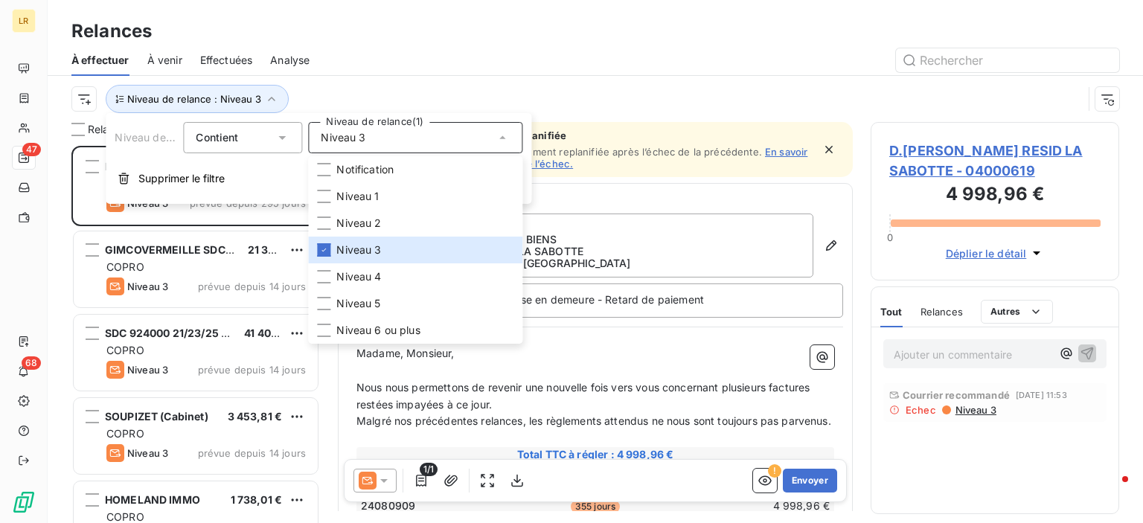
click at [393, 31] on div "Relances" at bounding box center [595, 31] width 1095 height 27
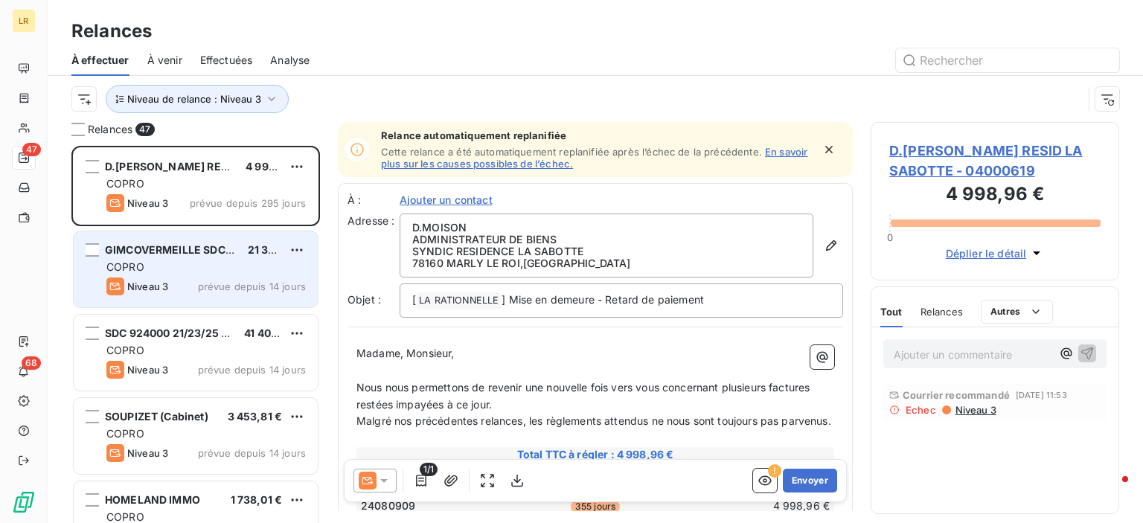
click at [185, 260] on div "COPRO" at bounding box center [205, 267] width 199 height 15
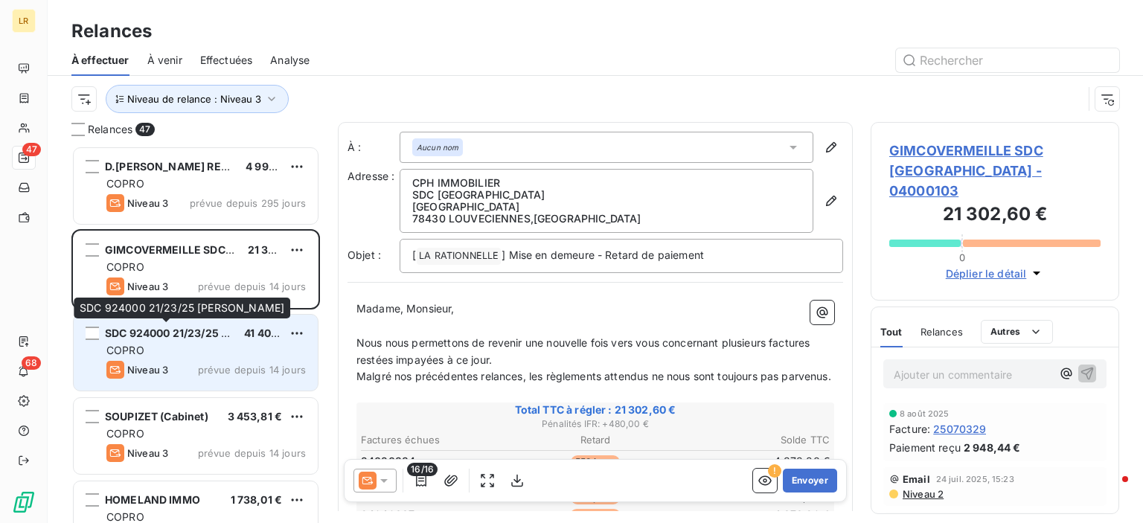
click at [182, 343] on div "COPRO" at bounding box center [205, 350] width 199 height 15
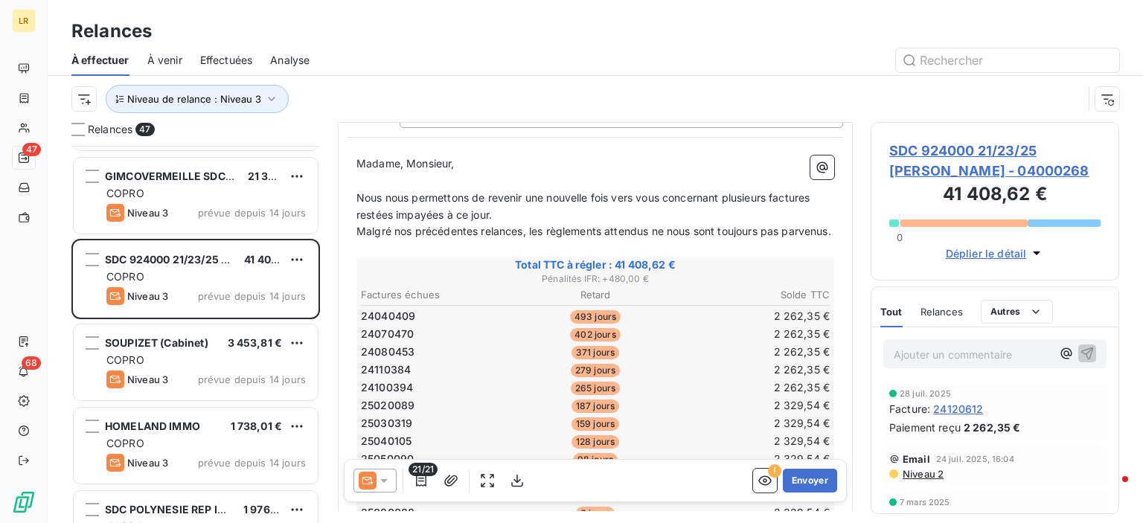
scroll to position [298, 0]
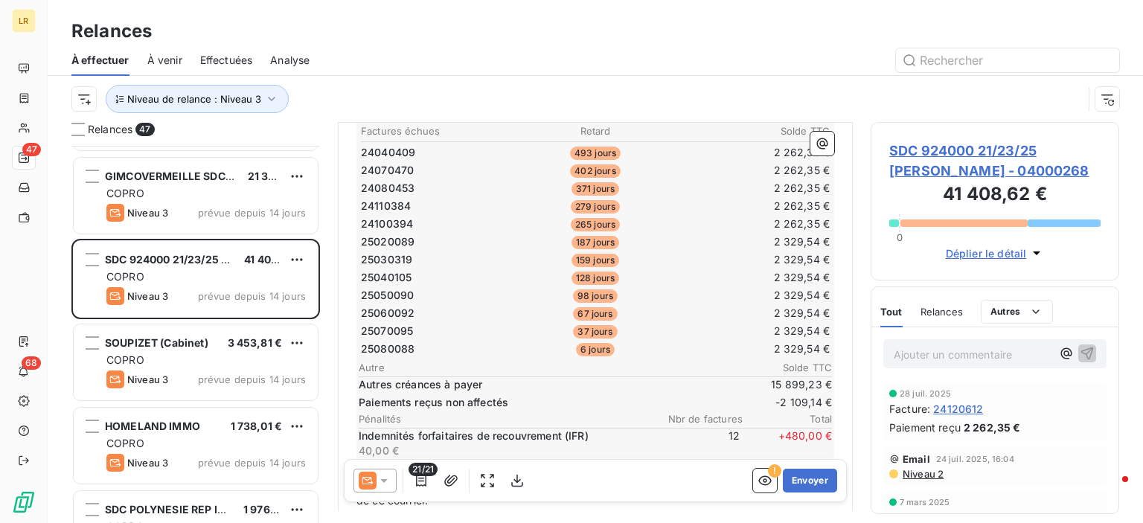
click at [1084, 420] on div "Paiement reçu 2 262,35 €" at bounding box center [994, 428] width 211 height 16
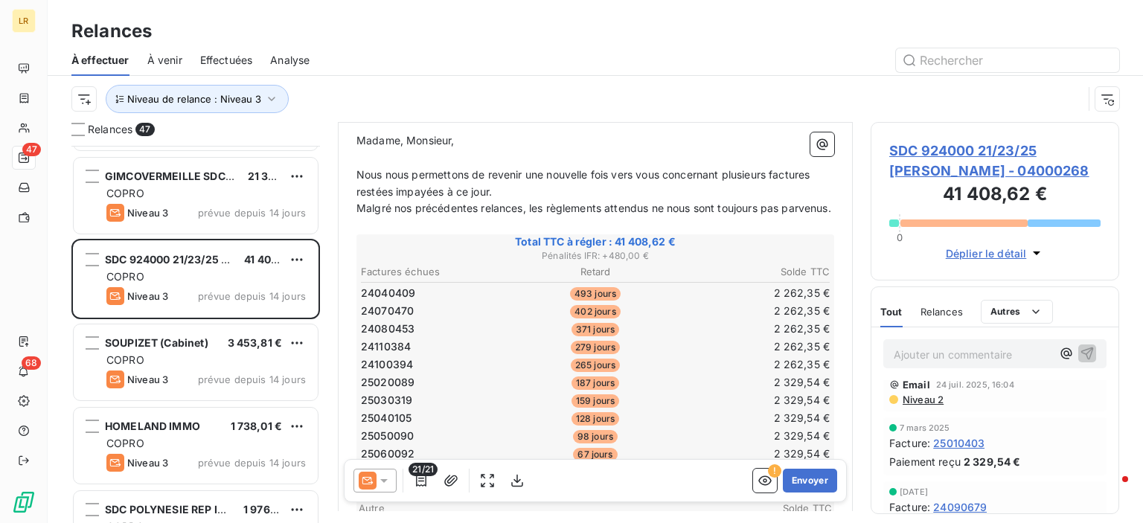
scroll to position [74, 0]
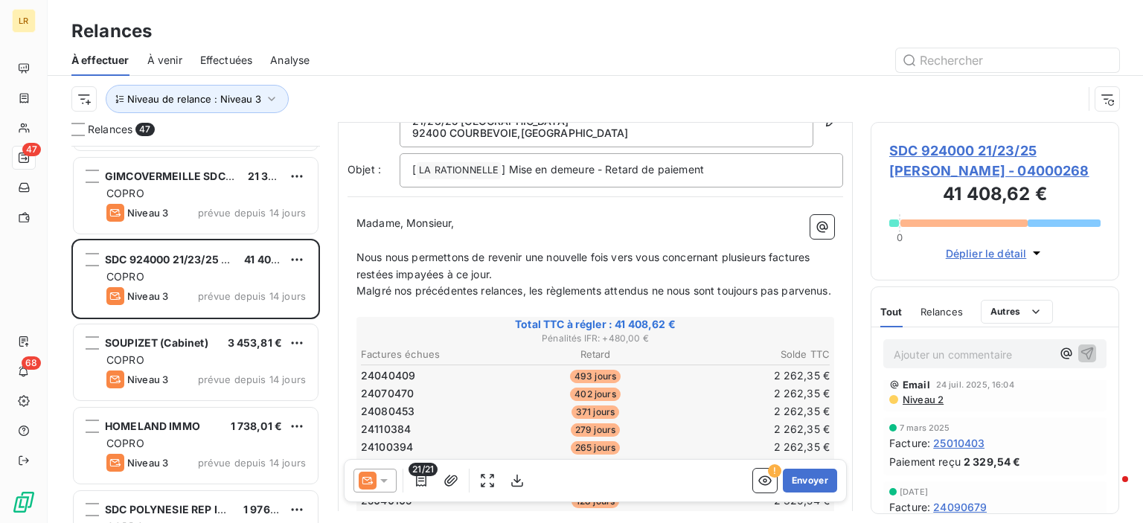
click at [920, 395] on span "Niveau 2" at bounding box center [922, 400] width 42 height 12
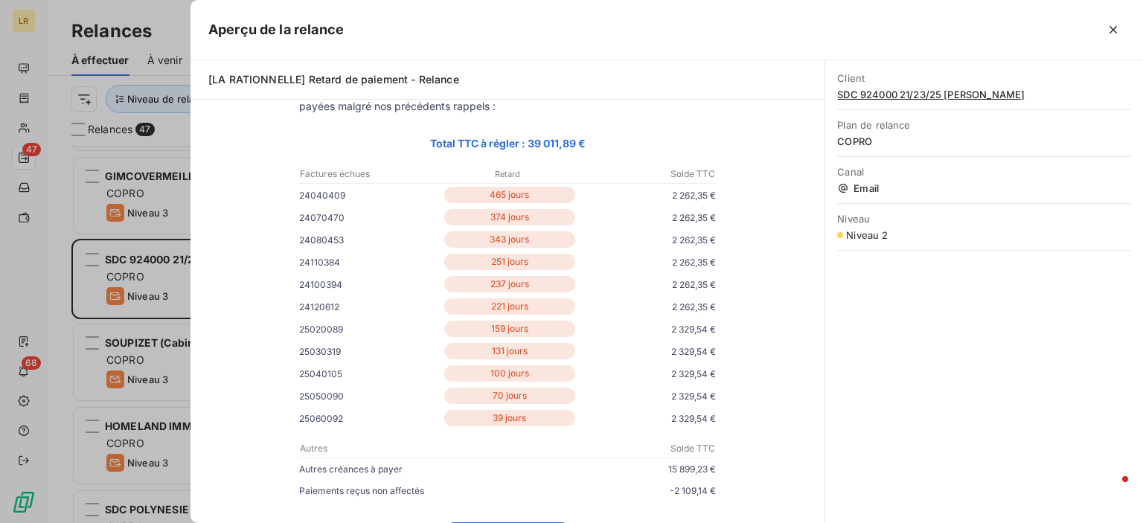
scroll to position [0, 0]
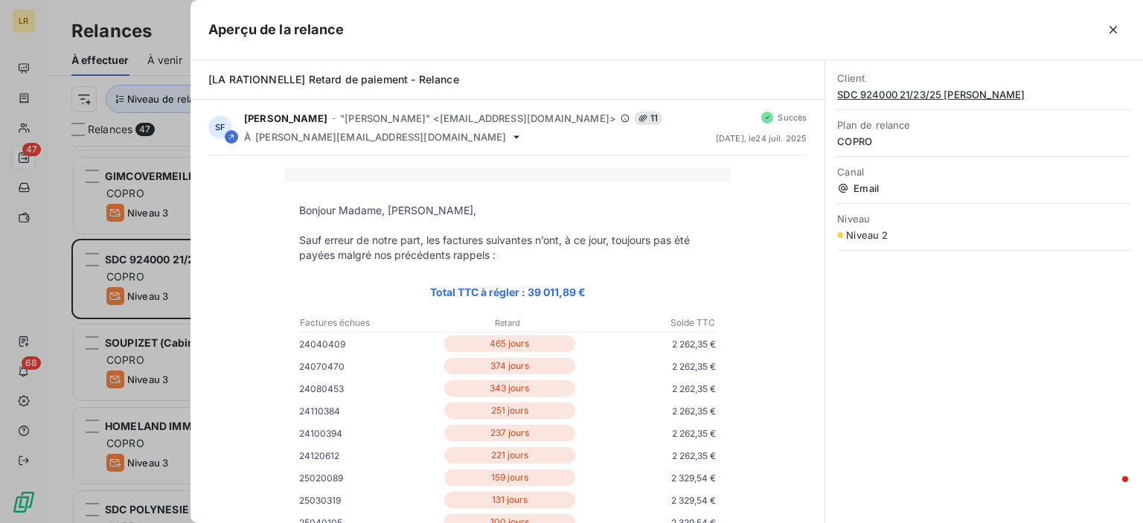
click at [1115, 29] on icon "button" at bounding box center [1113, 29] width 15 height 15
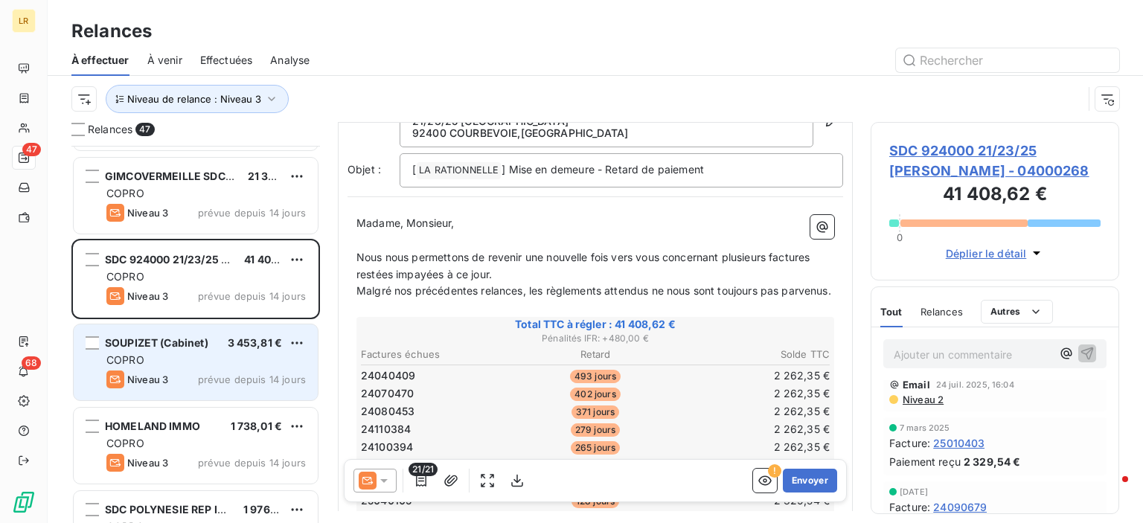
click at [216, 367] on div "SOUPIZET (Cabinet) 3 453,81 € COPRO Niveau 3 prévue depuis 14 jours" at bounding box center [196, 362] width 244 height 76
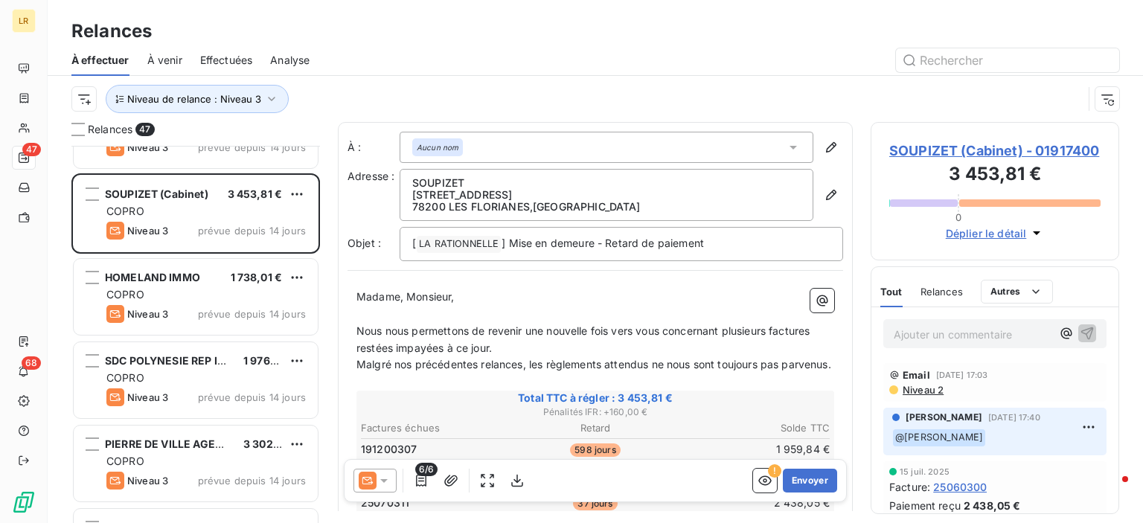
click at [381, 484] on icon at bounding box center [383, 480] width 15 height 15
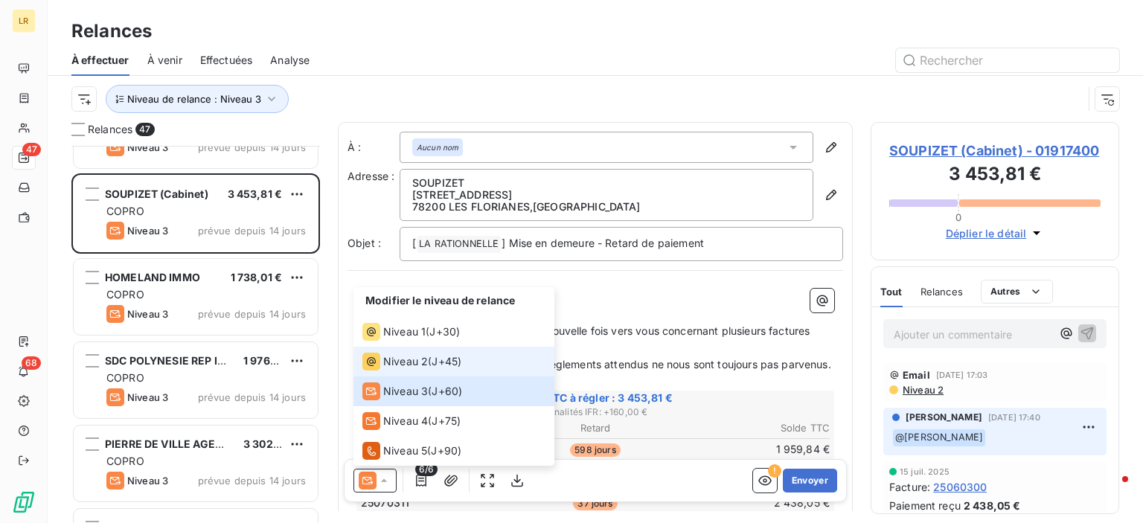
click at [394, 361] on span "Niveau 2" at bounding box center [405, 361] width 45 height 15
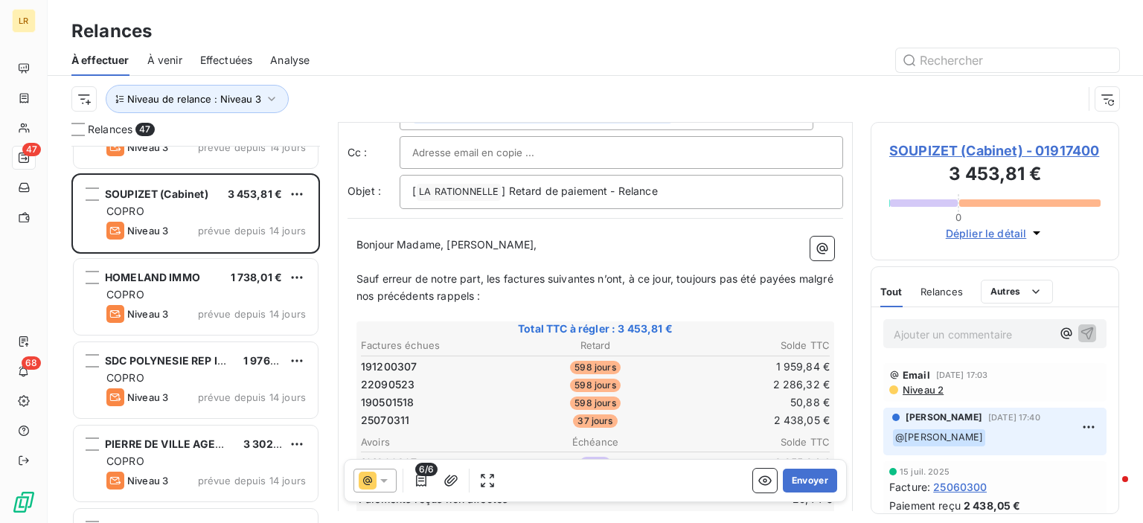
scroll to position [149, 0]
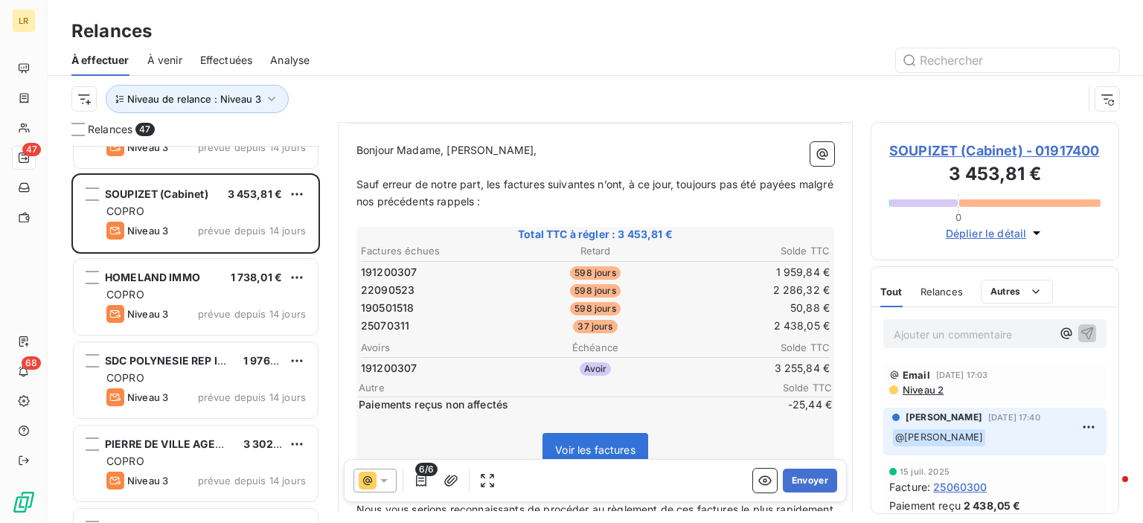
click at [1056, 28] on div "Relances" at bounding box center [595, 31] width 1095 height 27
click at [1095, 5] on div "Relances À effectuer À venir Effectuées Analyse Niveau de relance : Niveau 3" at bounding box center [595, 61] width 1095 height 122
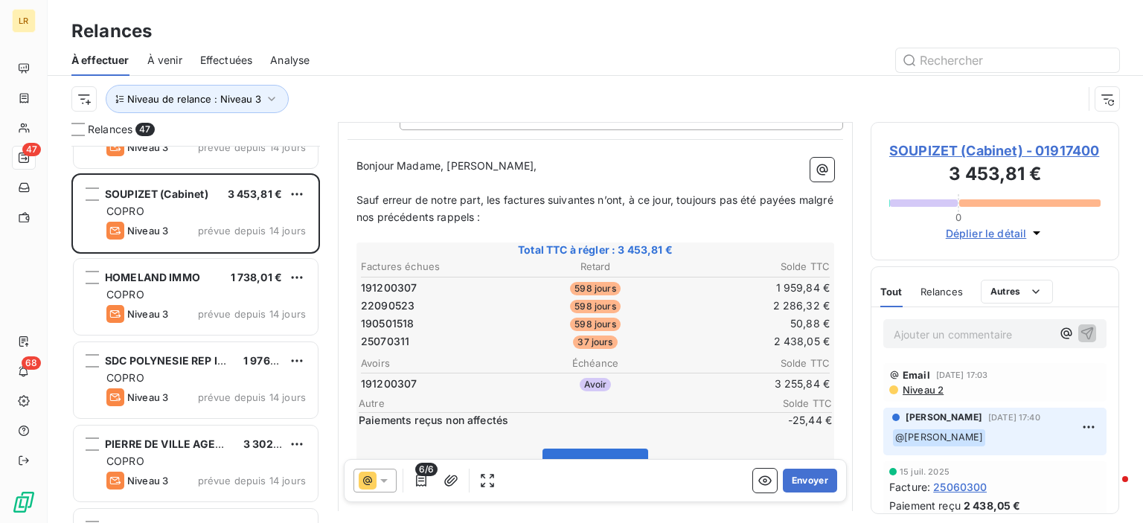
scroll to position [298, 0]
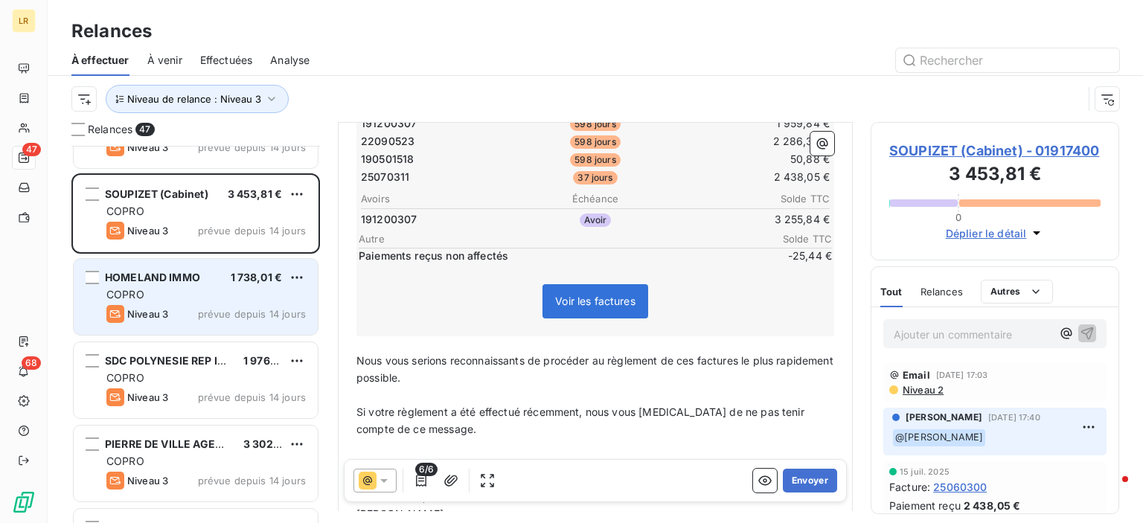
click at [202, 288] on div "COPRO" at bounding box center [205, 294] width 199 height 15
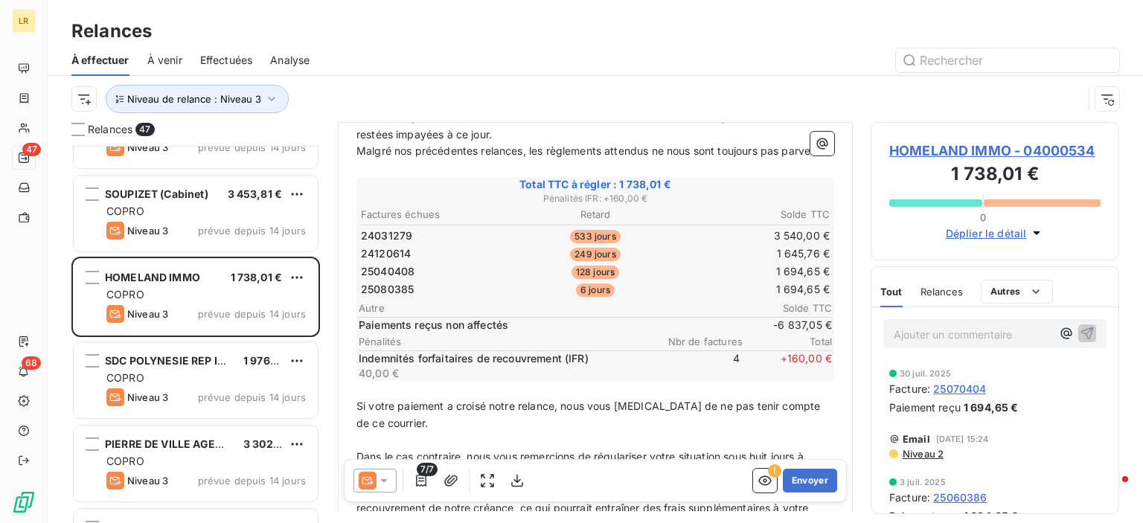
scroll to position [223, 0]
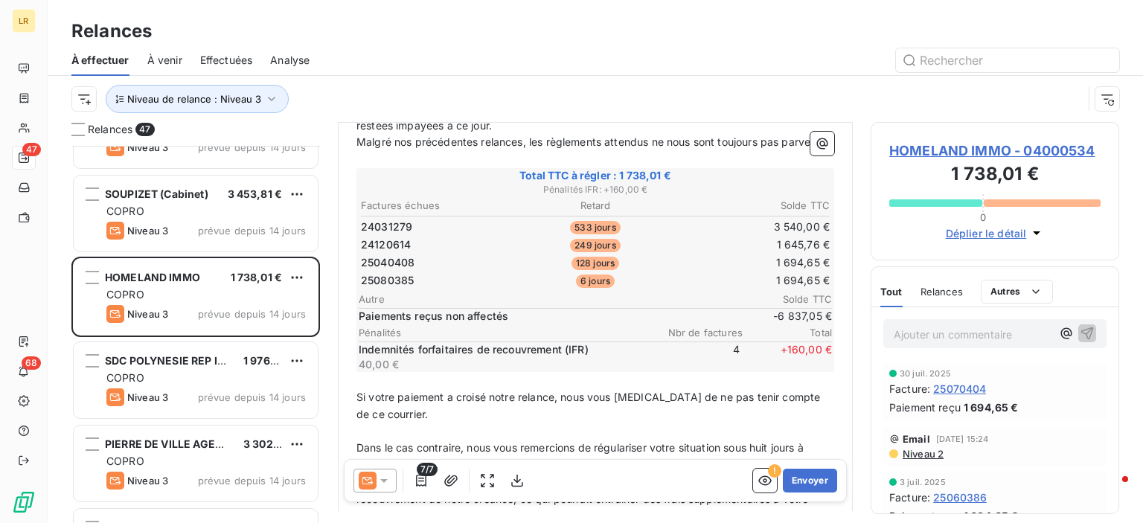
click at [1090, 9] on div "Relances À effectuer À venir Effectuées Analyse Niveau de relance : Niveau 3" at bounding box center [595, 61] width 1095 height 122
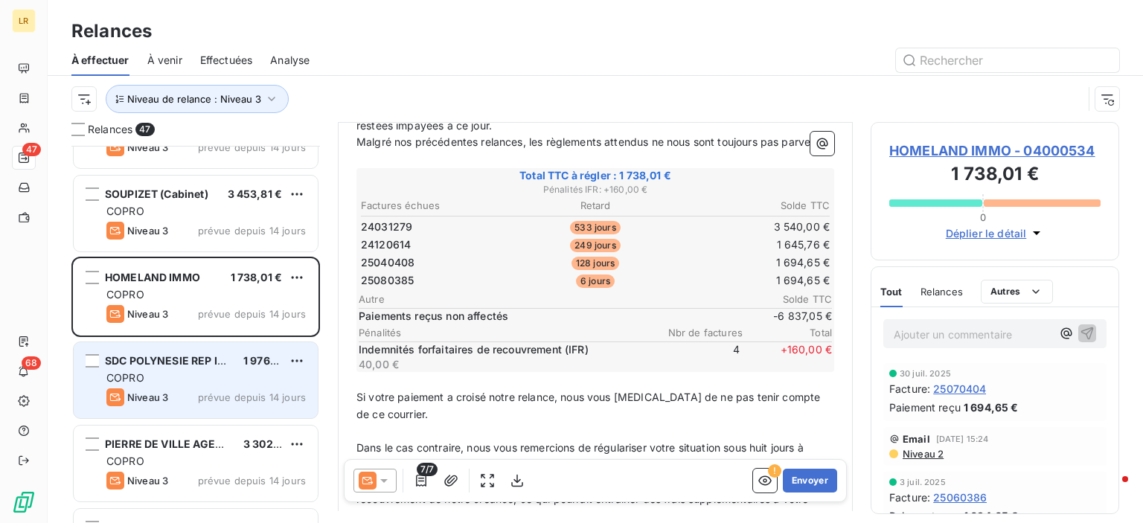
click at [219, 366] on div "SDC POLYNESIE REP ISSSYNDIC" at bounding box center [168, 360] width 126 height 15
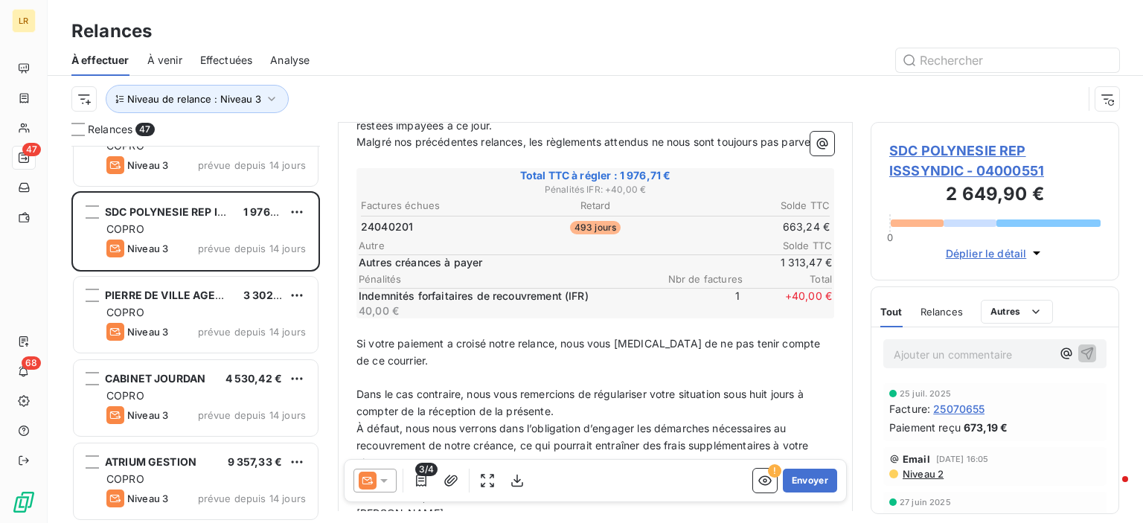
scroll to position [149, 0]
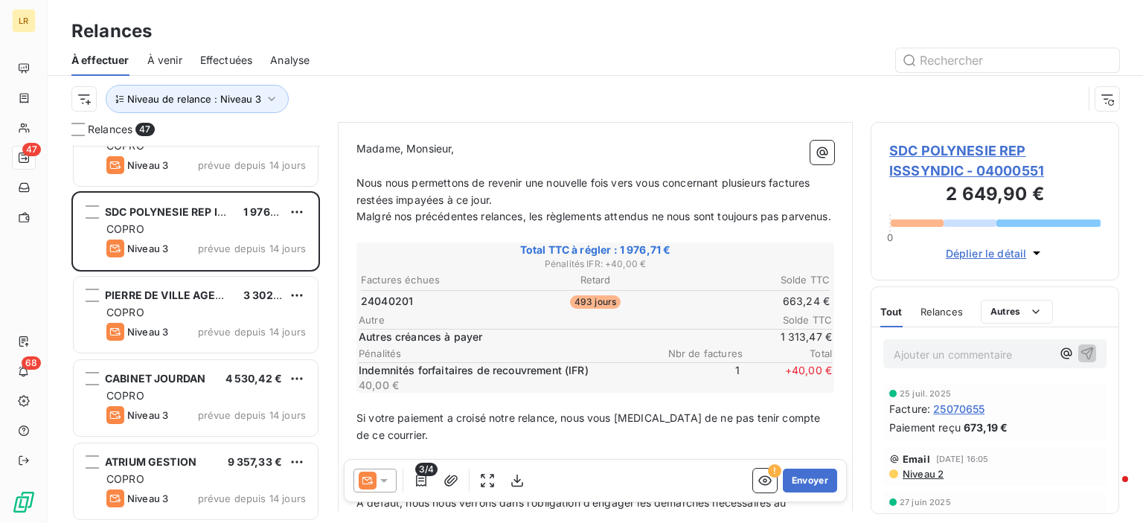
click at [384, 478] on icon at bounding box center [383, 480] width 15 height 15
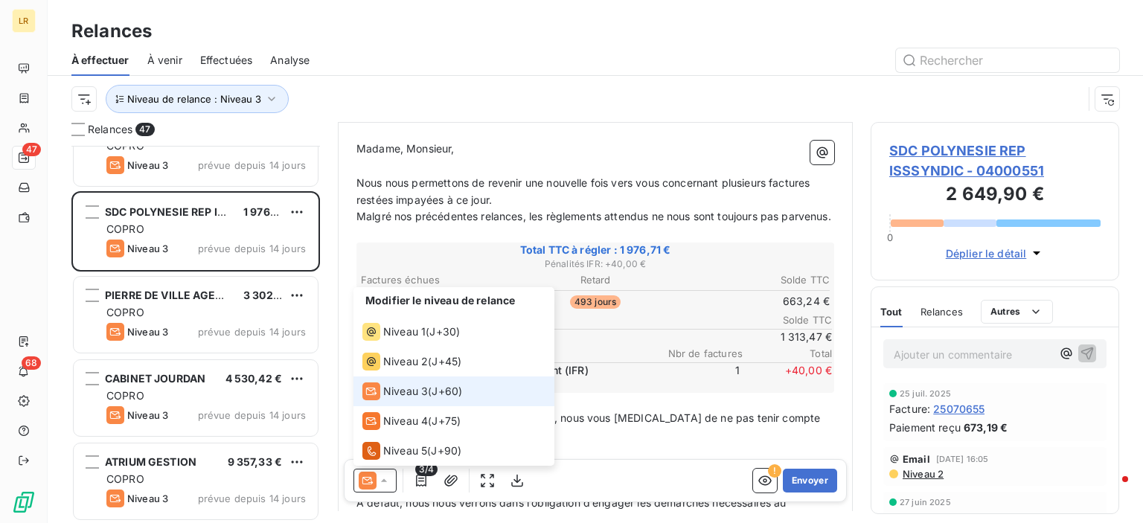
click at [394, 388] on span "Niveau 3" at bounding box center [405, 391] width 45 height 15
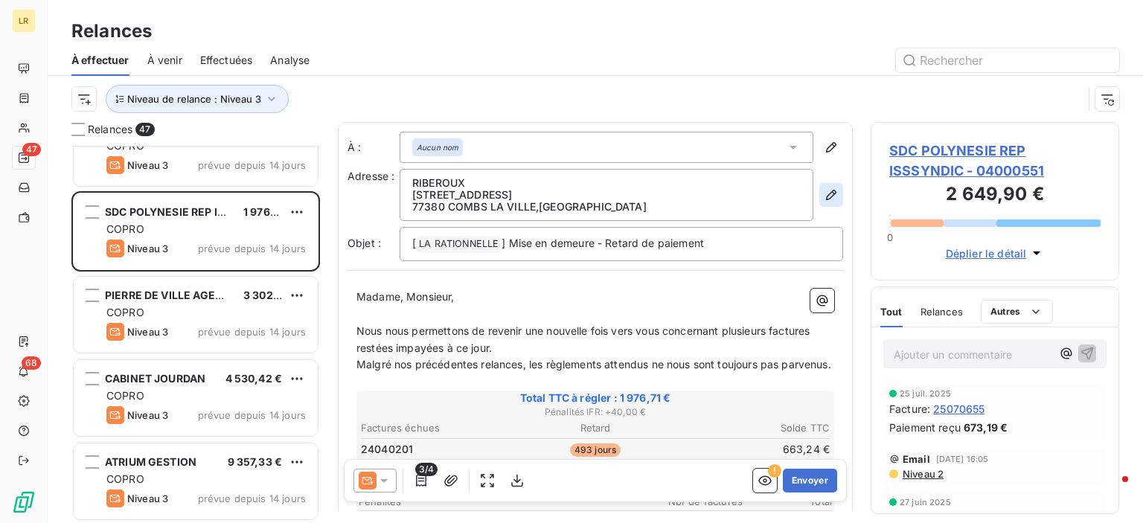
click at [824, 193] on icon "button" at bounding box center [831, 194] width 15 height 15
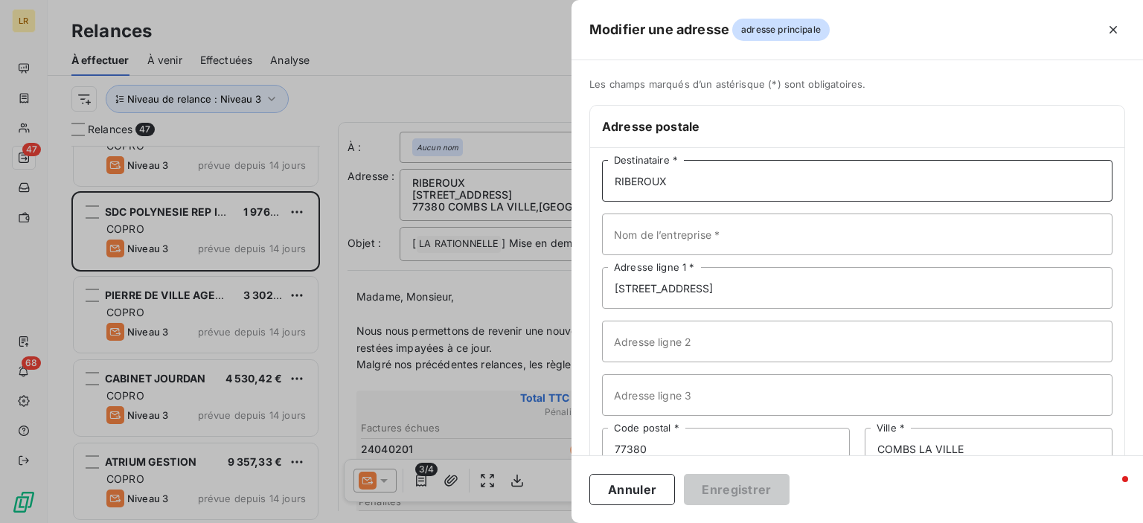
click at [715, 176] on input "RIBEROUX" at bounding box center [857, 181] width 510 height 42
paste input "SYNDICAT DE COPROPRIETE SDC POLYNESIE RIBEROUX [STREET_ADDRESS][PERSON_NAME]"
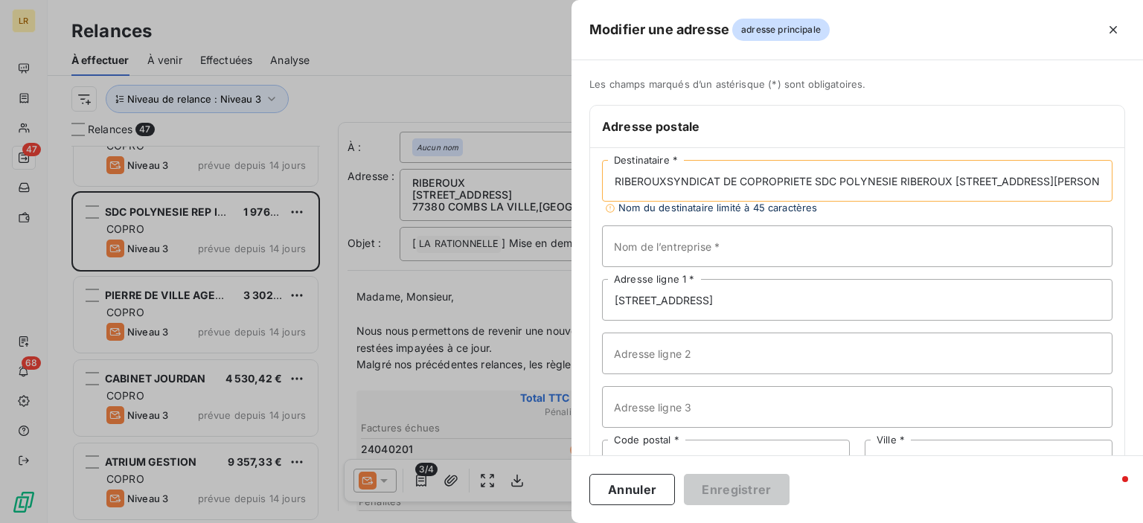
click at [667, 178] on input "RIBEROUXSYNDICAT DE COPROPRIETE SDC POLYNESIE RIBEROUX [STREET_ADDRESS][PERSON_…" at bounding box center [857, 181] width 510 height 42
click at [768, 184] on input "SYNDICAT DE COPROPRIETE SDC POLYNESIE RIBEROUX [STREET_ADDRESS][PERSON_NAME]" at bounding box center [857, 181] width 510 height 42
drag, startPoint x: 759, startPoint y: 178, endPoint x: 899, endPoint y: 181, distance: 139.9
click at [899, 181] on input "SYNDICAT DE COPROPRIETE SDC POLYNESIE RIBEROUX [STREET_ADDRESS][PERSON_NAME]" at bounding box center [857, 181] width 510 height 42
type input "SYNDICAT DE COPROPRIETE [STREET_ADDRESS][PERSON_NAME]"
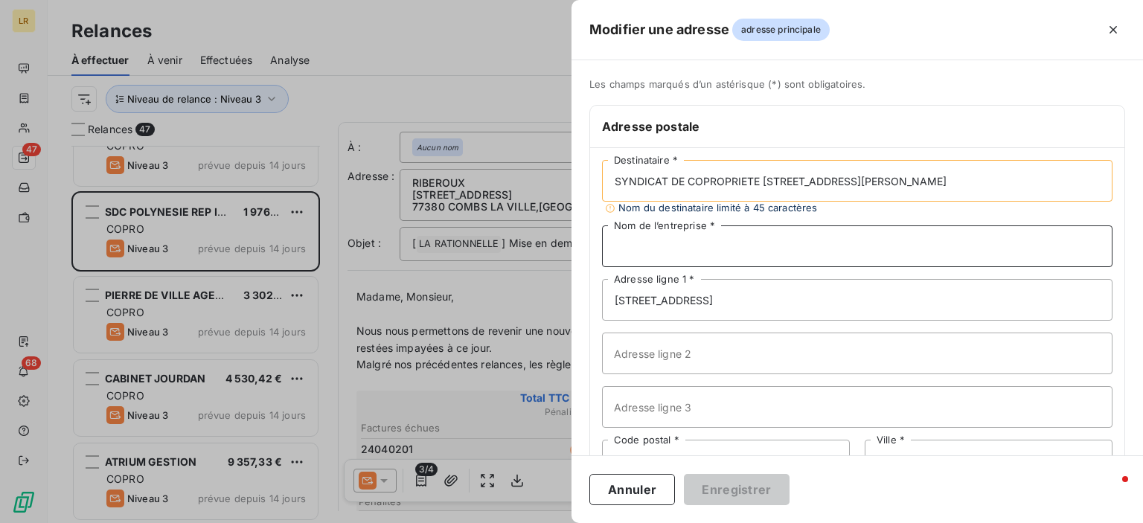
click at [662, 245] on input "Nom de l’entreprise *" at bounding box center [857, 246] width 510 height 42
paste input "SDC POLYNESIE RIBEROUX"
type input "SDC POLYNESIE RIBEROUX"
drag, startPoint x: 760, startPoint y: 180, endPoint x: 821, endPoint y: 184, distance: 61.1
click at [821, 184] on input "SYNDICAT DE COPROPRIETE [STREET_ADDRESS][PERSON_NAME]" at bounding box center [857, 181] width 510 height 42
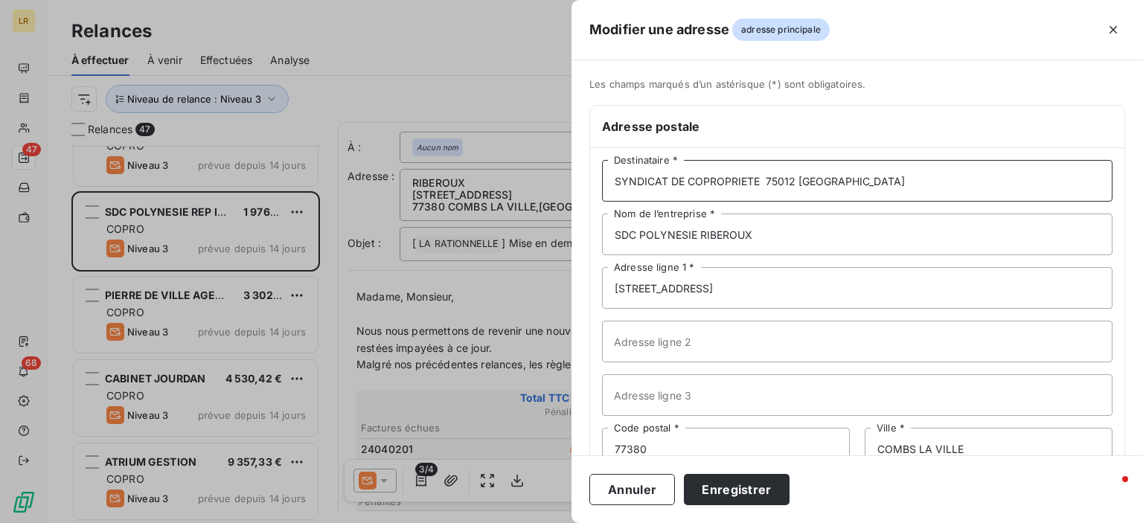
type input "SYNDICAT DE COPROPRIETE 75012 [GEOGRAPHIC_DATA]"
drag, startPoint x: 760, startPoint y: 294, endPoint x: 594, endPoint y: 286, distance: 165.3
click at [594, 286] on div "SYNDICAT DE COPROPRIETE 75012 [GEOGRAPHIC_DATA] Destinataire * SDC POLYNESIE RI…" at bounding box center [857, 341] width 534 height 387
paste input "[STREET_ADDRESS][PERSON_NAME]"
type input "[STREET_ADDRESS][PERSON_NAME]"
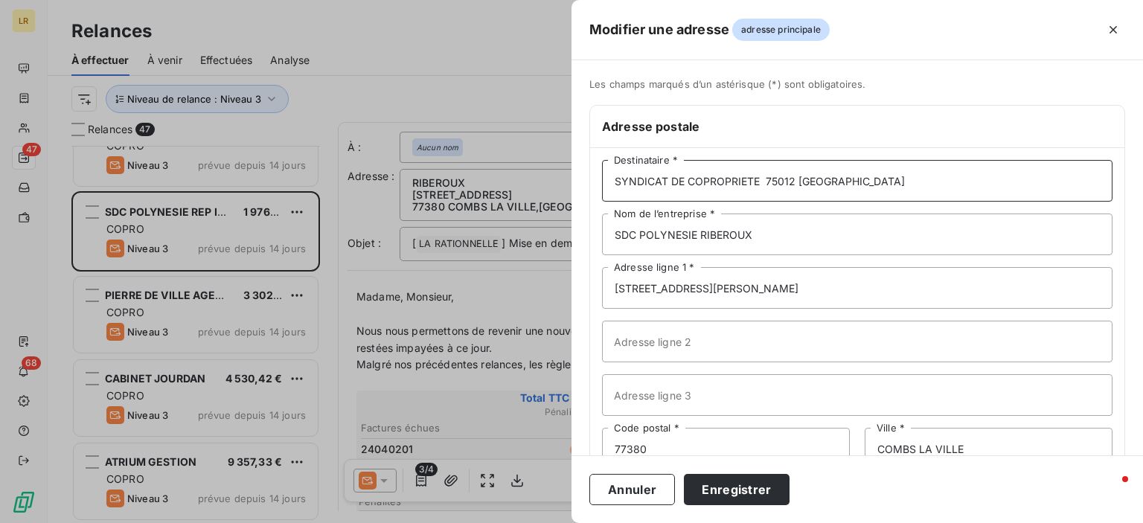
drag, startPoint x: 763, startPoint y: 177, endPoint x: 827, endPoint y: 182, distance: 63.5
click at [827, 182] on input "SYNDICAT DE COPROPRIETE 75012 [GEOGRAPHIC_DATA]" at bounding box center [857, 181] width 510 height 42
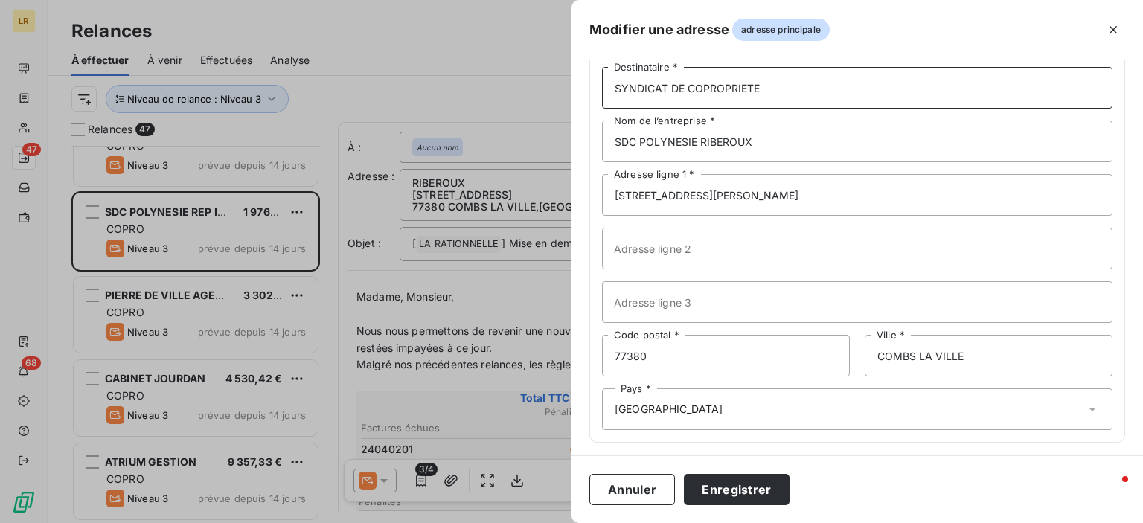
scroll to position [97, 0]
type input "SYNDICAT DE COPROPRIETE"
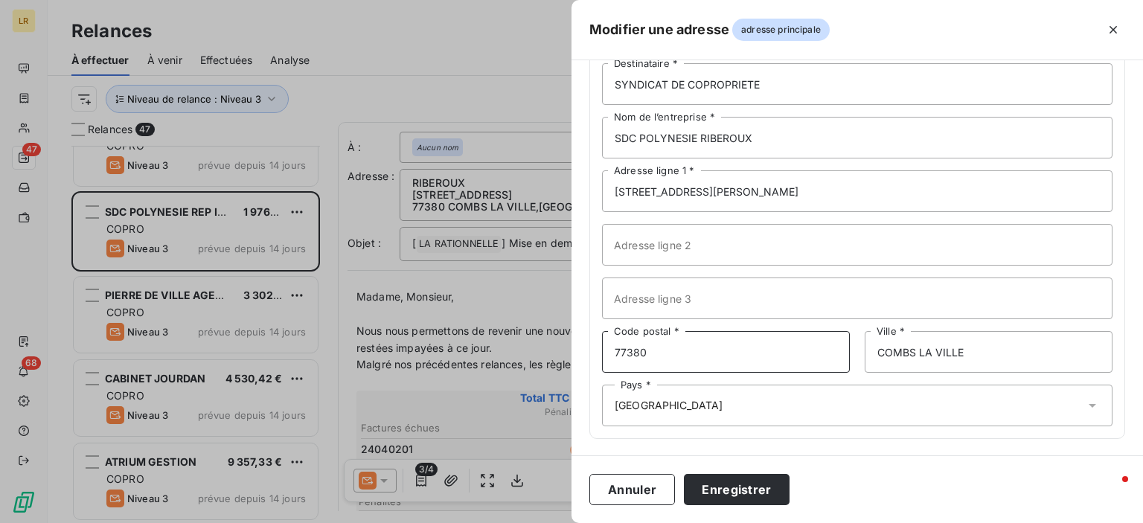
click at [684, 350] on input "77380" at bounding box center [726, 352] width 248 height 42
type input "75012"
drag, startPoint x: 963, startPoint y: 353, endPoint x: 858, endPoint y: 333, distance: 106.8
click at [865, 340] on input "COMBS LA VILLE" at bounding box center [989, 352] width 248 height 42
type input "[GEOGRAPHIC_DATA]"
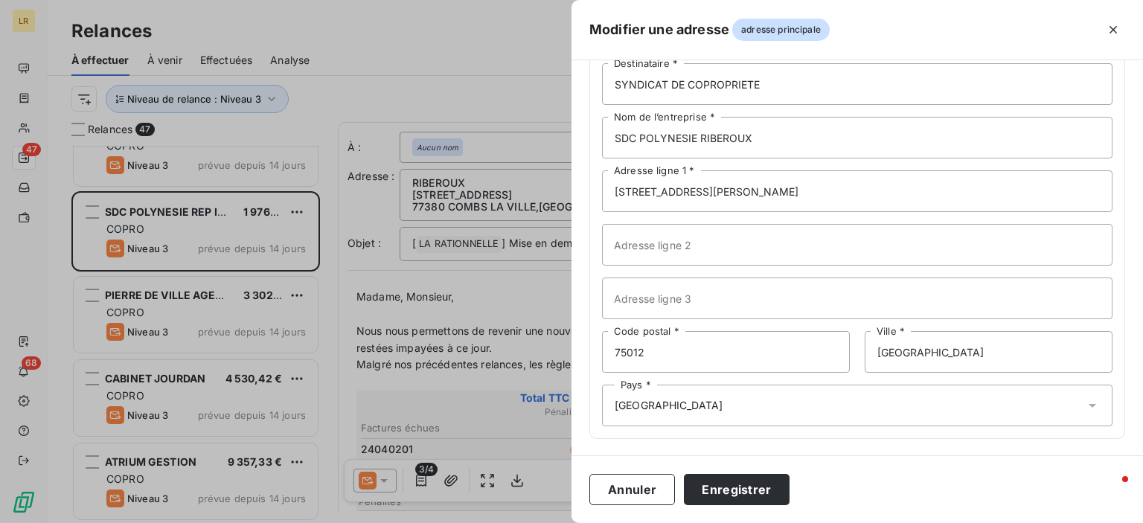
drag, startPoint x: 759, startPoint y: 405, endPoint x: 748, endPoint y: 469, distance: 65.6
click at [759, 405] on div "Pays * [GEOGRAPHIC_DATA]" at bounding box center [857, 406] width 510 height 42
click at [753, 489] on button "Enregistrer" at bounding box center [737, 489] width 106 height 31
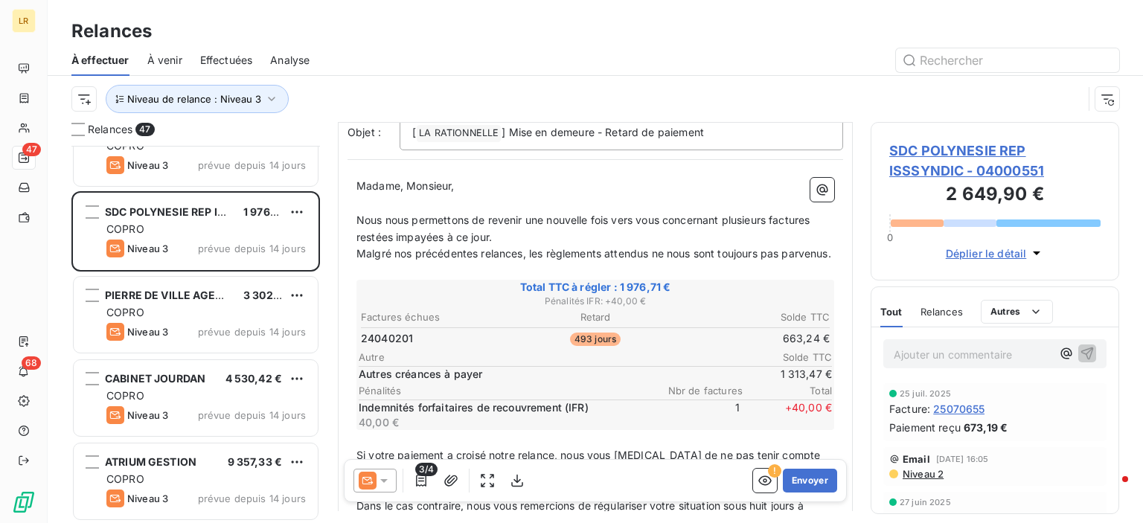
scroll to position [149, 0]
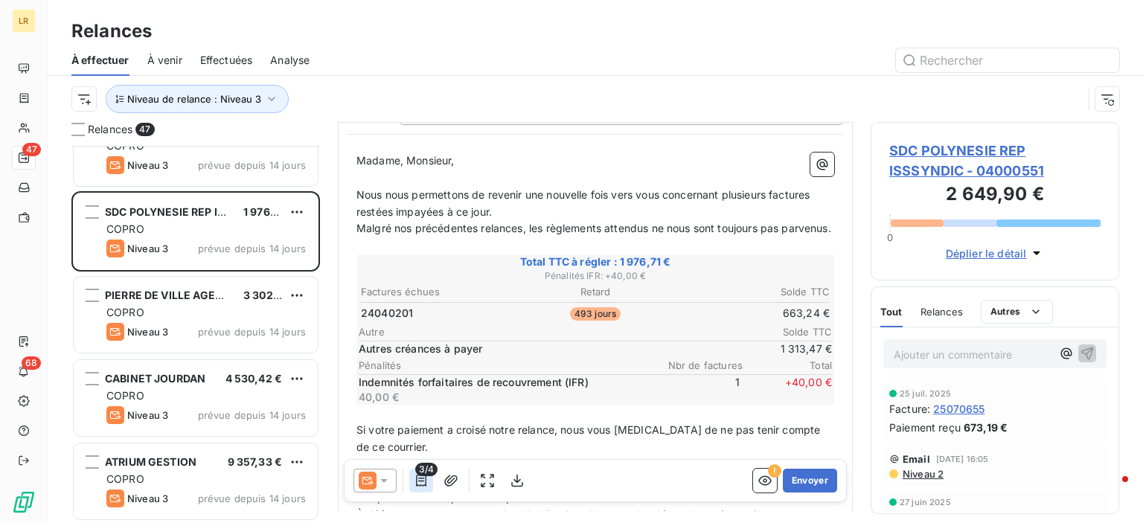
click at [420, 477] on icon "button" at bounding box center [421, 480] width 15 height 15
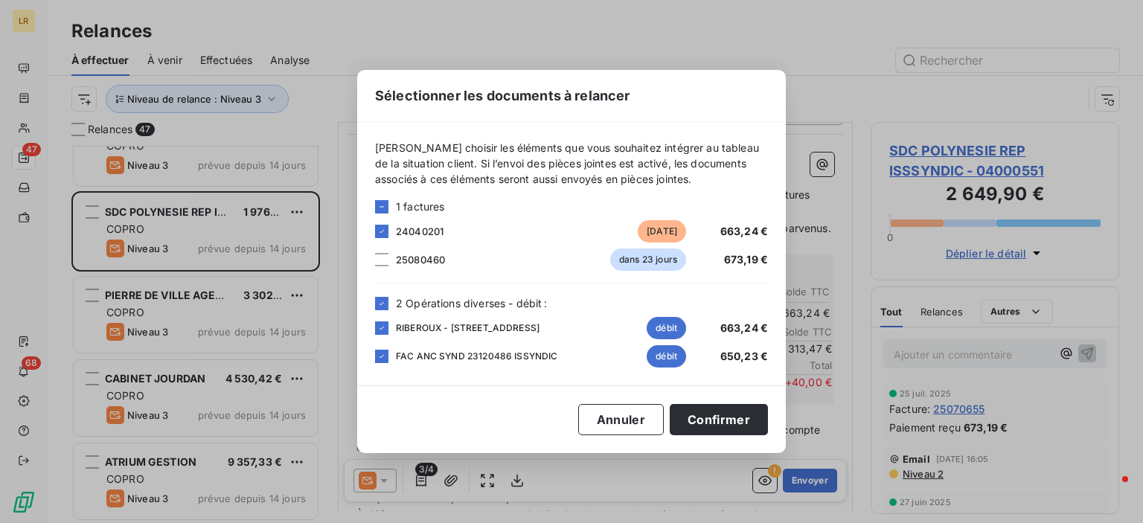
click at [1080, 422] on div "Sélectionner les documents à relancer [PERSON_NAME] choisir les éléments que vo…" at bounding box center [571, 261] width 1143 height 523
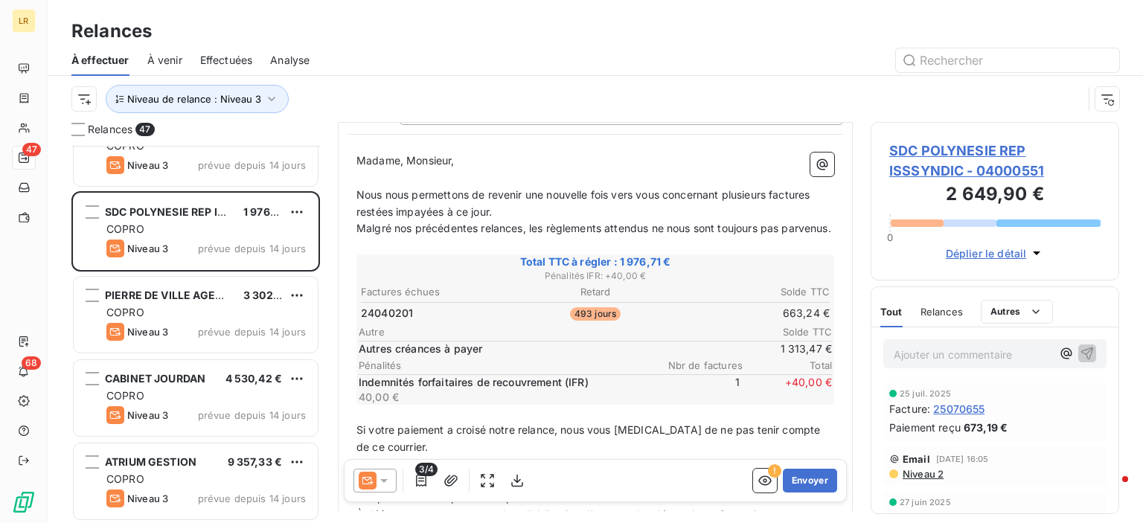
click at [1043, 452] on div "Email [DATE] 16:05 Niveau 2" at bounding box center [994, 466] width 223 height 39
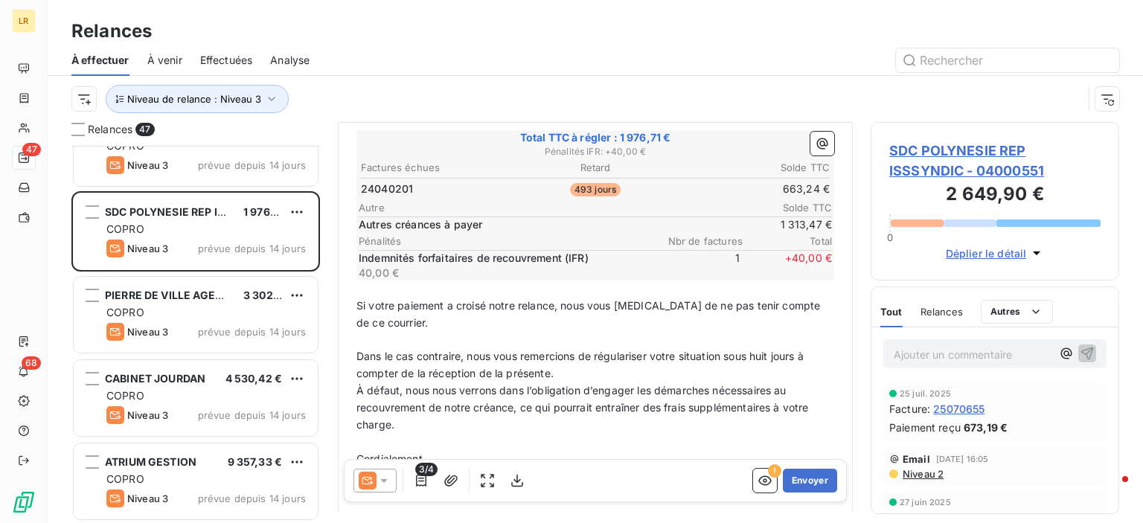
scroll to position [298, 0]
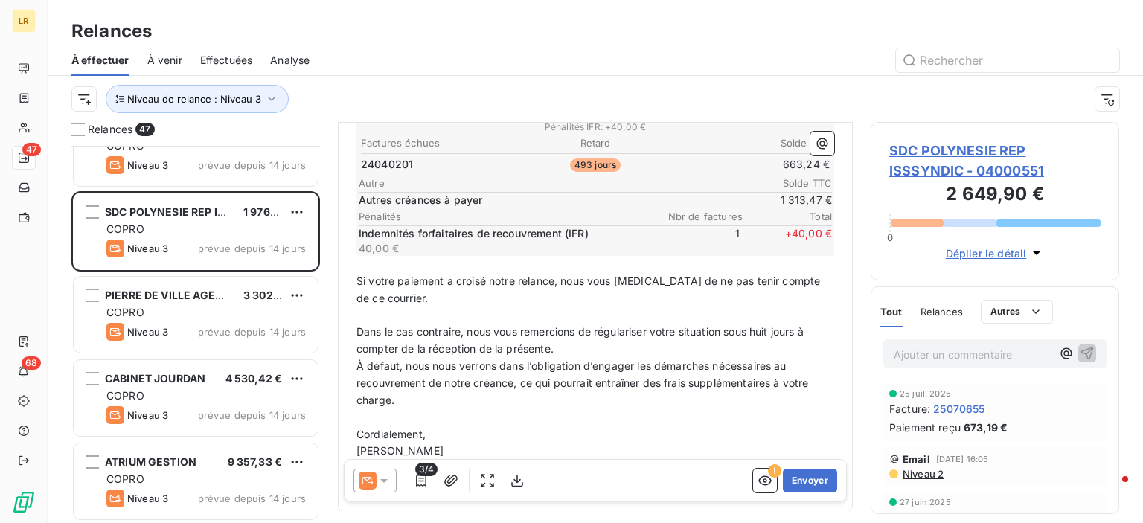
click at [387, 476] on icon at bounding box center [383, 480] width 15 height 15
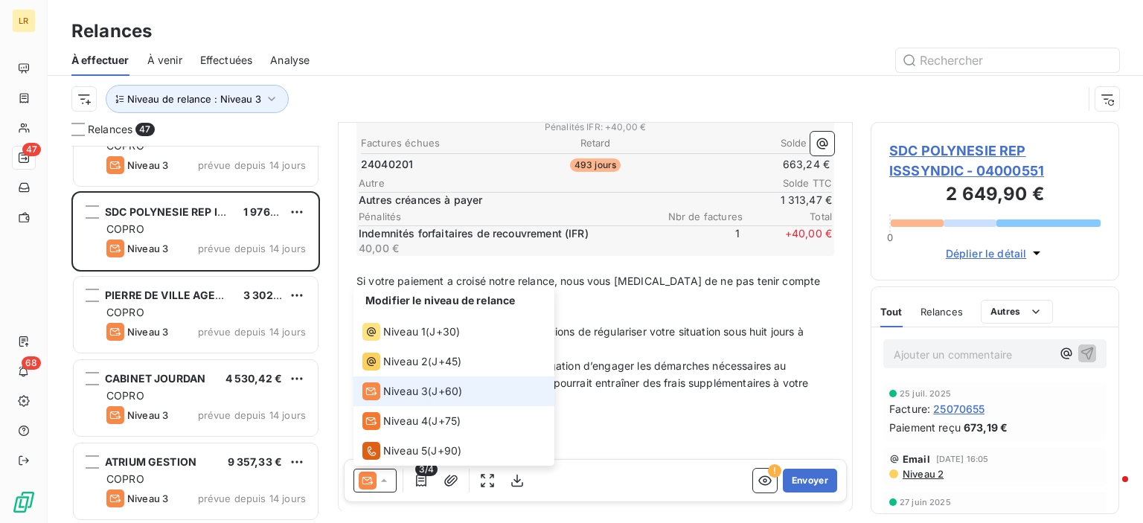
click at [399, 392] on span "Niveau 3" at bounding box center [405, 391] width 45 height 15
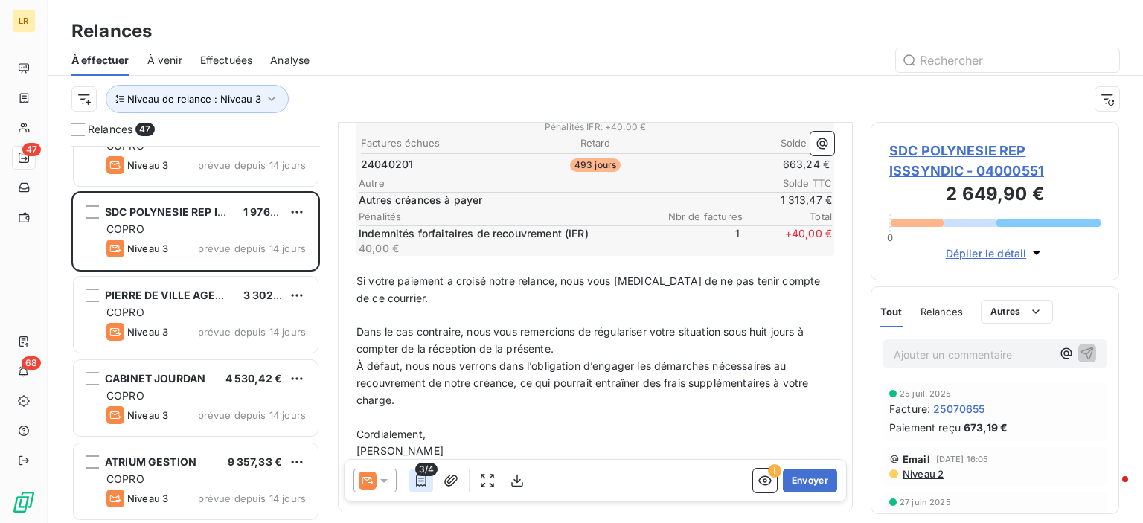
click at [420, 478] on icon "button" at bounding box center [421, 480] width 15 height 15
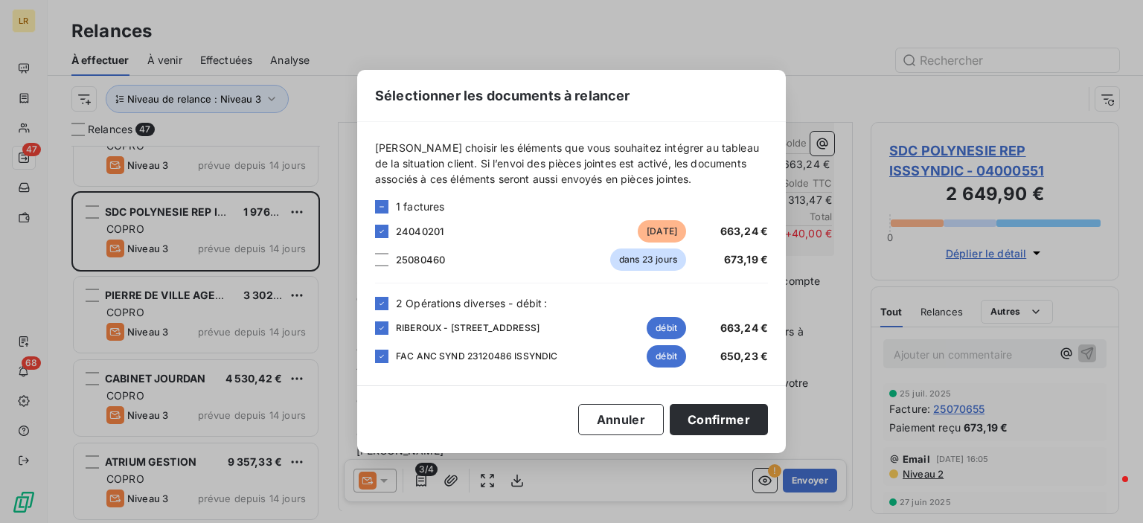
drag, startPoint x: 1089, startPoint y: 437, endPoint x: 1083, endPoint y: 429, distance: 9.5
click at [1087, 433] on div "Sélectionner les documents à relancer [PERSON_NAME] choisir les éléments que vo…" at bounding box center [571, 261] width 1143 height 523
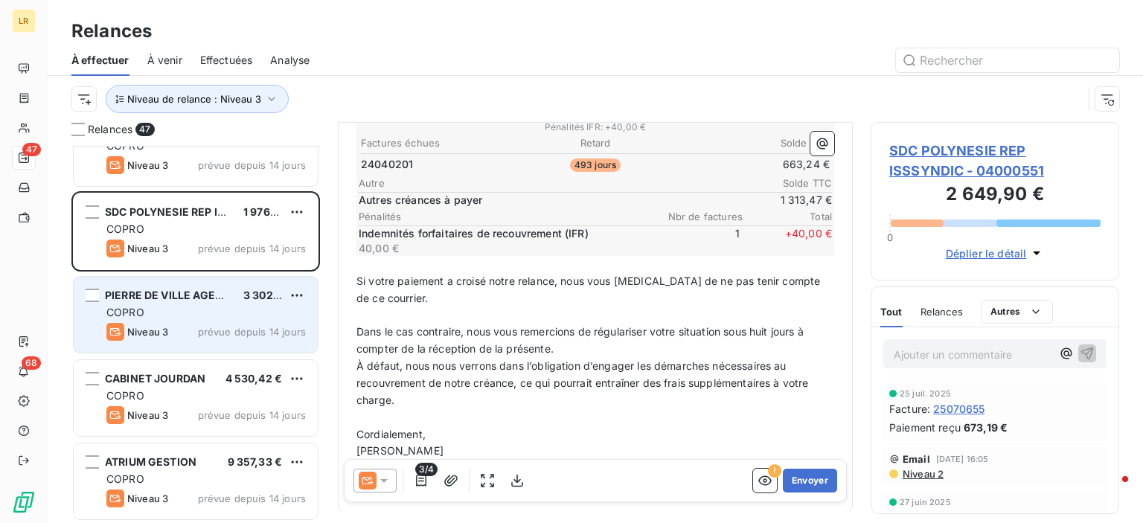
click at [196, 318] on div "COPRO" at bounding box center [205, 312] width 199 height 15
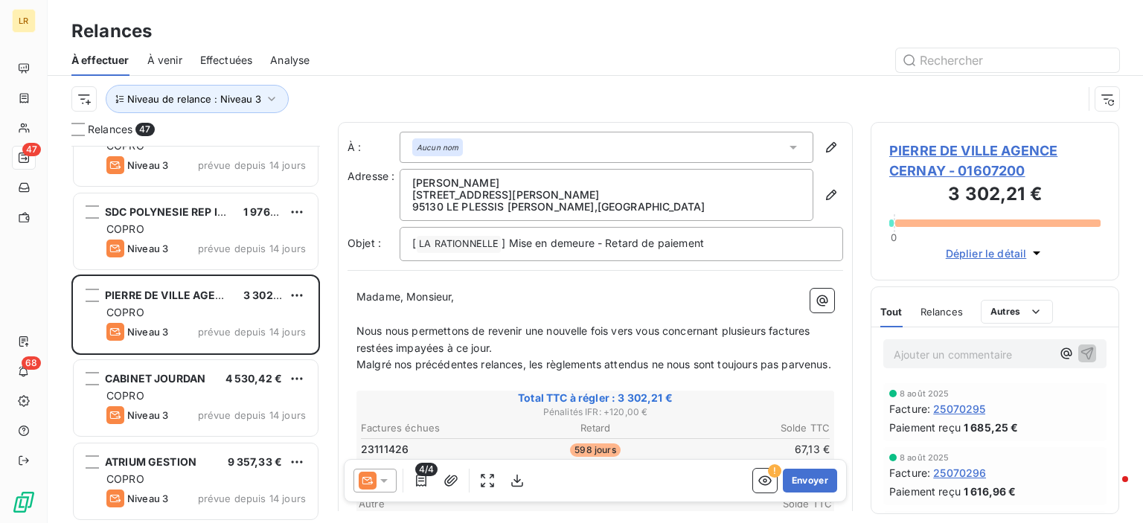
click at [1071, 115] on div "Niveau de relance : Niveau 3" at bounding box center [595, 99] width 1048 height 46
click at [1091, 182] on h3 "3 302,21 €" at bounding box center [994, 196] width 211 height 30
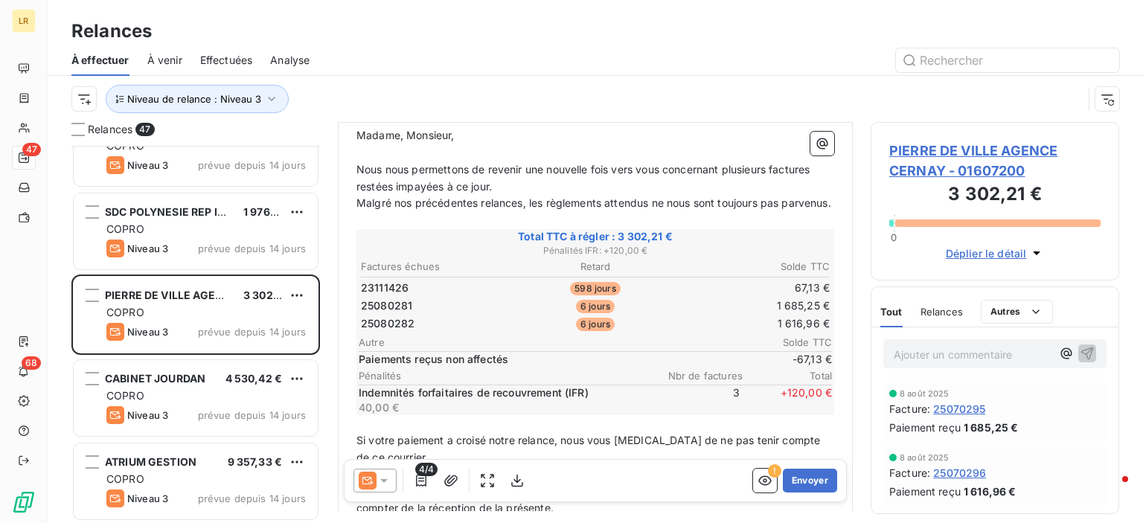
scroll to position [223, 0]
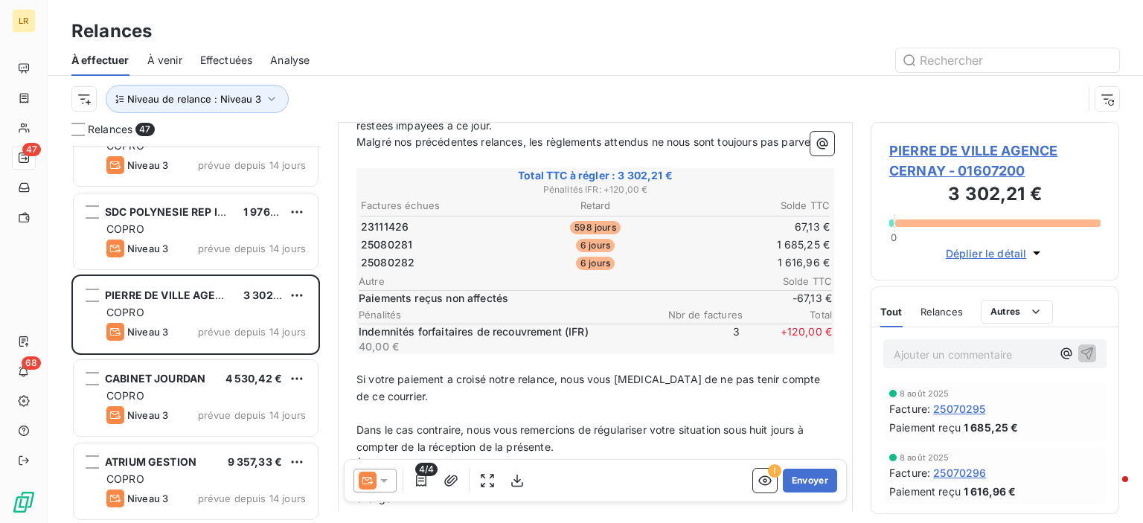
click at [420, 474] on span "4/4" at bounding box center [426, 469] width 22 height 13
click at [425, 487] on icon "button" at bounding box center [421, 480] width 15 height 15
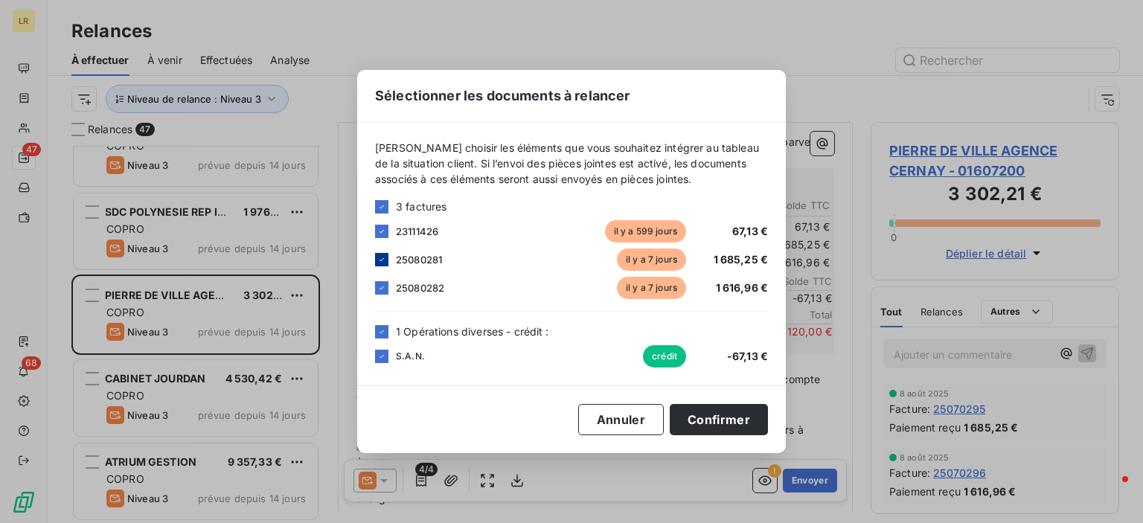
click at [381, 258] on icon at bounding box center [381, 259] width 9 height 9
click at [382, 285] on icon at bounding box center [381, 287] width 9 height 9
click at [634, 422] on button "Annuler" at bounding box center [621, 419] width 86 height 31
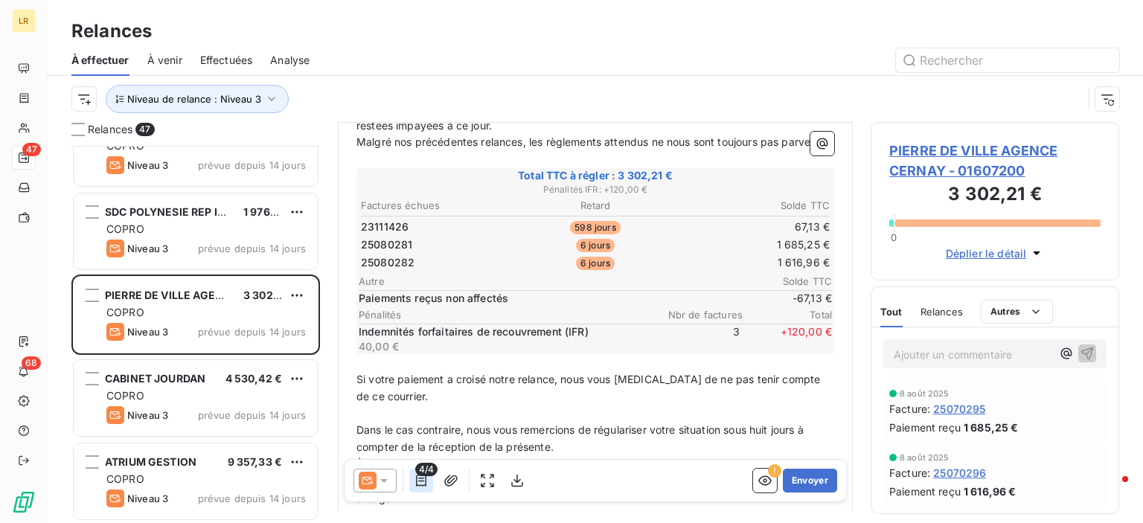
click at [420, 479] on icon "button" at bounding box center [421, 480] width 15 height 15
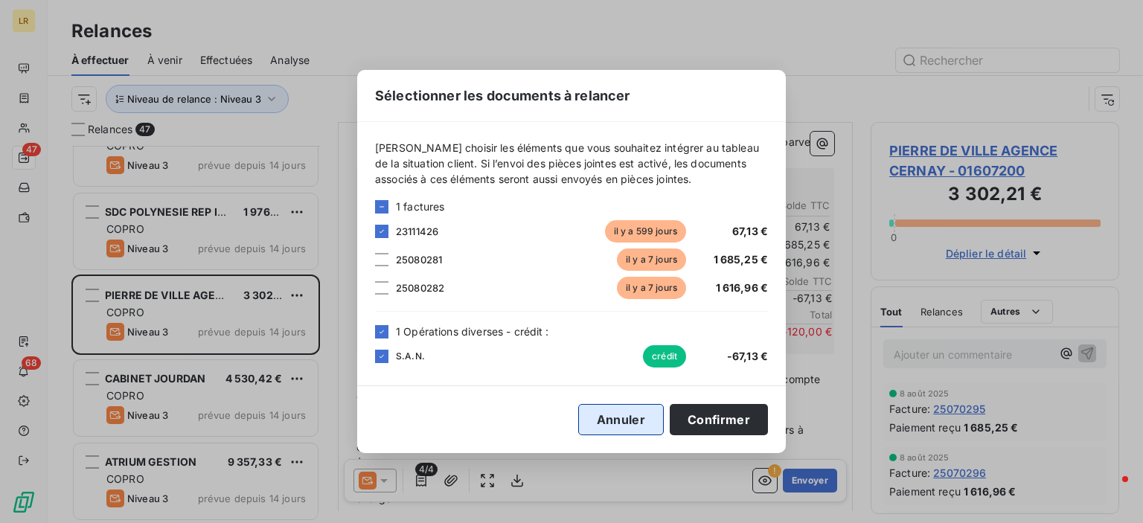
drag, startPoint x: 628, startPoint y: 413, endPoint x: 441, endPoint y: 395, distance: 187.6
click at [627, 414] on button "Annuler" at bounding box center [621, 419] width 86 height 31
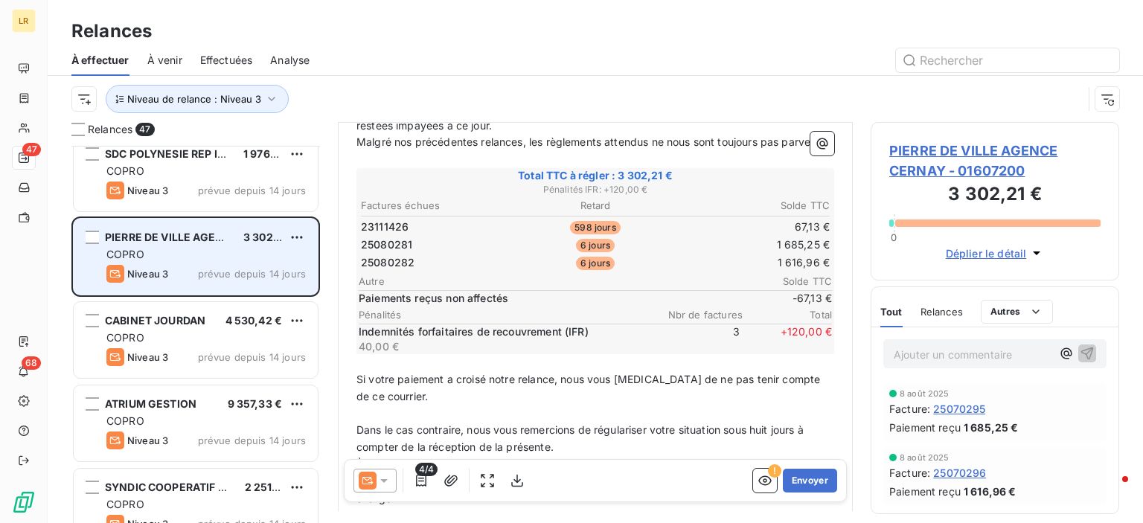
scroll to position [446, 0]
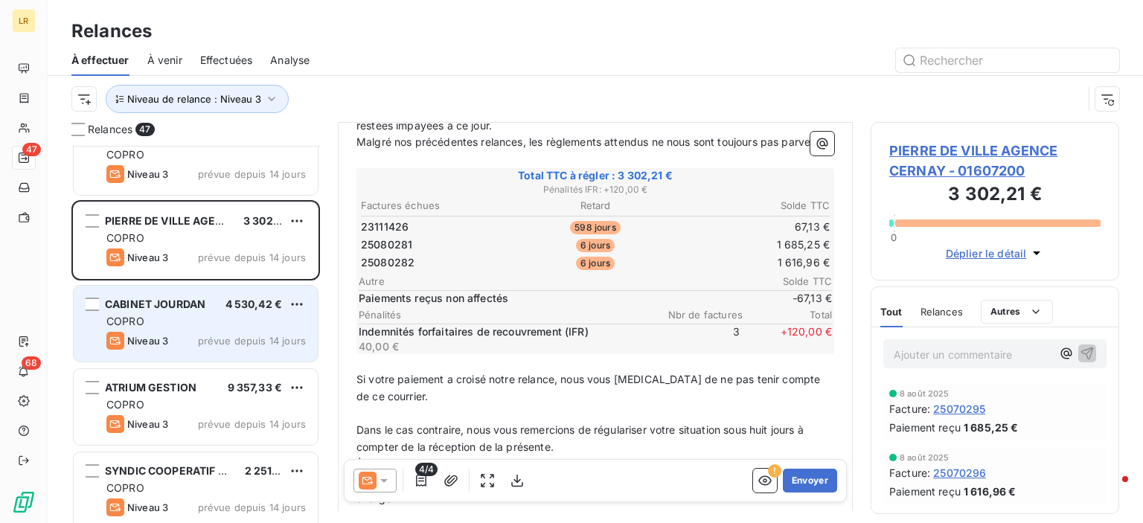
click at [203, 317] on div "COPRO" at bounding box center [205, 321] width 199 height 15
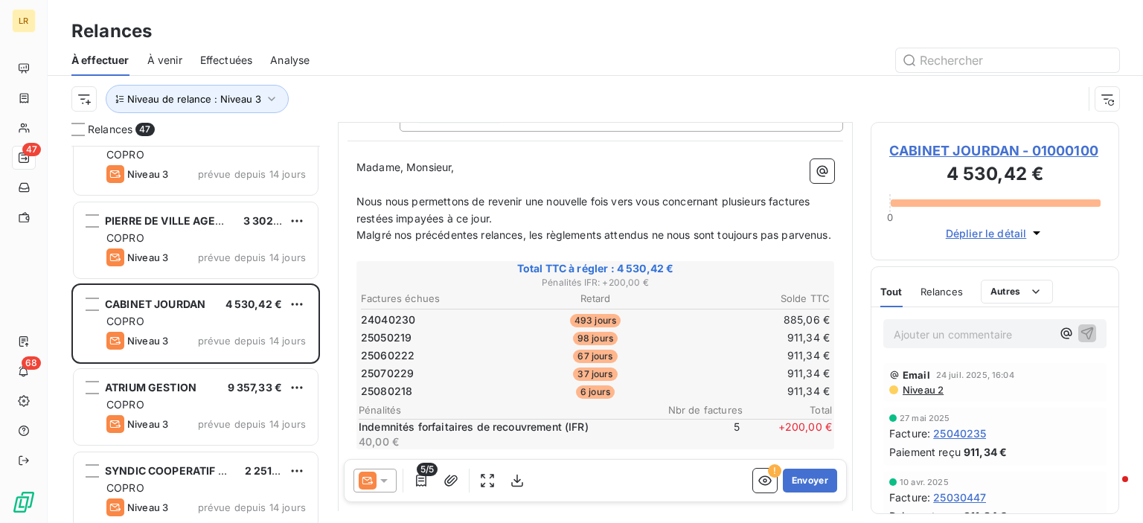
scroll to position [149, 0]
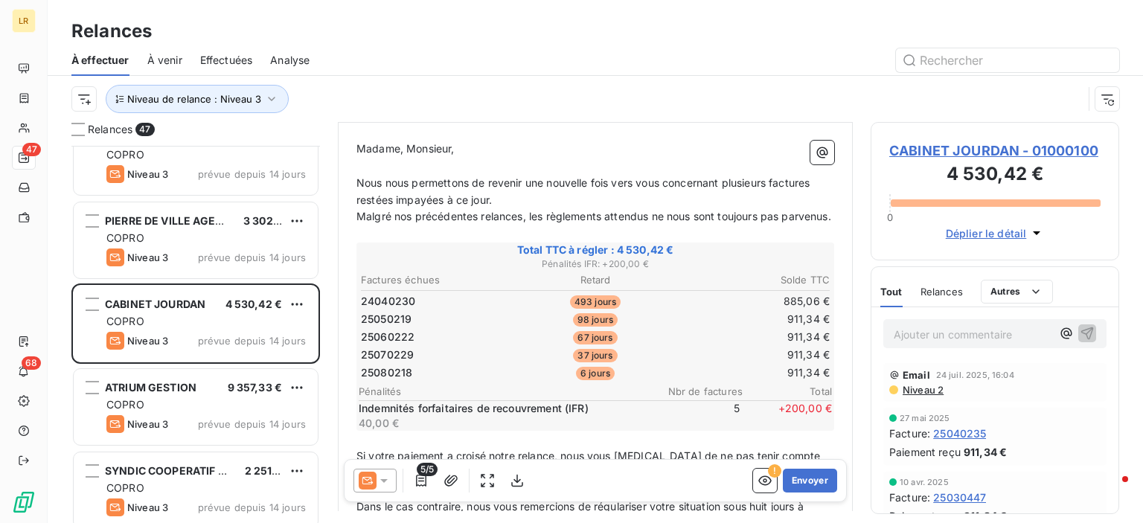
click at [1060, 94] on div "Niveau de relance : Niveau 3" at bounding box center [576, 99] width 1011 height 28
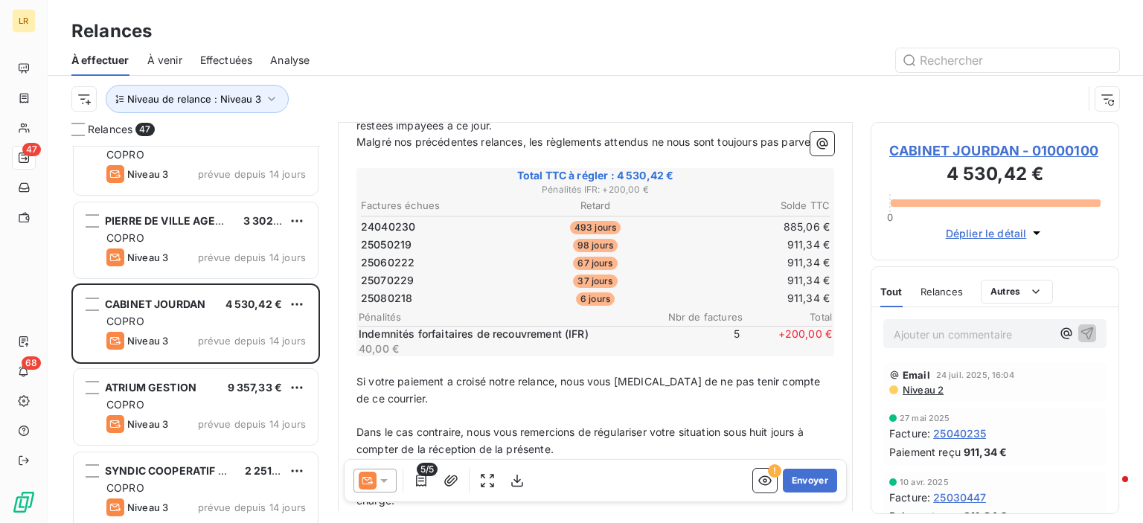
click at [911, 385] on span "Niveau 2" at bounding box center [922, 390] width 42 height 12
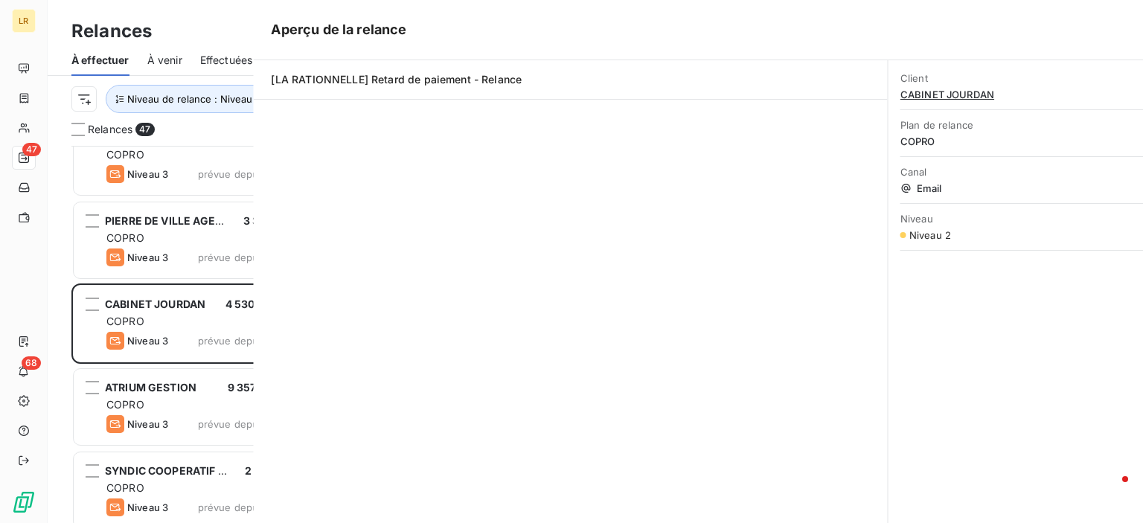
scroll to position [366, 237]
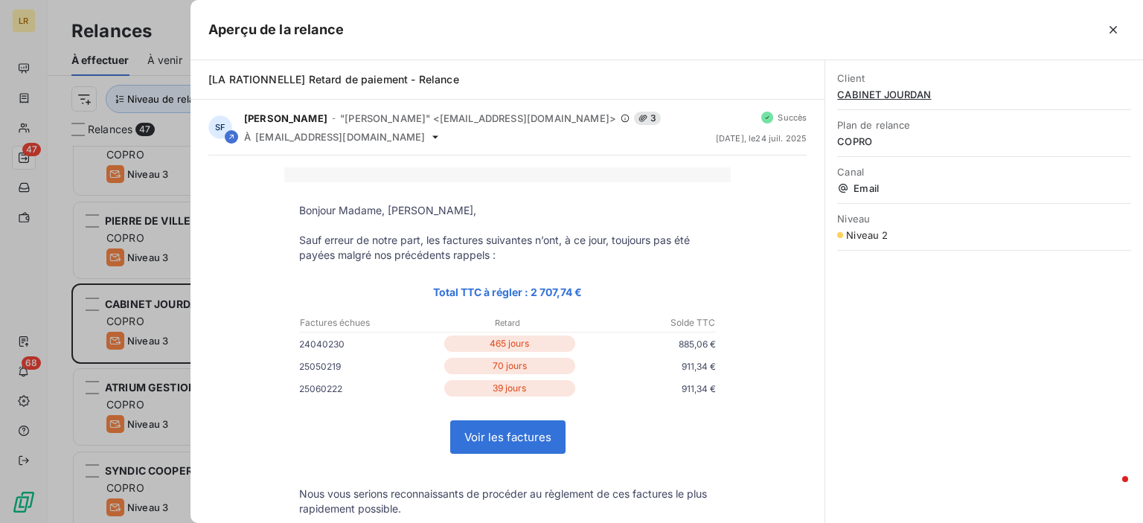
click at [123, 317] on div at bounding box center [571, 261] width 1143 height 523
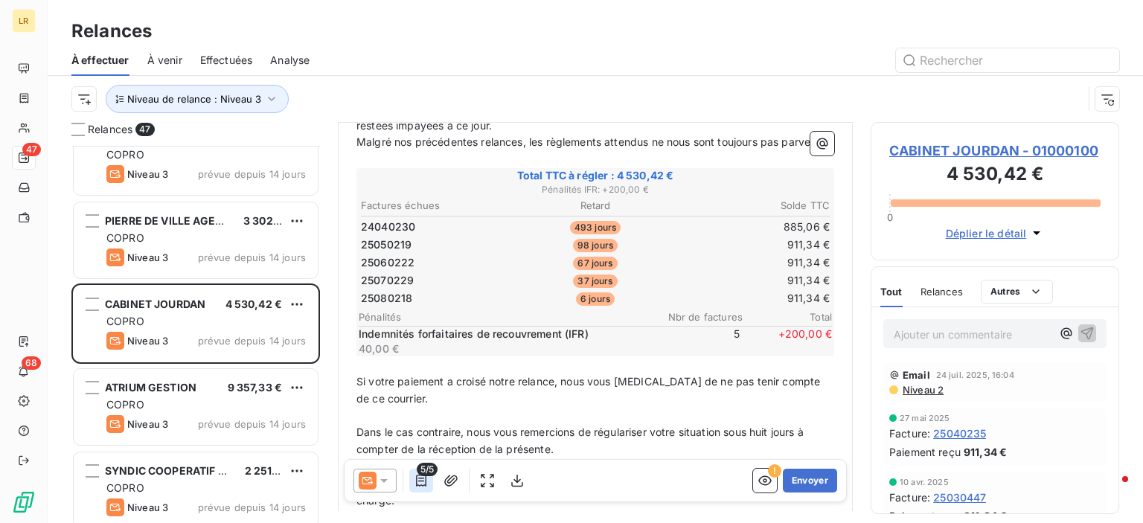
click at [423, 477] on icon "button" at bounding box center [421, 480] width 15 height 15
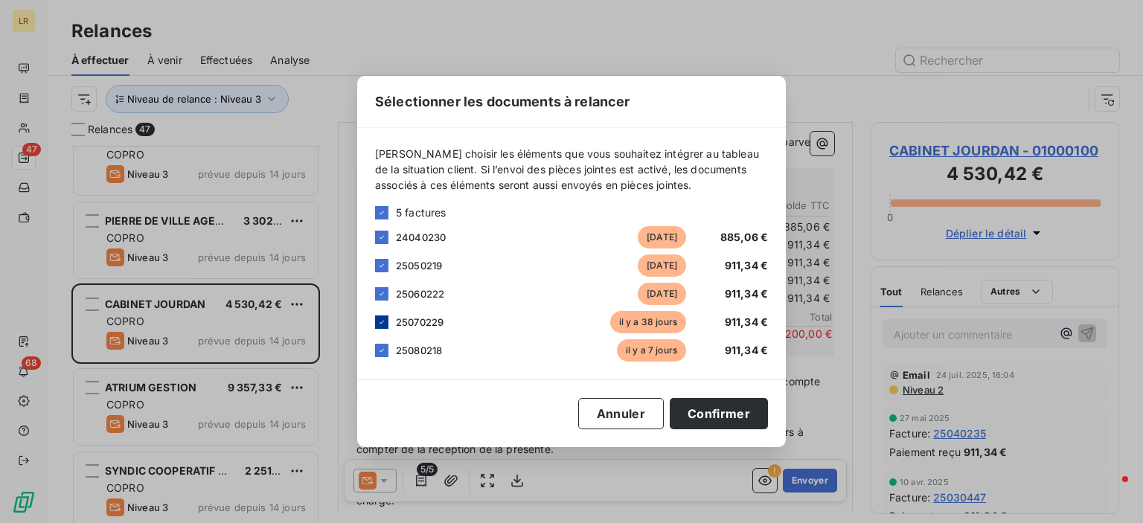
click at [380, 321] on icon at bounding box center [381, 322] width 9 height 9
drag, startPoint x: 379, startPoint y: 348, endPoint x: 390, endPoint y: 353, distance: 11.6
click at [378, 349] on icon at bounding box center [381, 350] width 9 height 9
click at [728, 413] on button "Confirmer" at bounding box center [719, 413] width 98 height 31
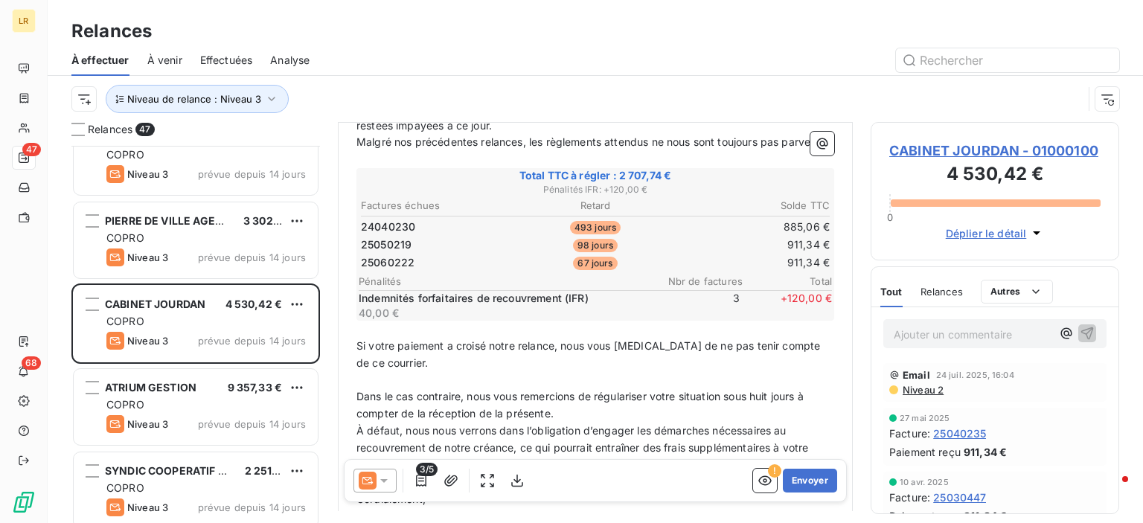
click at [382, 477] on icon at bounding box center [383, 480] width 15 height 15
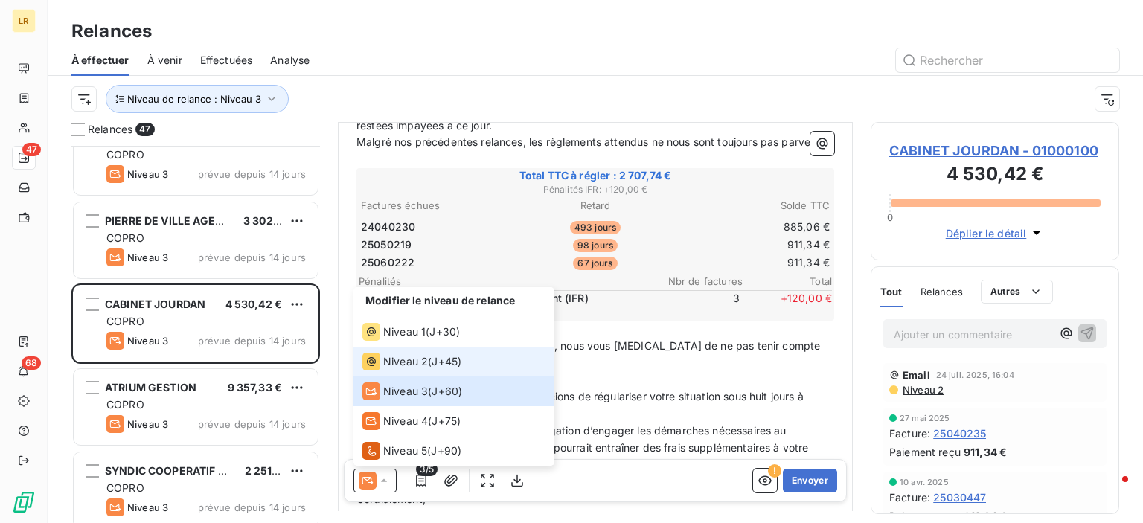
click at [400, 356] on span "Niveau 2" at bounding box center [405, 361] width 45 height 15
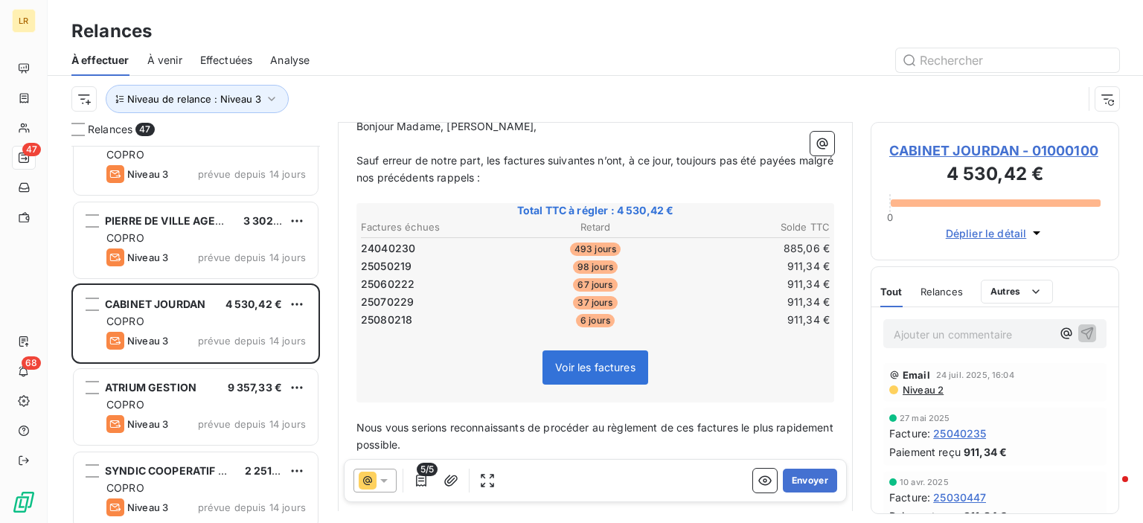
scroll to position [223, 0]
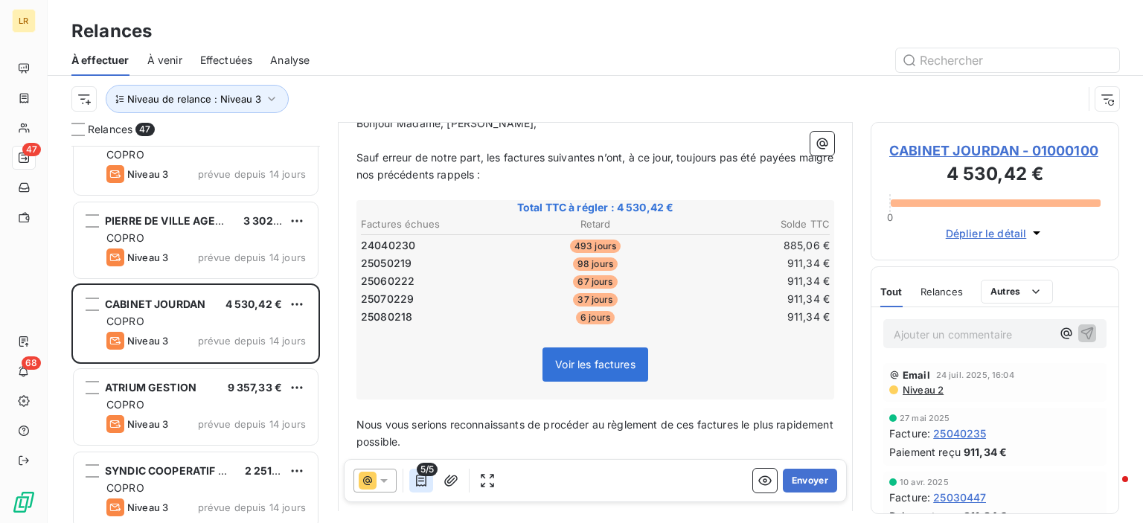
click at [417, 479] on icon "button" at bounding box center [421, 480] width 15 height 15
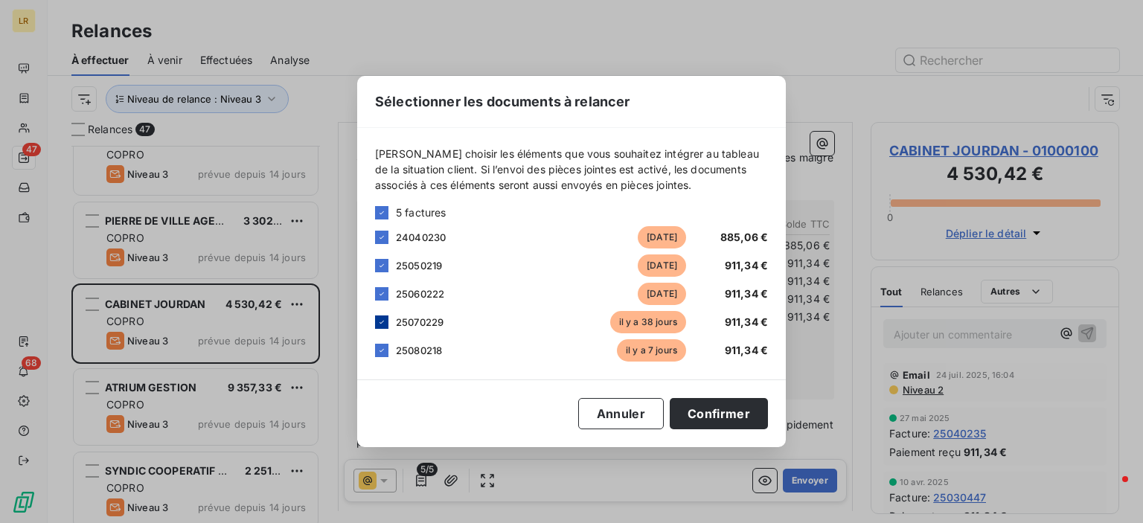
click at [383, 321] on icon at bounding box center [381, 322] width 9 height 9
click at [380, 347] on icon at bounding box center [381, 350] width 9 height 9
click at [735, 410] on button "Confirmer" at bounding box center [719, 413] width 98 height 31
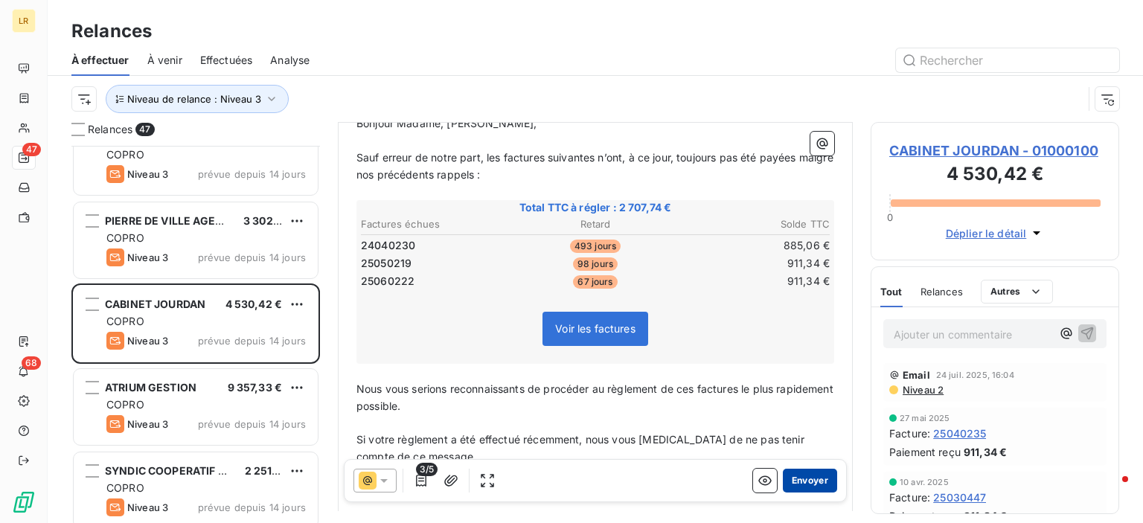
click at [801, 473] on button "Envoyer" at bounding box center [810, 481] width 54 height 24
